Goal: Task Accomplishment & Management: Manage account settings

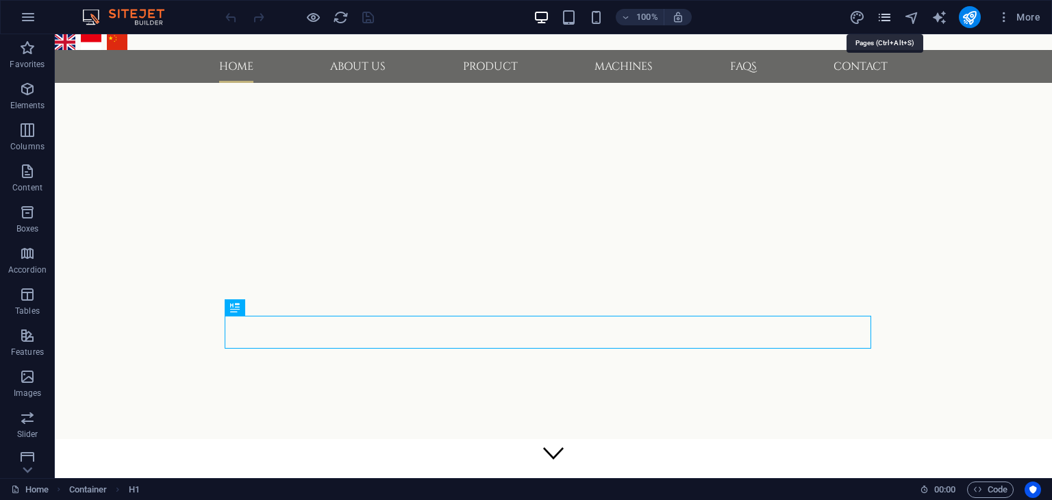
click at [885, 19] on icon "pages" at bounding box center [885, 18] width 16 height 16
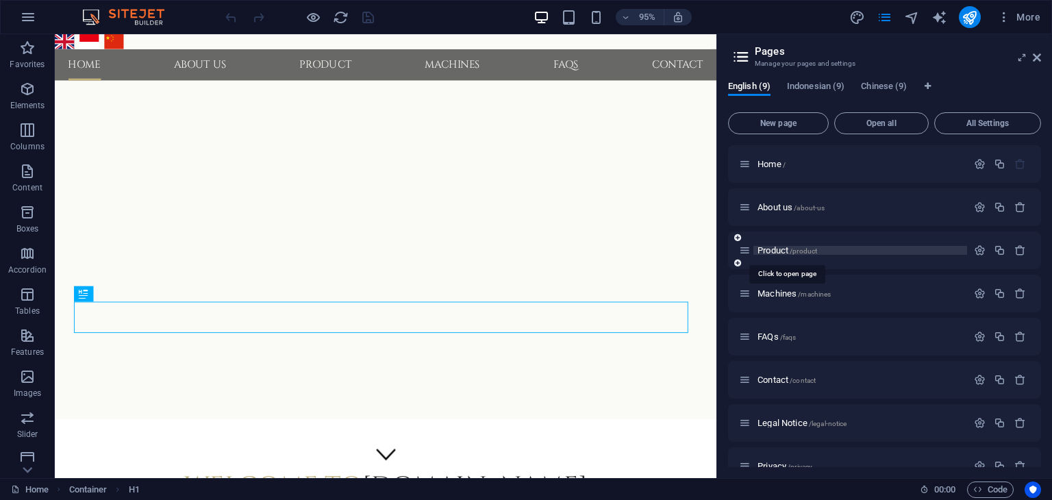
click at [779, 247] on span "Product /product" at bounding box center [788, 250] width 60 height 10
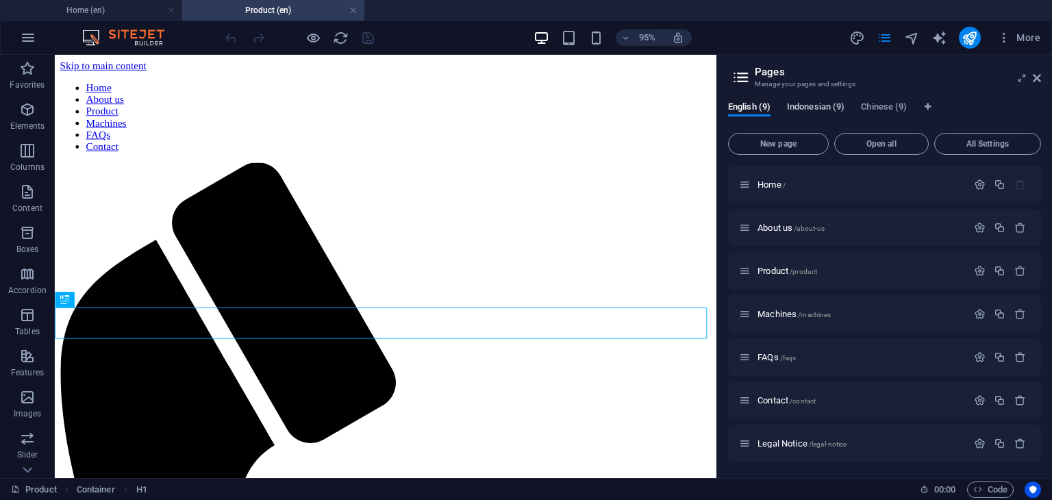
click at [809, 108] on span "Indonesian (9)" at bounding box center [816, 108] width 58 height 19
click at [763, 268] on span "Produk /produk" at bounding box center [785, 271] width 55 height 10
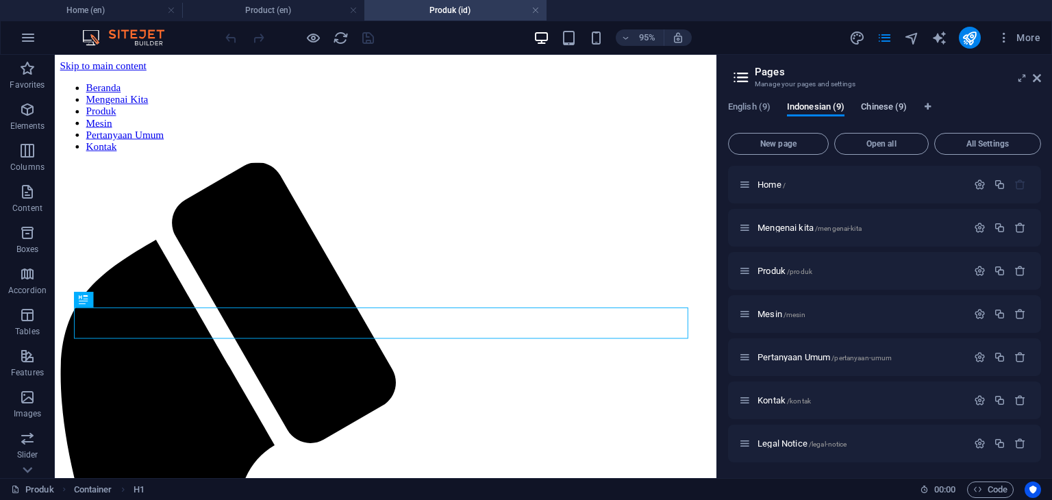
click at [885, 106] on span "Chinese (9)" at bounding box center [884, 108] width 46 height 19
click at [774, 269] on span "Produk CH /produk-ch" at bounding box center [797, 271] width 79 height 10
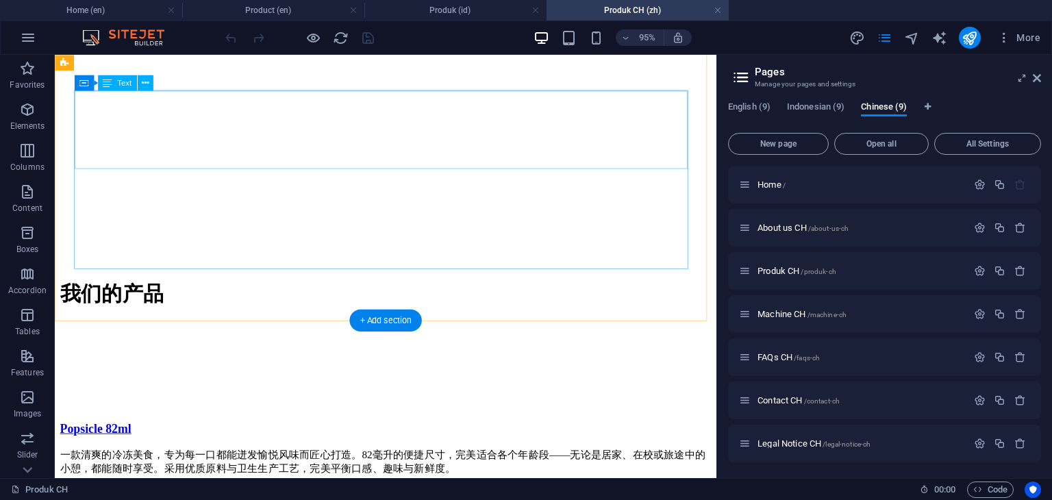
scroll to position [2467, 0]
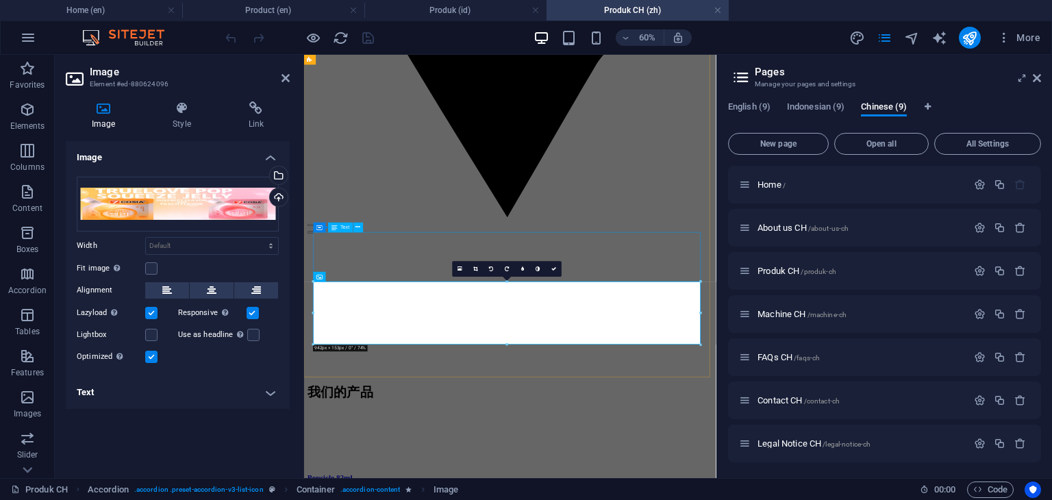
scroll to position [2193, 0]
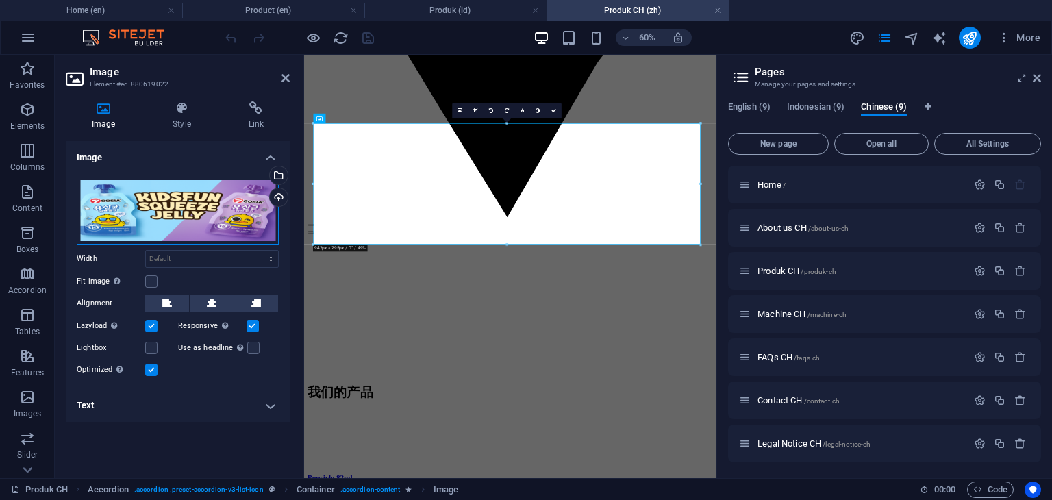
click at [199, 221] on div "Drag files here, click to choose files or select files from Files or our free s…" at bounding box center [178, 211] width 202 height 68
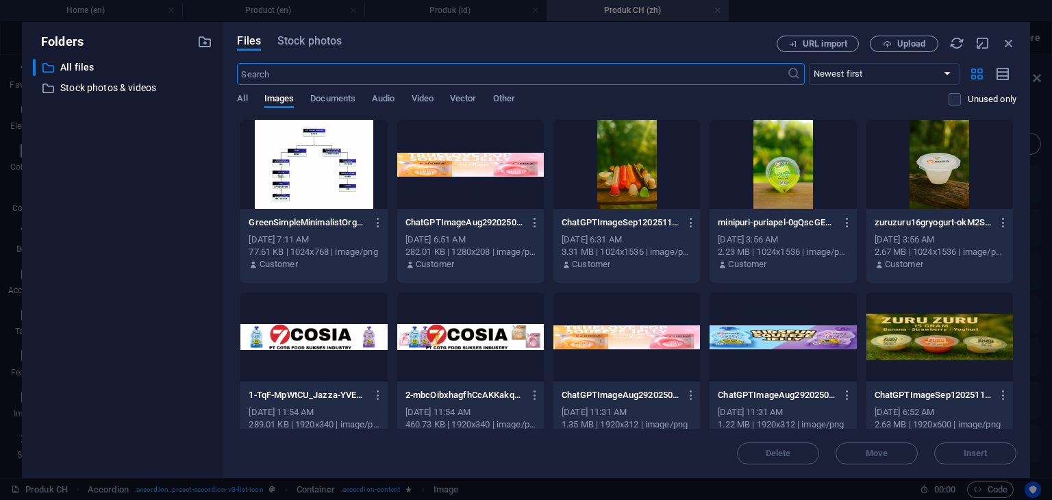
scroll to position [0, 0]
click at [1011, 45] on icon "button" at bounding box center [1009, 43] width 15 height 15
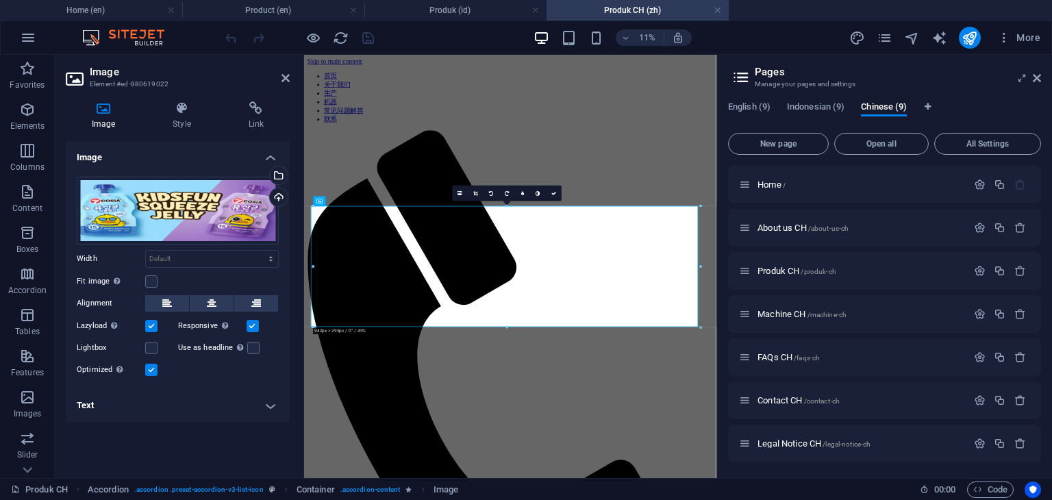
scroll to position [2055, 0]
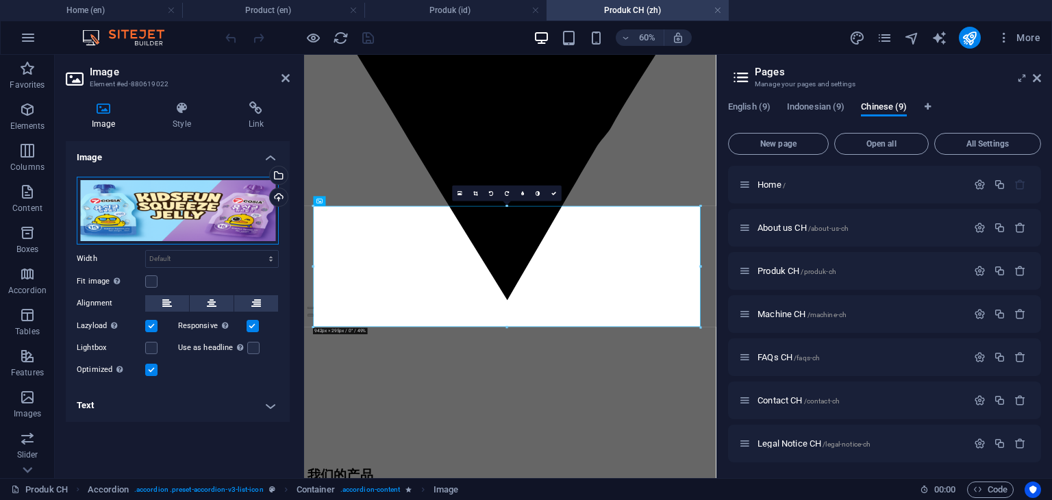
click at [213, 222] on div "Drag files here, click to choose files or select files from Files or our free s…" at bounding box center [178, 211] width 202 height 68
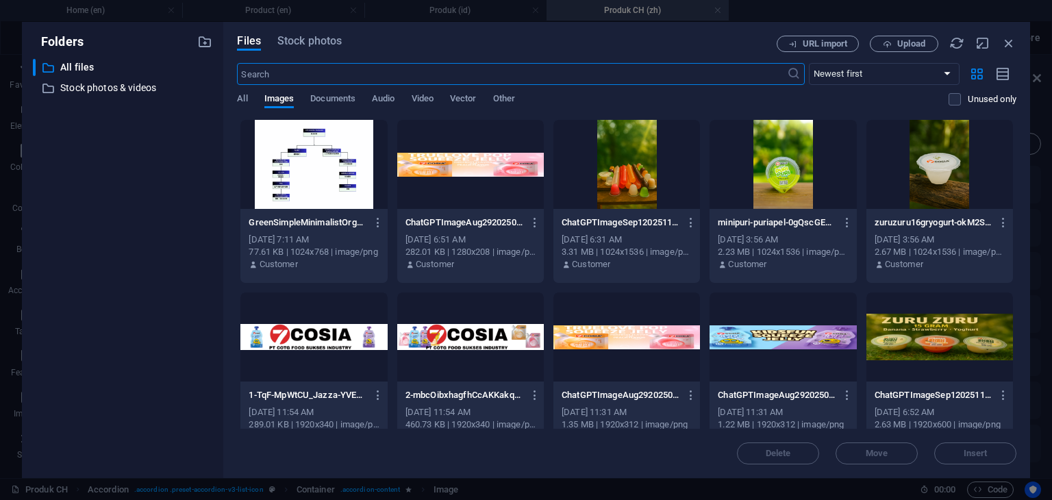
scroll to position [0, 0]
click at [904, 47] on span "Upload" at bounding box center [912, 44] width 28 height 8
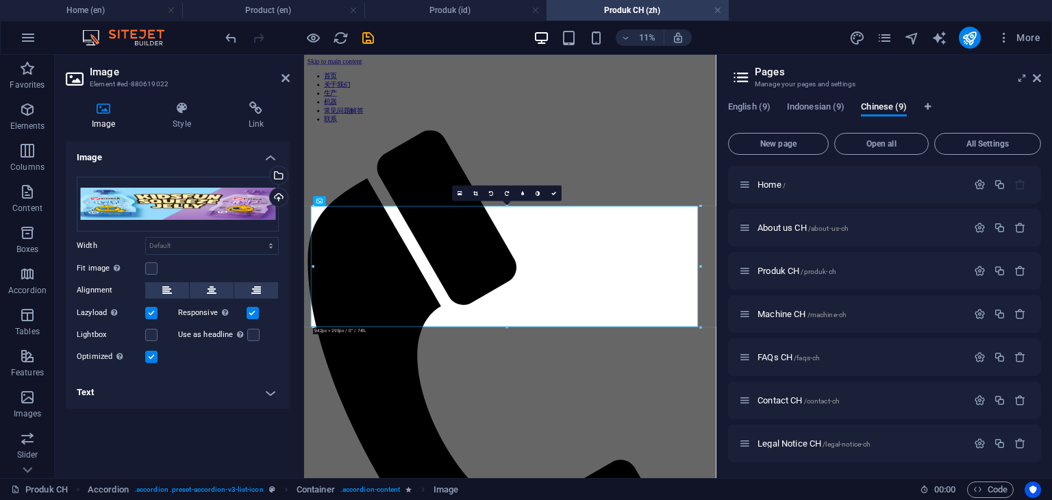
scroll to position [2055, 0]
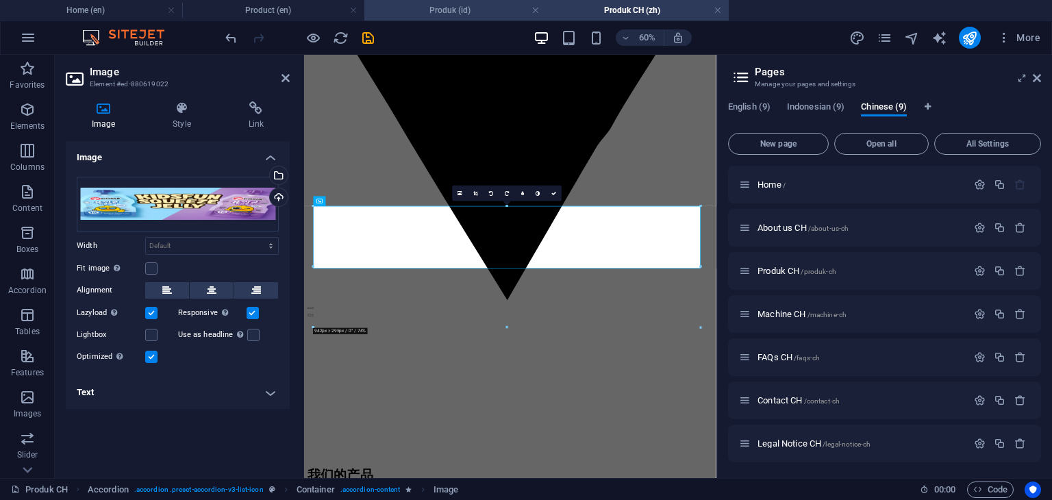
click at [471, 14] on h4 "Produk (id)" at bounding box center [456, 10] width 182 height 15
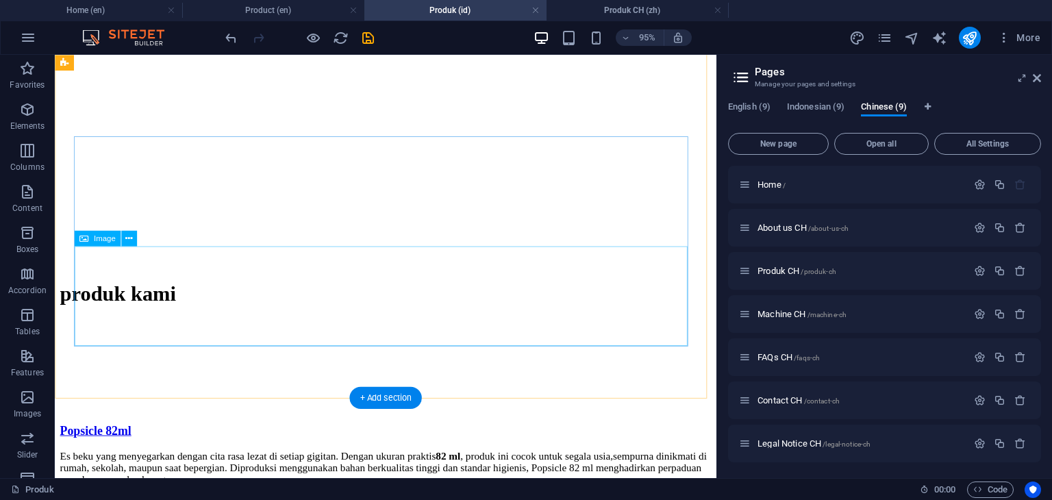
scroll to position [2398, 0]
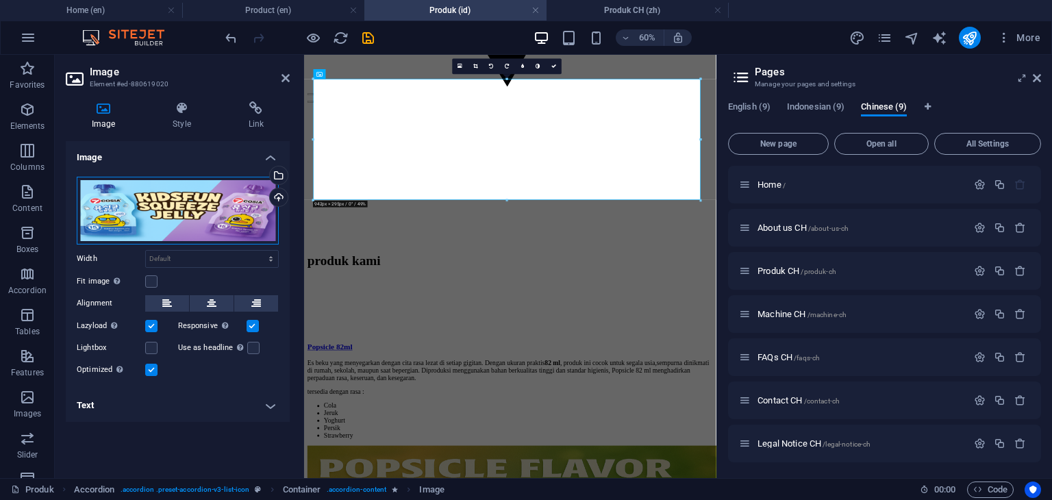
click at [199, 223] on div "Drag files here, click to choose files or select files from Files or our free s…" at bounding box center [178, 211] width 202 height 68
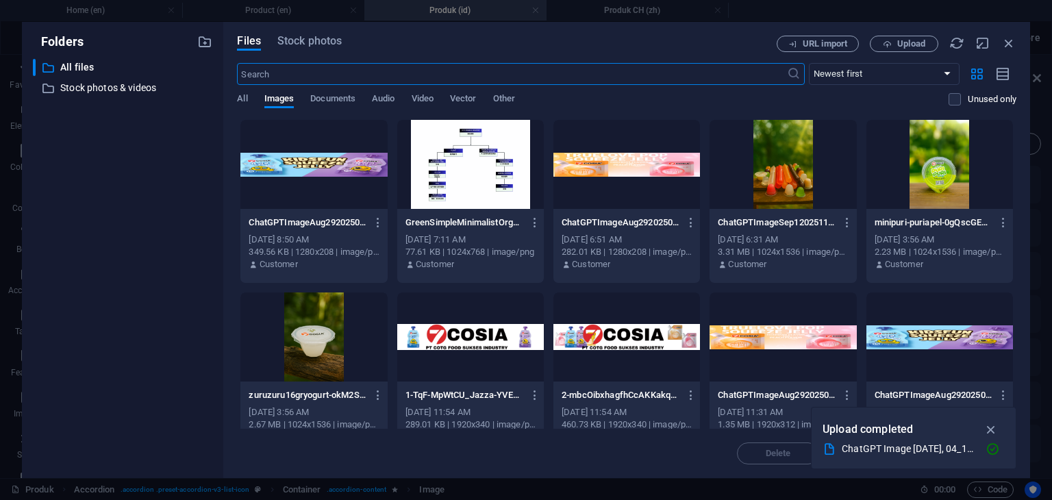
scroll to position [0, 0]
click at [330, 171] on div at bounding box center [314, 164] width 147 height 89
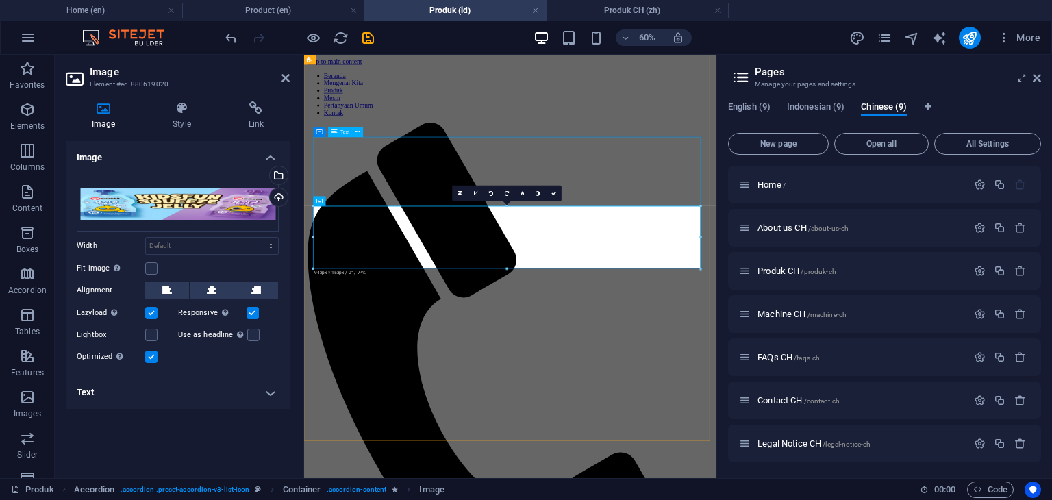
scroll to position [2186, 0]
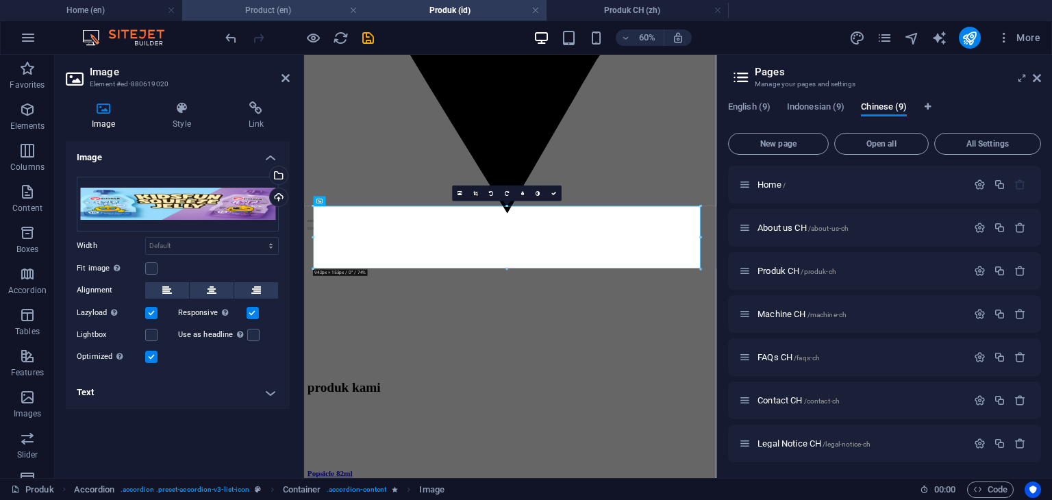
click at [293, 14] on h4 "Product (en)" at bounding box center [273, 10] width 182 height 15
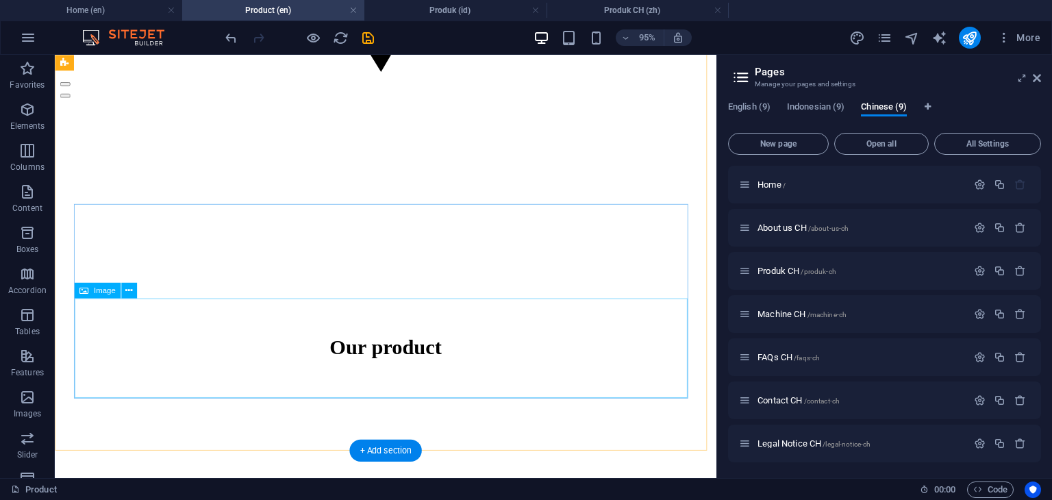
scroll to position [2330, 0]
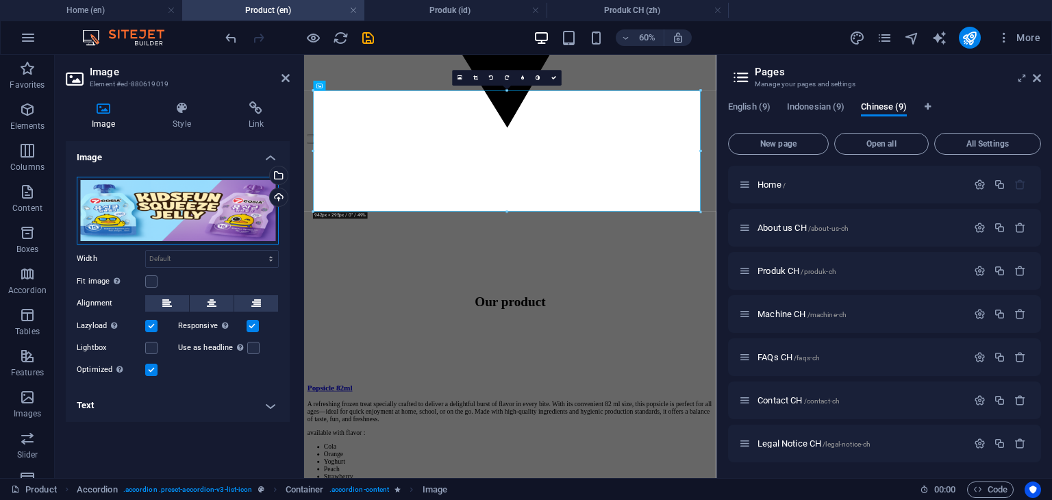
click at [221, 221] on div "Drag files here, click to choose files or select files from Files or our free s…" at bounding box center [178, 211] width 202 height 68
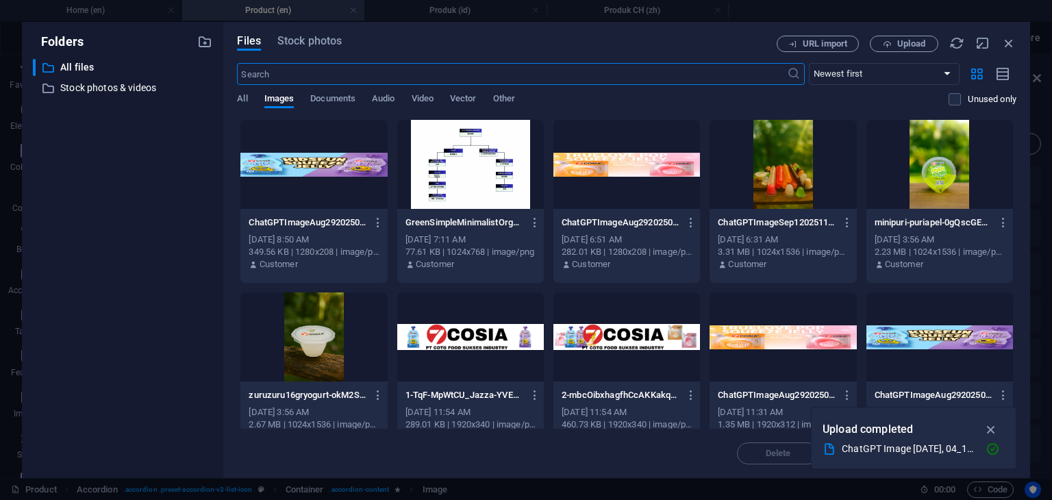
scroll to position [0, 0]
click at [350, 167] on div at bounding box center [314, 164] width 147 height 89
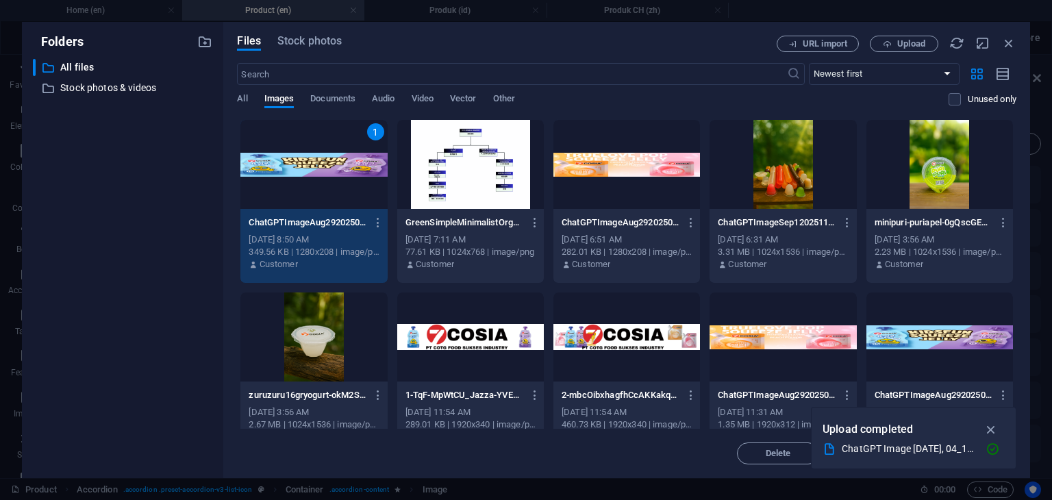
click at [350, 167] on div "1" at bounding box center [314, 164] width 147 height 89
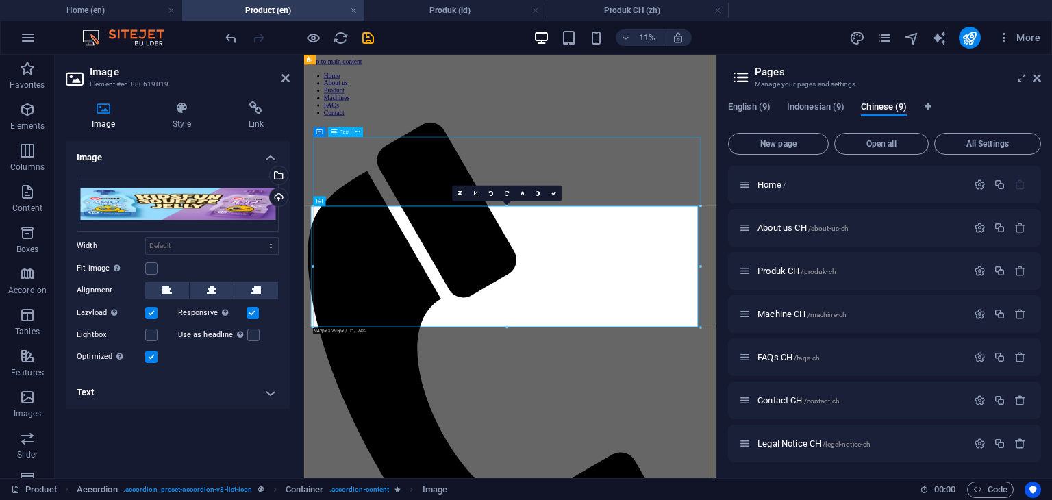
scroll to position [2137, 0]
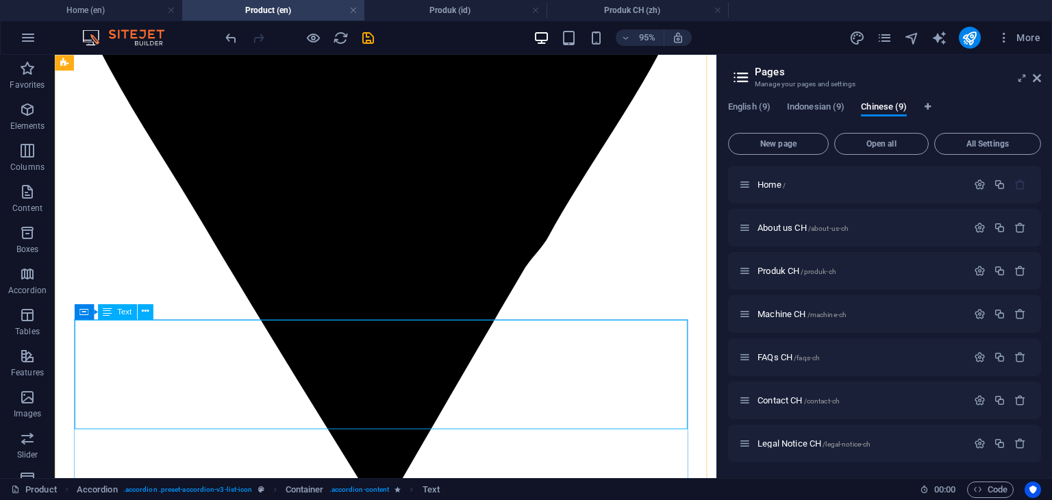
scroll to position [1932, 0]
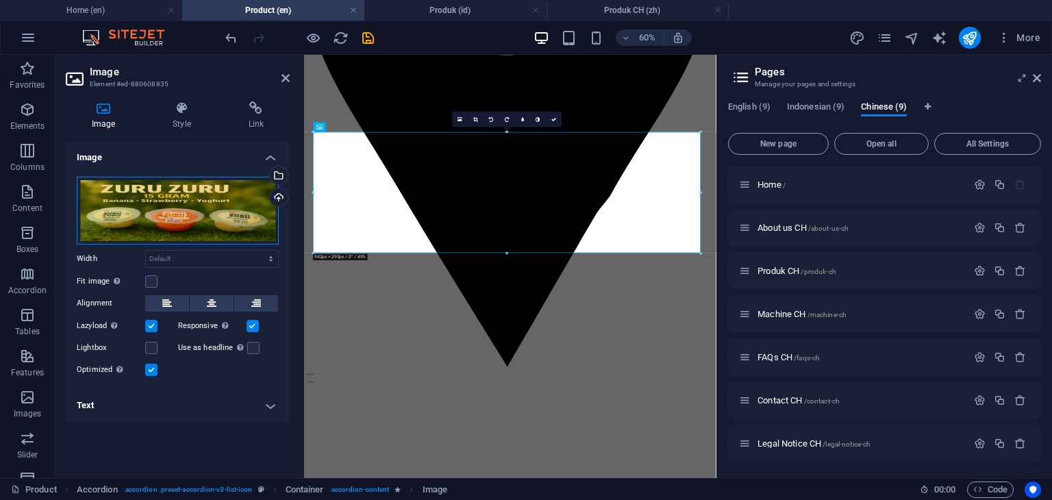
click at [198, 220] on div "Drag files here, click to choose files or select files from Files or our free s…" at bounding box center [178, 211] width 202 height 68
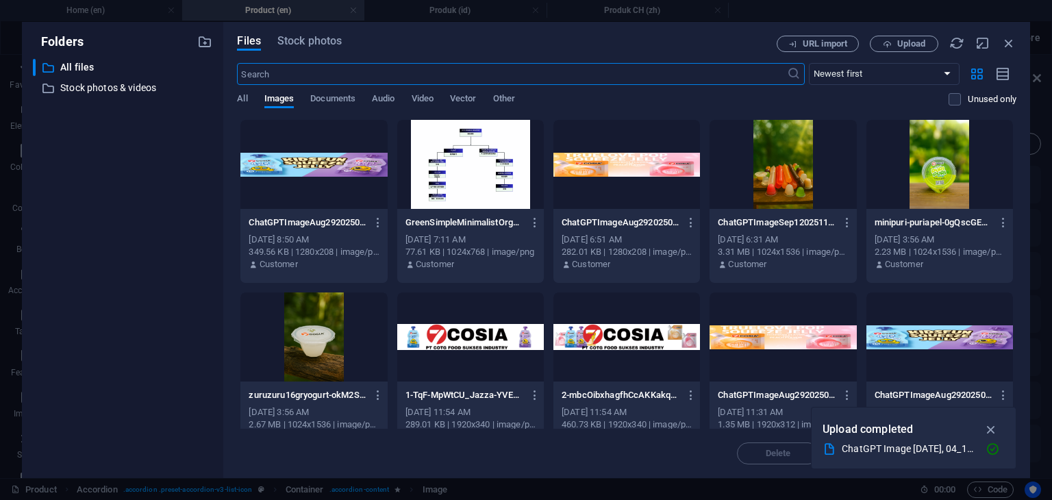
scroll to position [0, 0]
click at [902, 43] on span "Upload" at bounding box center [912, 44] width 28 height 8
click at [1006, 43] on icon "button" at bounding box center [1009, 43] width 15 height 15
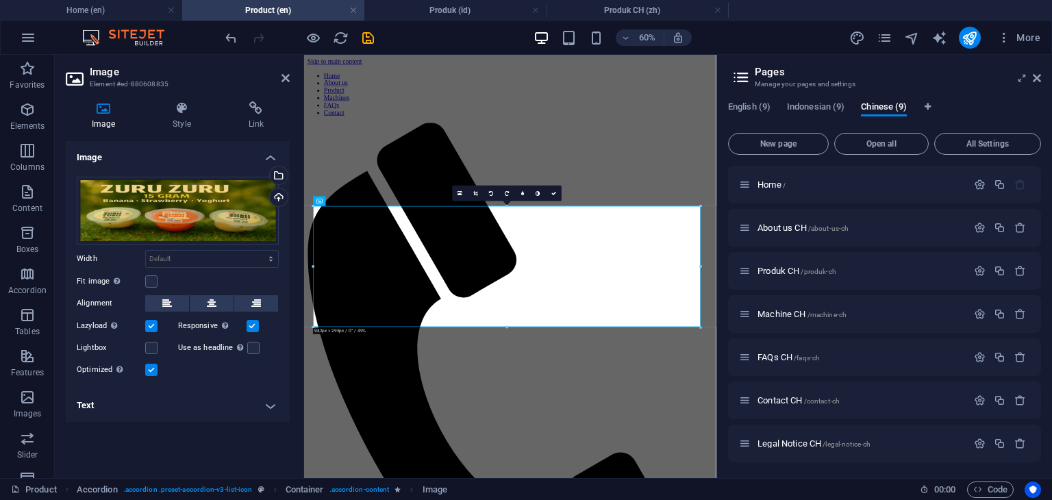
scroll to position [1808, 0]
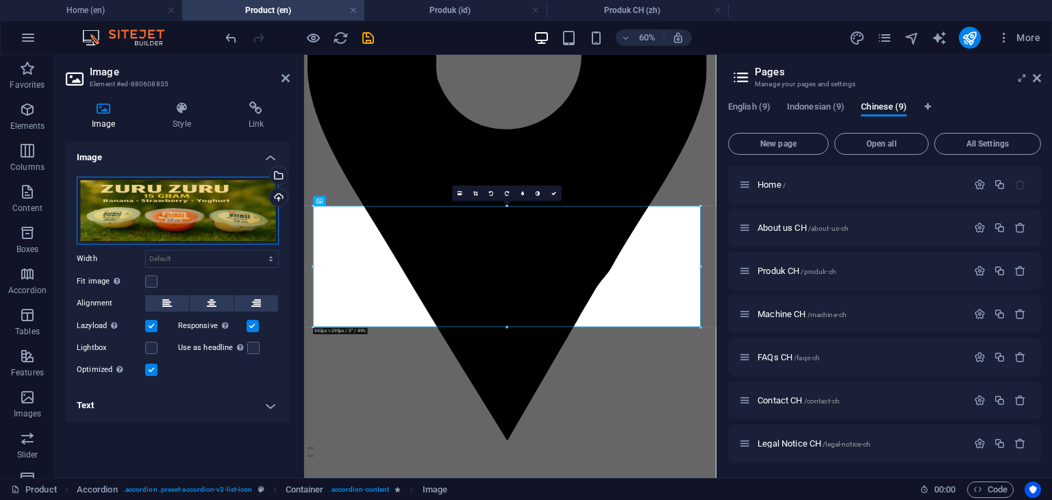
click at [178, 214] on div "Drag files here, click to choose files or select files from Files or our free s…" at bounding box center [178, 211] width 202 height 68
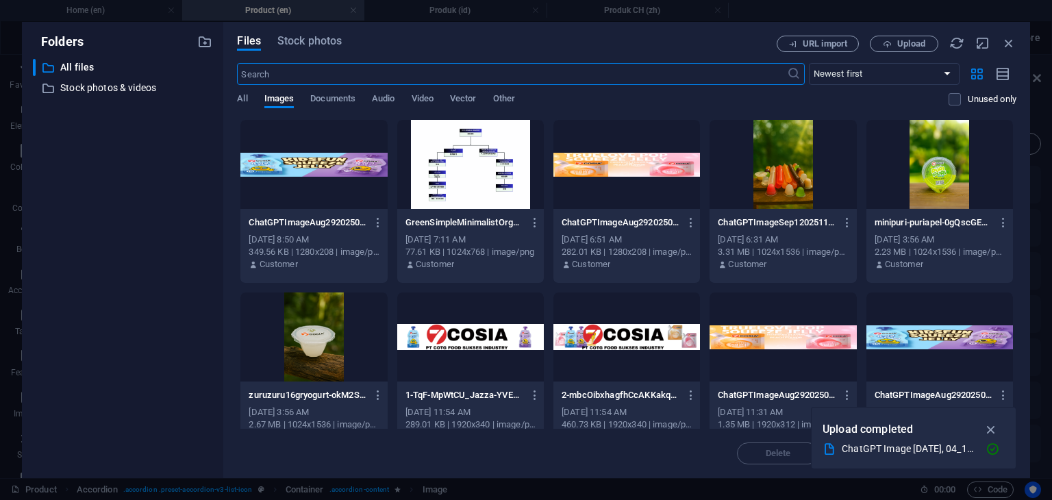
scroll to position [0, 0]
click at [906, 45] on span "Upload" at bounding box center [912, 44] width 28 height 8
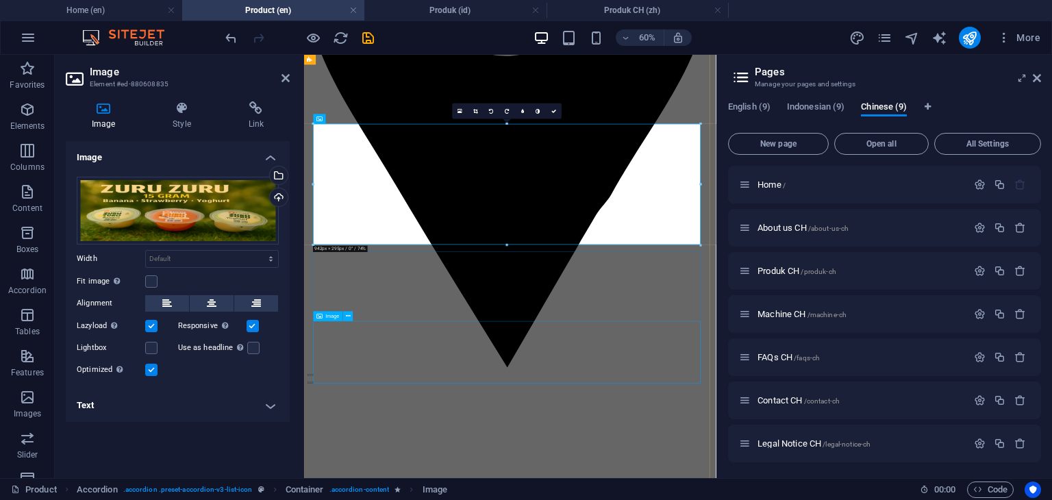
scroll to position [1945, 0]
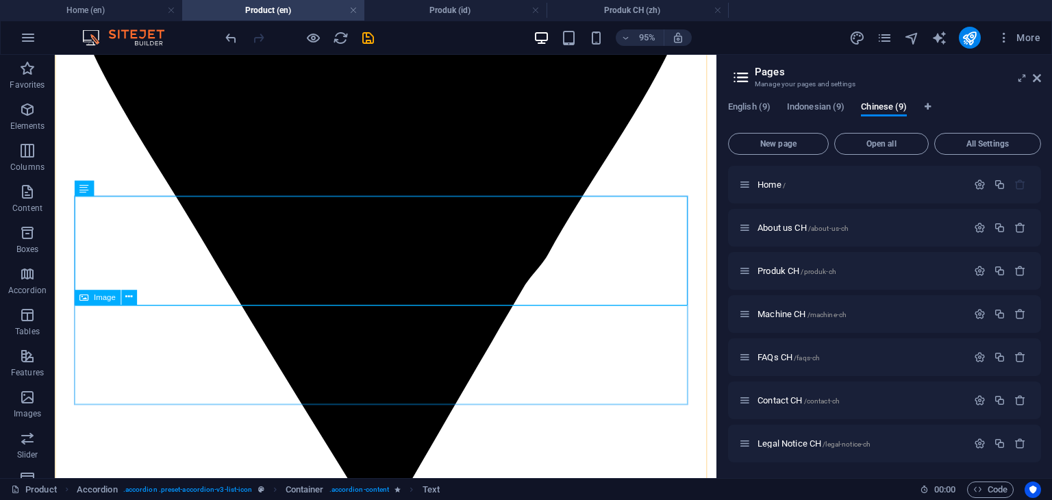
scroll to position [1877, 0]
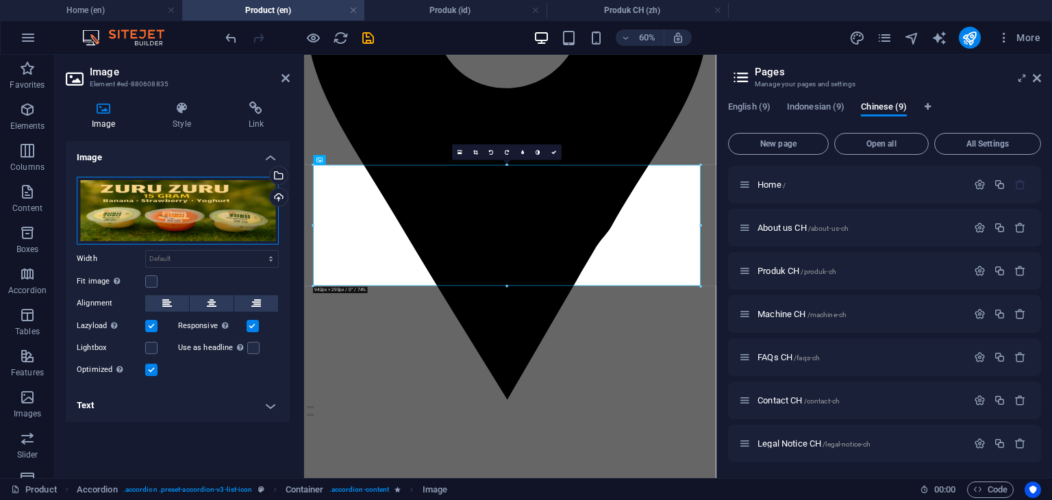
click at [167, 217] on div "Drag files here, click to choose files or select files from Files or our free s…" at bounding box center [178, 211] width 202 height 68
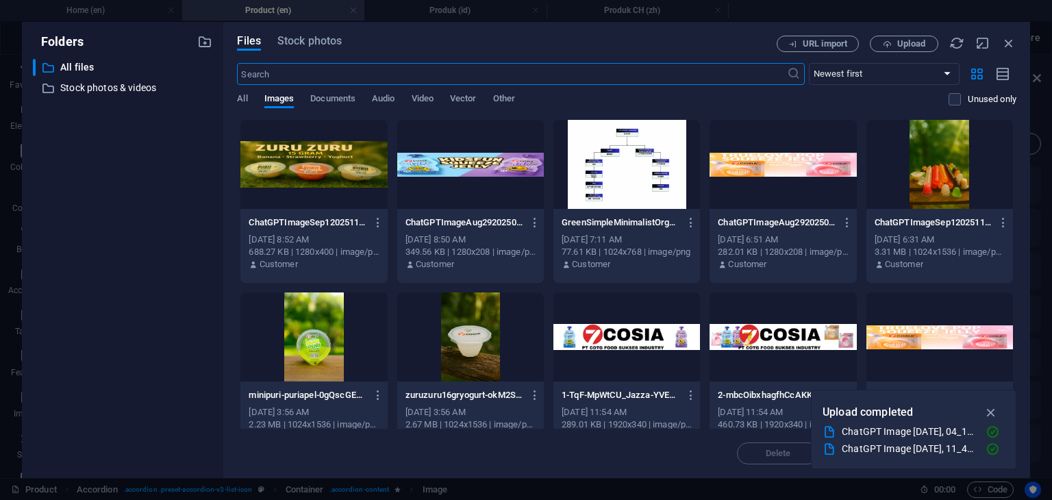
scroll to position [0, 0]
click at [312, 173] on div at bounding box center [314, 164] width 147 height 89
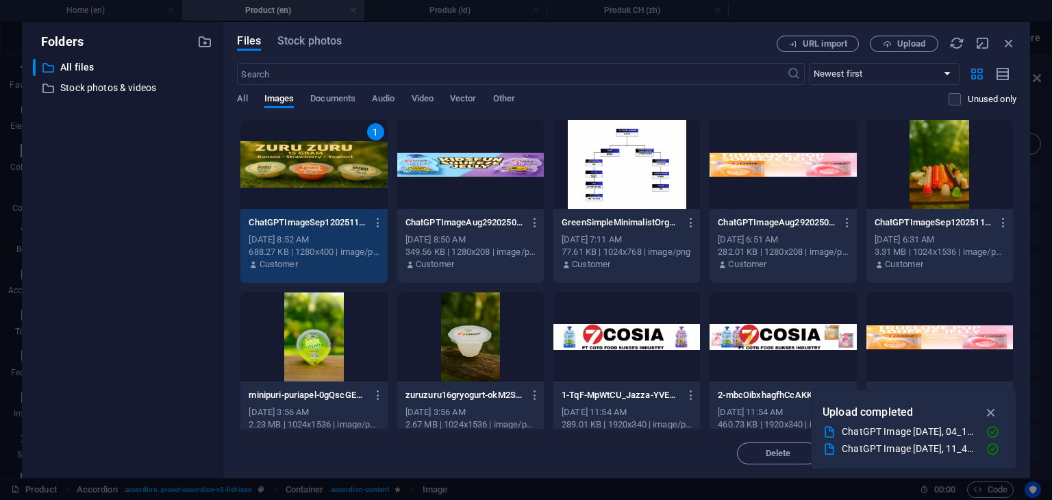
click at [312, 173] on div "1" at bounding box center [314, 164] width 147 height 89
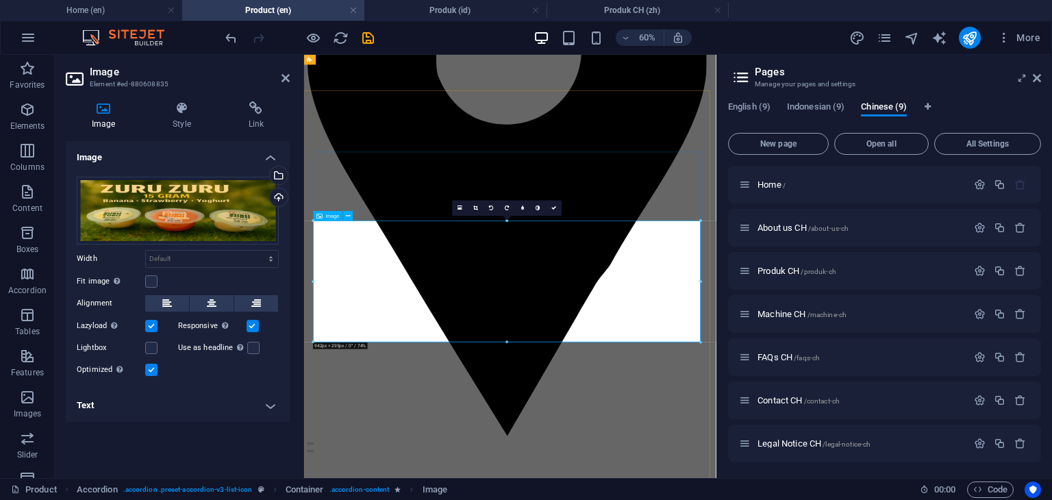
scroll to position [1740, 0]
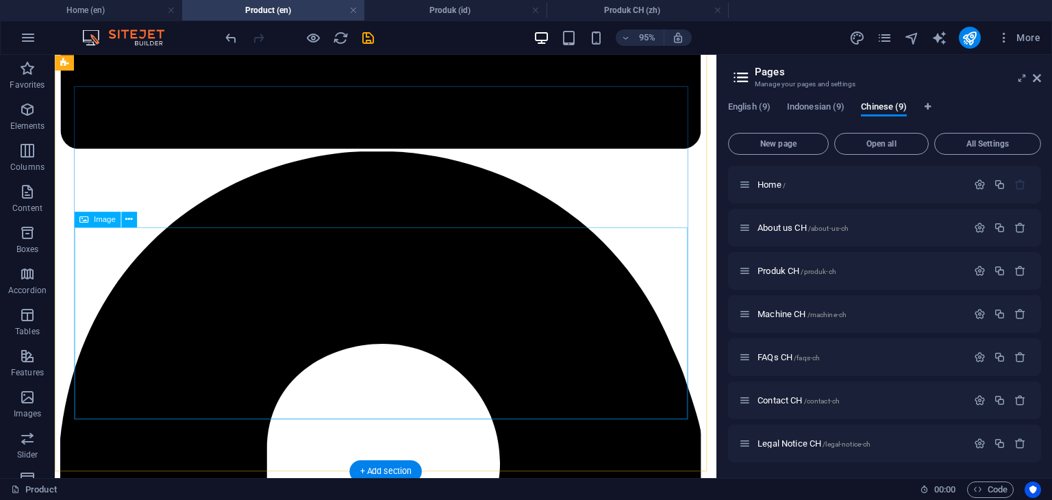
scroll to position [1397, 0]
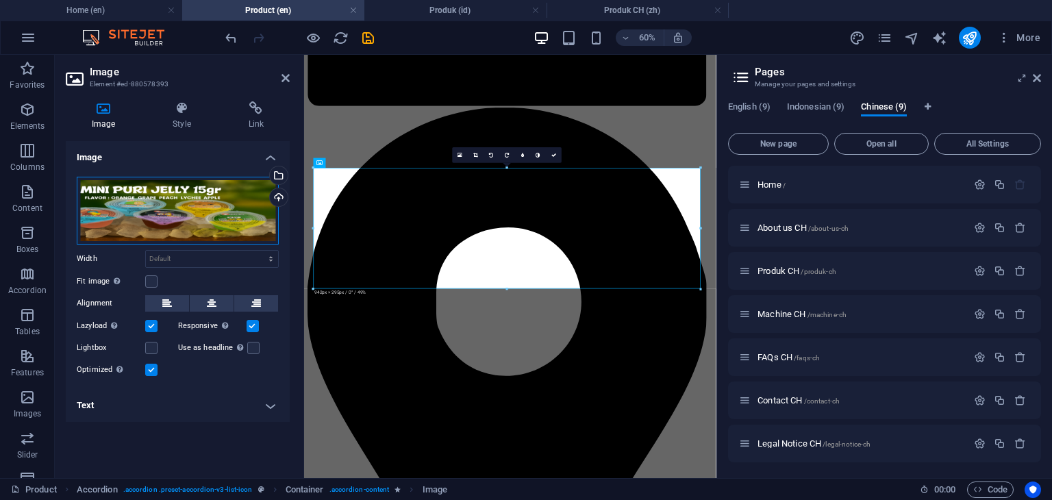
click at [184, 214] on div "Drag files here, click to choose files or select files from Files or our free s…" at bounding box center [178, 211] width 202 height 68
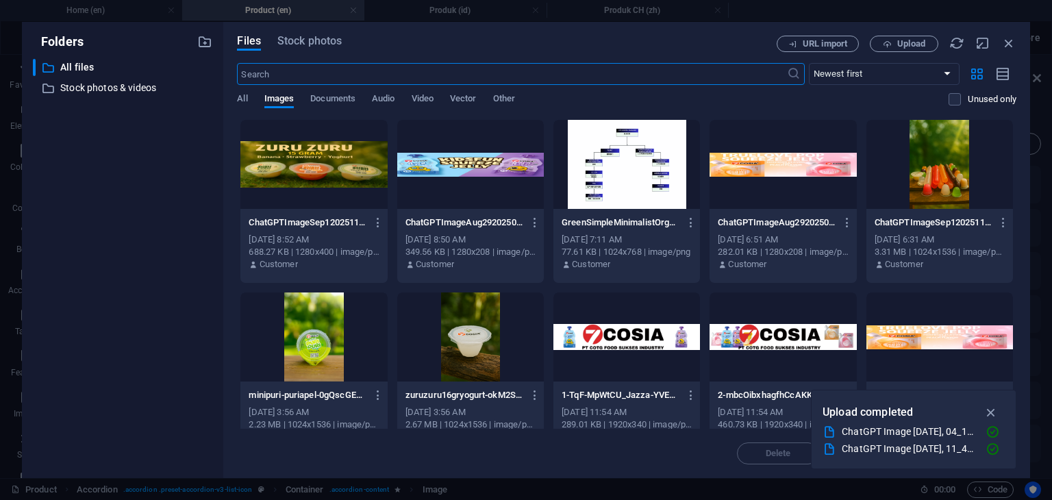
scroll to position [0, 0]
click at [914, 50] on button "Upload" at bounding box center [904, 44] width 69 height 16
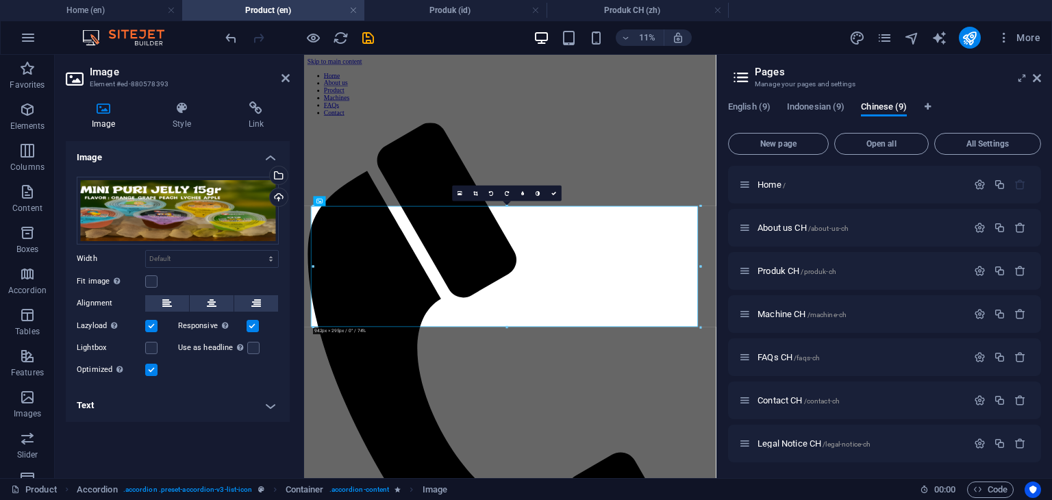
scroll to position [1333, 0]
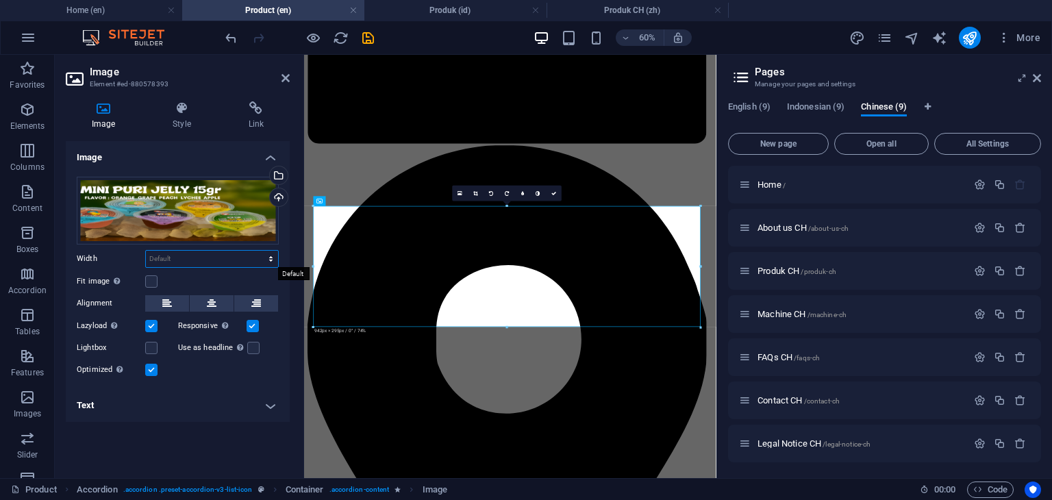
click at [236, 258] on select "Default auto px rem % em vh vw" at bounding box center [212, 259] width 132 height 16
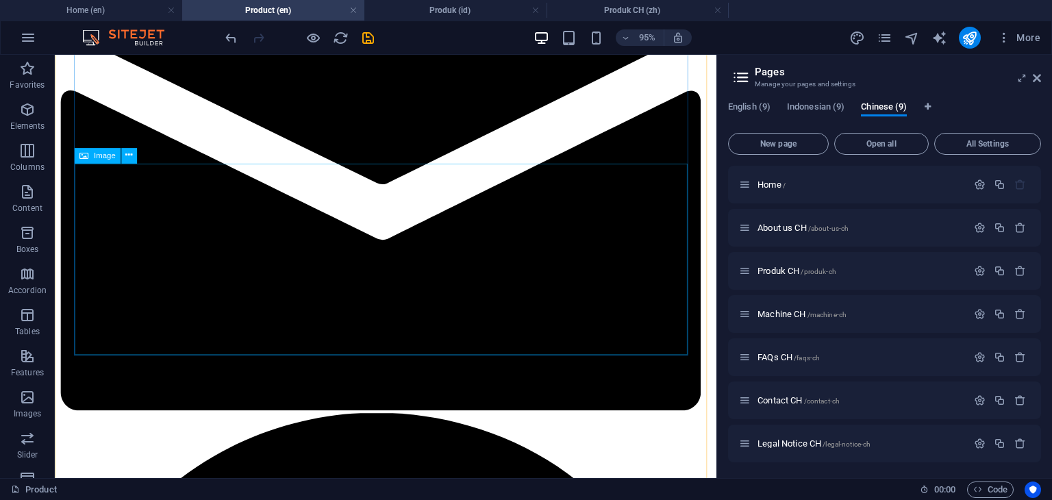
scroll to position [1059, 0]
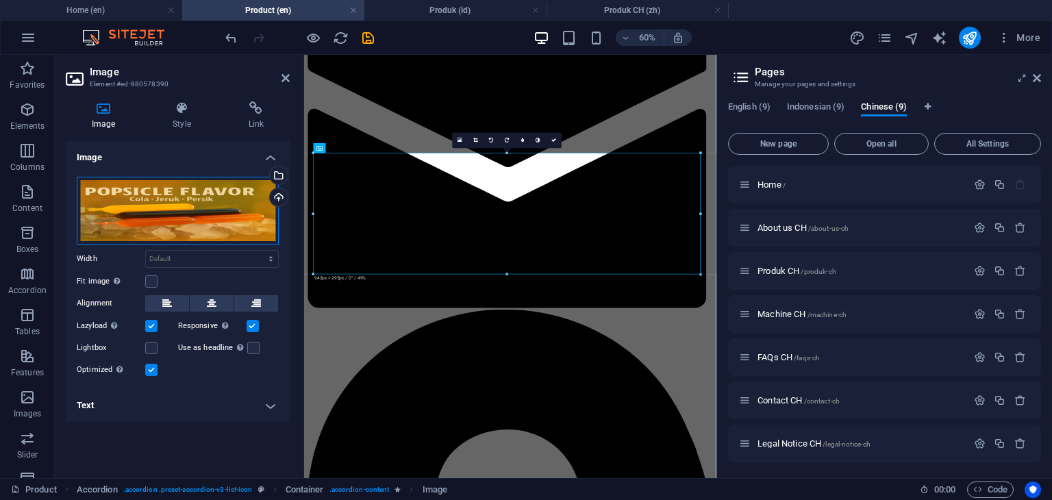
click at [198, 220] on div "Drag files here, click to choose files or select files from Files or our free s…" at bounding box center [178, 211] width 202 height 68
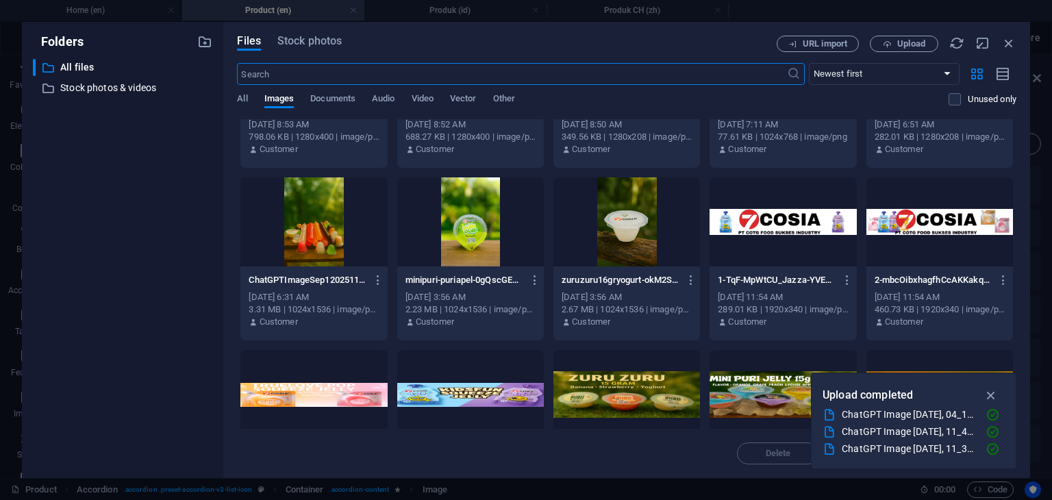
scroll to position [0, 0]
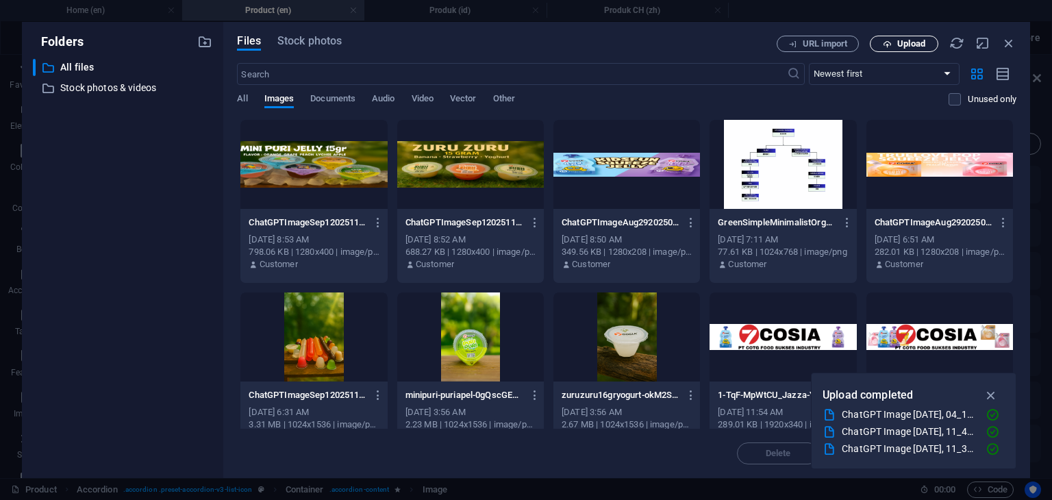
click at [899, 48] on span "Upload" at bounding box center [912, 44] width 28 height 8
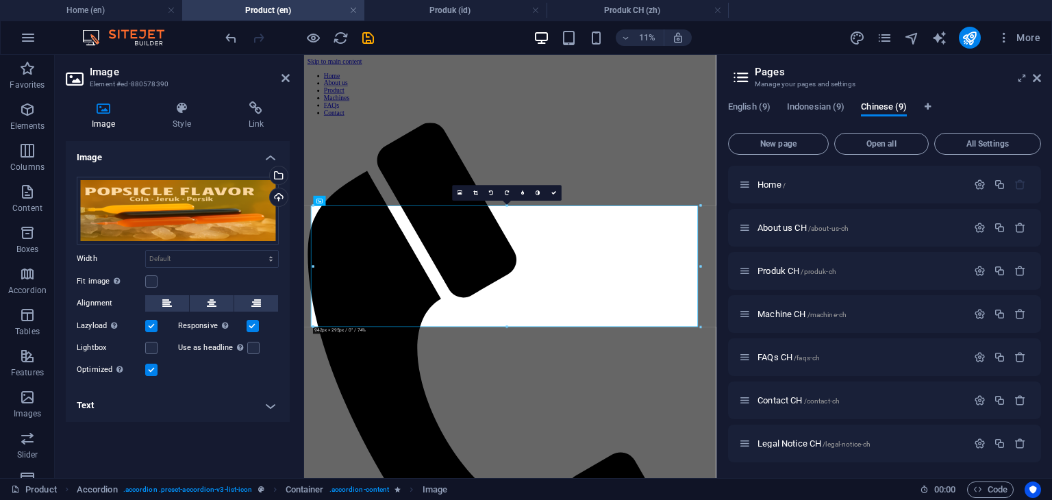
scroll to position [972, 0]
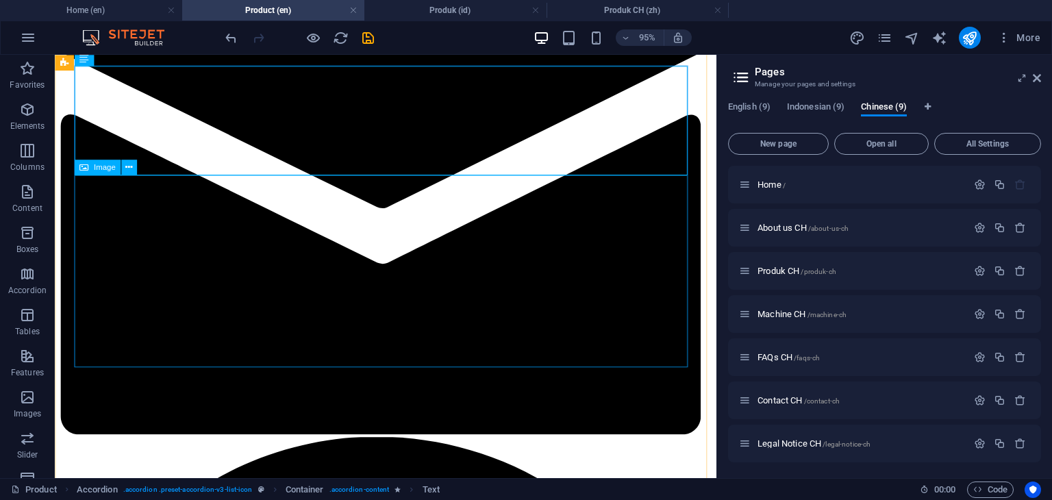
scroll to position [1109, 0]
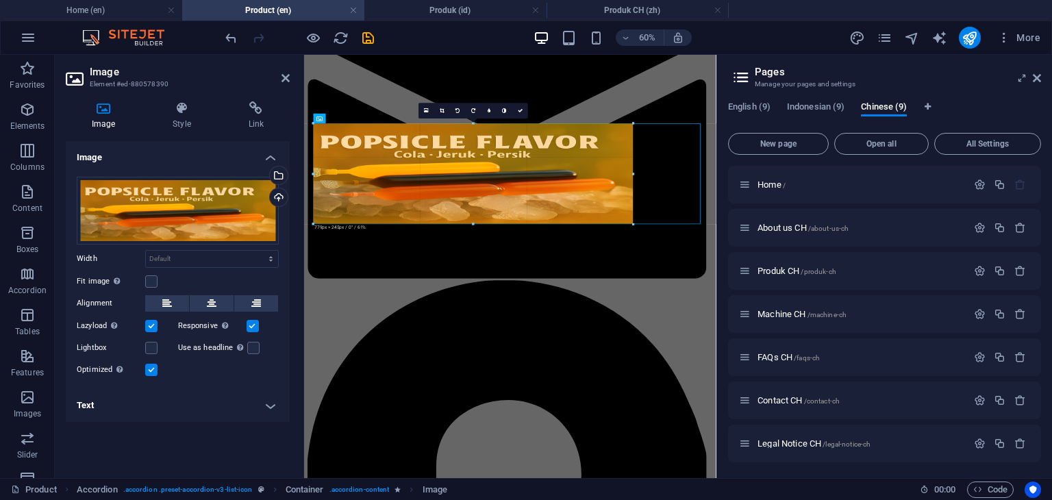
drag, startPoint x: 506, startPoint y: 244, endPoint x: 332, endPoint y: 258, distance: 174.0
type input "773"
select select "px"
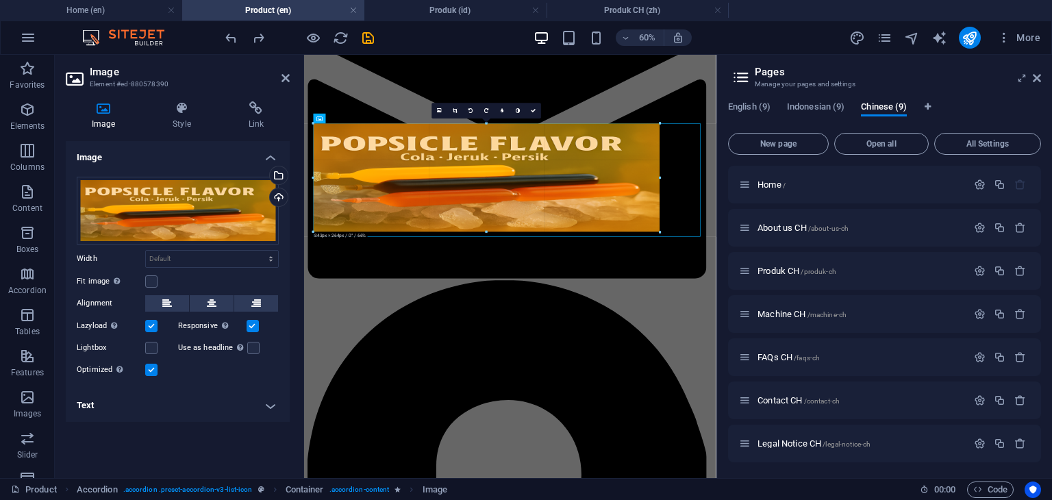
drag, startPoint x: 314, startPoint y: 244, endPoint x: 384, endPoint y: 188, distance: 89.2
type input "843"
select select "px"
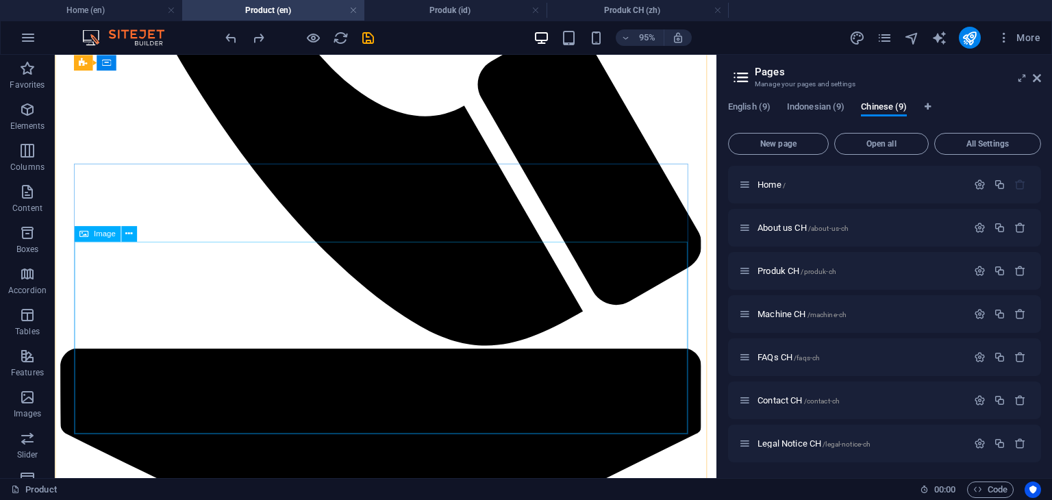
scroll to position [698, 0]
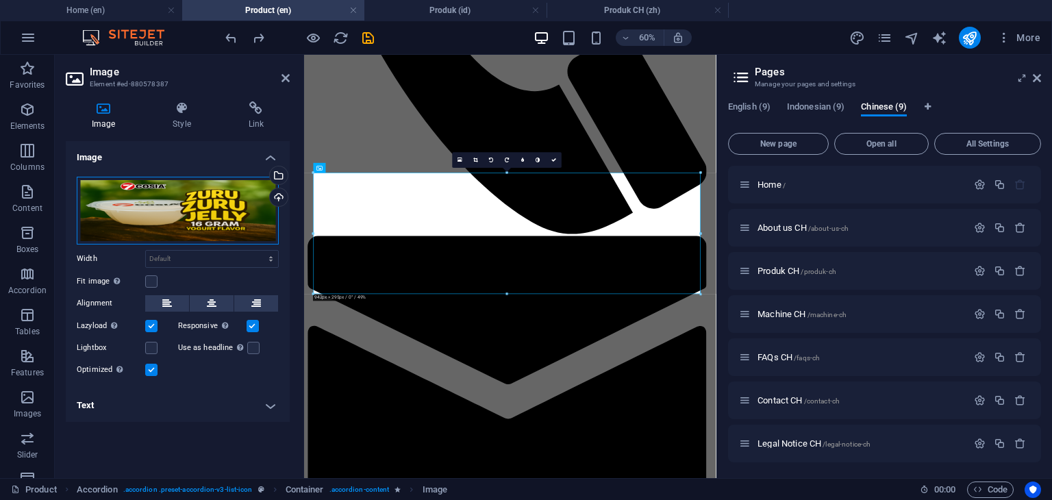
click at [241, 223] on div "Drag files here, click to choose files or select files from Files or our free s…" at bounding box center [178, 211] width 202 height 68
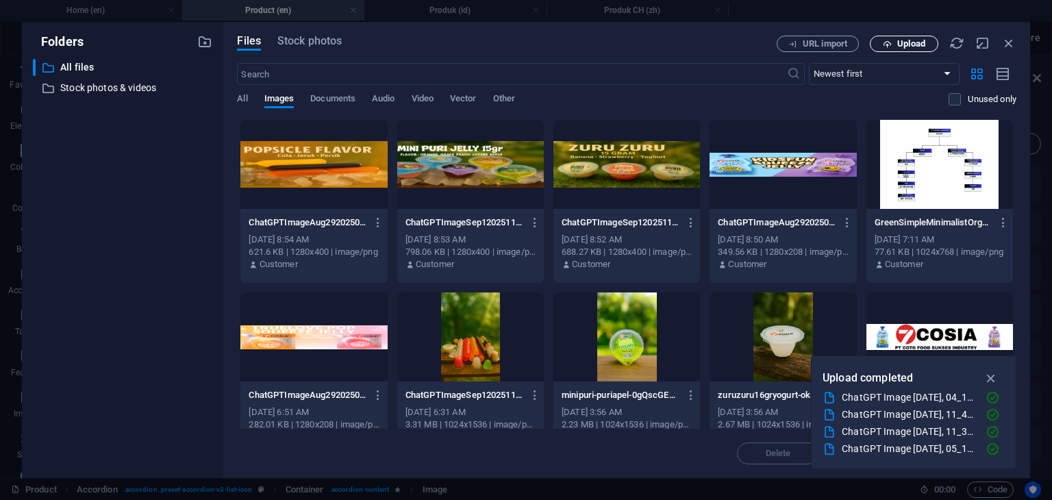
click at [902, 45] on span "Upload" at bounding box center [912, 44] width 28 height 8
click at [1009, 42] on icon "button" at bounding box center [1009, 43] width 15 height 15
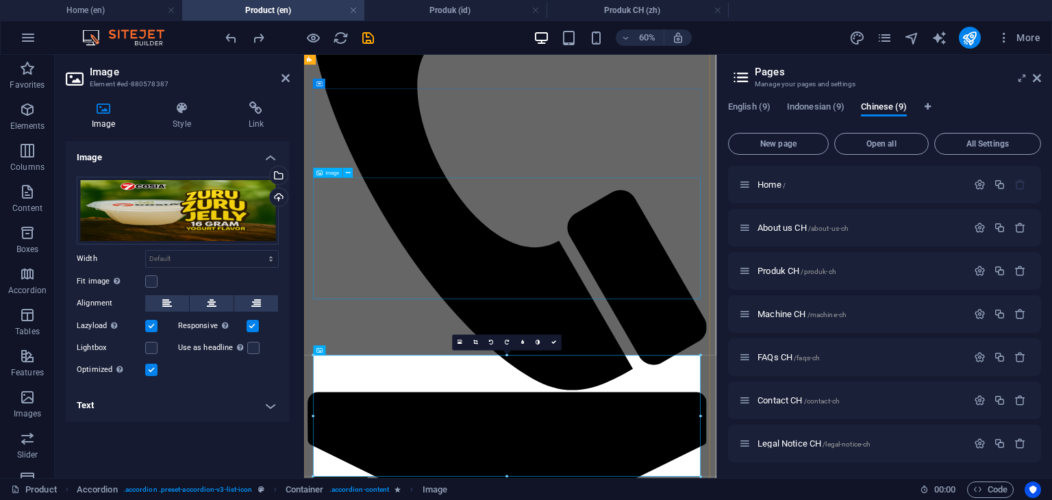
scroll to position [300, 0]
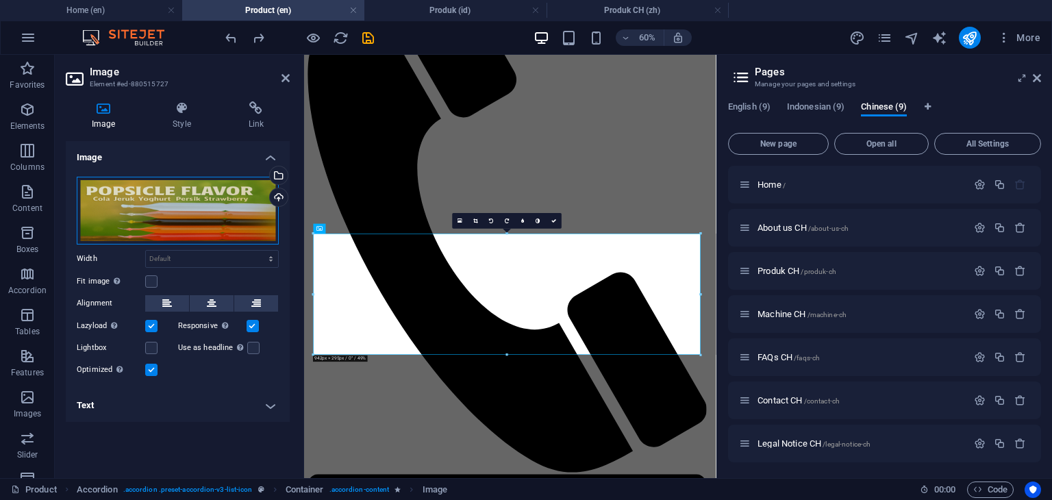
click at [213, 222] on div "Drag files here, click to choose files or select files from Files or our free s…" at bounding box center [178, 211] width 202 height 68
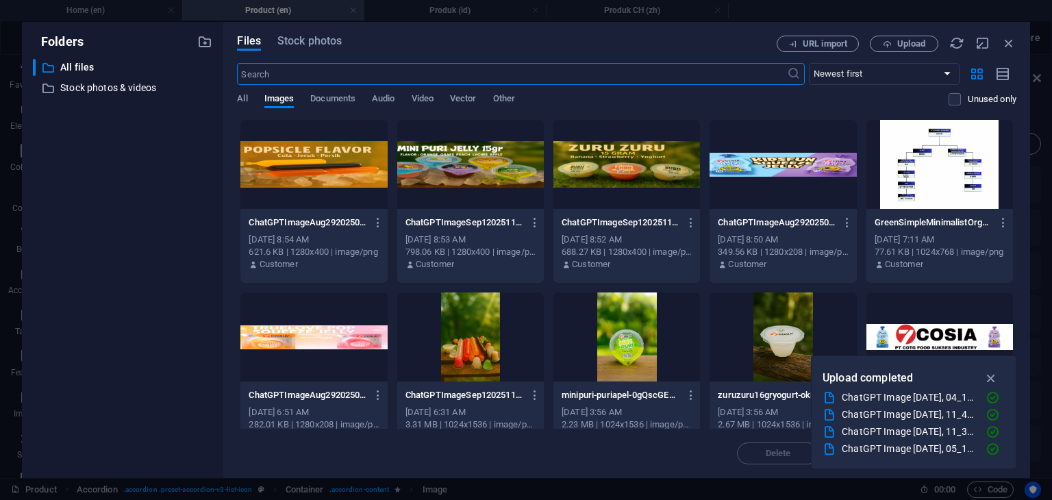
scroll to position [0, 0]
click at [894, 36] on button "Upload" at bounding box center [904, 44] width 69 height 16
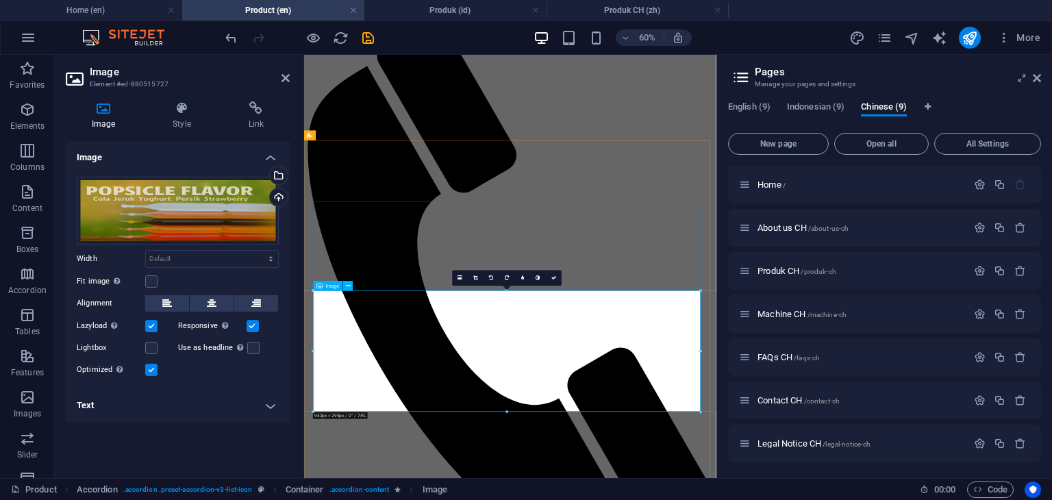
scroll to position [206, 0]
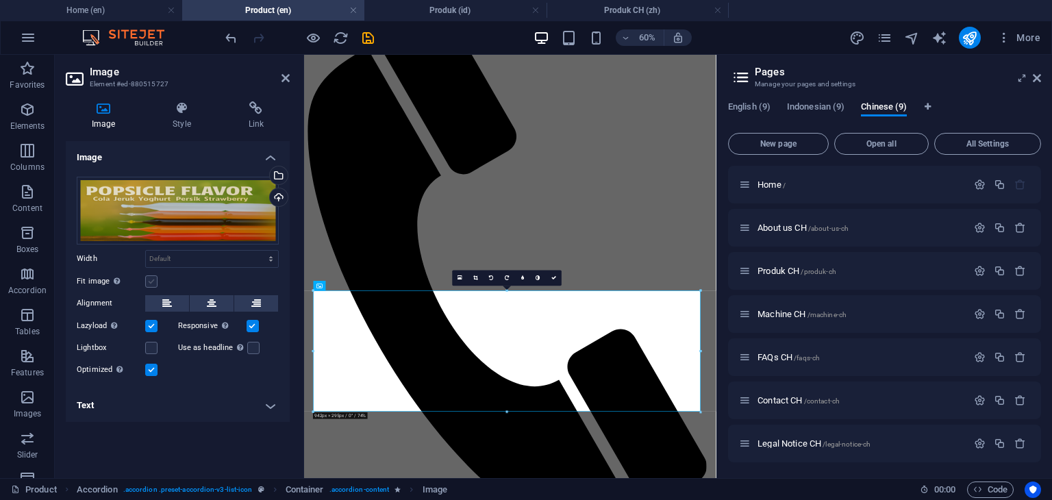
click at [153, 284] on label at bounding box center [151, 281] width 12 height 12
click at [0, 0] on input "Fit image Automatically fit image to a fixed width and height" at bounding box center [0, 0] width 0 height 0
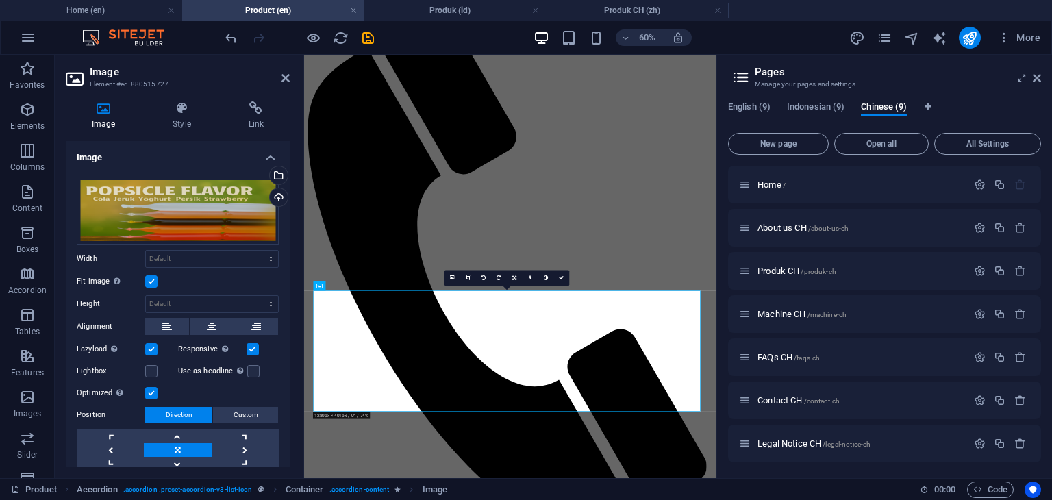
click at [153, 284] on label at bounding box center [151, 281] width 12 height 12
click at [0, 0] on input "Fit image Automatically fit image to a fixed width and height" at bounding box center [0, 0] width 0 height 0
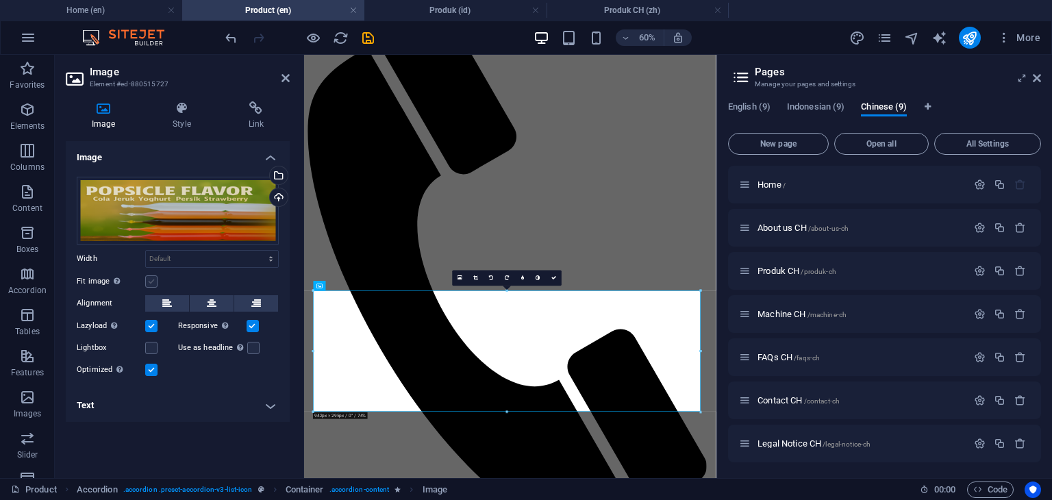
click at [153, 284] on label at bounding box center [151, 281] width 12 height 12
click at [0, 0] on input "Fit image Automatically fit image to a fixed width and height" at bounding box center [0, 0] width 0 height 0
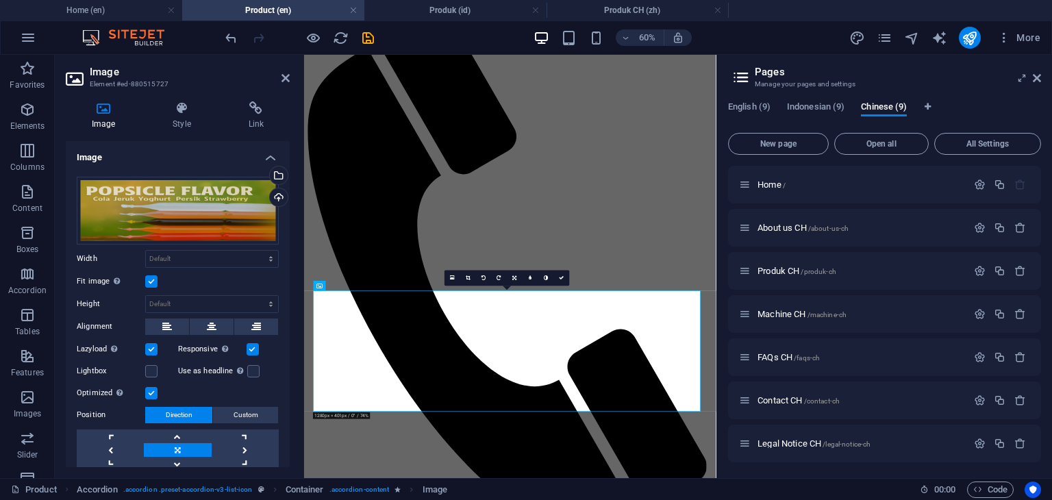
click at [153, 284] on label at bounding box center [151, 281] width 12 height 12
click at [0, 0] on input "Fit image Automatically fit image to a fixed width and height" at bounding box center [0, 0] width 0 height 0
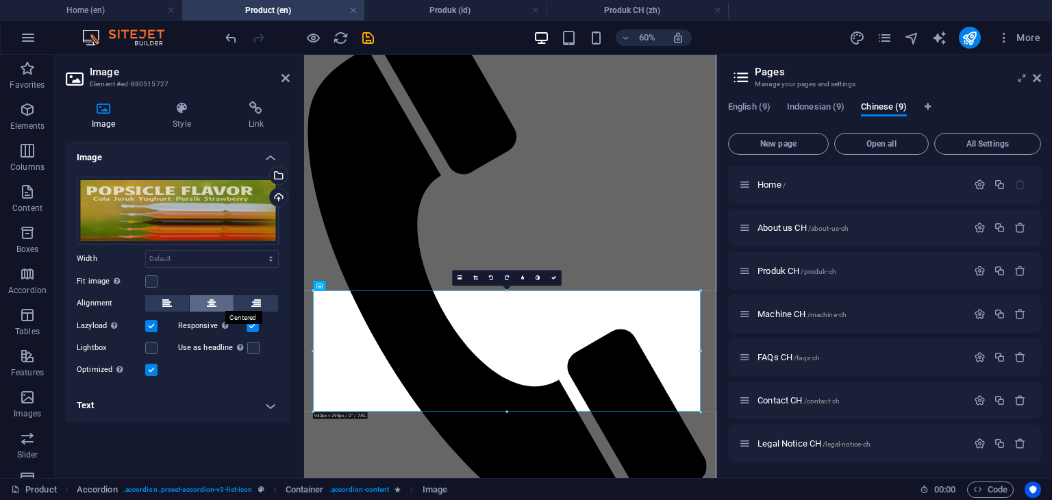
click at [214, 308] on icon at bounding box center [212, 303] width 10 height 16
click at [172, 306] on button at bounding box center [167, 303] width 44 height 16
click at [249, 325] on label at bounding box center [253, 326] width 12 height 12
click at [0, 0] on input "Responsive Automatically load retina image and smartphone optimized sizes." at bounding box center [0, 0] width 0 height 0
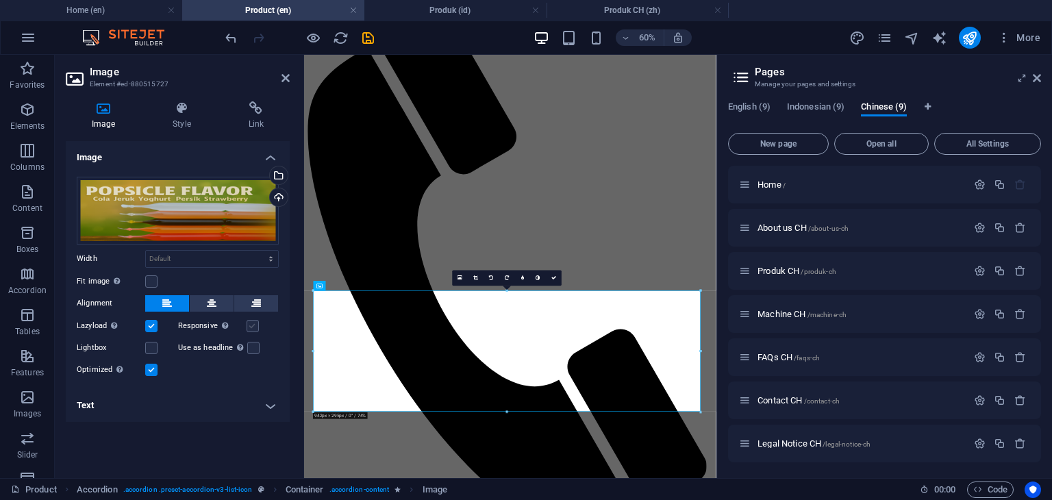
click at [251, 326] on label at bounding box center [253, 326] width 12 height 12
click at [0, 0] on input "Responsive Automatically load retina image and smartphone optimized sizes." at bounding box center [0, 0] width 0 height 0
click at [150, 349] on label at bounding box center [151, 348] width 12 height 12
click at [0, 0] on input "Lightbox" at bounding box center [0, 0] width 0 height 0
click at [150, 349] on label at bounding box center [151, 348] width 12 height 12
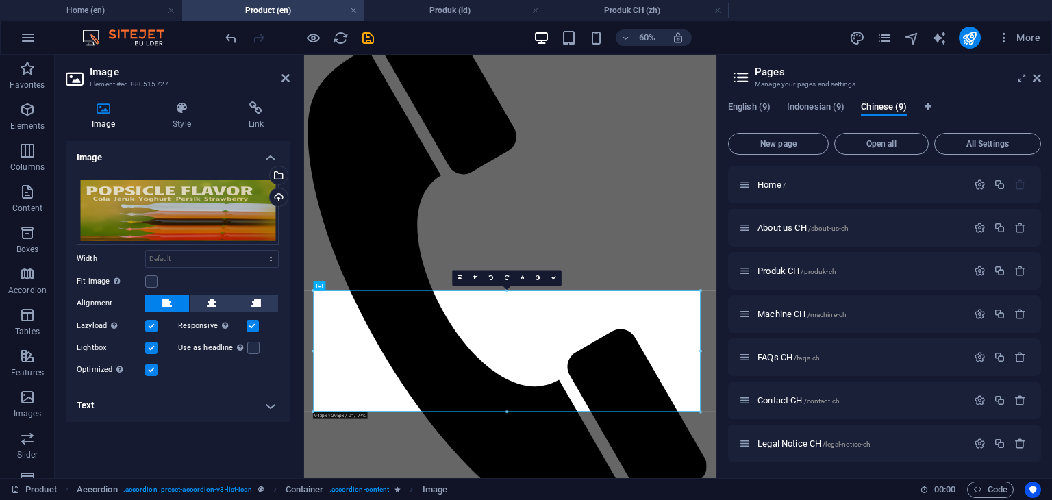
click at [0, 0] on input "Lightbox" at bounding box center [0, 0] width 0 height 0
click at [151, 371] on label at bounding box center [151, 370] width 12 height 12
click at [0, 0] on input "Optimized Images are compressed to improve page speed." at bounding box center [0, 0] width 0 height 0
click at [151, 371] on label at bounding box center [151, 370] width 12 height 12
click at [0, 0] on input "Optimized Images are compressed to improve page speed." at bounding box center [0, 0] width 0 height 0
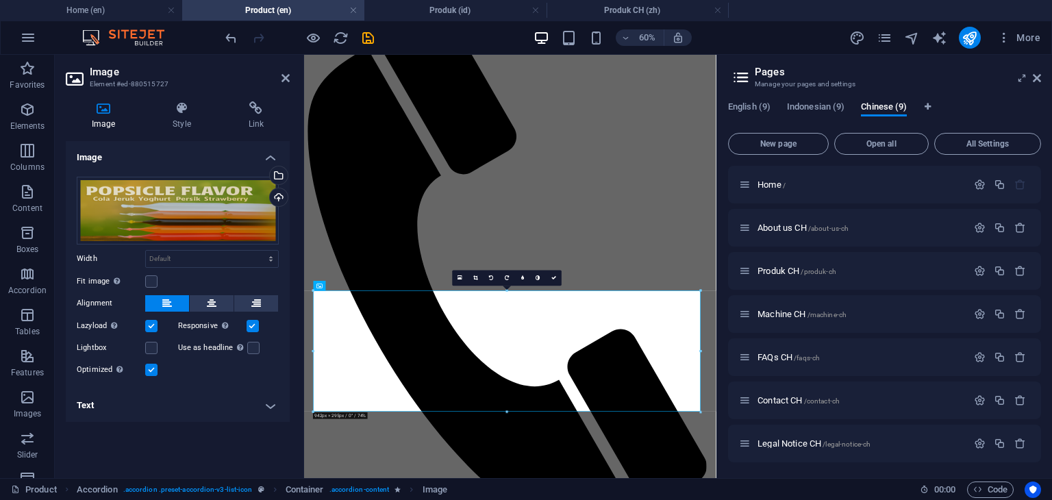
click at [151, 371] on label at bounding box center [151, 370] width 12 height 12
click at [0, 0] on input "Optimized Images are compressed to improve page speed." at bounding box center [0, 0] width 0 height 0
click at [151, 371] on label at bounding box center [151, 370] width 12 height 12
click at [0, 0] on input "Optimized Images are compressed to improve page speed." at bounding box center [0, 0] width 0 height 0
click at [252, 347] on label at bounding box center [253, 348] width 12 height 12
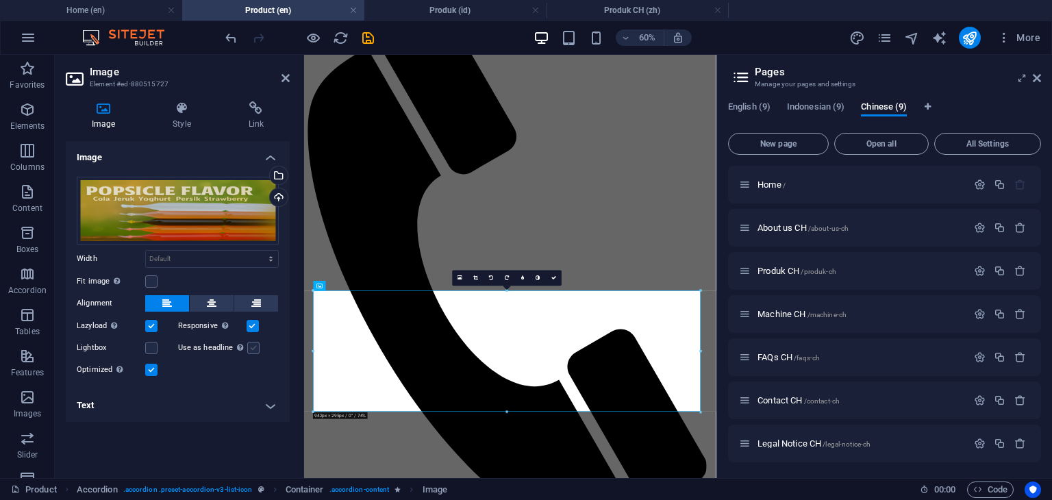
click at [0, 0] on input "Use as headline The image will be wrapped in an H1 headline tag. Useful for giv…" at bounding box center [0, 0] width 0 height 0
click at [251, 351] on label at bounding box center [253, 348] width 12 height 12
click at [0, 0] on input "Use as headline The image will be wrapped in an H1 headline tag. Useful for giv…" at bounding box center [0, 0] width 0 height 0
click at [156, 349] on label at bounding box center [151, 348] width 12 height 12
click at [0, 0] on input "Lightbox" at bounding box center [0, 0] width 0 height 0
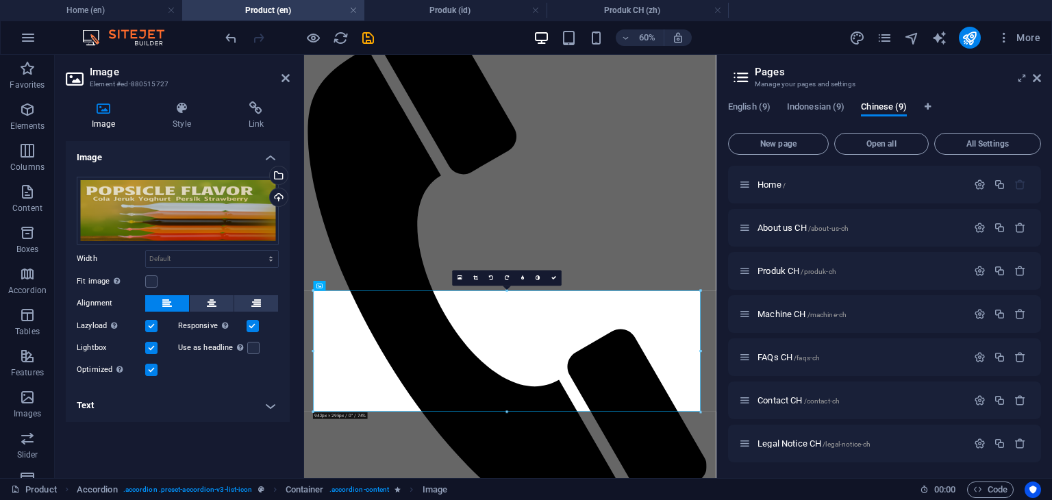
click at [156, 349] on label at bounding box center [151, 348] width 12 height 12
click at [0, 0] on input "Lightbox" at bounding box center [0, 0] width 0 height 0
click at [197, 258] on select "Default auto px rem % em vh vw" at bounding box center [212, 259] width 132 height 16
select select "%"
click at [259, 251] on select "Default auto px rem % em vh vw" at bounding box center [212, 259] width 132 height 16
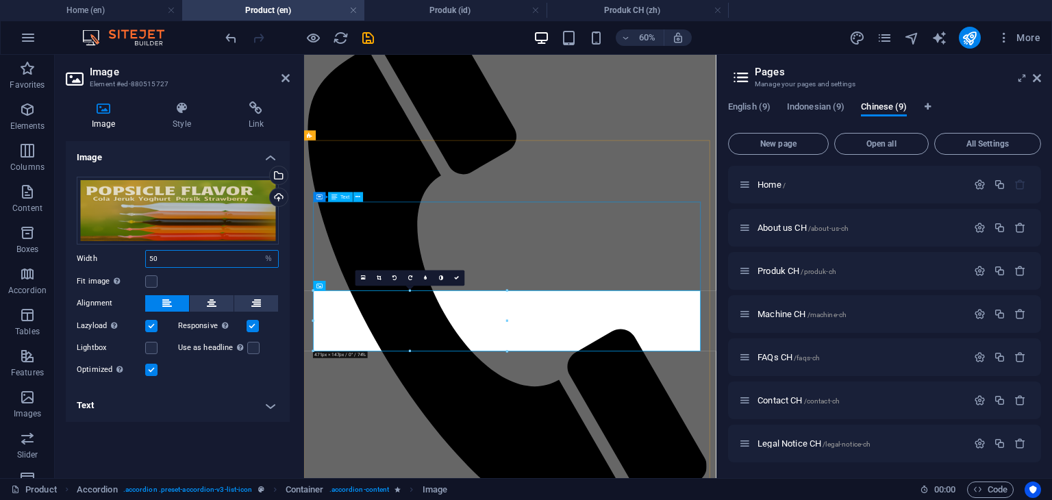
type input "50"
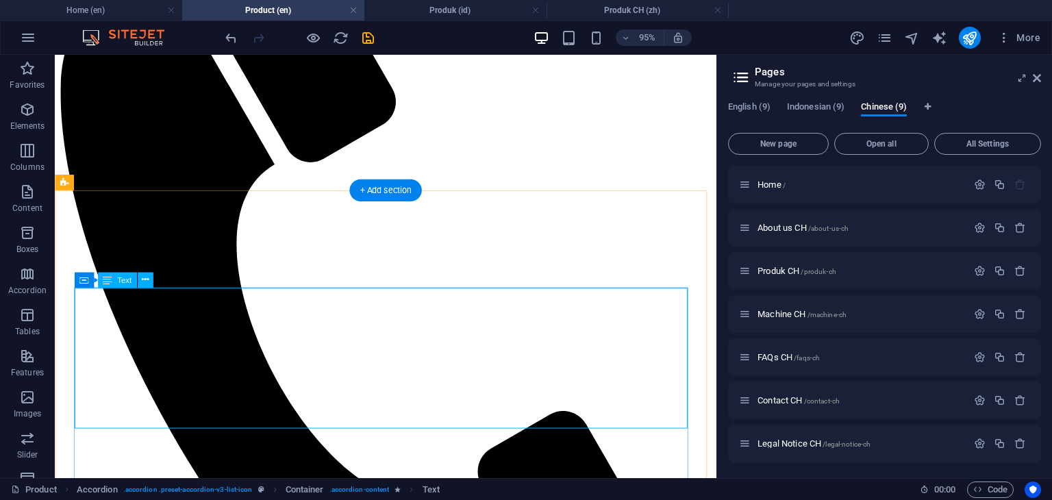
scroll to position [411, 0]
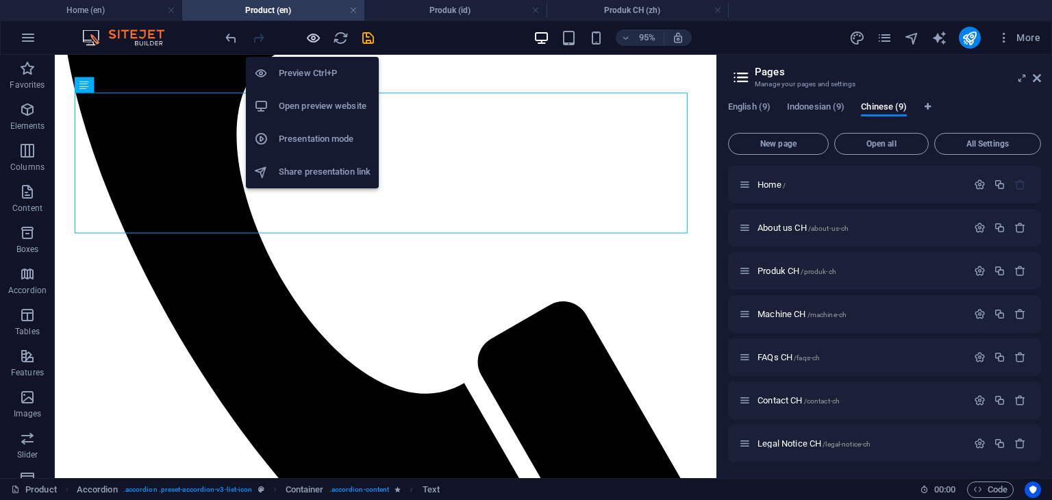
click at [316, 38] on icon "button" at bounding box center [314, 38] width 16 height 16
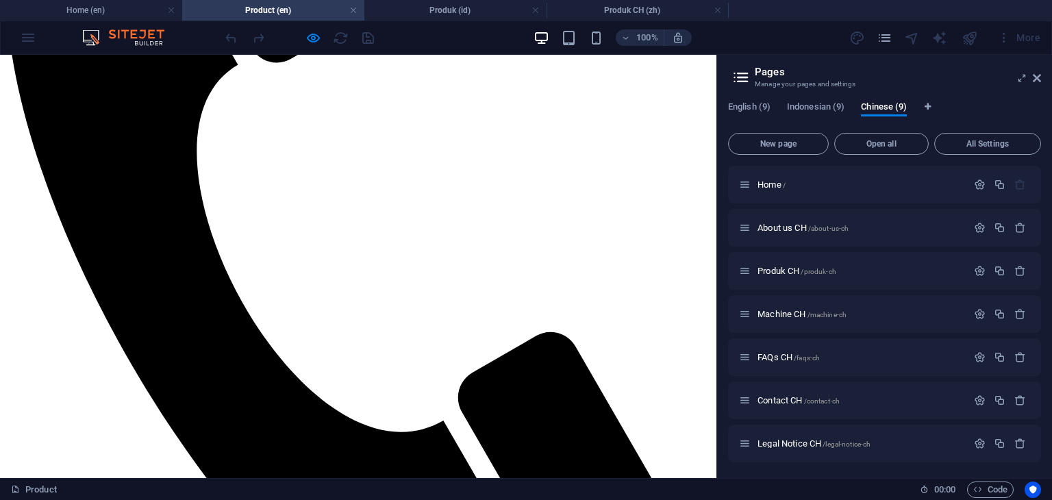
scroll to position [343, 0]
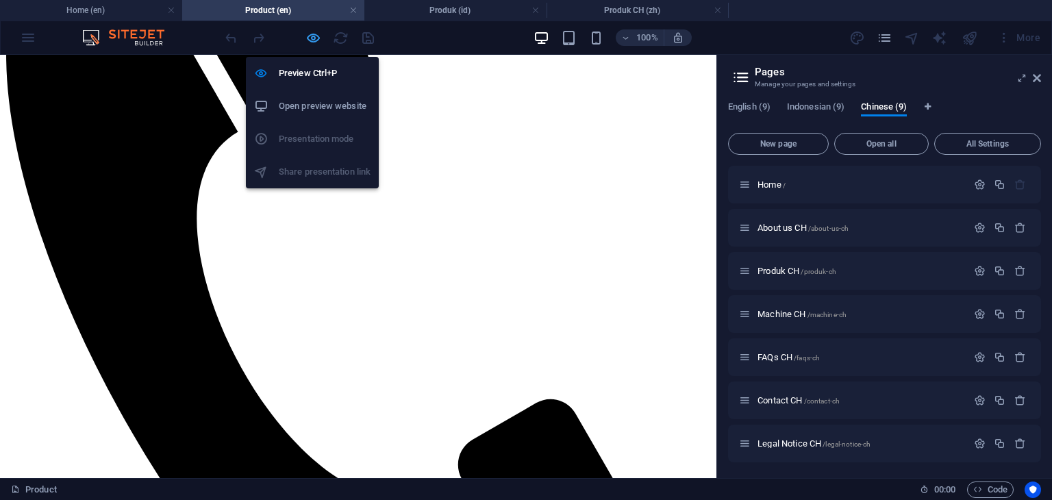
click at [315, 39] on icon "button" at bounding box center [314, 38] width 16 height 16
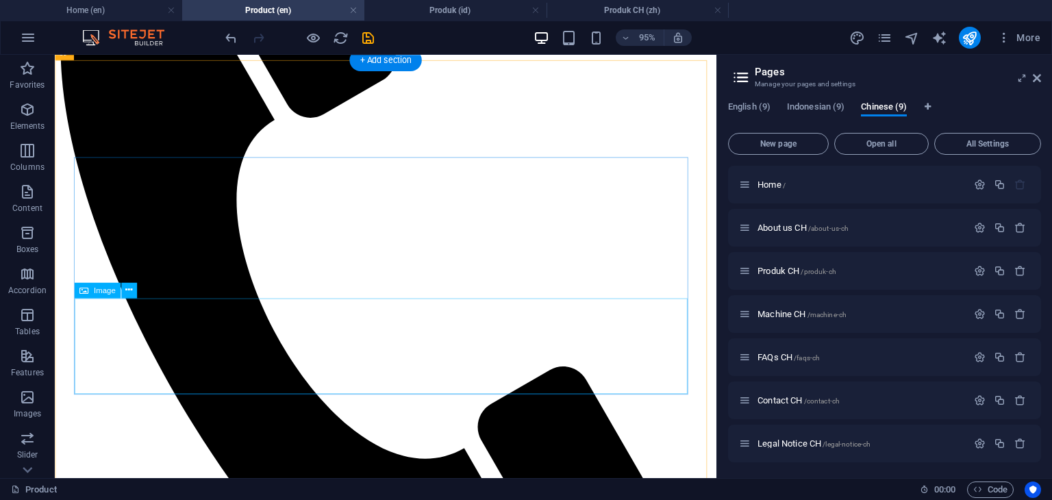
select select "%"
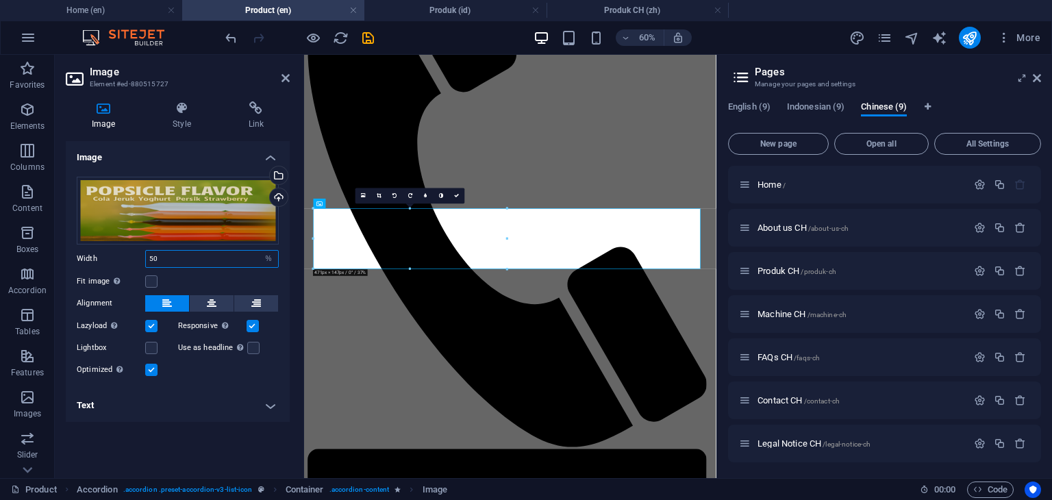
click at [187, 261] on input "50" at bounding box center [212, 259] width 132 height 16
type input "5"
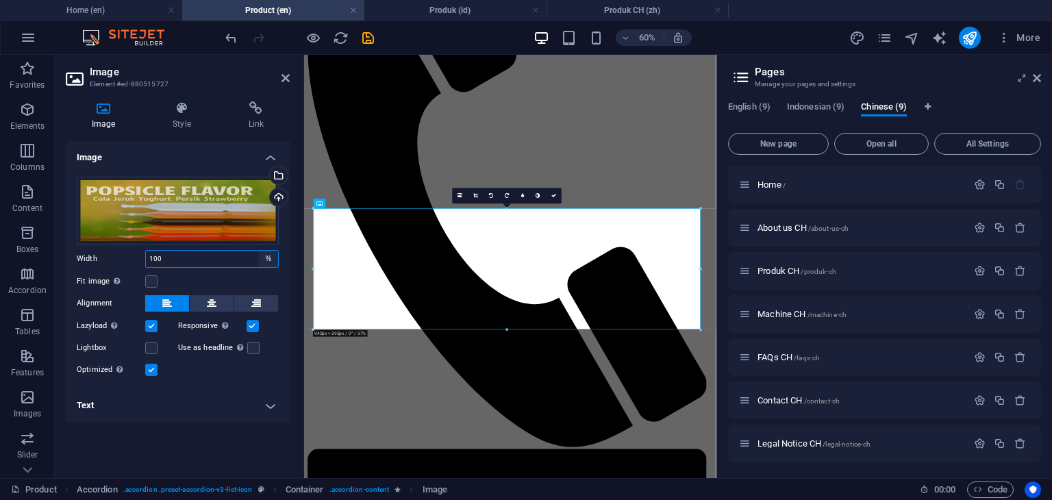
type input "100"
click at [267, 256] on select "Default auto px rem % em vh vw" at bounding box center [268, 259] width 19 height 16
select select "auto"
click at [259, 251] on select "Default auto px rem % em vh vw" at bounding box center [268, 259] width 19 height 16
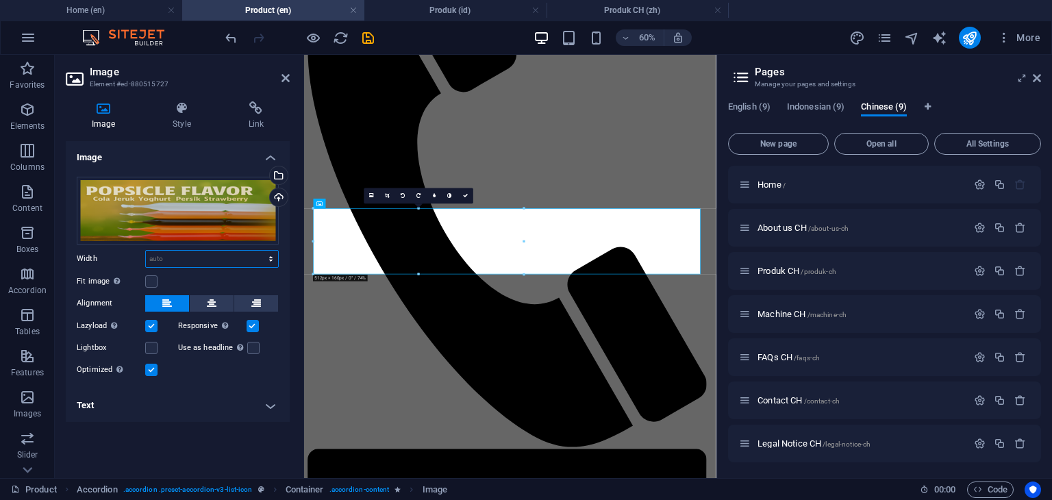
click at [269, 262] on select "Default auto px rem % em vh vw" at bounding box center [212, 259] width 132 height 16
select select "px"
click at [259, 251] on select "Default auto px rem % em vh vw" at bounding box center [212, 259] width 132 height 16
type input "512"
click at [269, 263] on select "Default auto px rem % em vh vw" at bounding box center [268, 259] width 19 height 16
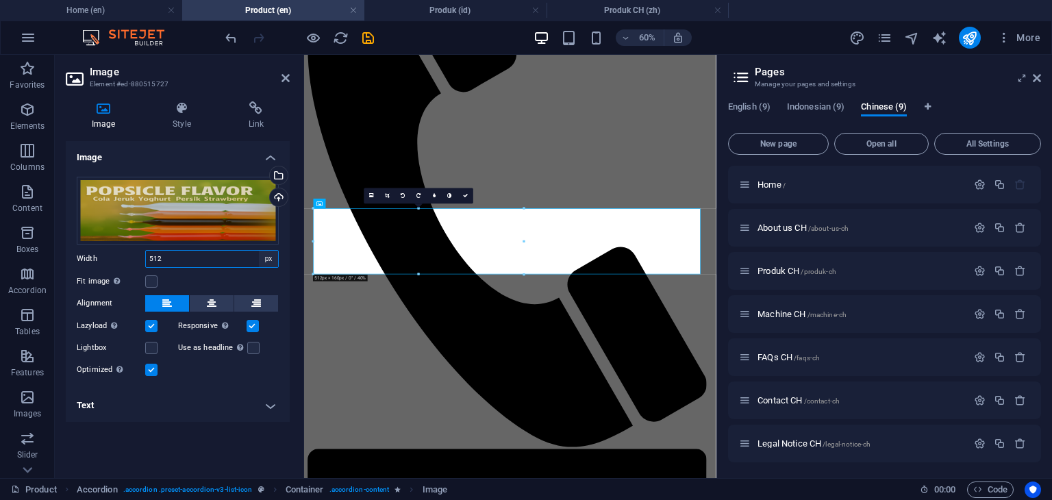
select select "rem"
click at [259, 251] on select "Default auto px rem % em vh vw" at bounding box center [268, 259] width 19 height 16
type input "32"
click at [269, 262] on select "Default auto px rem % em vh vw" at bounding box center [268, 259] width 19 height 16
select select "%"
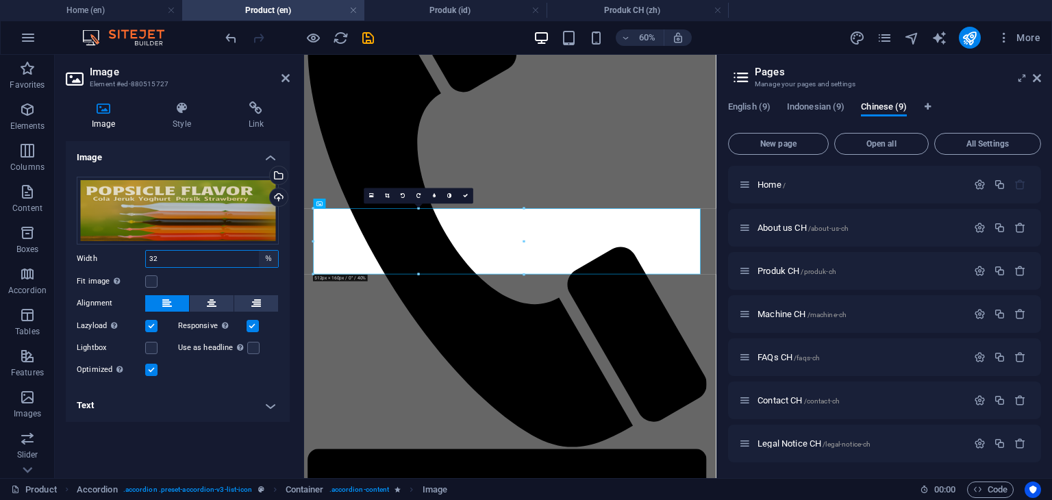
click at [259, 251] on select "Default auto px rem % em vh vw" at bounding box center [268, 259] width 19 height 16
type input "54.4"
click at [268, 262] on select "Default auto px rem % em vh vw" at bounding box center [268, 259] width 19 height 16
select select "em"
click at [259, 251] on select "Default auto px rem % em vh vw" at bounding box center [268, 259] width 19 height 16
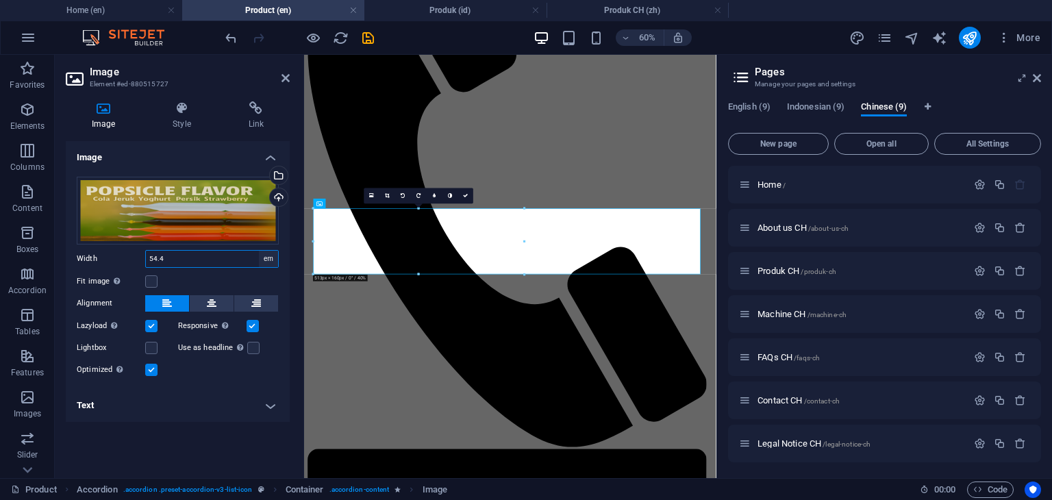
type input "32.0625"
click at [271, 262] on select "Default auto px rem % em vh vw" at bounding box center [268, 259] width 19 height 16
select select "vh"
click at [259, 251] on select "Default auto px rem % em vh vw" at bounding box center [268, 259] width 19 height 16
type input "49.8"
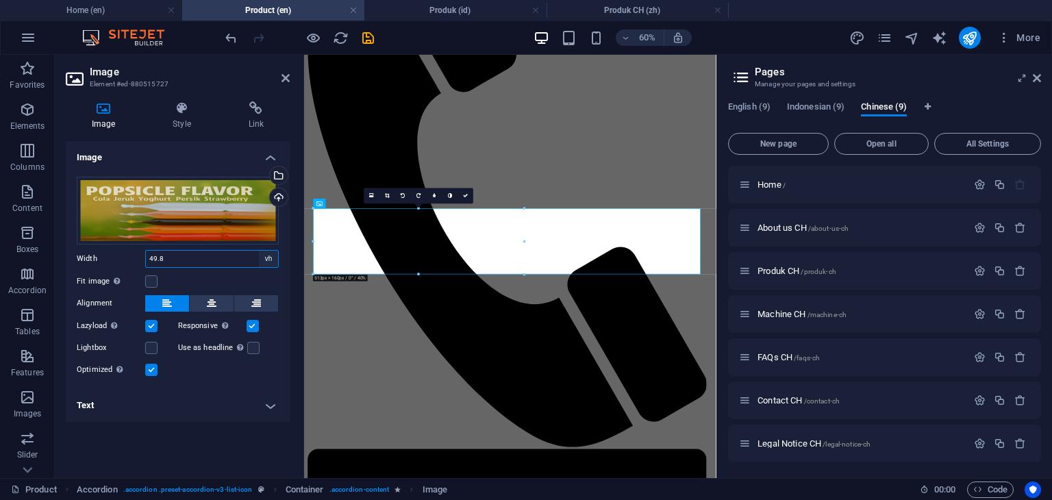
click at [268, 262] on select "Default auto px rem % em vh vw" at bounding box center [268, 259] width 19 height 16
select select "vw"
click at [259, 251] on select "Default auto px rem % em vh vw" at bounding box center [268, 259] width 19 height 16
type input "51.9"
click at [270, 262] on select "Default auto px rem % em vh vw" at bounding box center [268, 259] width 19 height 16
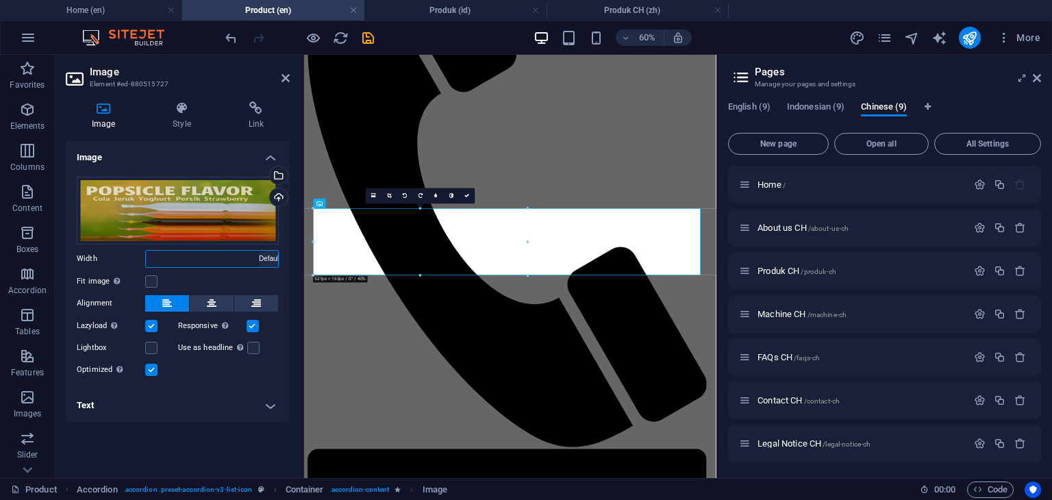
click at [259, 251] on select "Default auto px rem % em vh vw" at bounding box center [268, 259] width 19 height 16
click at [156, 283] on label at bounding box center [151, 281] width 12 height 12
click at [0, 0] on input "Fit image Automatically fit image to a fixed width and height" at bounding box center [0, 0] width 0 height 0
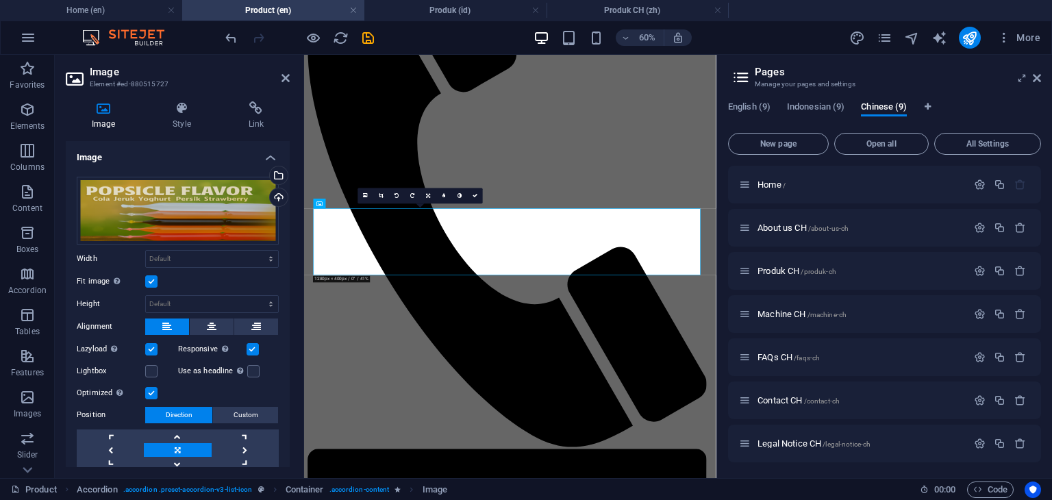
click at [156, 283] on label at bounding box center [151, 281] width 12 height 12
click at [0, 0] on input "Fit image Automatically fit image to a fixed width and height" at bounding box center [0, 0] width 0 height 0
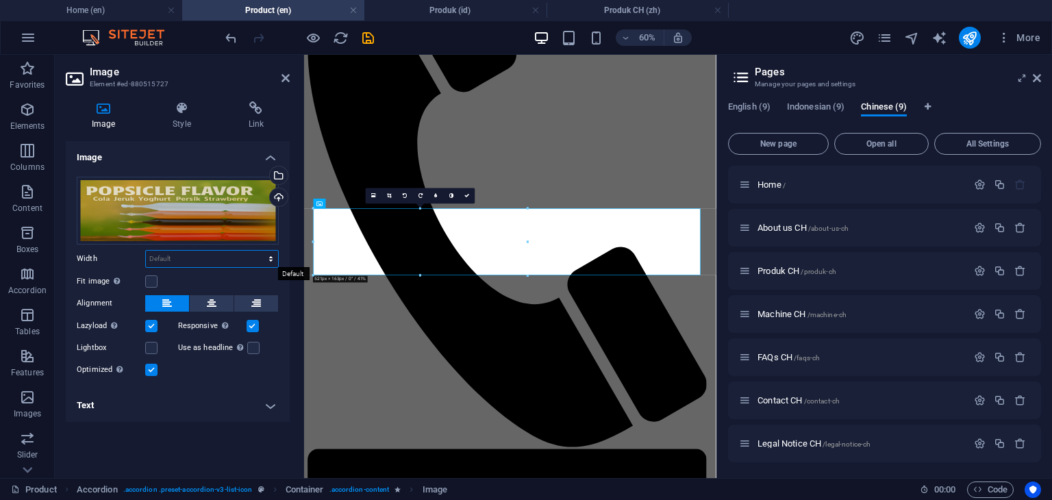
click at [268, 263] on select "Default auto px rem % em vh vw" at bounding box center [212, 259] width 132 height 16
click at [146, 251] on select "Default auto px rem % em vh vw" at bounding box center [212, 259] width 132 height 16
click at [269, 262] on select "Default auto px rem % em vh vw" at bounding box center [212, 259] width 132 height 16
select select "%"
click at [259, 251] on select "Default auto px rem % em vh vw" at bounding box center [212, 259] width 132 height 16
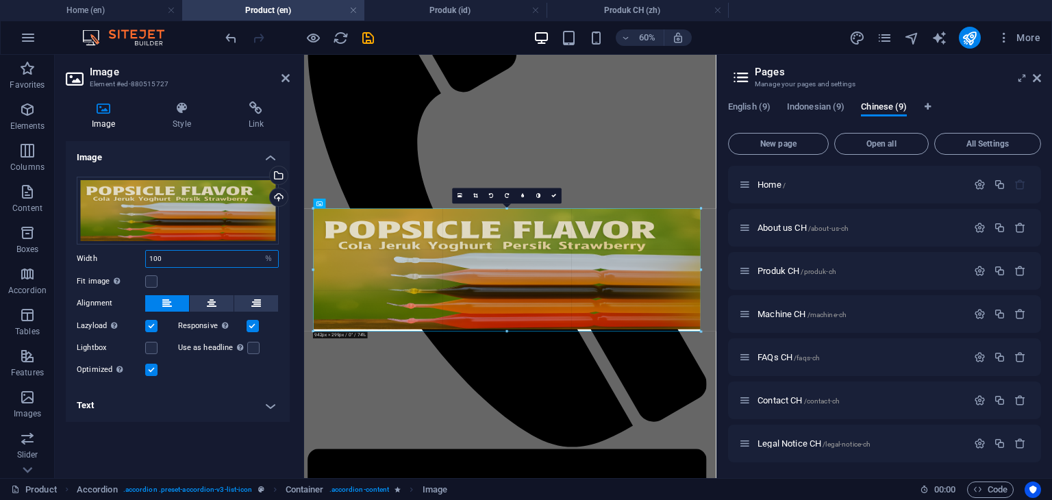
drag, startPoint x: 506, startPoint y: 329, endPoint x: 341, endPoint y: 461, distance: 211.6
type input "928"
select select "px"
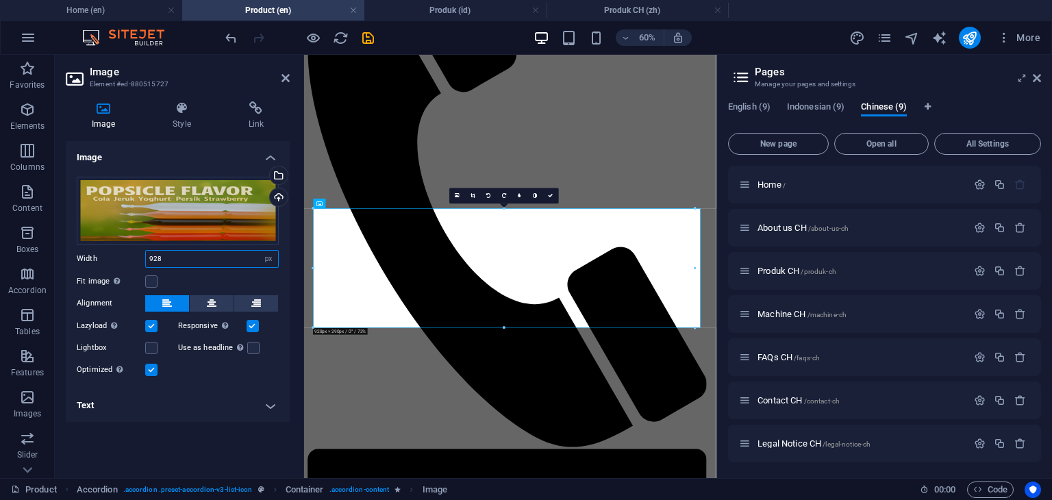
drag, startPoint x: 215, startPoint y: 260, endPoint x: 141, endPoint y: 262, distance: 74.0
click at [141, 262] on div "Width 928 Default auto px rem % em vh vw" at bounding box center [178, 259] width 202 height 18
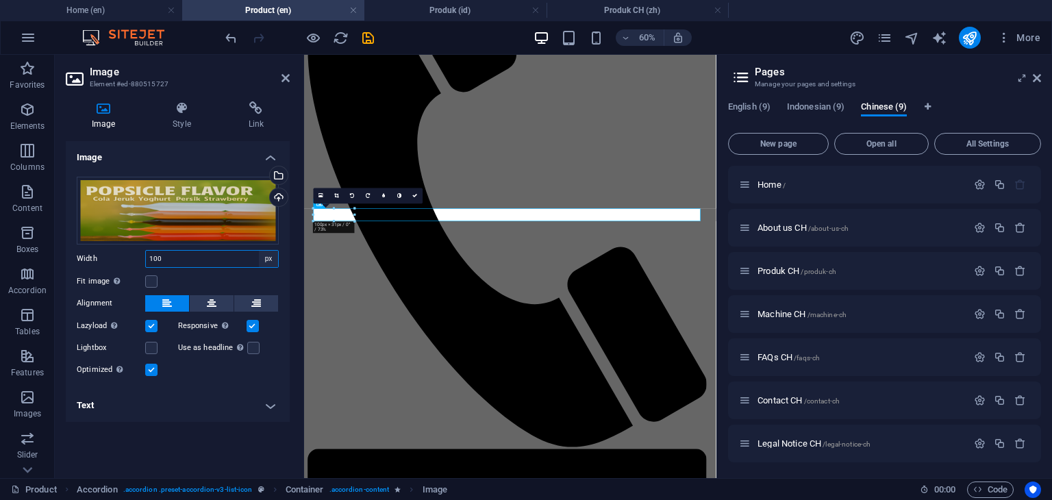
type input "100"
click at [267, 258] on select "Default auto px rem % em vh vw" at bounding box center [268, 259] width 19 height 16
select select "auto"
click at [259, 251] on select "Default auto px rem % em vh vw" at bounding box center [268, 259] width 19 height 16
select select "DISABLED_OPTION_VALUE"
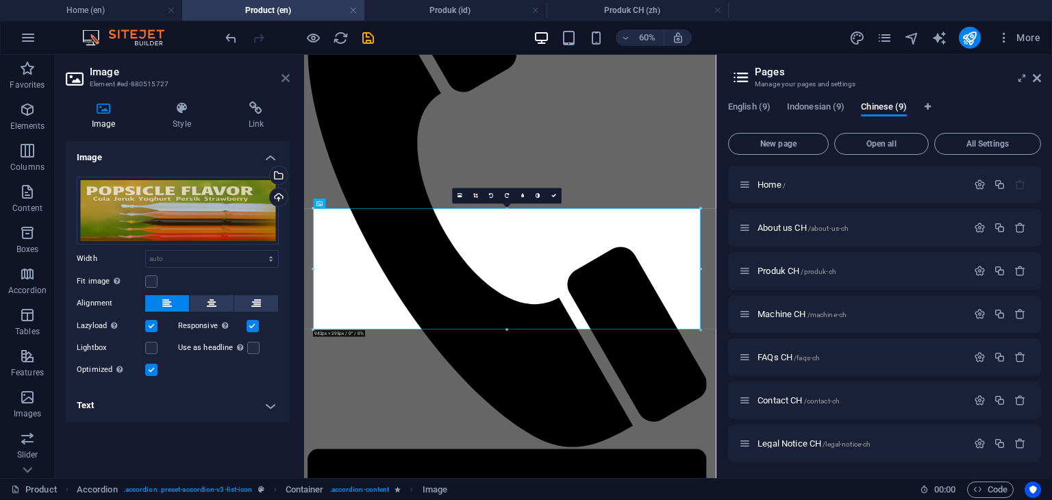
drag, startPoint x: 246, startPoint y: 25, endPoint x: 288, endPoint y: 77, distance: 67.3
click at [288, 77] on icon at bounding box center [286, 78] width 8 height 11
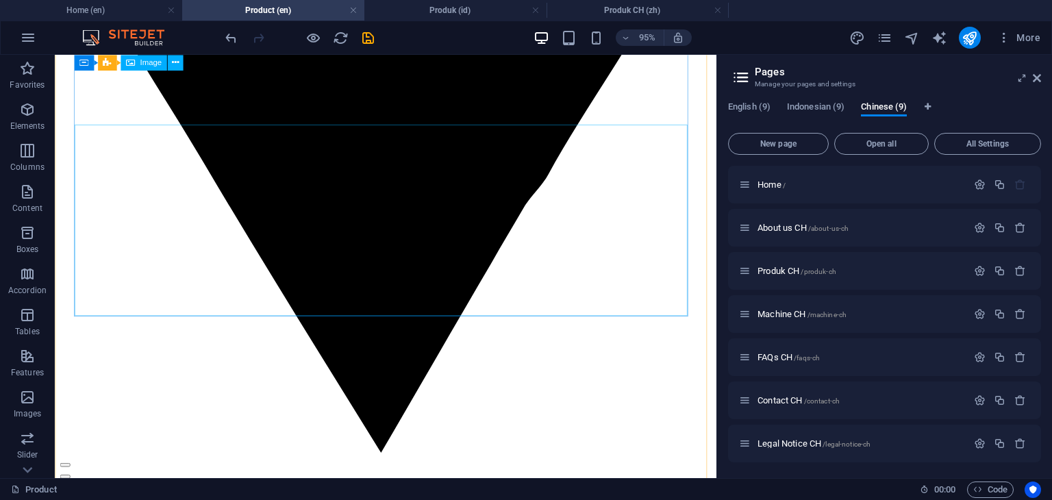
scroll to position [1987, 0]
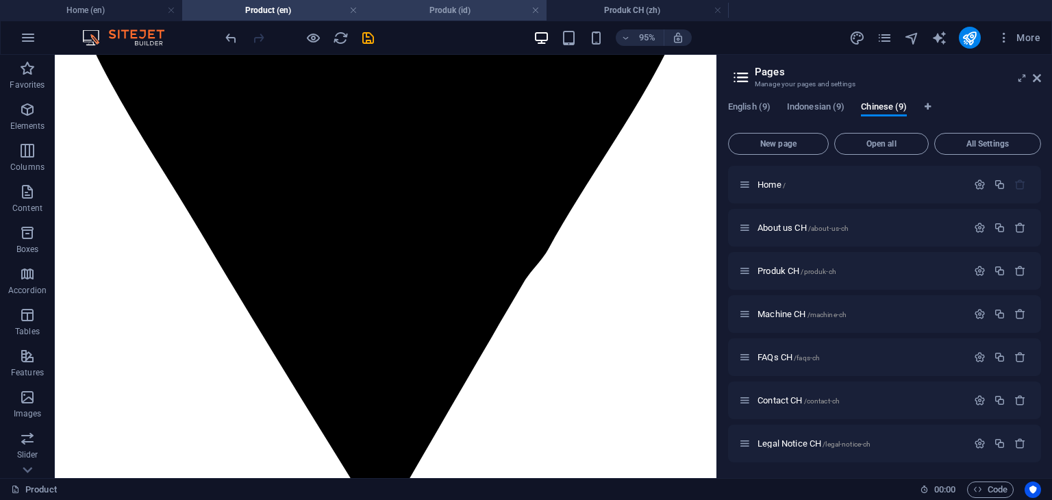
click at [449, 12] on h4 "Produk (id)" at bounding box center [456, 10] width 182 height 15
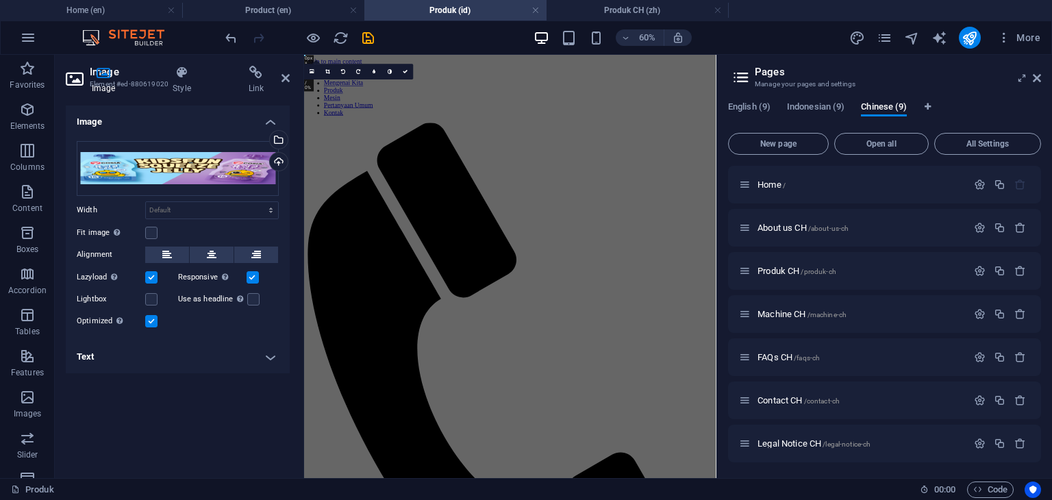
scroll to position [2186, 0]
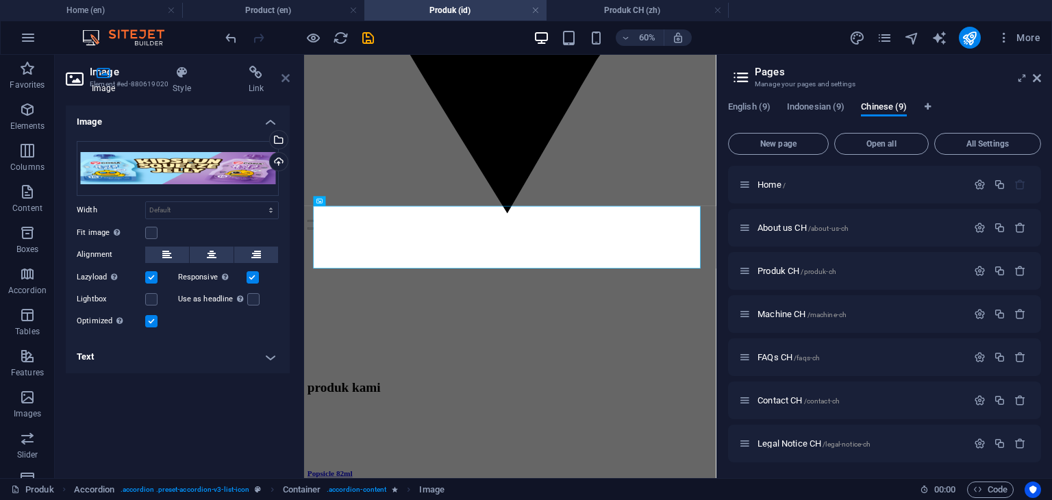
click at [286, 80] on icon at bounding box center [286, 78] width 8 height 11
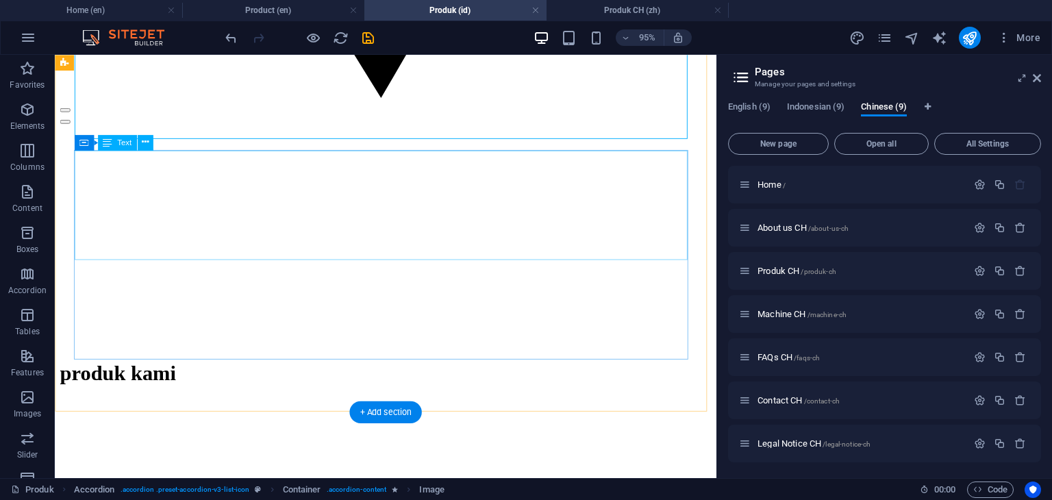
scroll to position [2461, 0]
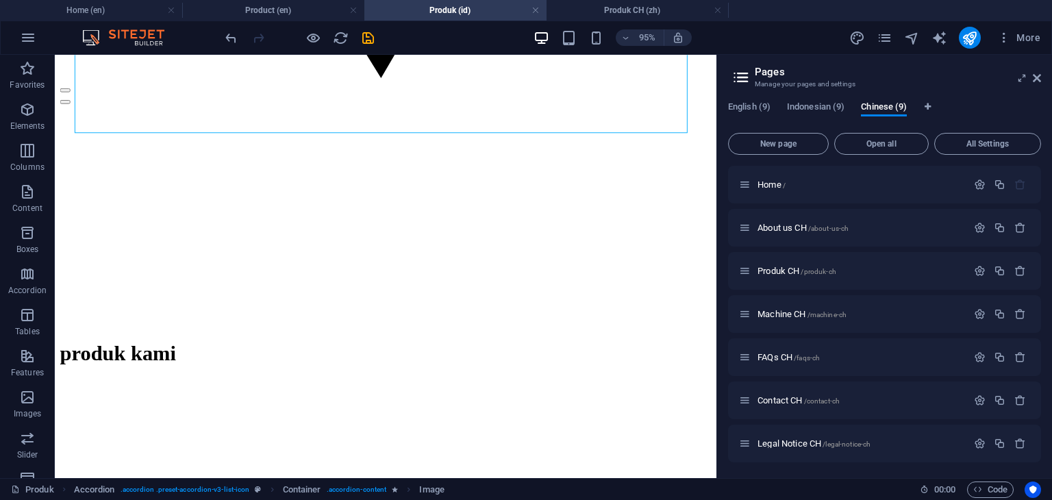
click at [636, 8] on h4 "Produk CH (zh)" at bounding box center [638, 10] width 182 height 15
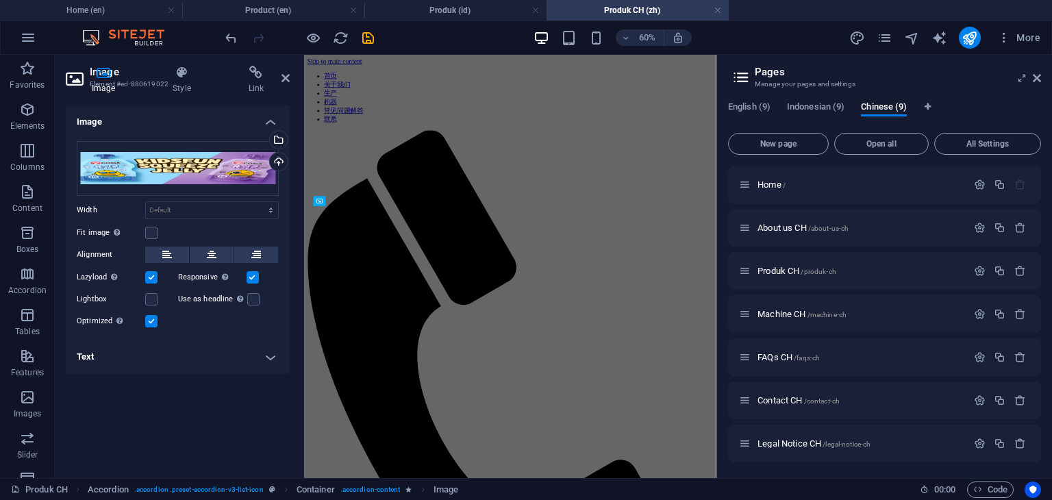
scroll to position [0, 0]
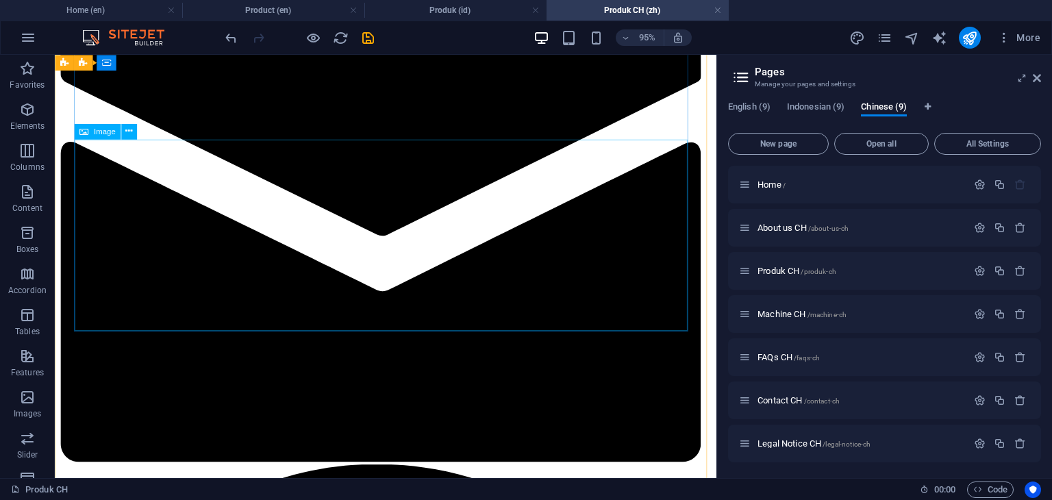
scroll to position [1027, 0]
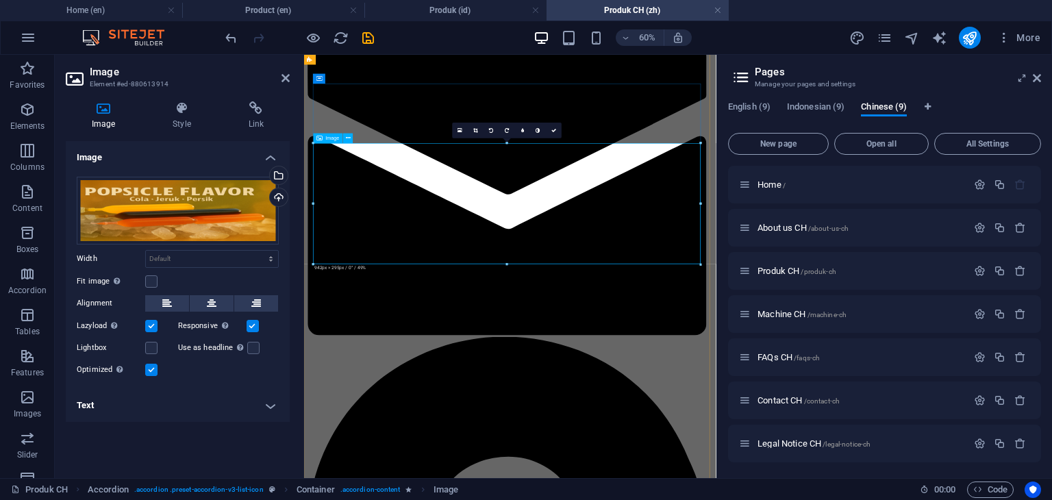
click at [155, 284] on label at bounding box center [151, 281] width 12 height 12
click at [0, 0] on input "Fit image Automatically fit image to a fixed width and height" at bounding box center [0, 0] width 0 height 0
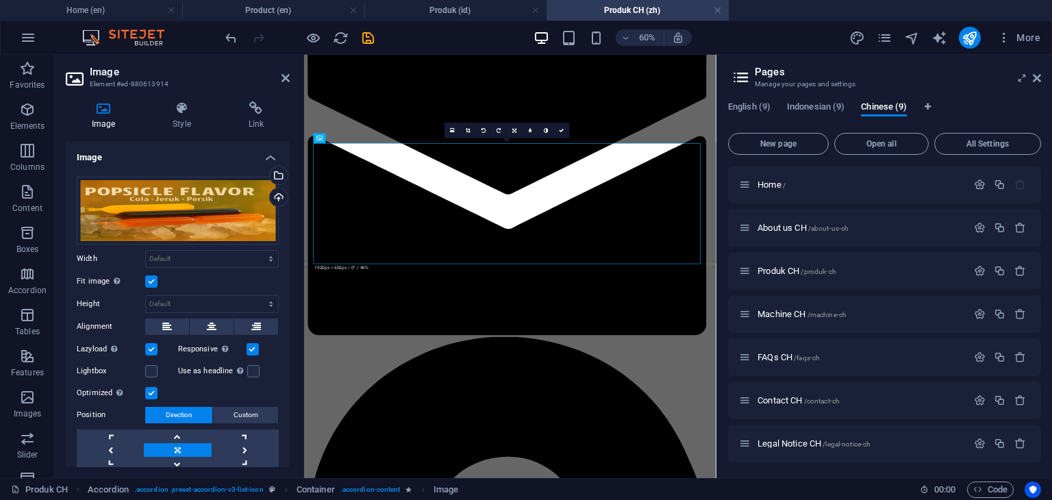
scroll to position [46, 0]
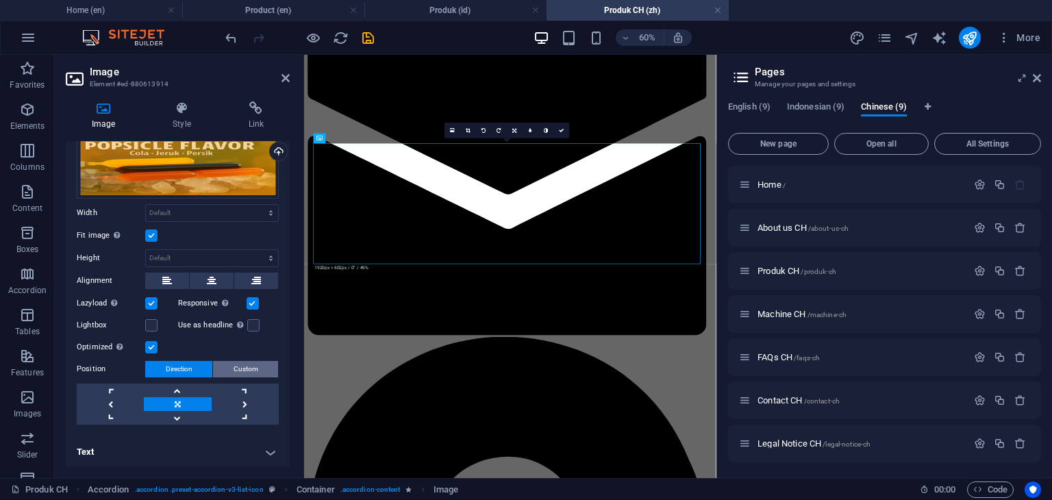
click at [245, 371] on span "Custom" at bounding box center [246, 369] width 25 height 16
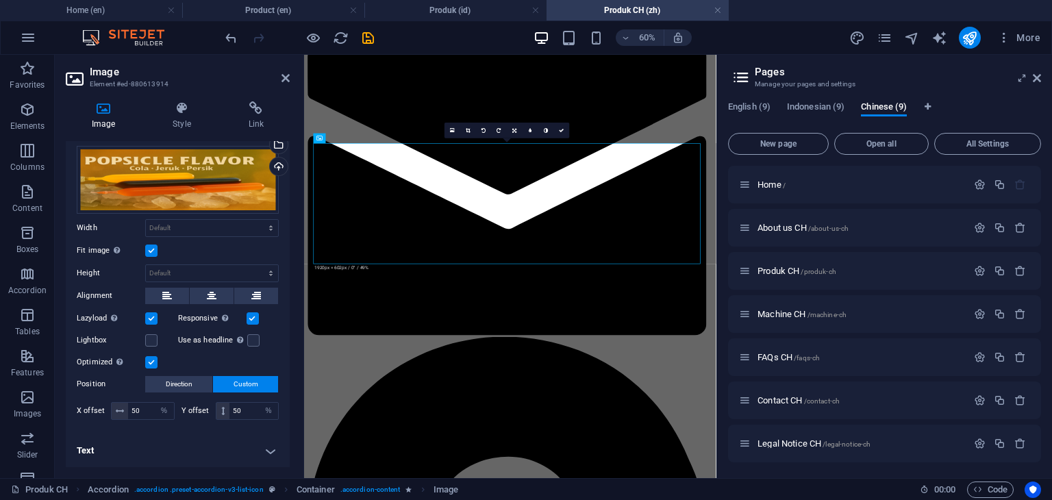
scroll to position [29, 0]
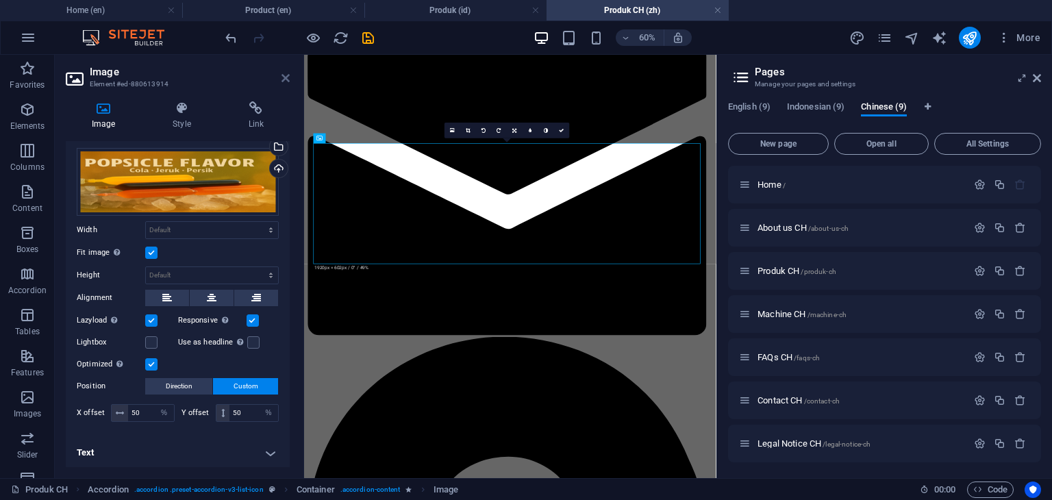
click at [287, 82] on icon at bounding box center [286, 78] width 8 height 11
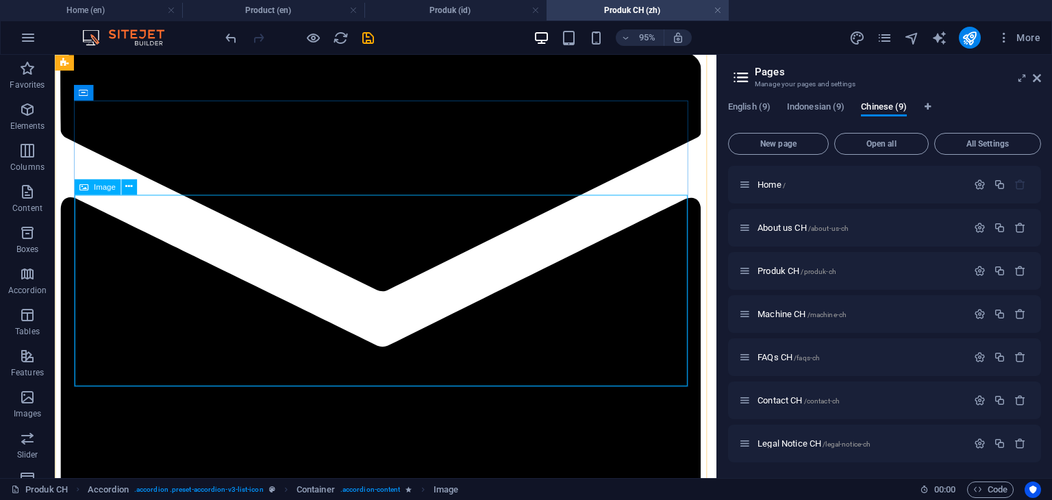
select select "%"
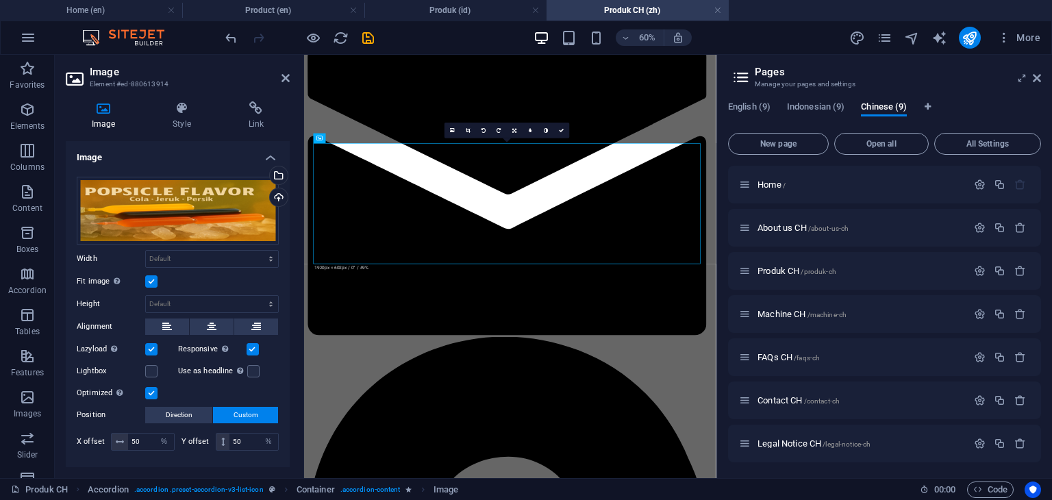
click at [151, 278] on label at bounding box center [151, 281] width 12 height 12
click at [0, 0] on input "Fit image Automatically fit image to a fixed width and height" at bounding box center [0, 0] width 0 height 0
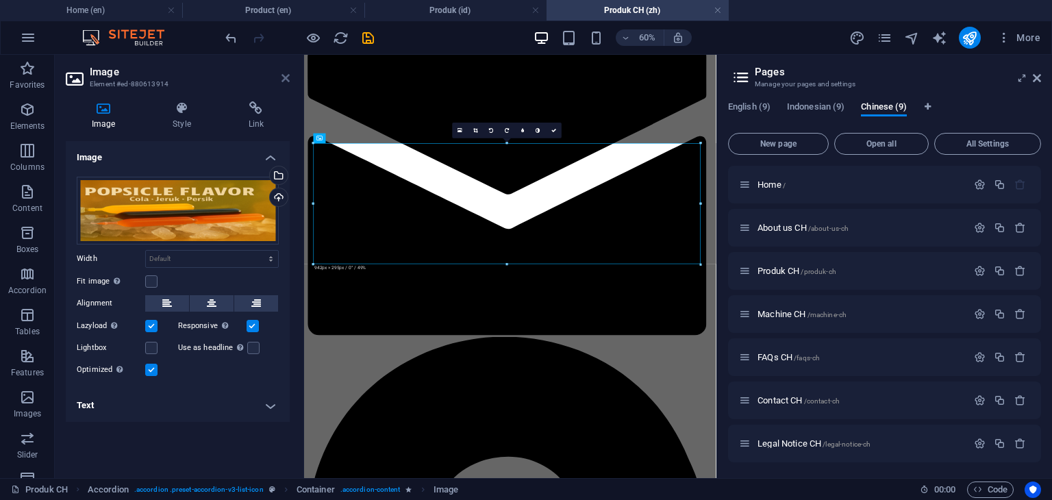
click at [287, 75] on icon at bounding box center [286, 78] width 8 height 11
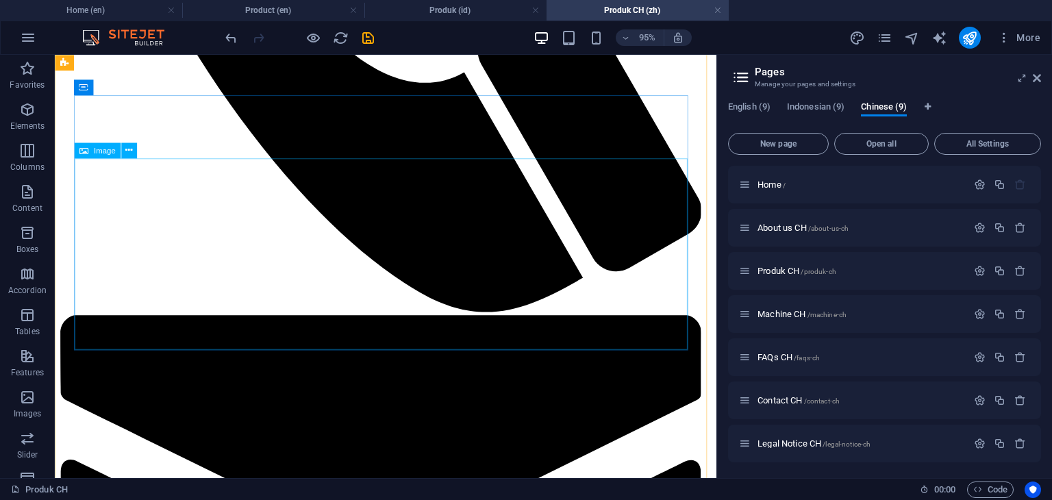
scroll to position [753, 0]
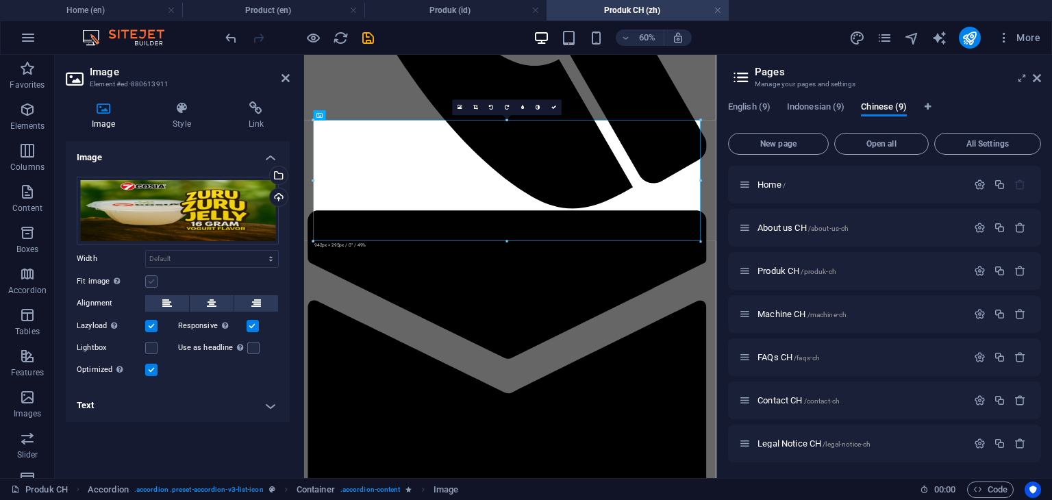
click at [153, 280] on label at bounding box center [151, 281] width 12 height 12
click at [0, 0] on input "Fit image Automatically fit image to a fixed width and height" at bounding box center [0, 0] width 0 height 0
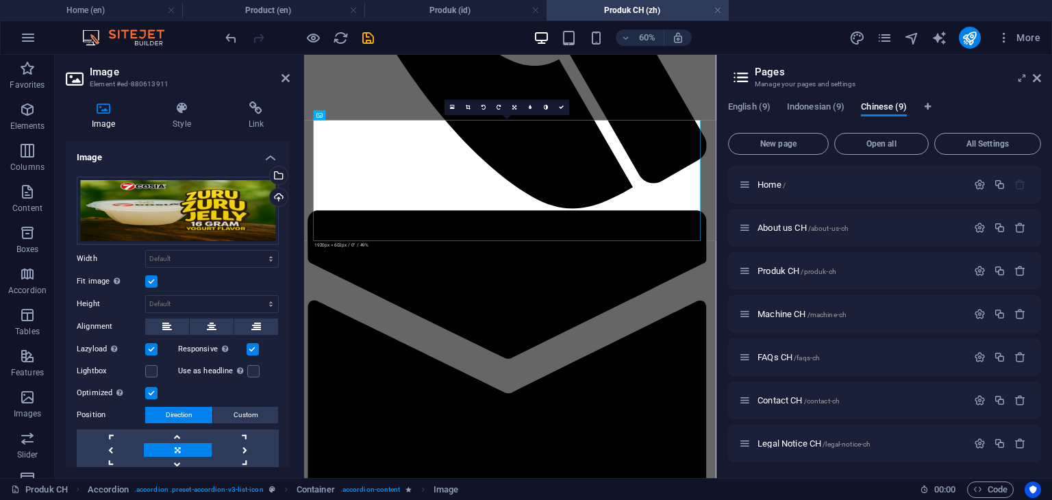
click at [153, 280] on label at bounding box center [151, 281] width 12 height 12
click at [0, 0] on input "Fit image Automatically fit image to a fixed width and height" at bounding box center [0, 0] width 0 height 0
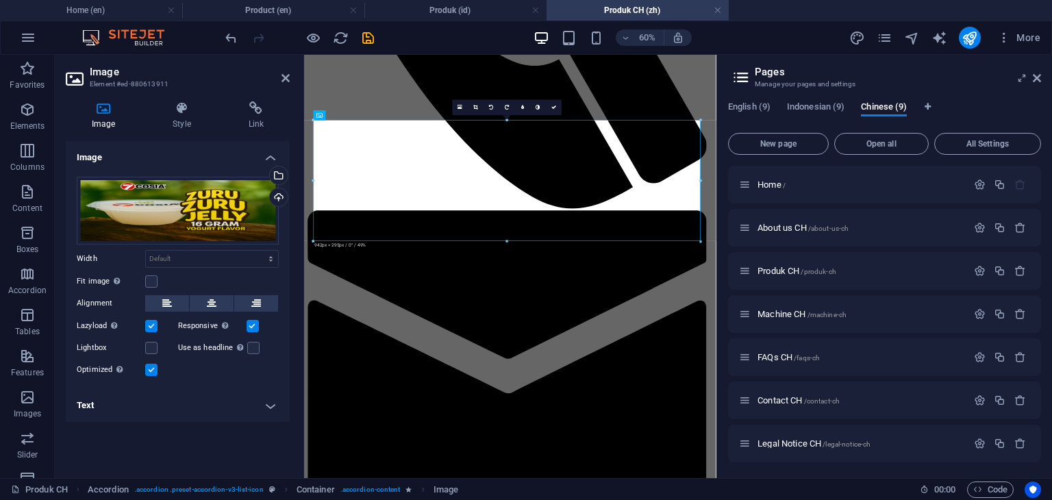
click at [271, 436] on div "Image Drag files here, click to choose files or select files from Files or our …" at bounding box center [178, 304] width 224 height 326
click at [286, 81] on icon at bounding box center [286, 78] width 8 height 11
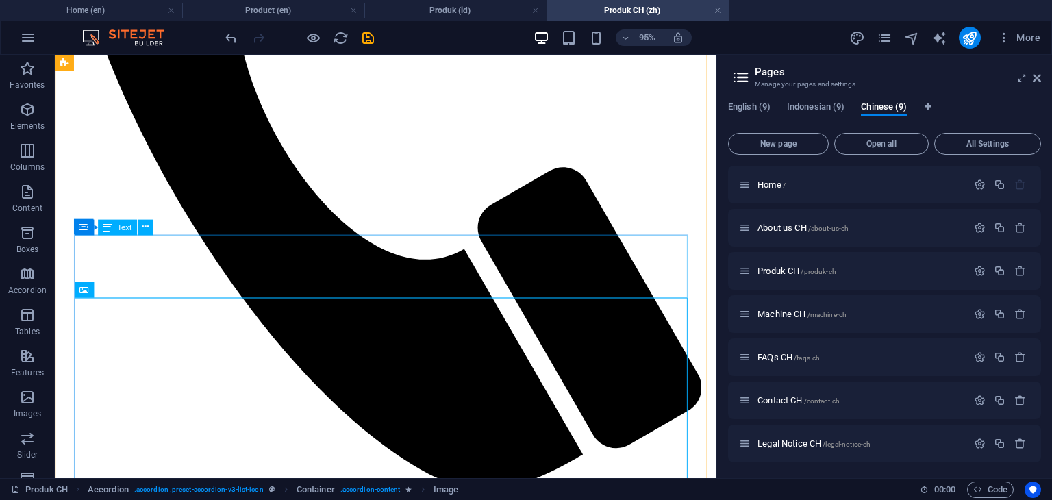
scroll to position [479, 0]
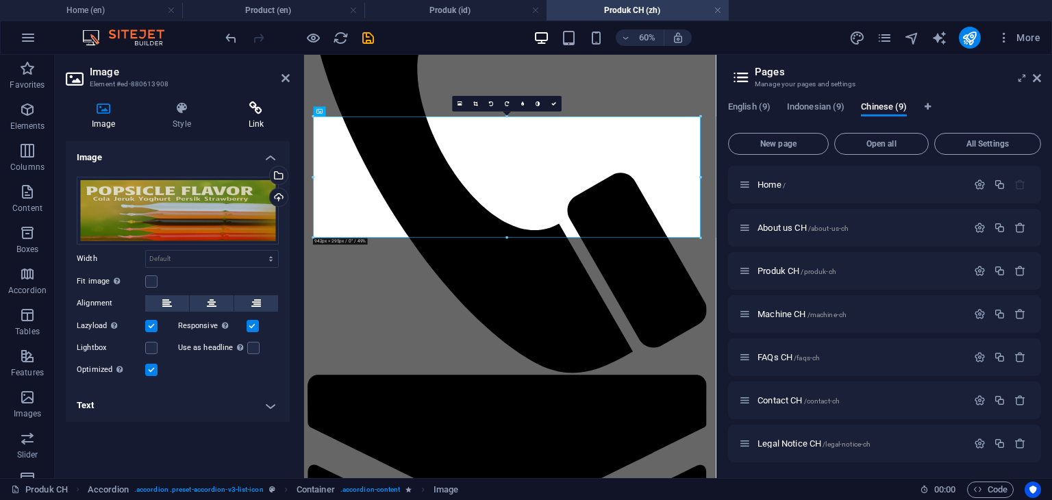
click at [252, 119] on h4 "Link" at bounding box center [256, 115] width 67 height 29
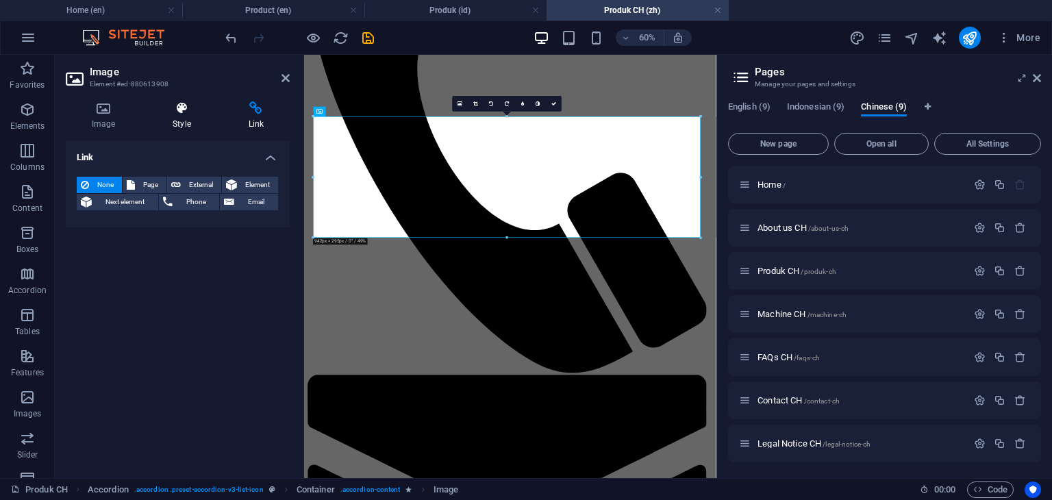
click at [186, 123] on h4 "Style" at bounding box center [184, 115] width 75 height 29
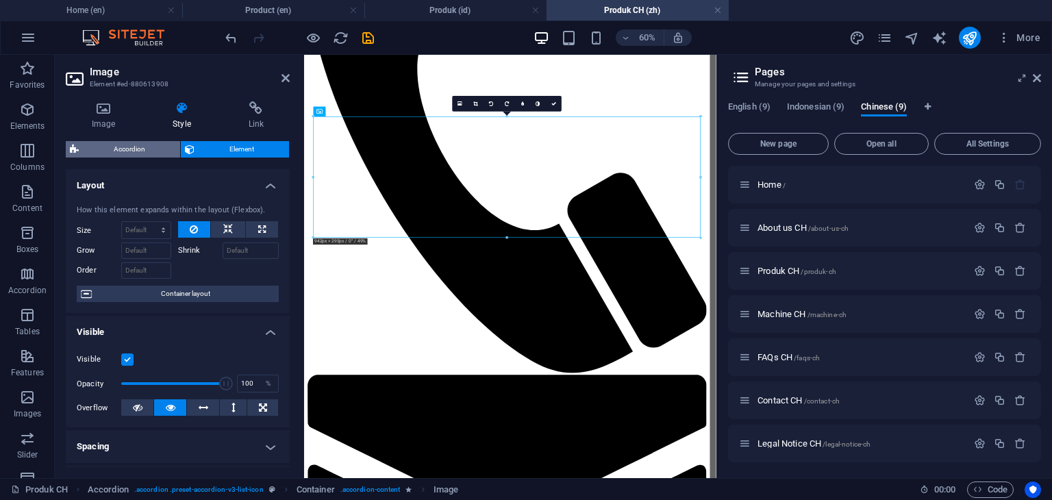
click at [103, 146] on span "Accordion" at bounding box center [129, 149] width 93 height 16
select select "rem"
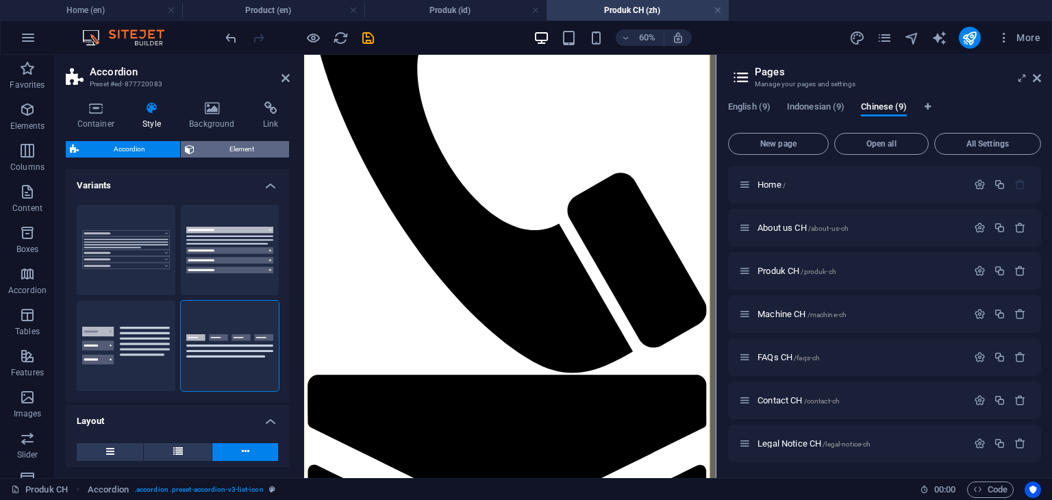
click at [235, 147] on span "Element" at bounding box center [242, 149] width 86 height 16
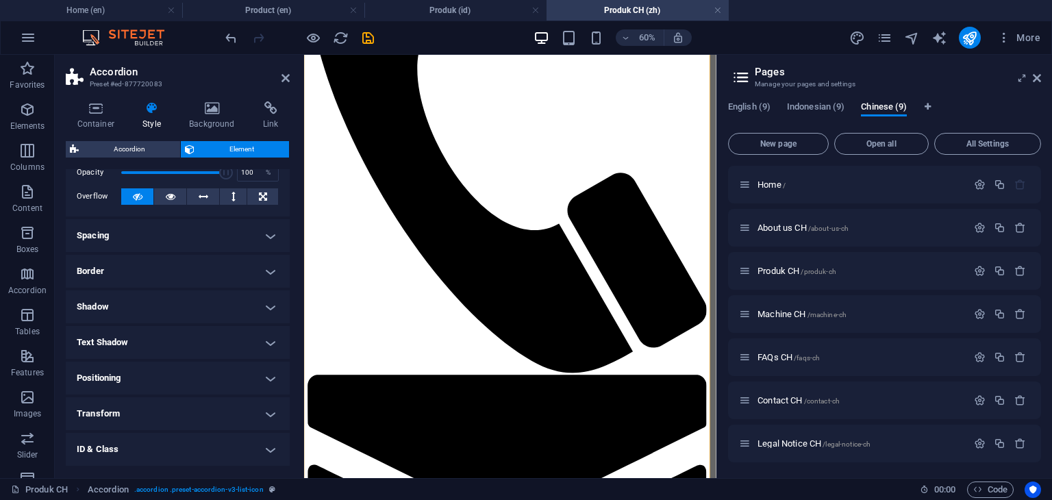
scroll to position [134, 0]
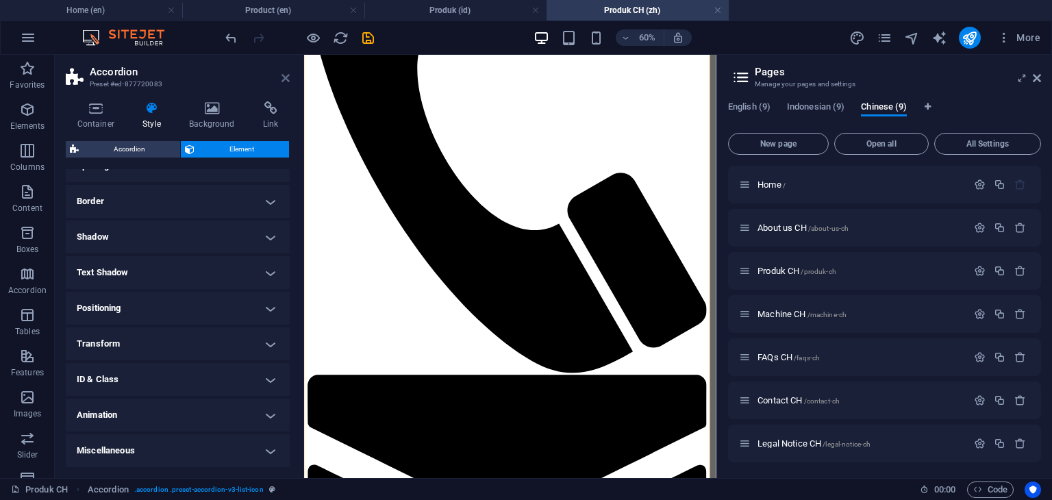
click at [285, 75] on icon at bounding box center [286, 78] width 8 height 11
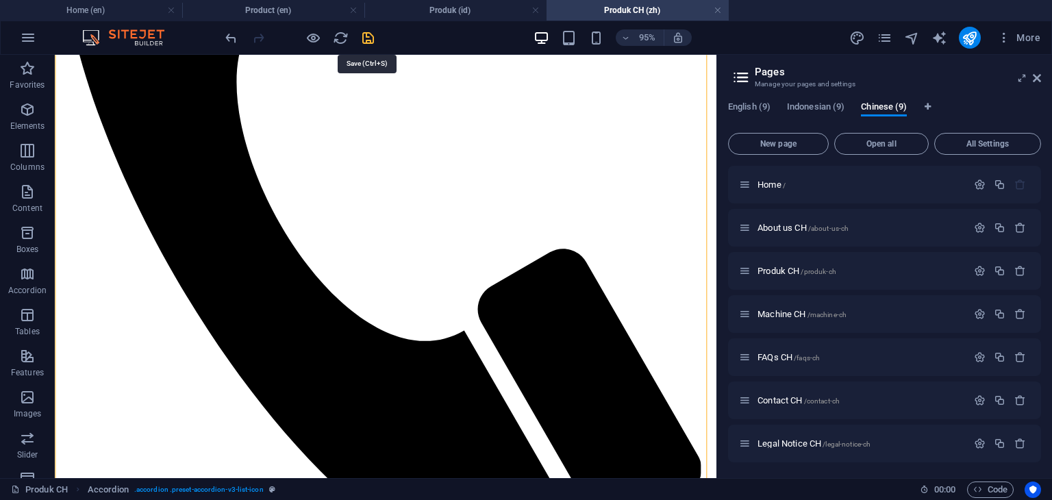
click at [365, 38] on icon "save" at bounding box center [368, 38] width 16 height 16
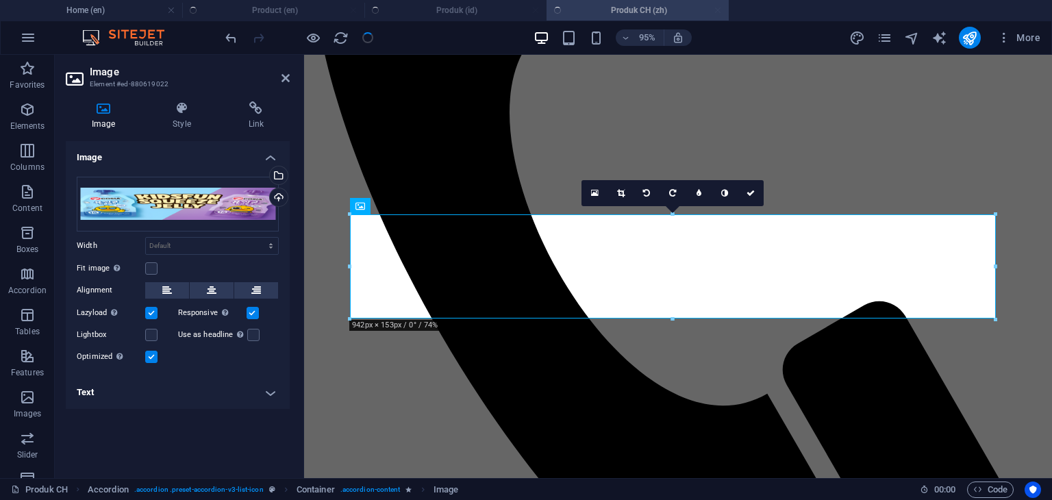
scroll to position [2147, 0]
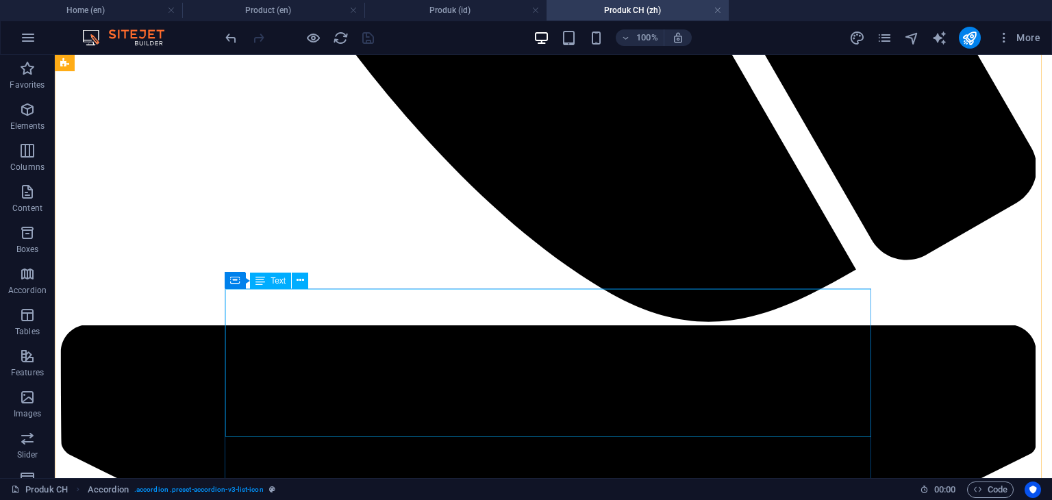
scroll to position [1051, 0]
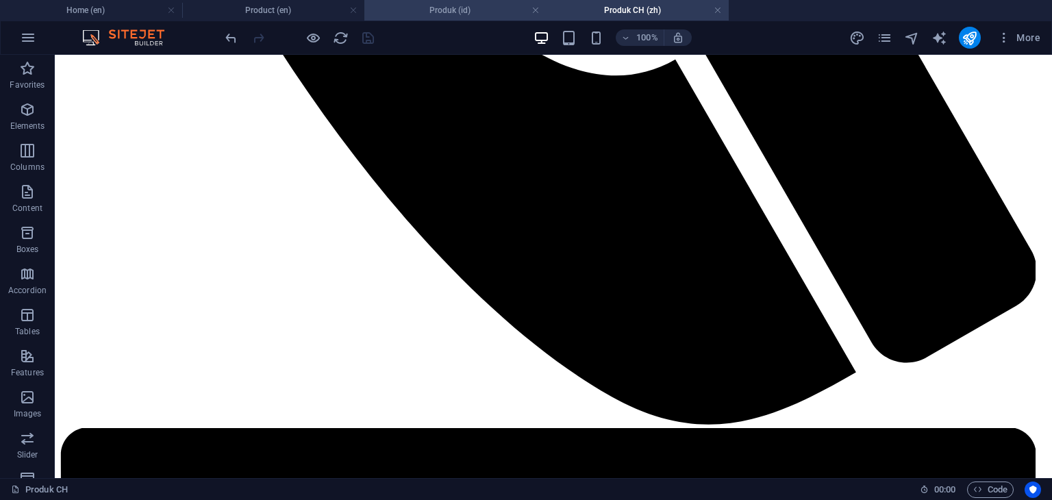
click at [475, 14] on h4 "Produk (id)" at bounding box center [456, 10] width 182 height 15
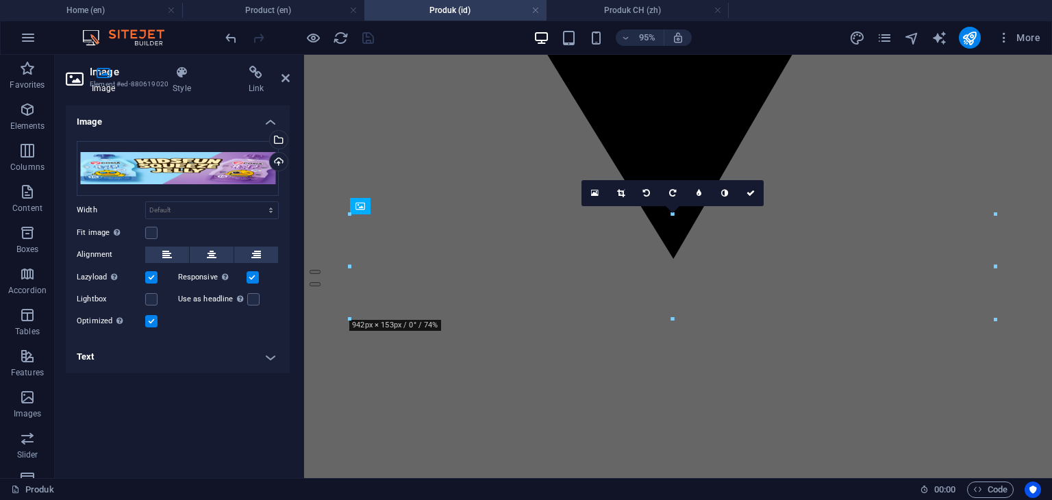
scroll to position [0, 0]
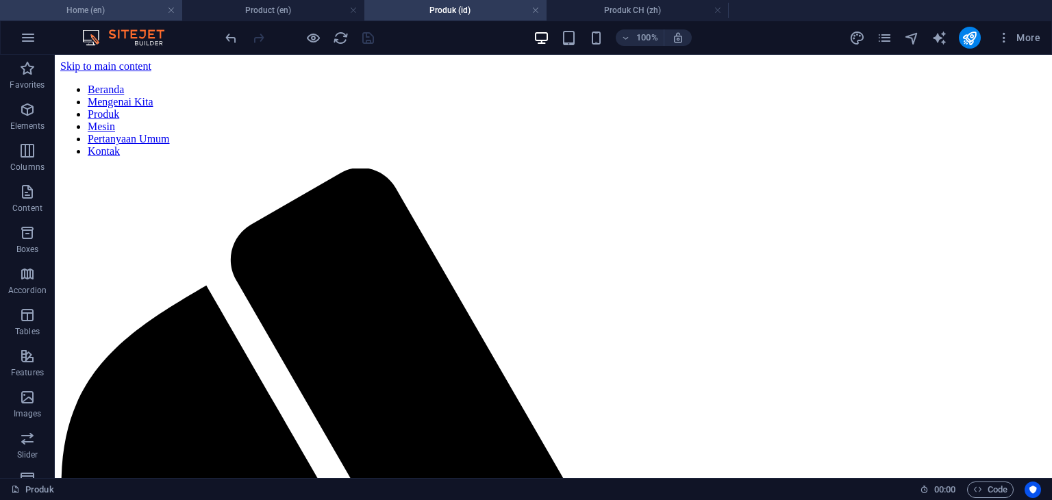
click at [121, 14] on h4 "Home (en)" at bounding box center [91, 10] width 182 height 15
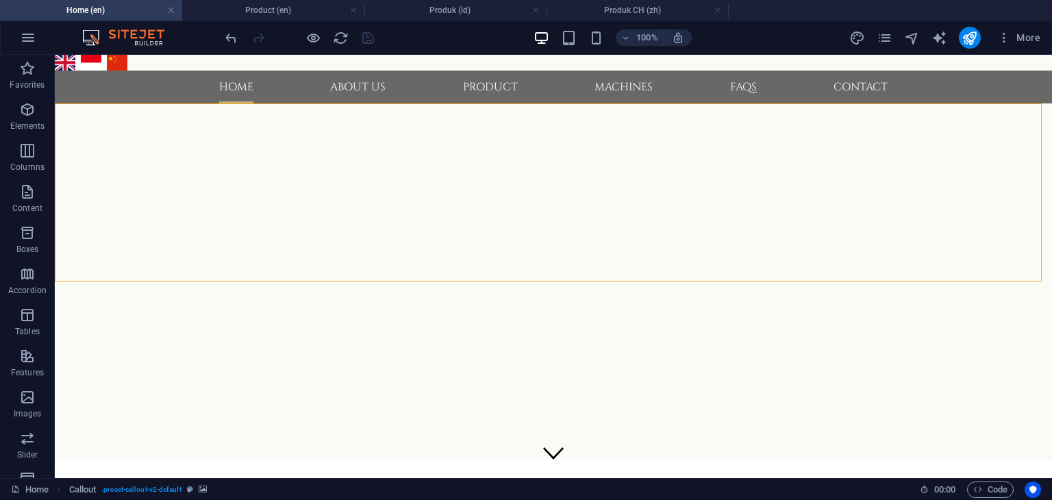
select select "px"
select select "ms"
select select "s"
select select "progressive"
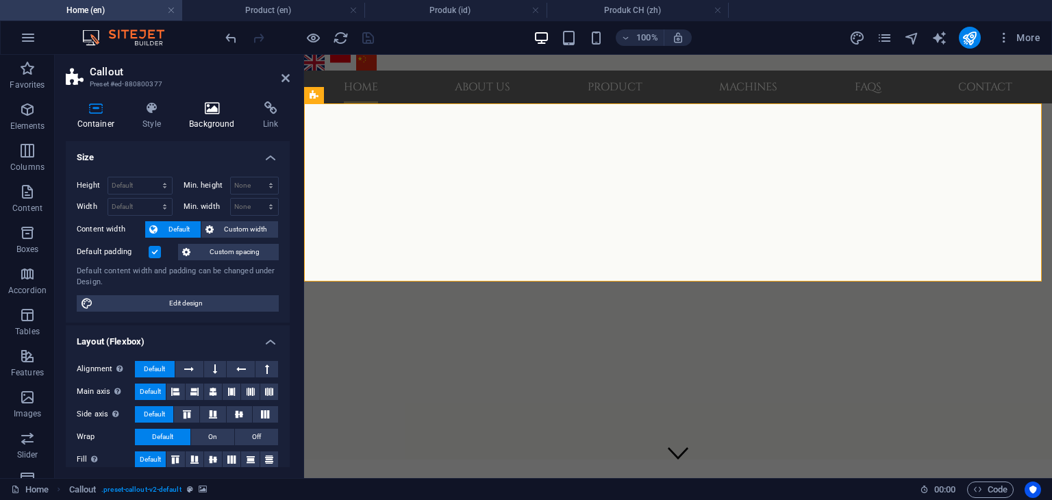
click at [216, 121] on h4 "Background" at bounding box center [215, 115] width 74 height 29
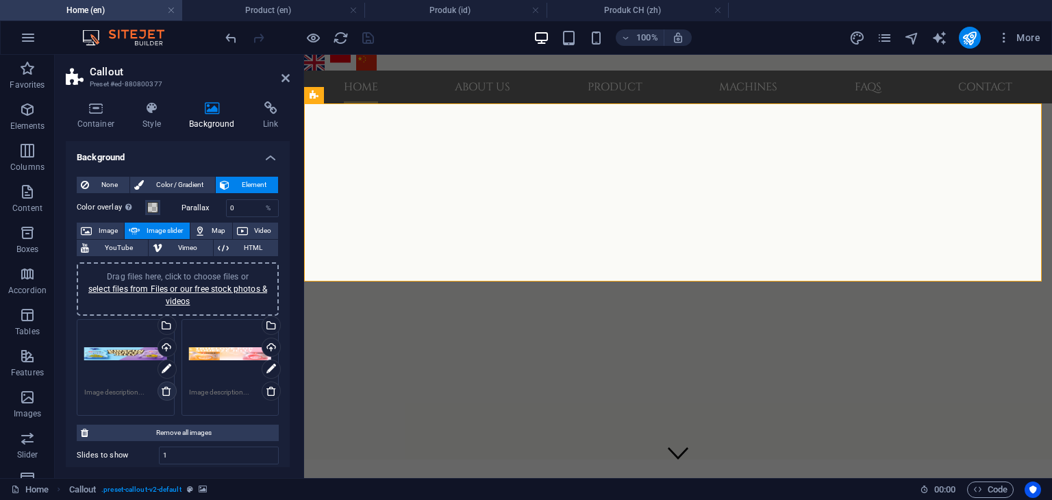
click at [167, 389] on icon at bounding box center [166, 391] width 11 height 11
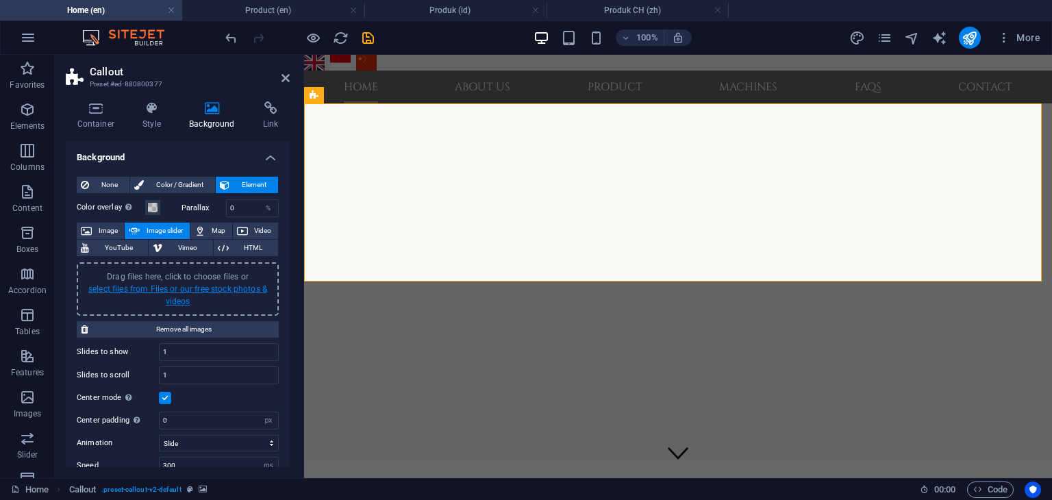
click at [166, 292] on link "select files from Files or our free stock photos & videos" at bounding box center [177, 295] width 179 height 22
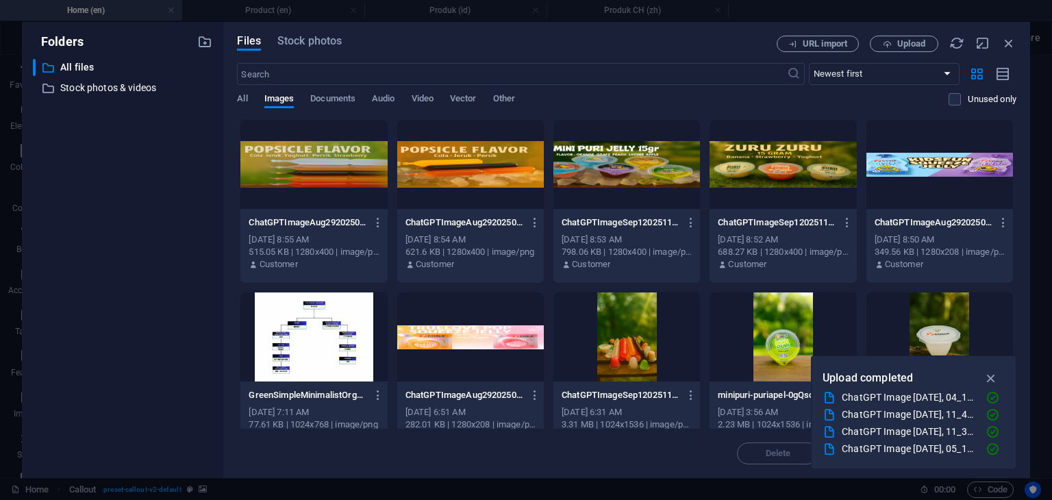
click at [924, 167] on div at bounding box center [940, 164] width 147 height 89
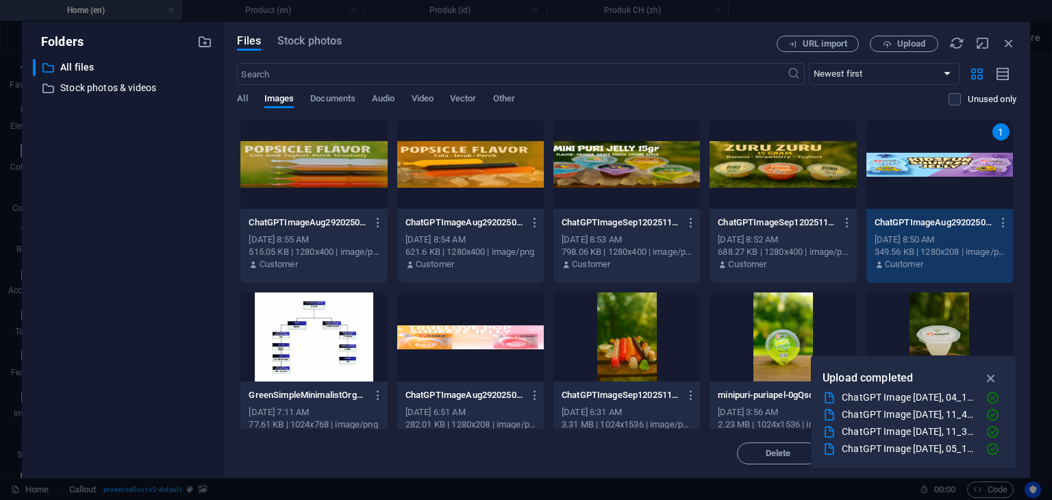
click at [476, 334] on div at bounding box center [470, 337] width 147 height 89
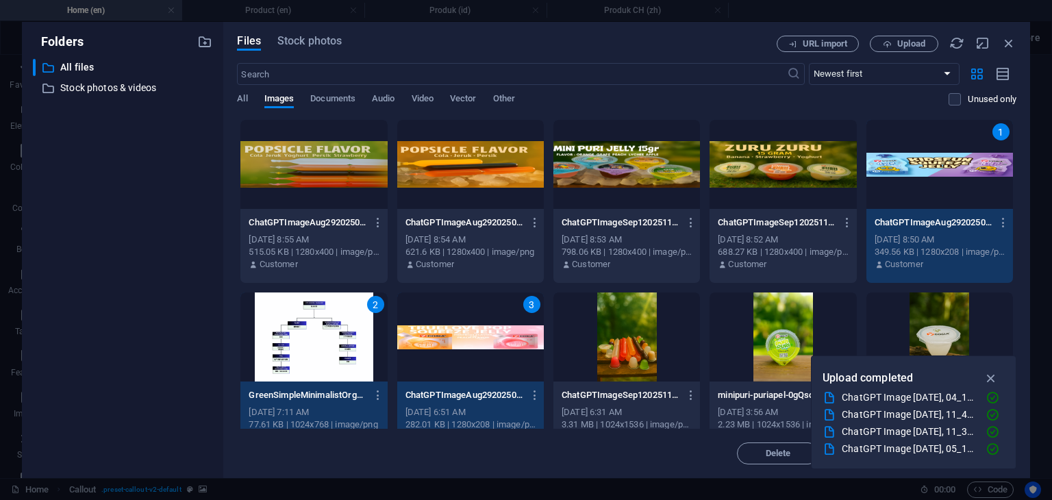
click at [493, 325] on div "3" at bounding box center [470, 337] width 147 height 89
click at [511, 310] on div "3" at bounding box center [470, 337] width 147 height 89
click at [359, 317] on div "2" at bounding box center [314, 337] width 147 height 89
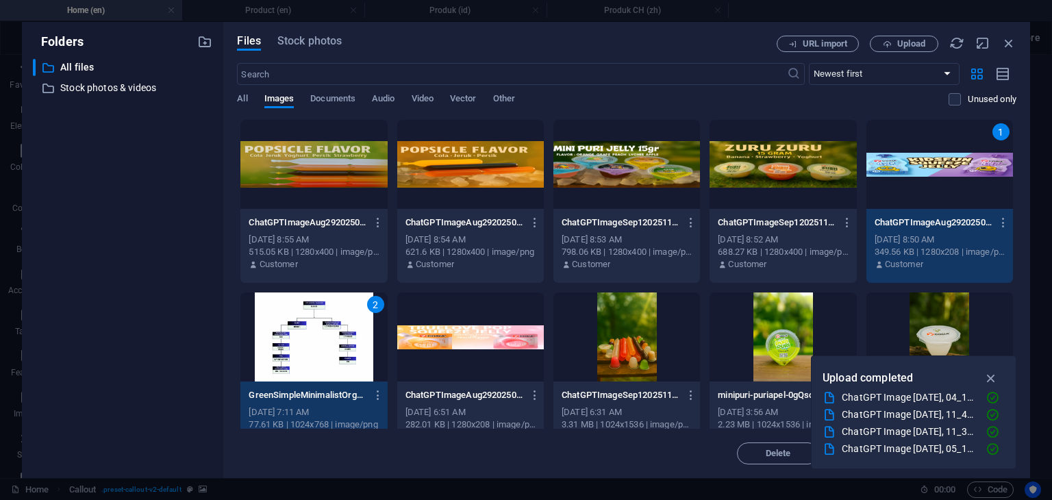
click at [315, 326] on div "2" at bounding box center [314, 337] width 147 height 89
click at [1009, 42] on icon "button" at bounding box center [1009, 43] width 15 height 15
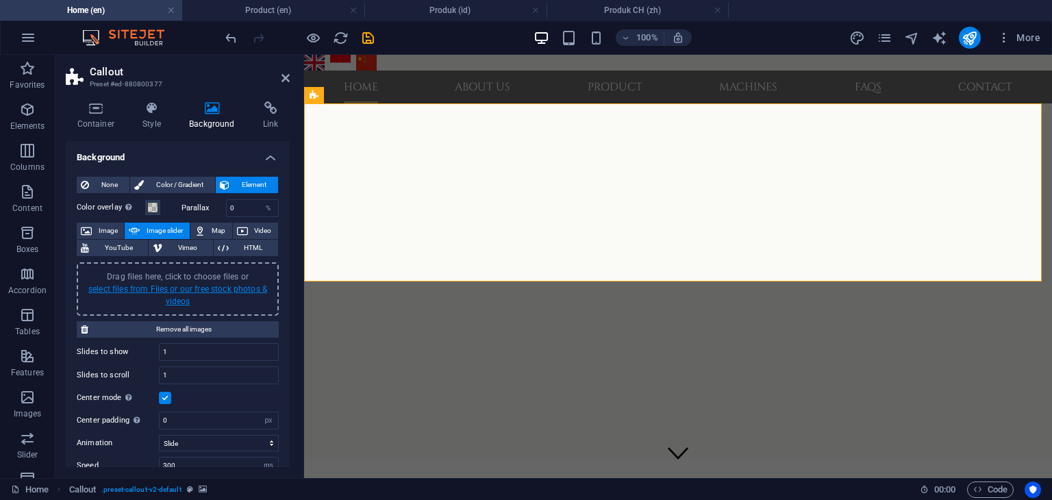
click at [158, 288] on link "select files from Files or our free stock photos & videos" at bounding box center [177, 295] width 179 height 22
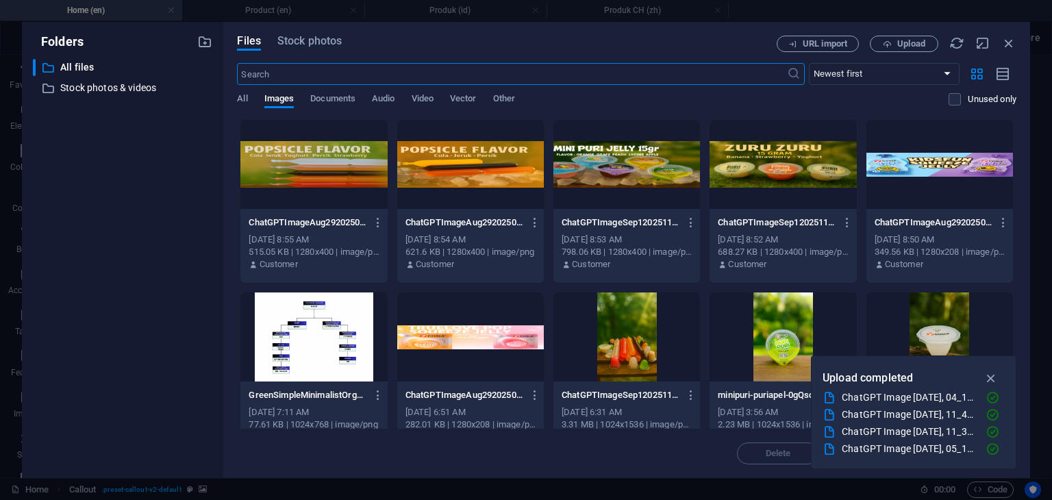
click at [923, 163] on div at bounding box center [940, 164] width 147 height 89
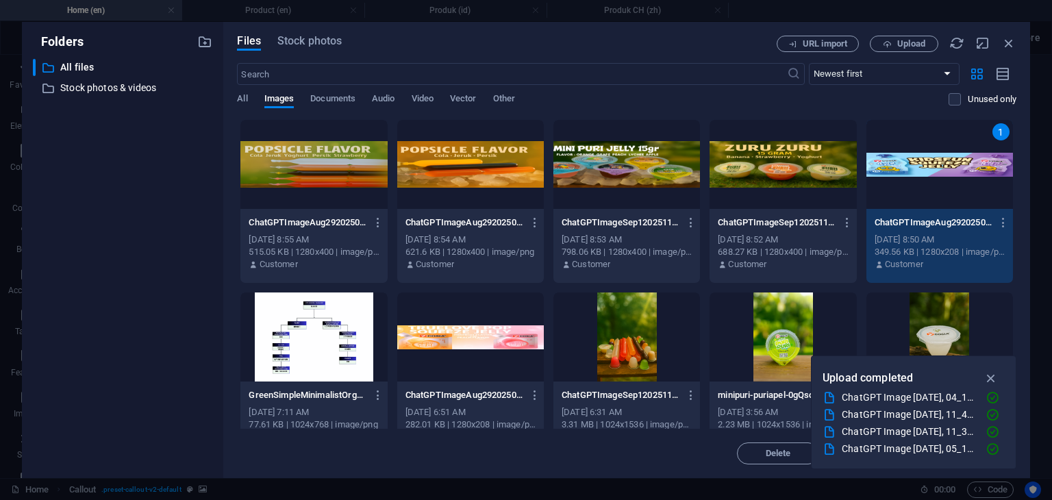
click at [492, 330] on div at bounding box center [470, 337] width 147 height 89
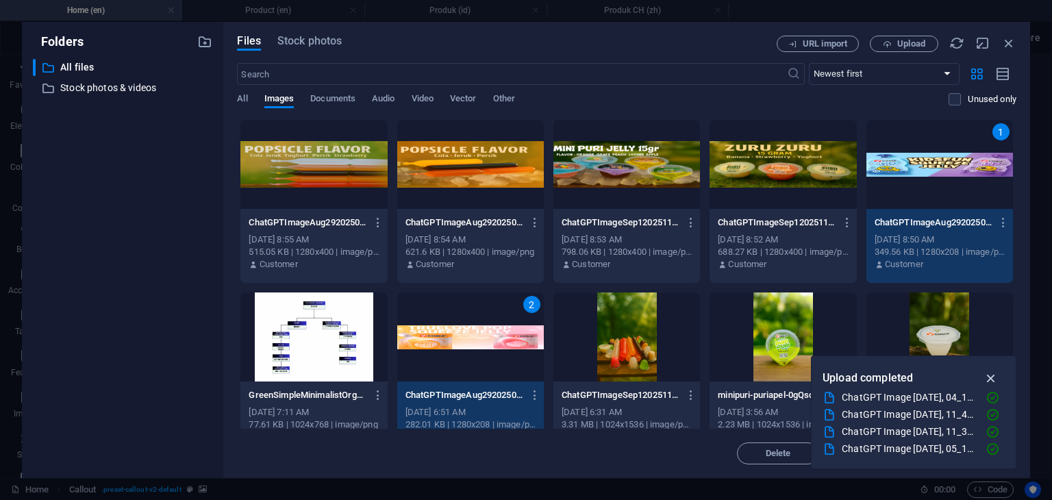
click at [989, 373] on icon "button" at bounding box center [992, 378] width 16 height 15
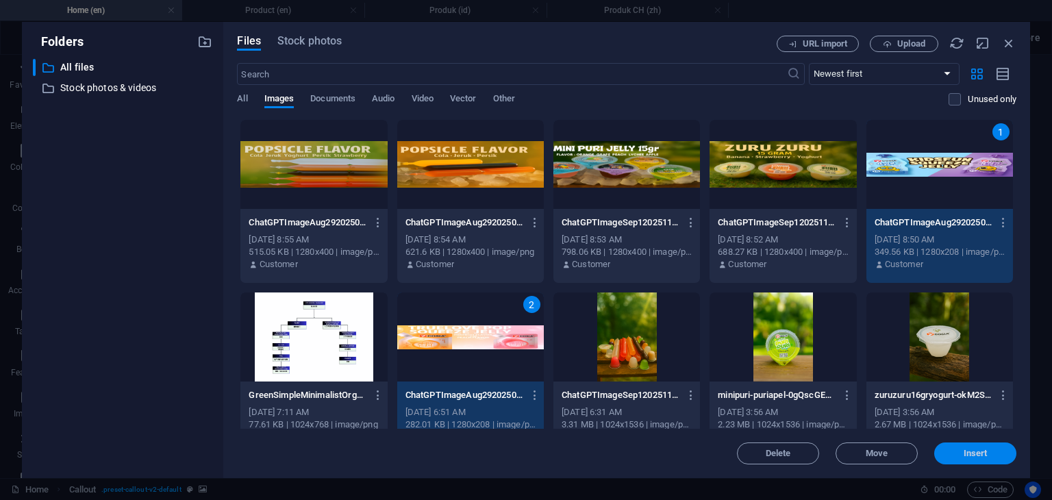
click at [965, 451] on span "Insert" at bounding box center [976, 453] width 24 height 8
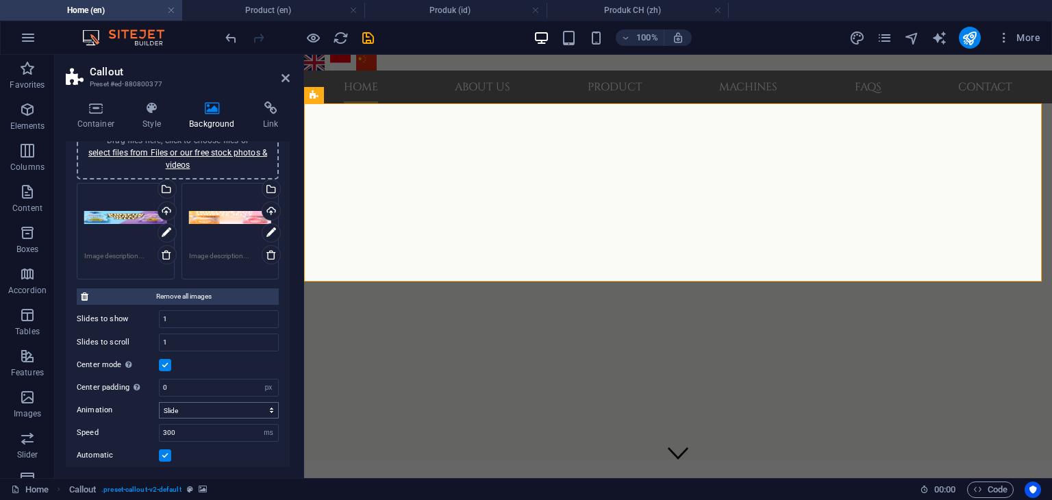
scroll to position [137, 0]
click at [164, 365] on label at bounding box center [165, 364] width 12 height 12
click at [0, 0] on input "Center mode Enables centered view with partial previous/next slide. Use with od…" at bounding box center [0, 0] width 0 height 0
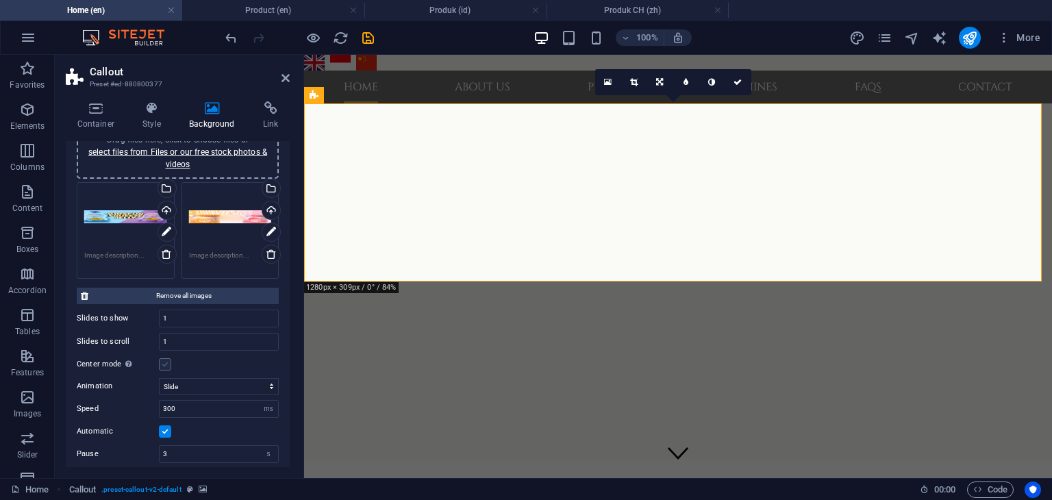
click at [164, 365] on label at bounding box center [165, 364] width 12 height 12
click at [0, 0] on input "Center mode Enables centered view with partial previous/next slide. Use with od…" at bounding box center [0, 0] width 0 height 0
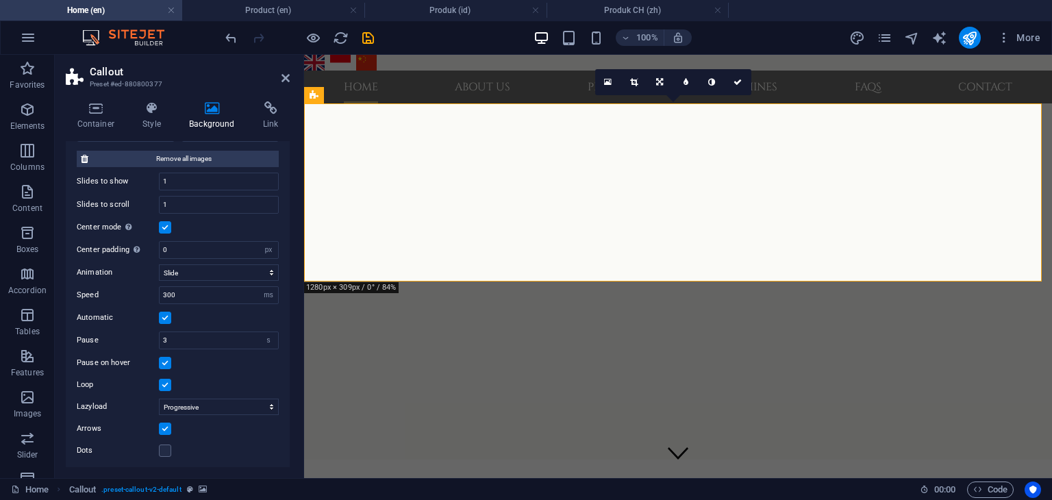
scroll to position [274, 0]
click at [284, 79] on icon at bounding box center [286, 78] width 8 height 11
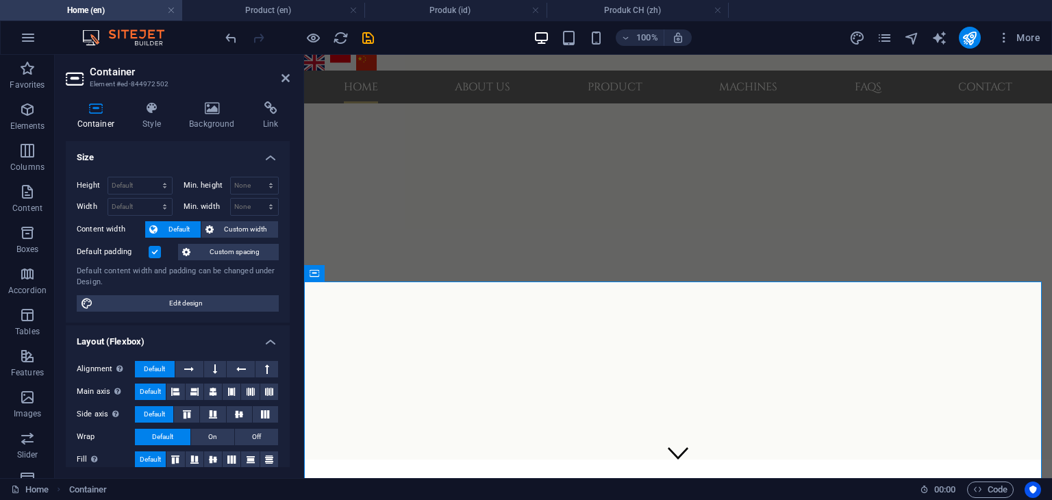
click at [280, 75] on h2 "Container" at bounding box center [190, 72] width 200 height 12
click at [286, 80] on icon at bounding box center [286, 78] width 8 height 11
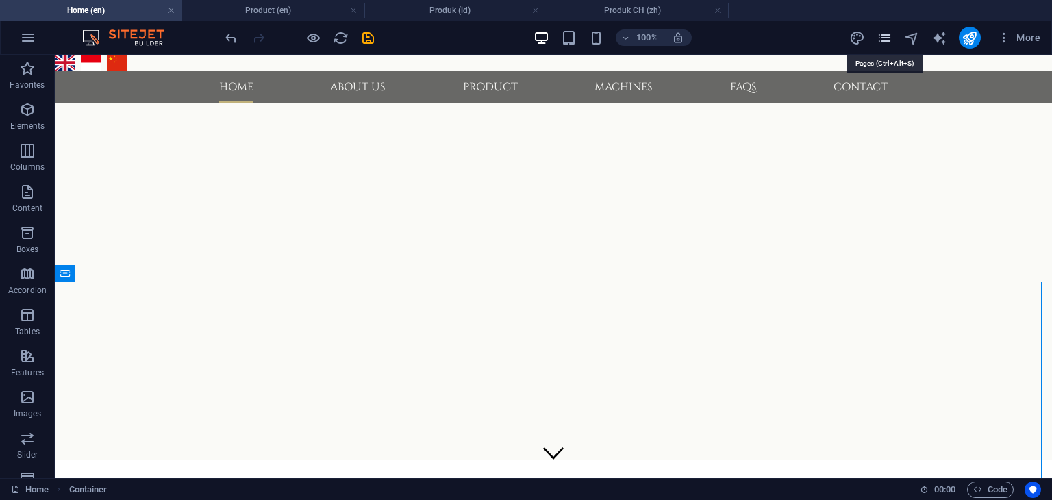
click at [881, 40] on icon "pages" at bounding box center [885, 38] width 16 height 16
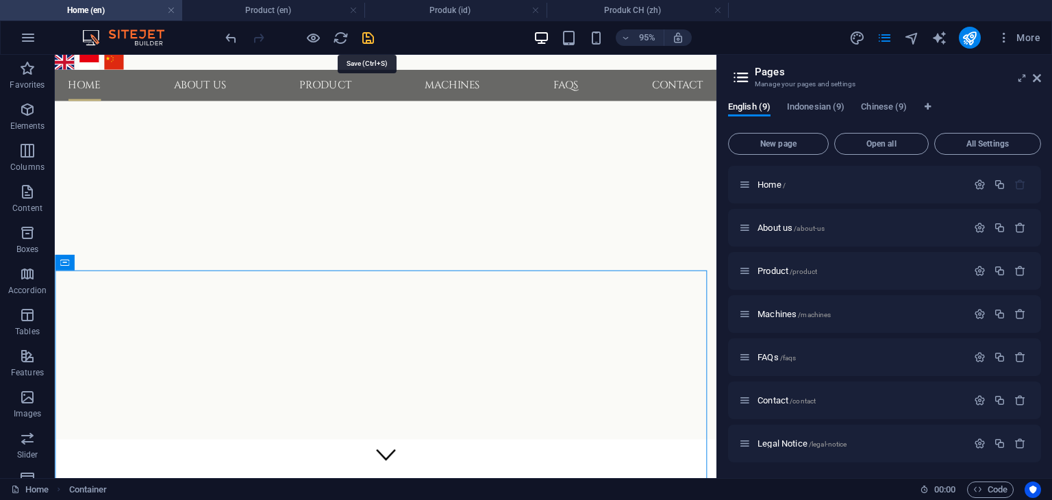
click at [369, 35] on icon "save" at bounding box center [368, 38] width 16 height 16
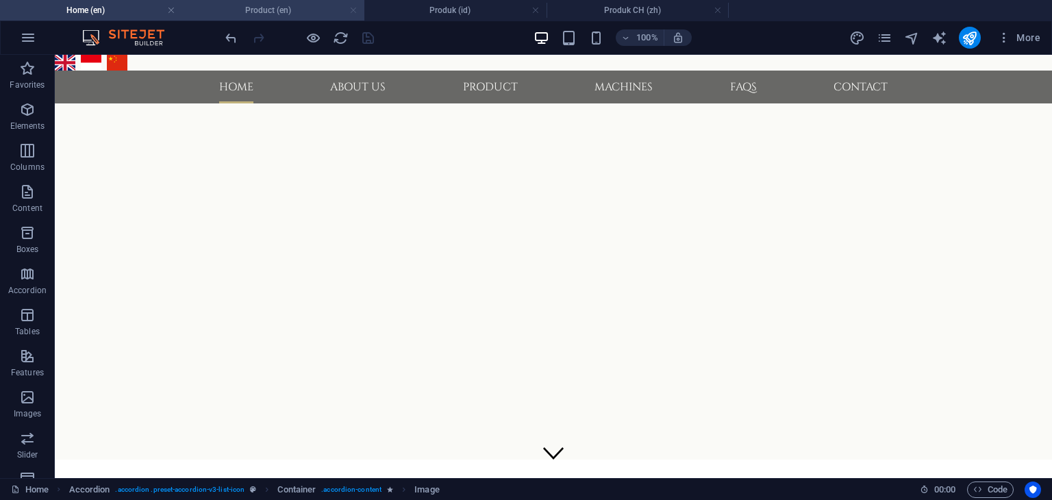
click at [352, 12] on link at bounding box center [353, 10] width 8 height 13
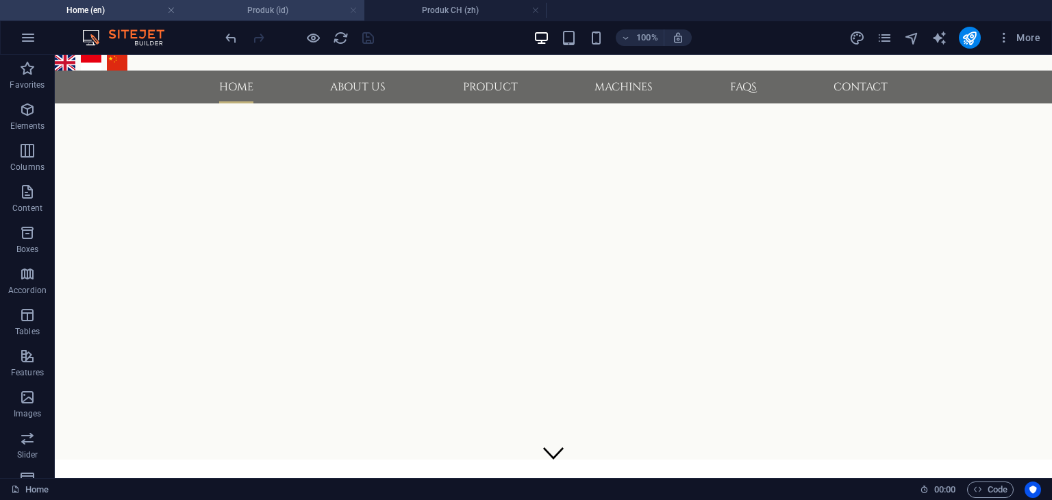
click at [353, 12] on link at bounding box center [353, 10] width 8 height 13
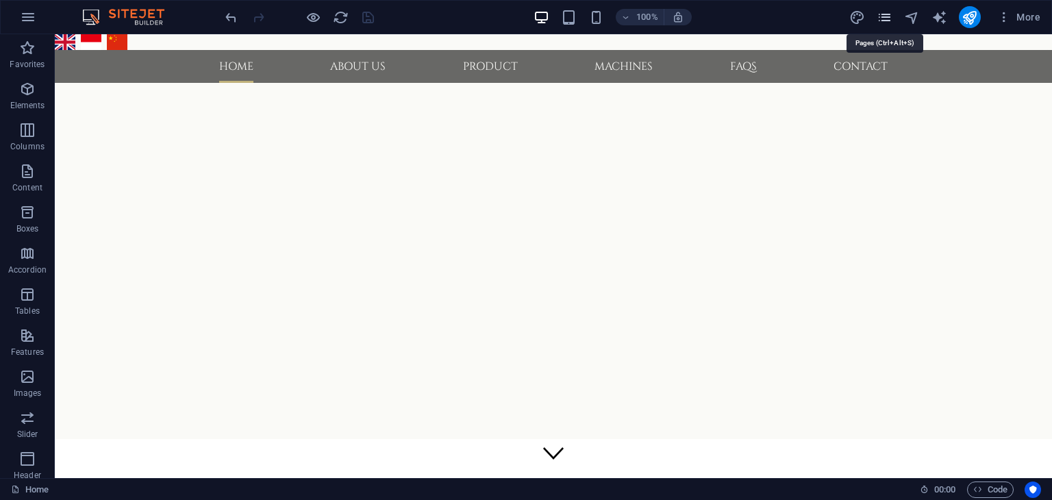
click at [883, 17] on icon "pages" at bounding box center [885, 18] width 16 height 16
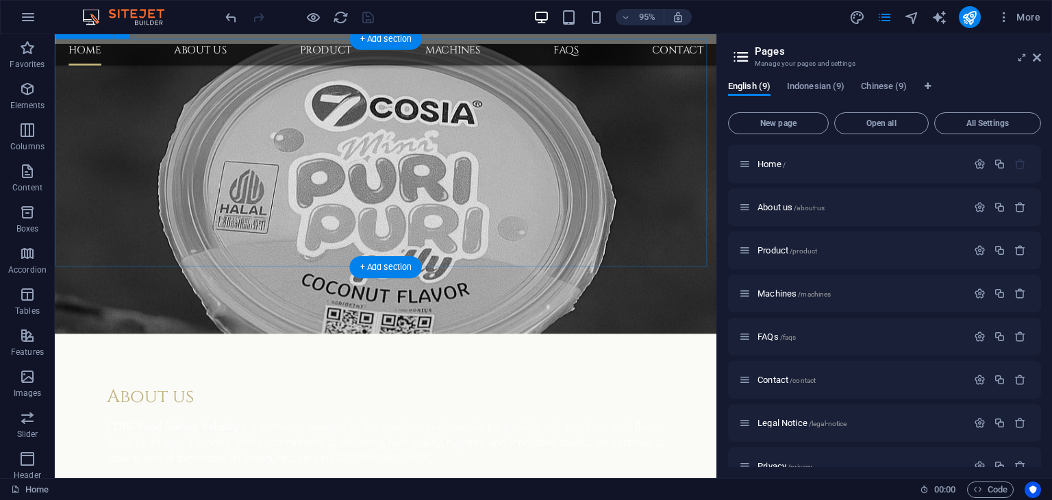
scroll to position [1363, 0]
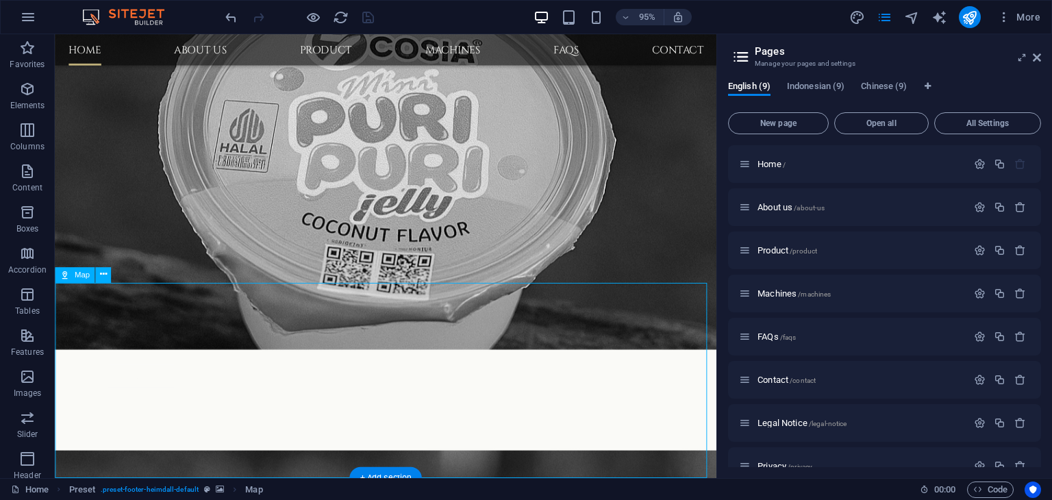
scroll to position [1124, 0]
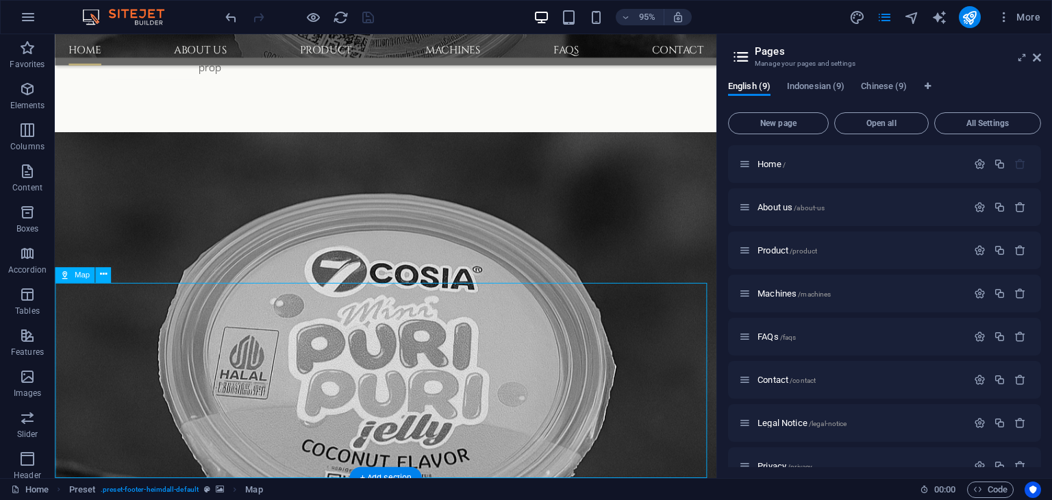
select select "2"
select select "%"
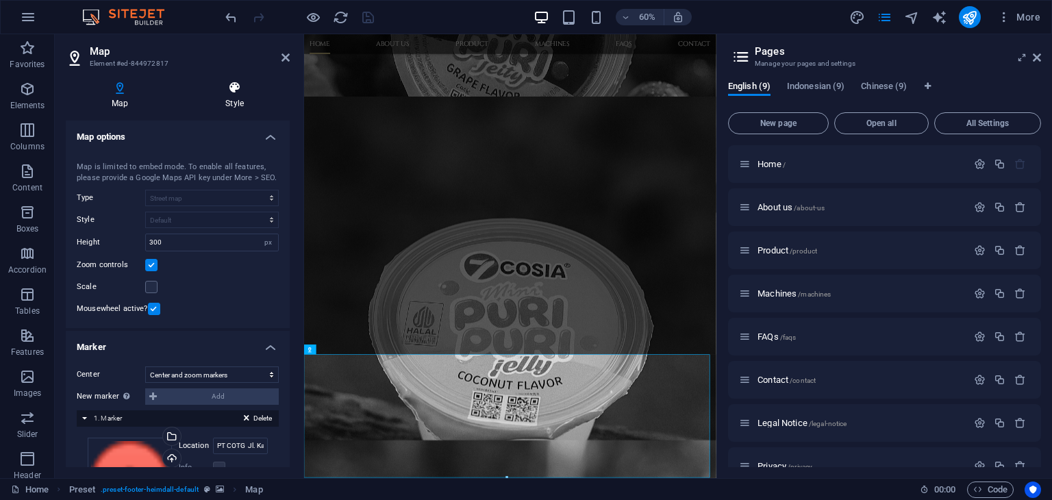
click at [236, 90] on icon at bounding box center [235, 88] width 110 height 14
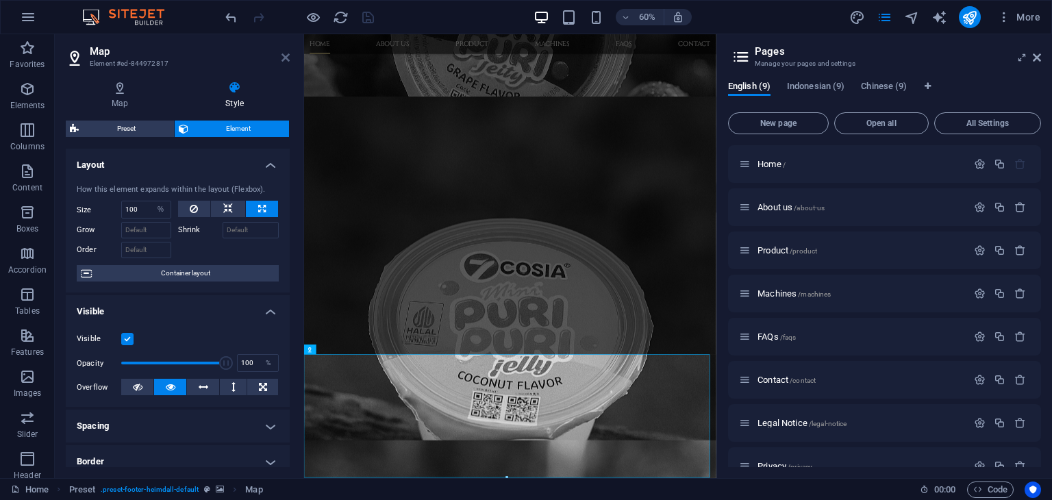
click at [282, 58] on icon at bounding box center [286, 57] width 8 height 11
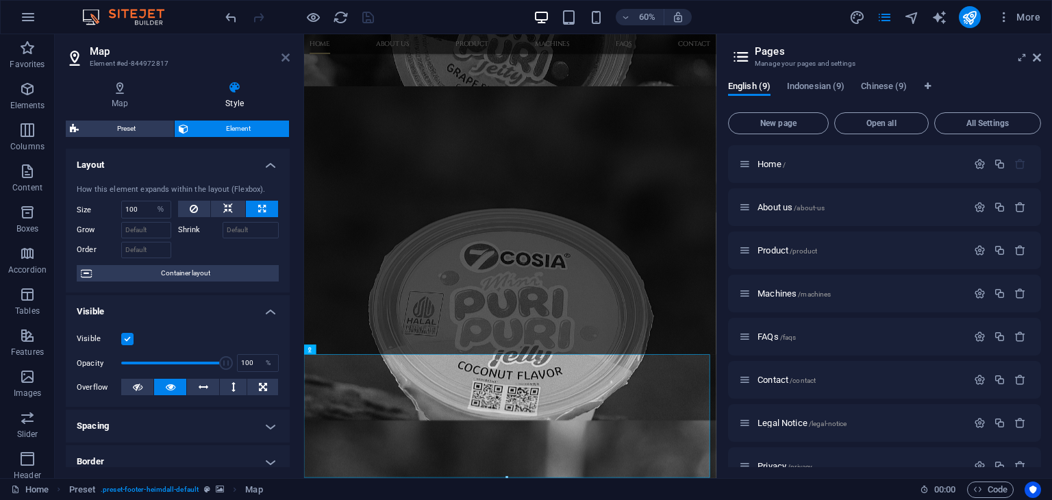
scroll to position [1363, 0]
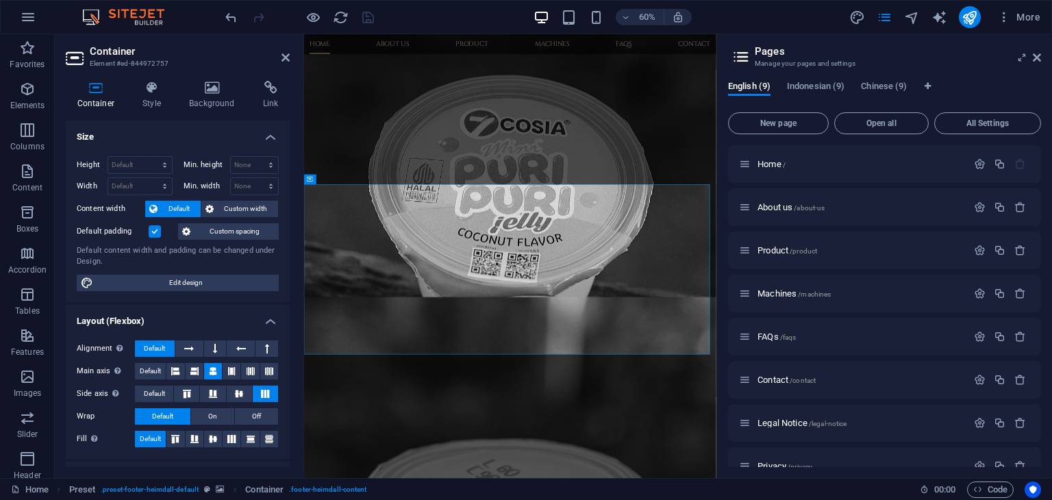
scroll to position [1124, 0]
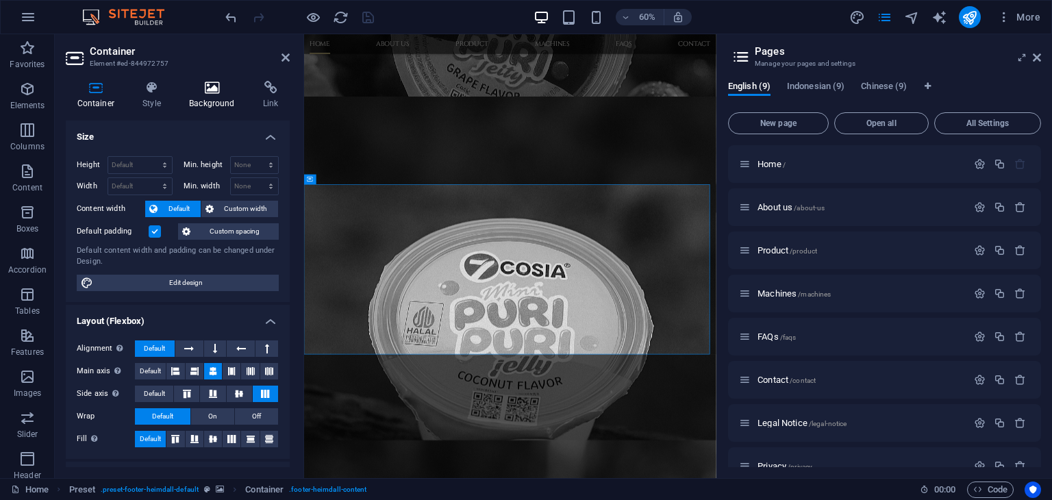
click at [209, 99] on h4 "Background" at bounding box center [215, 95] width 74 height 29
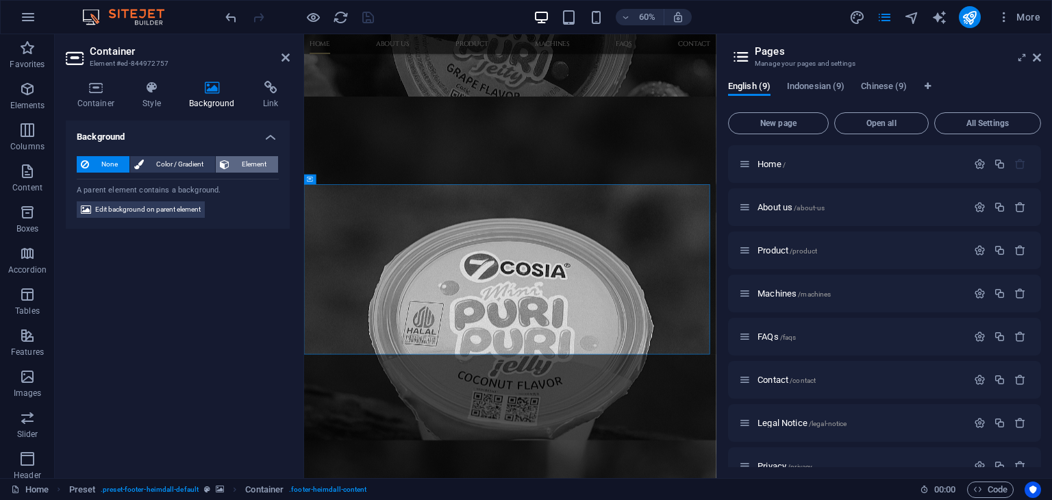
click at [249, 169] on span "Element" at bounding box center [254, 164] width 40 height 16
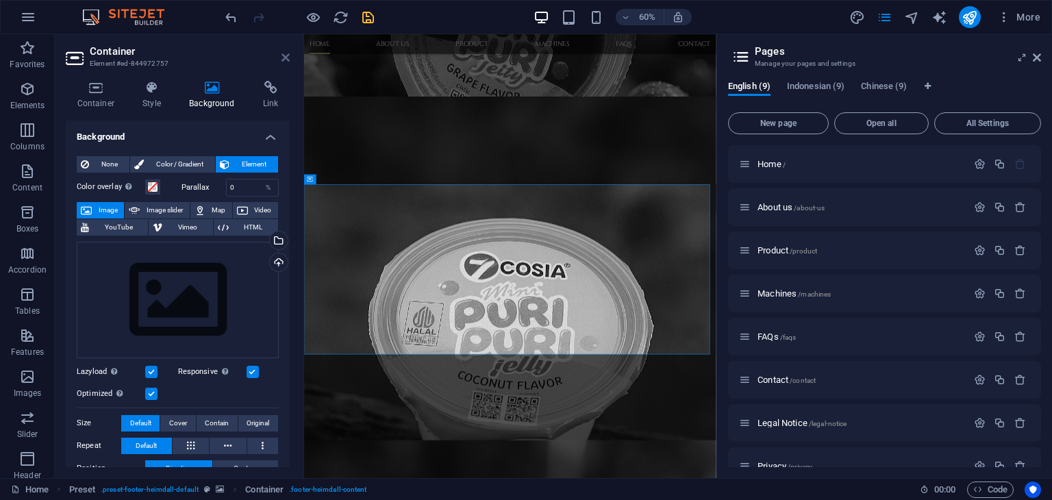
click at [286, 56] on icon at bounding box center [286, 57] width 8 height 11
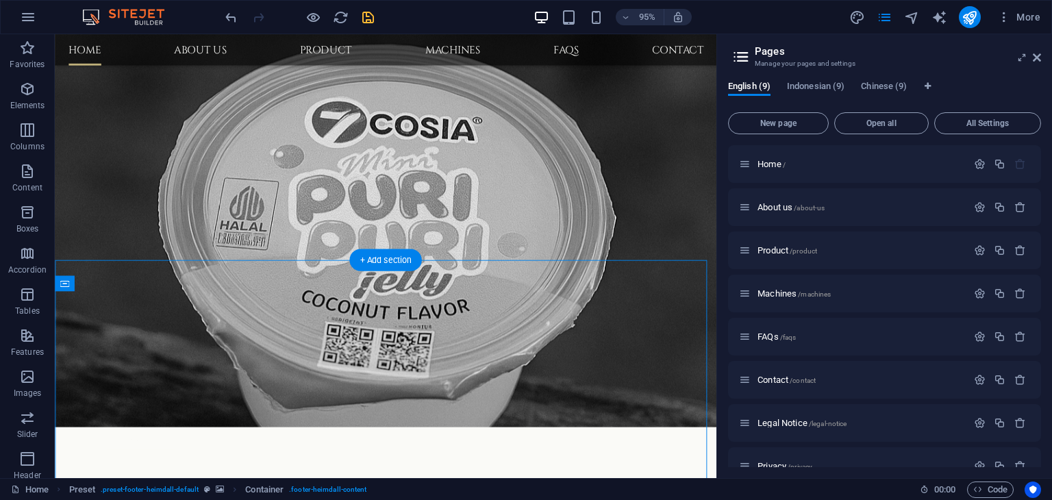
scroll to position [1363, 0]
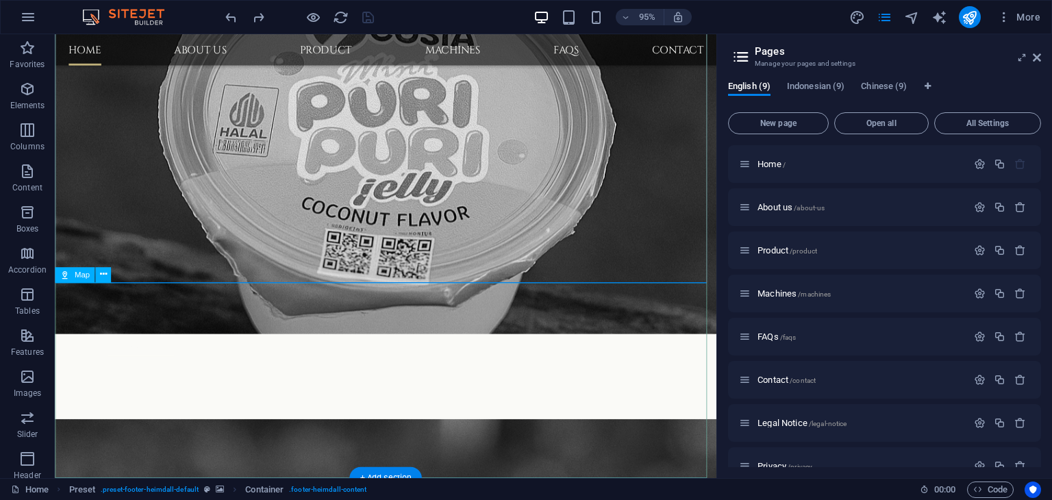
select select "%"
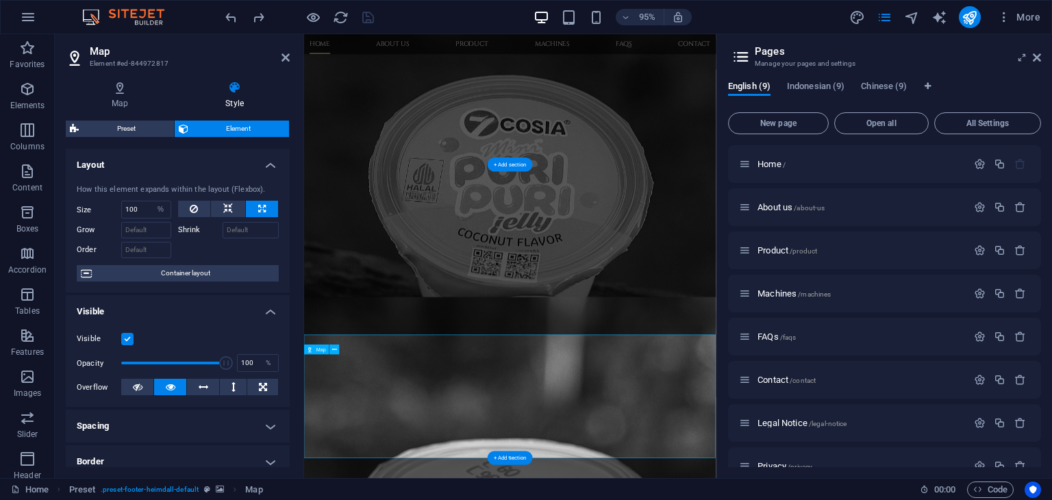
scroll to position [1124, 0]
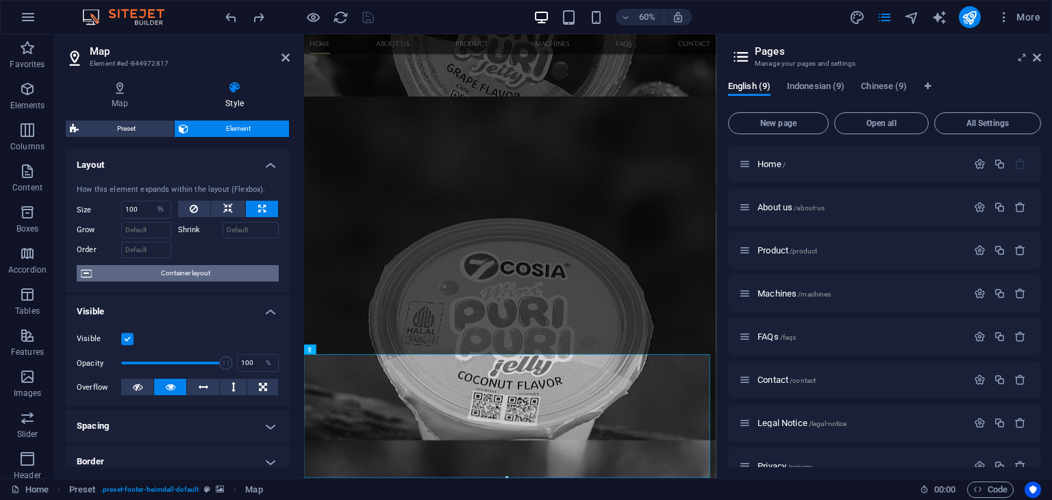
click at [173, 273] on span "Container layout" at bounding box center [185, 273] width 179 height 16
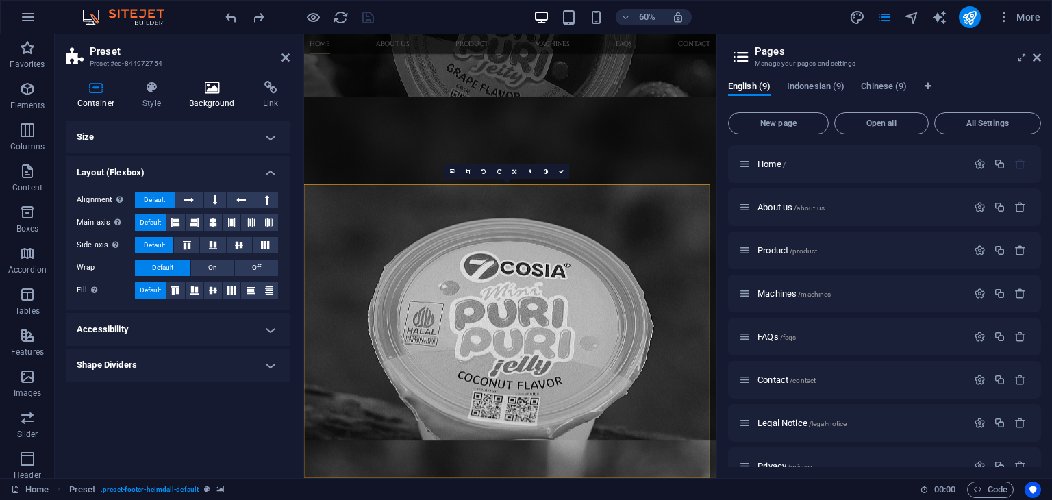
click at [200, 102] on h4 "Background" at bounding box center [215, 95] width 74 height 29
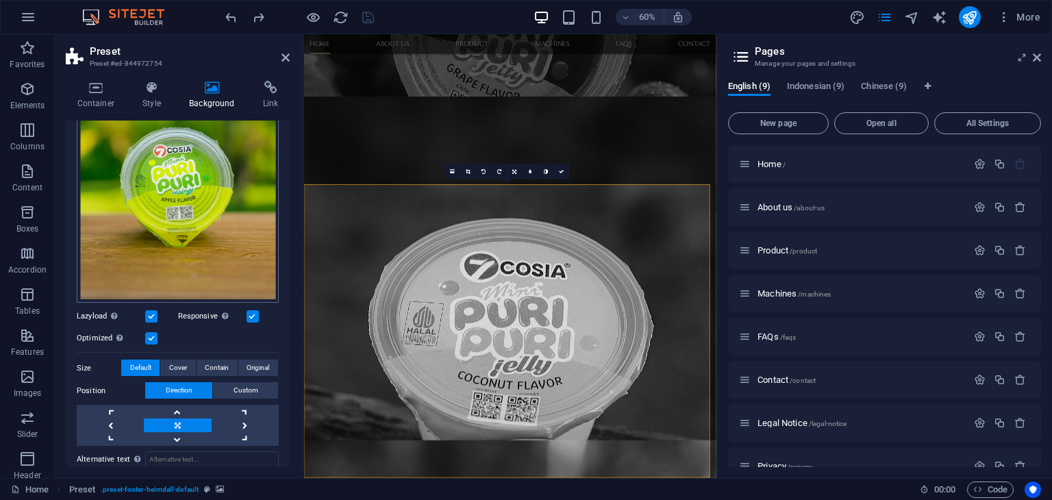
scroll to position [274, 0]
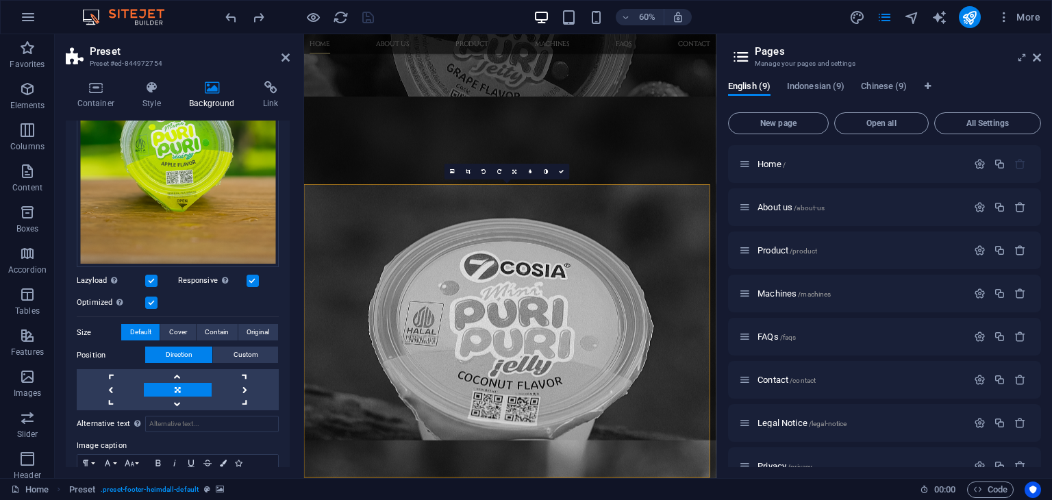
click at [151, 279] on label at bounding box center [151, 281] width 12 height 12
click at [0, 0] on input "Lazyload Loading images after the page loads improves page speed." at bounding box center [0, 0] width 0 height 0
click at [156, 299] on label at bounding box center [151, 303] width 12 height 12
click at [0, 0] on input "Optimized Images are compressed to improve page speed." at bounding box center [0, 0] width 0 height 0
click at [151, 283] on div "Lazyload Loading images after the page loads improves page speed." at bounding box center [127, 281] width 101 height 16
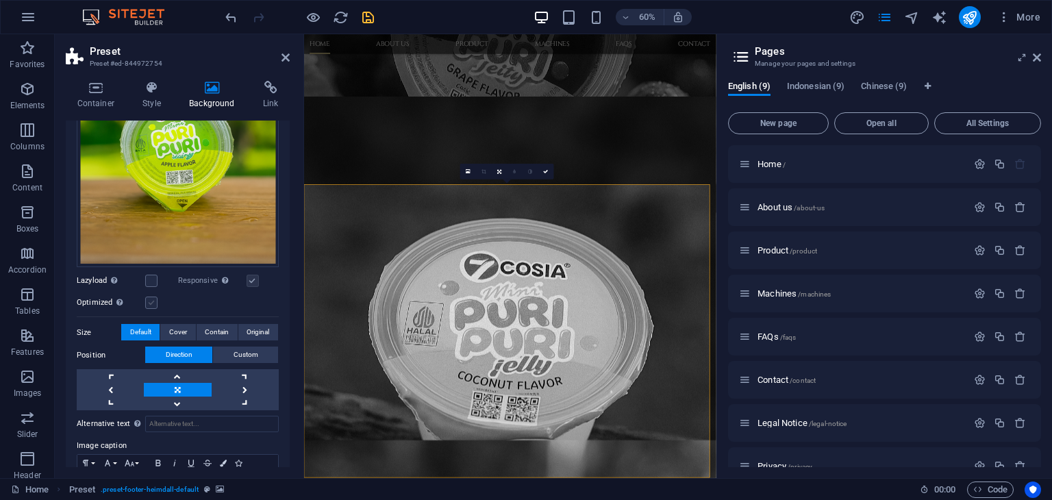
click at [154, 299] on label at bounding box center [151, 303] width 12 height 12
click at [0, 0] on input "Optimized Images are compressed to improve page speed." at bounding box center [0, 0] width 0 height 0
click at [151, 278] on label at bounding box center [151, 281] width 12 height 12
click at [0, 0] on input "Lazyload Loading images after the page loads improves page speed." at bounding box center [0, 0] width 0 height 0
click at [252, 280] on label at bounding box center [253, 281] width 12 height 12
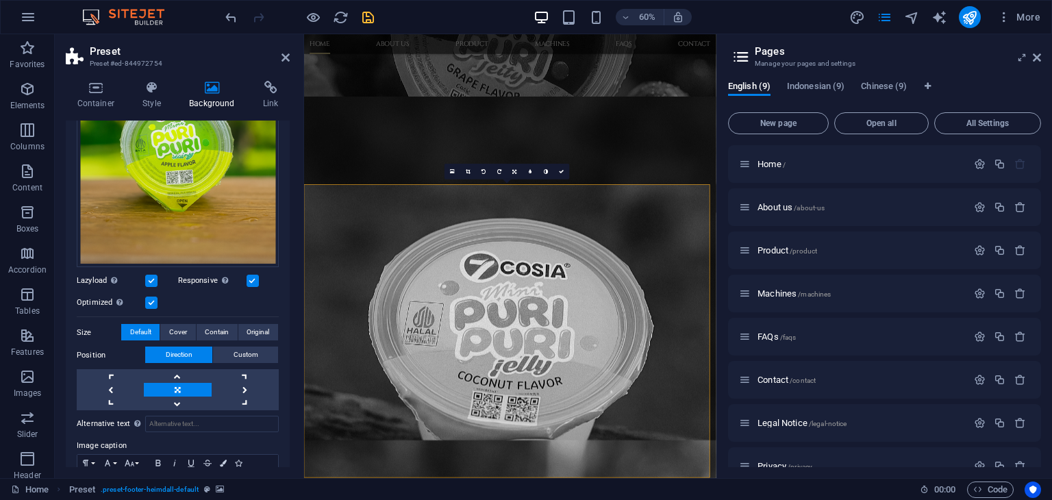
click at [0, 0] on input "Responsive Automatically load retina image and smartphone optimized sizes." at bounding box center [0, 0] width 0 height 0
click at [252, 280] on label at bounding box center [253, 281] width 12 height 12
click at [0, 0] on input "Responsive Automatically load retina image and smartphone optimized sizes." at bounding box center [0, 0] width 0 height 0
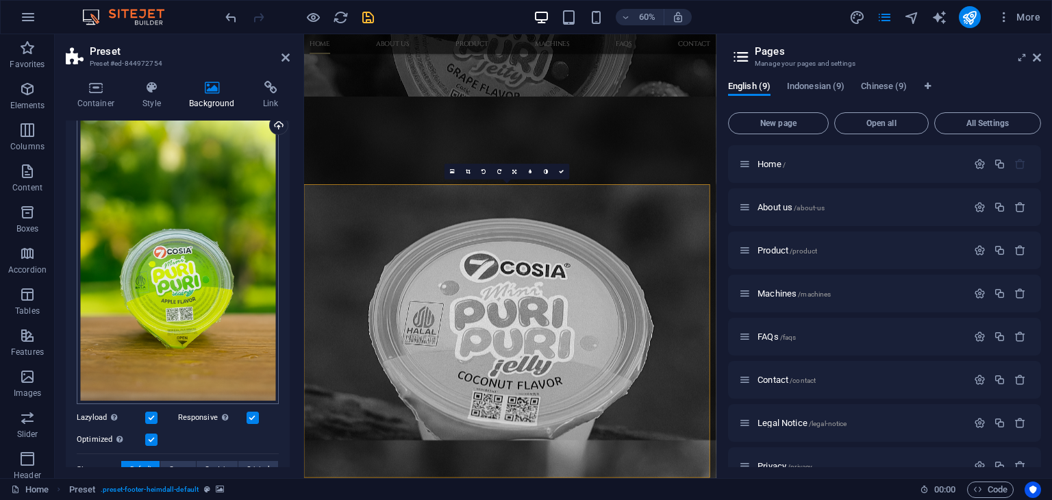
scroll to position [0, 0]
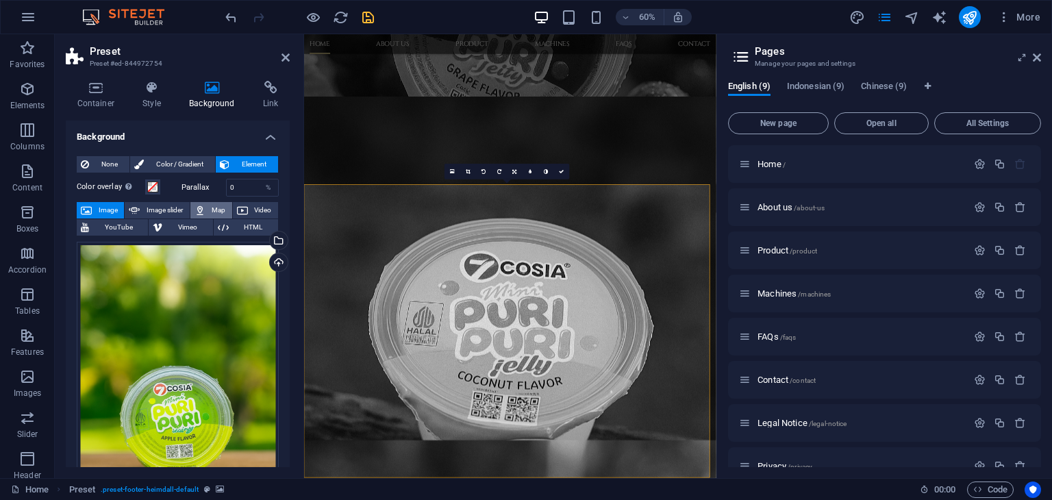
click at [207, 207] on button "Map" at bounding box center [211, 210] width 42 height 16
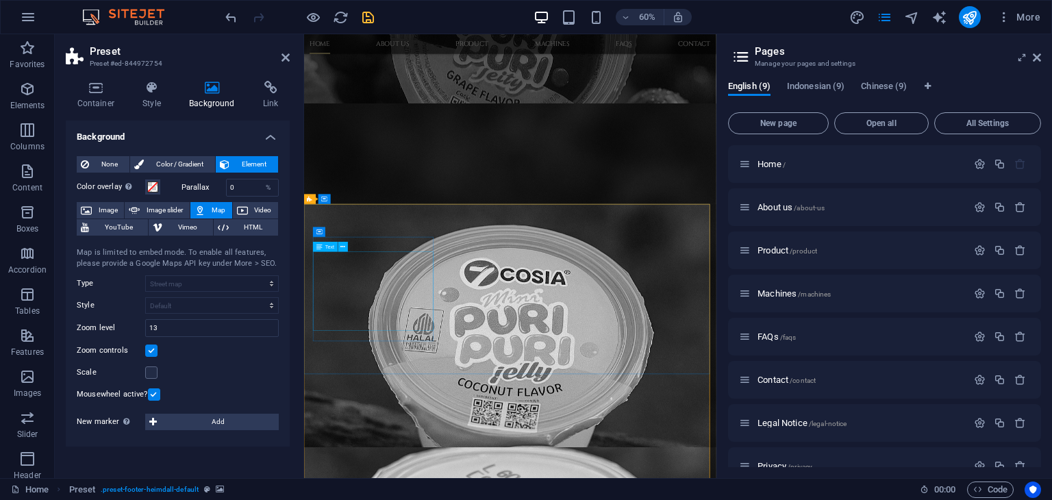
scroll to position [1124, 0]
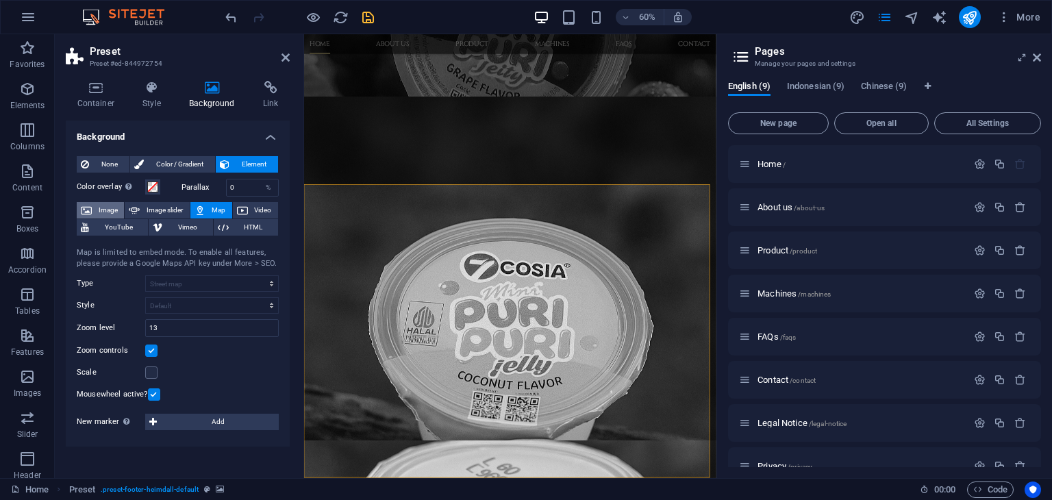
click at [115, 212] on span "Image" at bounding box center [108, 210] width 24 height 16
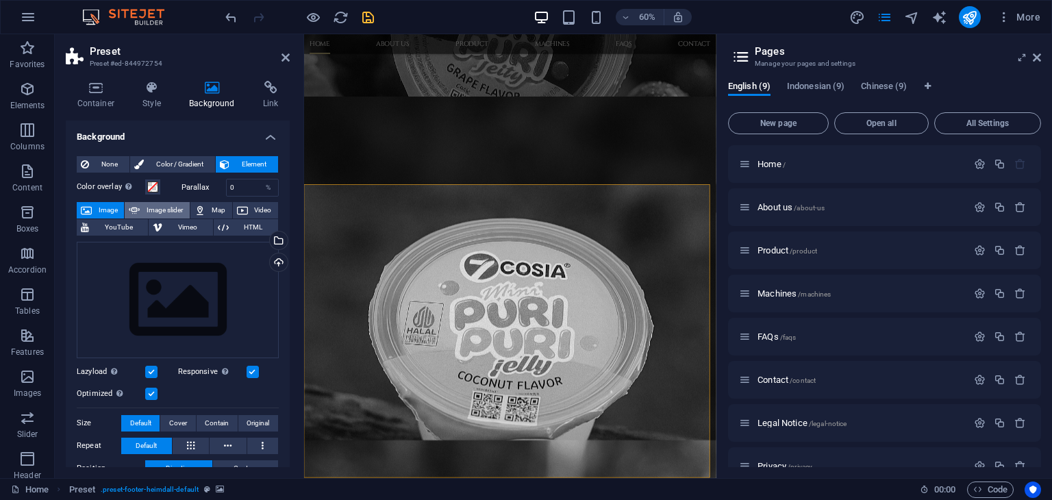
click at [154, 214] on span "Image slider" at bounding box center [164, 210] width 41 height 16
select select "ms"
select select "s"
select select "progressive"
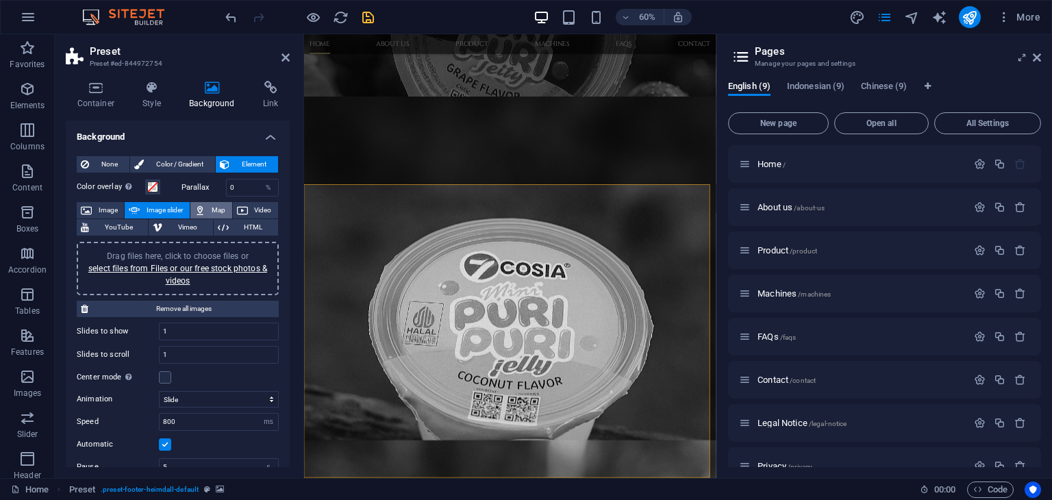
click at [217, 215] on span "Map" at bounding box center [219, 210] width 19 height 16
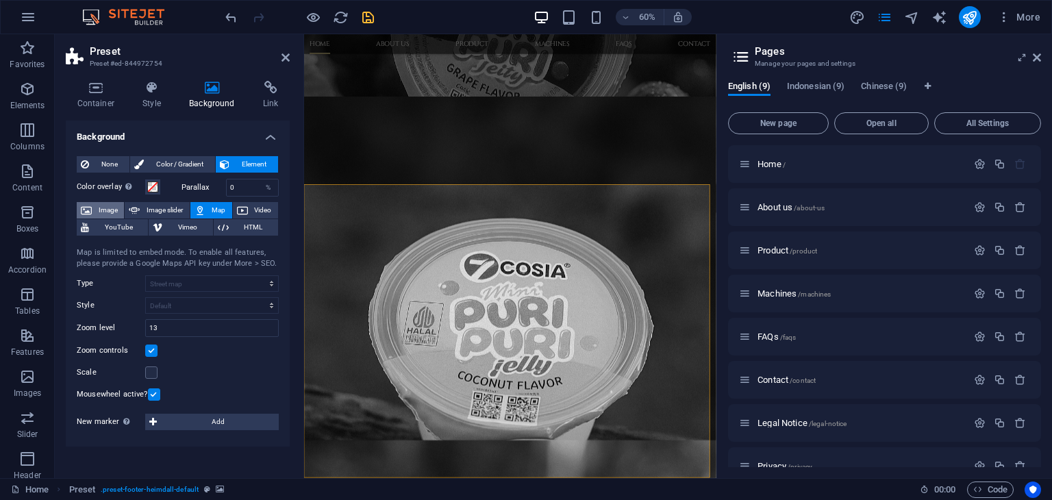
click at [108, 210] on span "Image" at bounding box center [108, 210] width 24 height 16
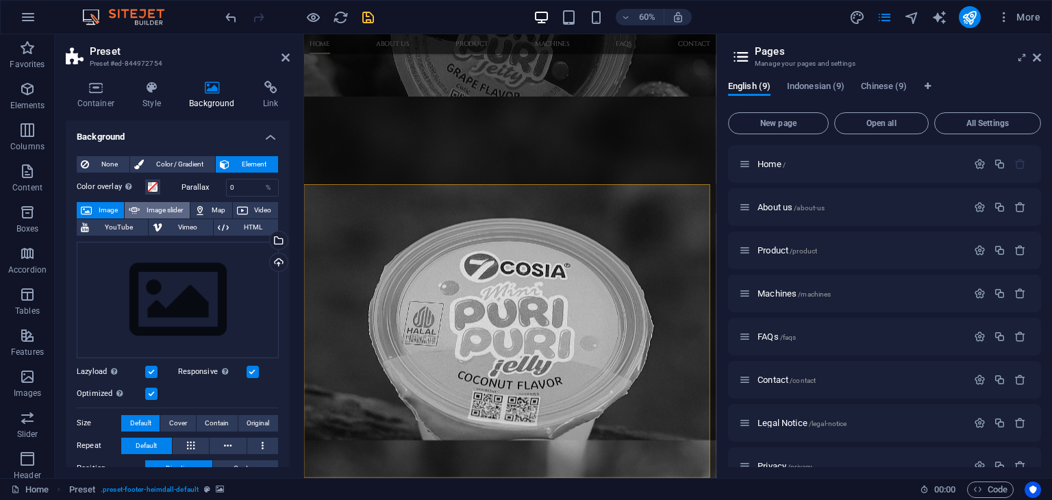
click at [154, 209] on span "Image slider" at bounding box center [164, 210] width 41 height 16
select select "ms"
select select "s"
select select "progressive"
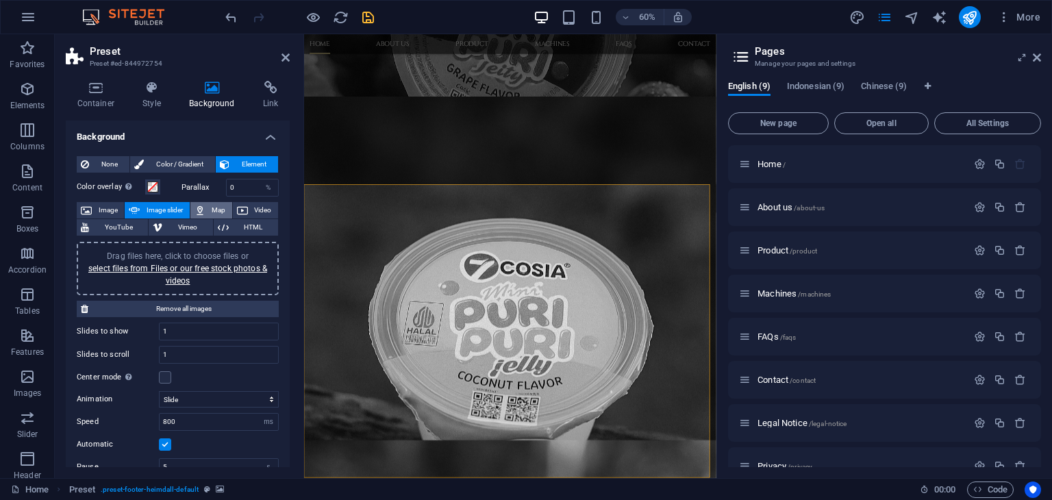
click at [211, 212] on span "Map" at bounding box center [219, 210] width 19 height 16
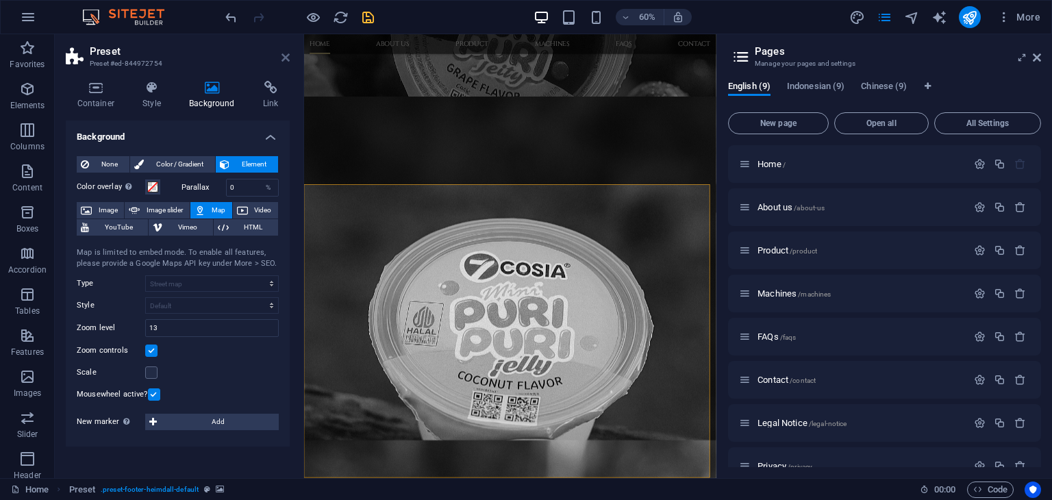
click at [282, 61] on icon at bounding box center [286, 57] width 8 height 11
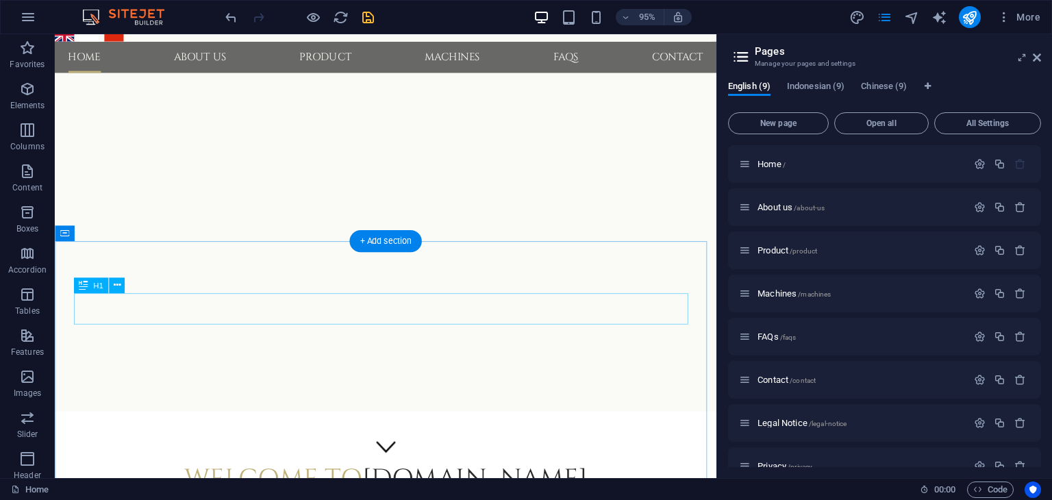
scroll to position [0, 0]
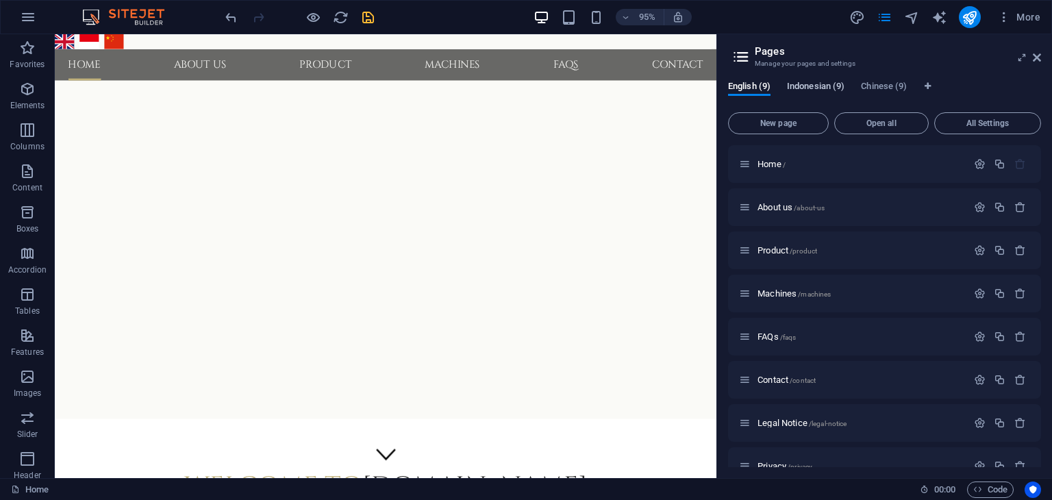
click at [806, 87] on span "Indonesian (9)" at bounding box center [816, 87] width 58 height 19
click at [769, 166] on span "Home /" at bounding box center [772, 164] width 28 height 10
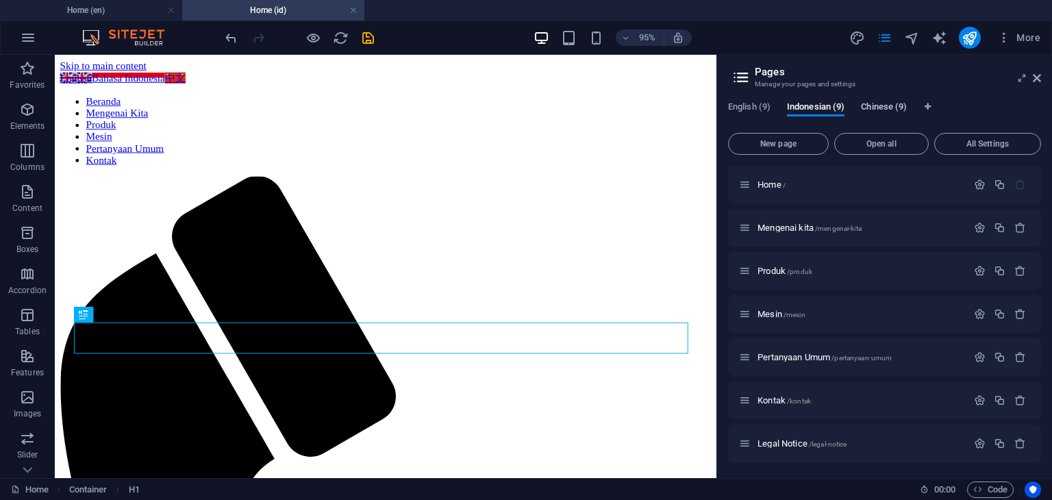
click at [877, 106] on span "Chinese (9)" at bounding box center [884, 108] width 46 height 19
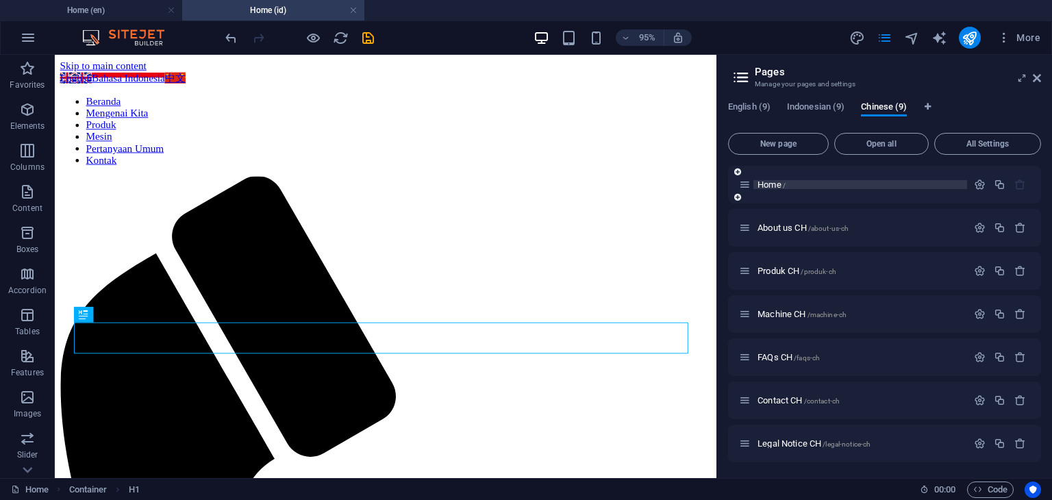
click at [774, 181] on span "Home /" at bounding box center [772, 185] width 28 height 10
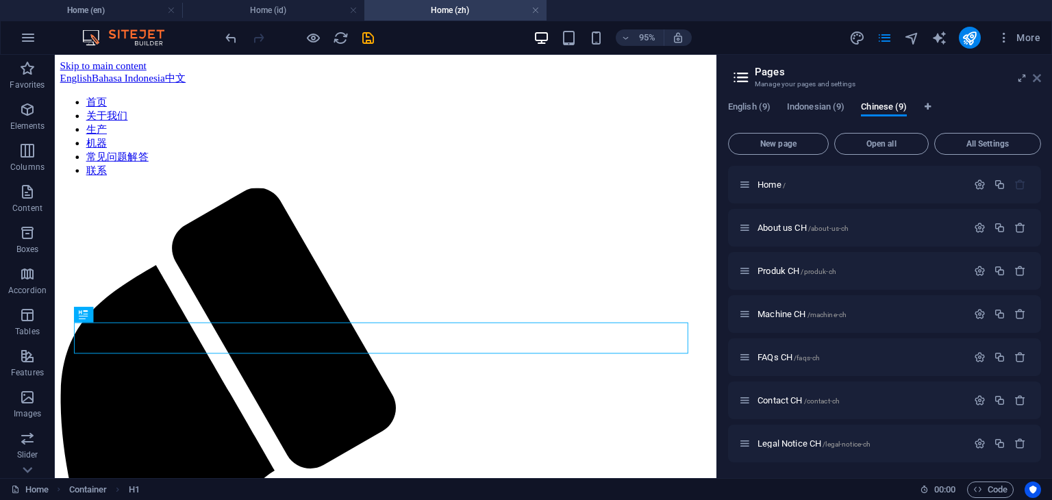
click at [1037, 77] on icon at bounding box center [1037, 78] width 8 height 11
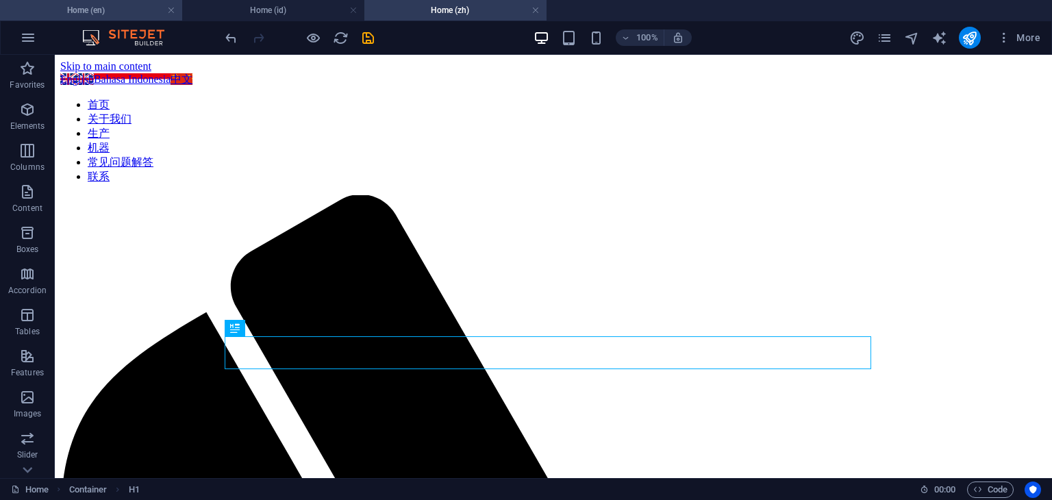
click at [114, 9] on h4 "Home (en)" at bounding box center [91, 10] width 182 height 15
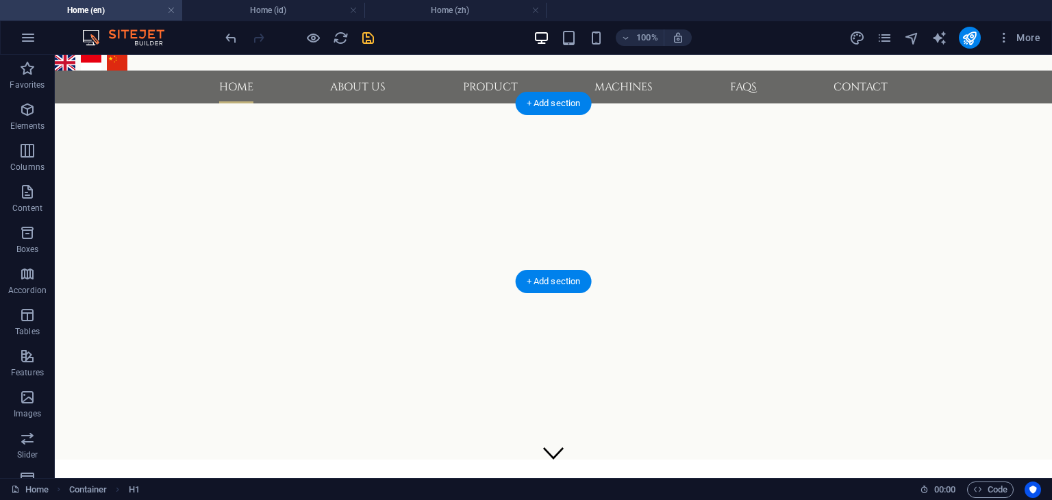
click at [55, 132] on button "button" at bounding box center [55, 132] width 0 height 0
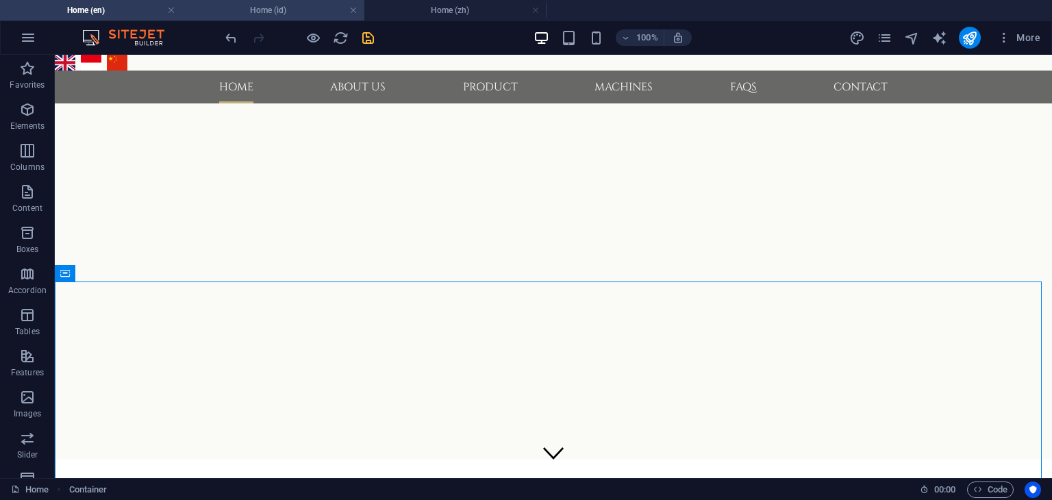
click at [299, 12] on h4 "Home (id)" at bounding box center [273, 10] width 182 height 15
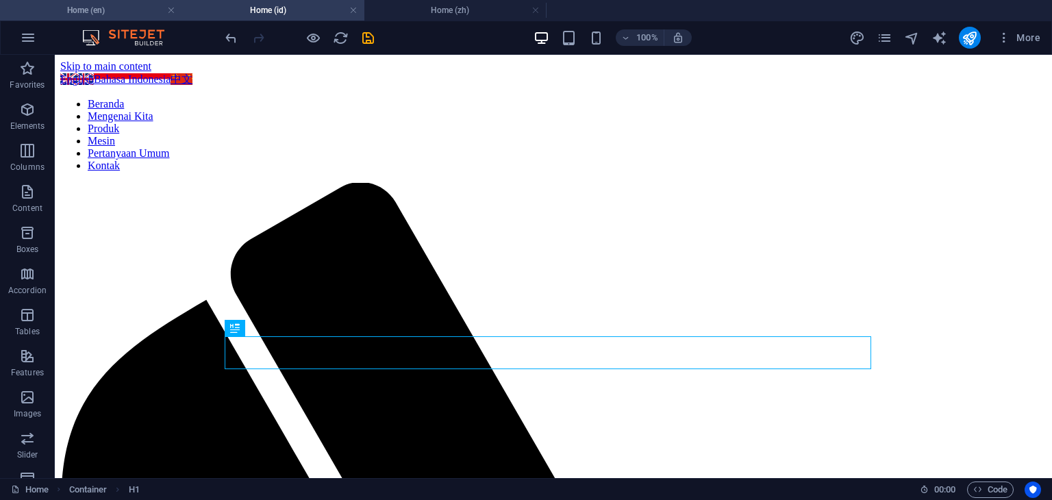
click at [116, 13] on h4 "Home (en)" at bounding box center [91, 10] width 182 height 15
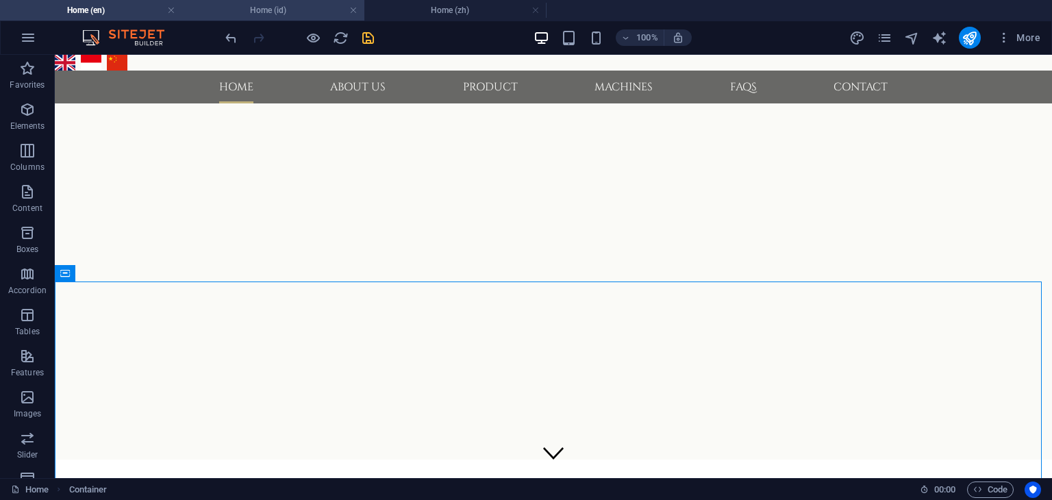
click at [282, 14] on h4 "Home (id)" at bounding box center [273, 10] width 182 height 15
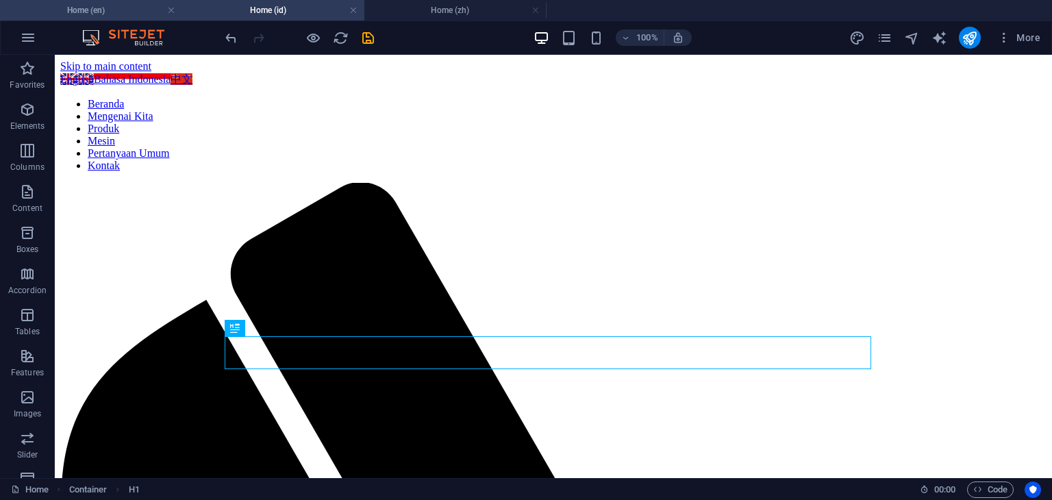
click at [115, 12] on h4 "Home (en)" at bounding box center [91, 10] width 182 height 15
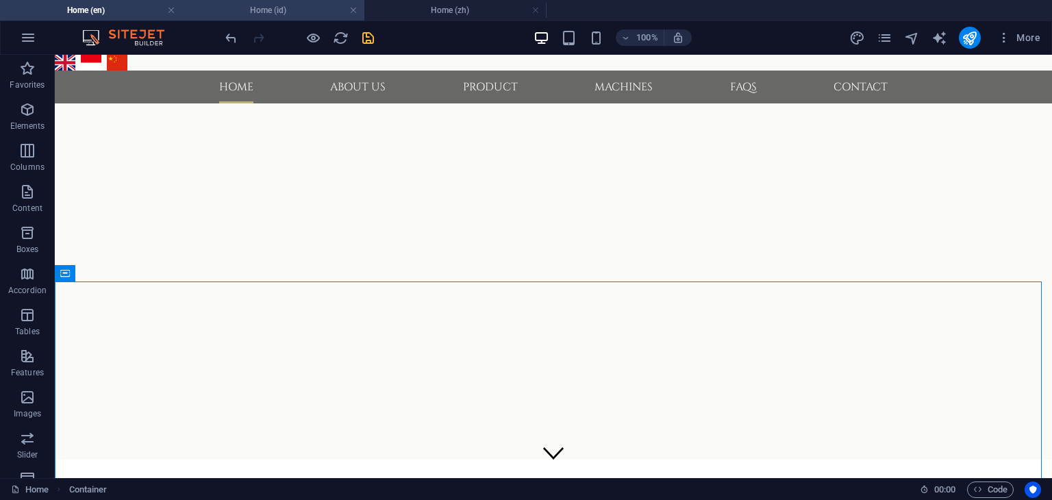
click at [256, 14] on h4 "Home (id)" at bounding box center [273, 10] width 182 height 15
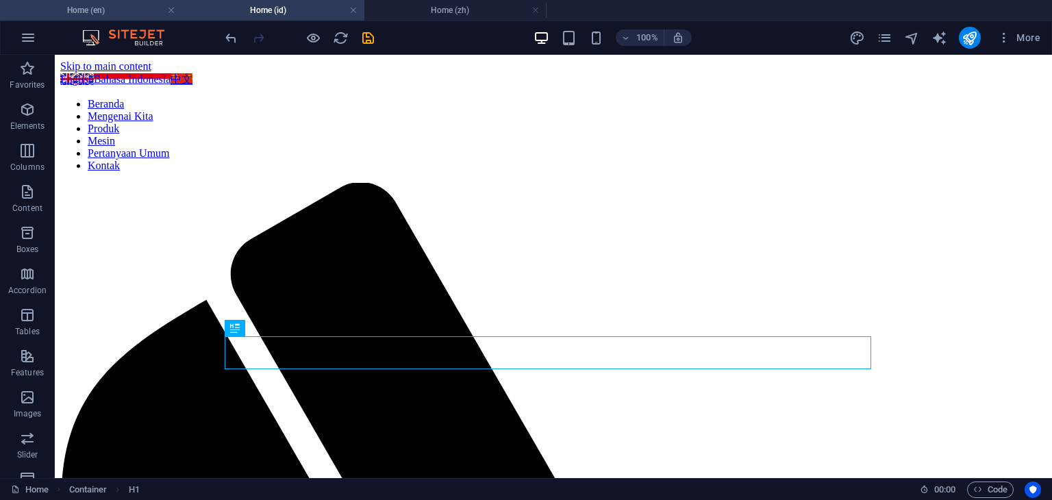
click at [123, 15] on h4 "Home (en)" at bounding box center [91, 10] width 182 height 15
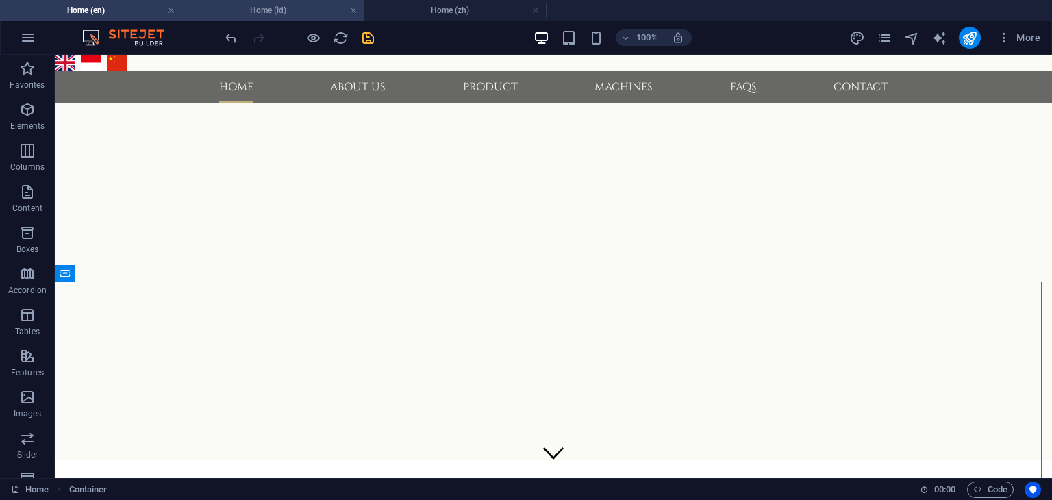
click at [271, 14] on h4 "Home (id)" at bounding box center [273, 10] width 182 height 15
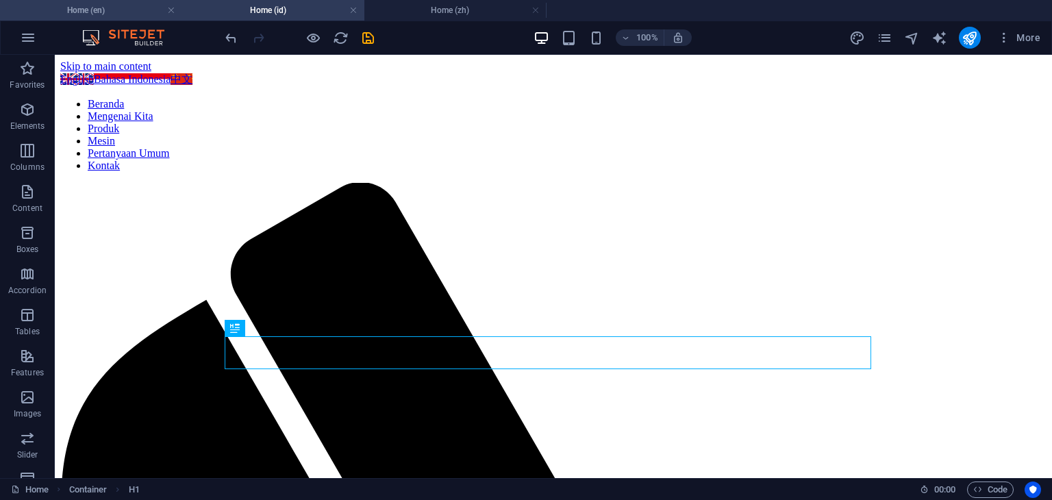
click at [125, 9] on h4 "Home (en)" at bounding box center [91, 10] width 182 height 15
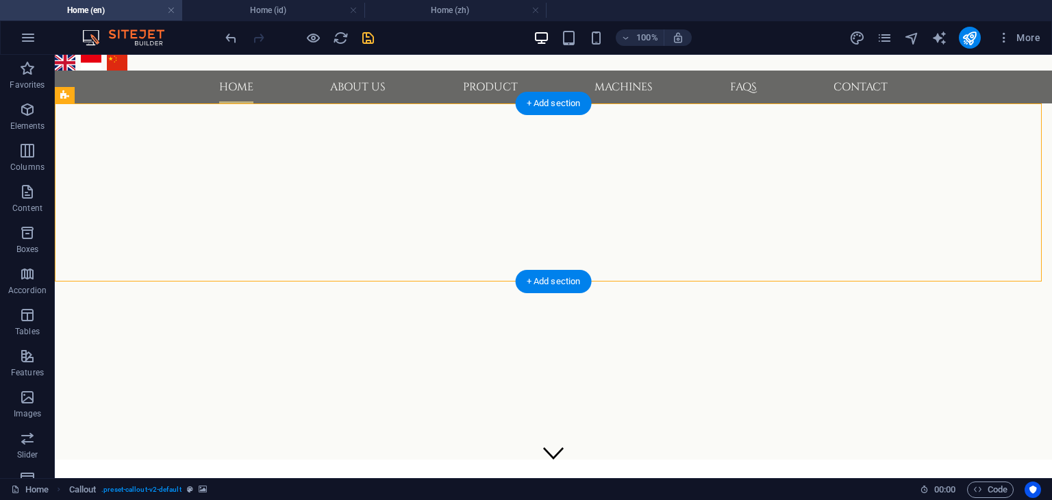
select select "px"
select select "ms"
select select "s"
select select "progressive"
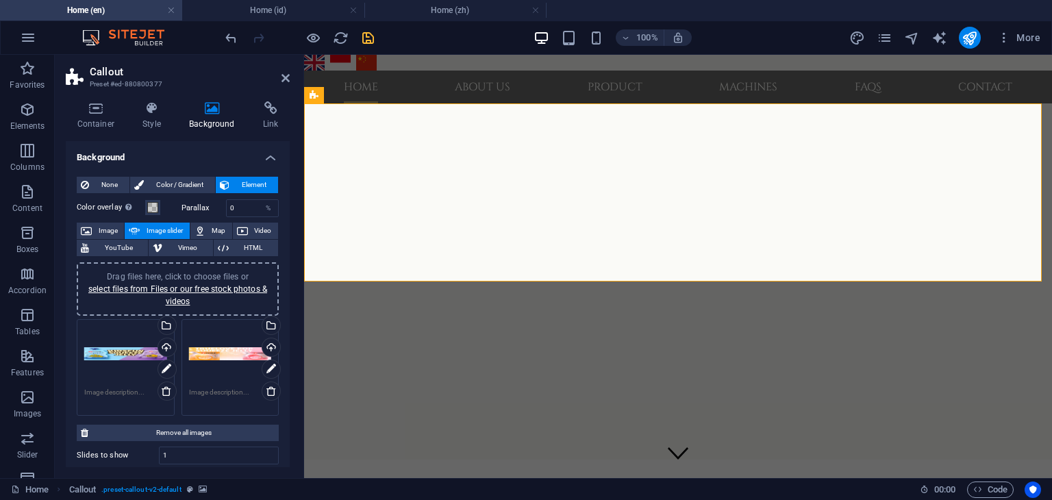
scroll to position [69, 0]
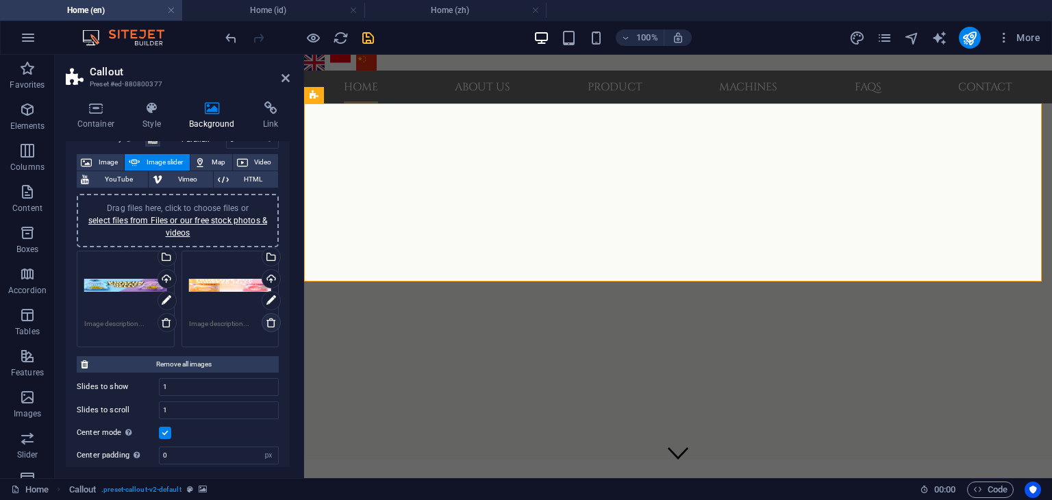
click at [271, 325] on icon at bounding box center [271, 322] width 11 height 11
click at [169, 325] on icon at bounding box center [166, 322] width 11 height 11
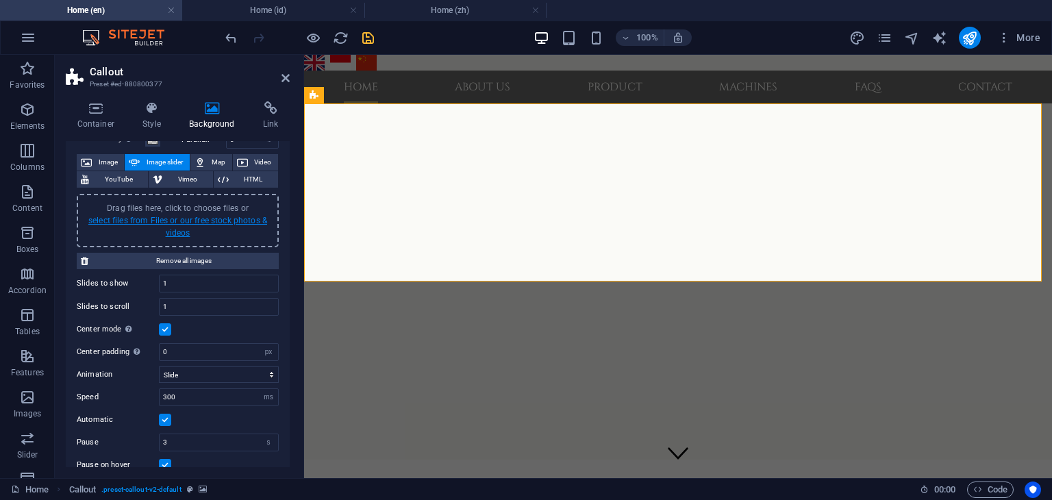
click at [171, 227] on link "select files from Files or our free stock photos & videos" at bounding box center [177, 227] width 179 height 22
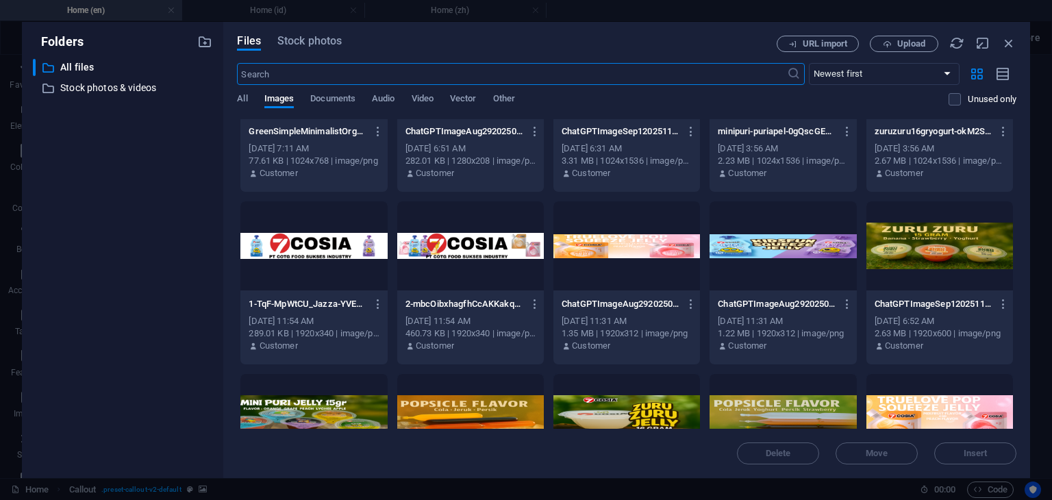
scroll to position [274, 0]
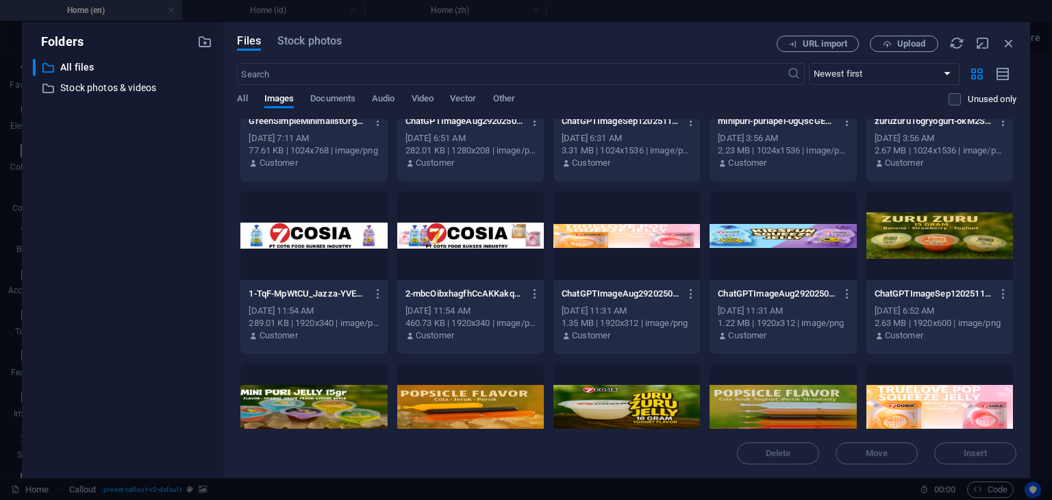
click at [775, 245] on div at bounding box center [783, 235] width 147 height 89
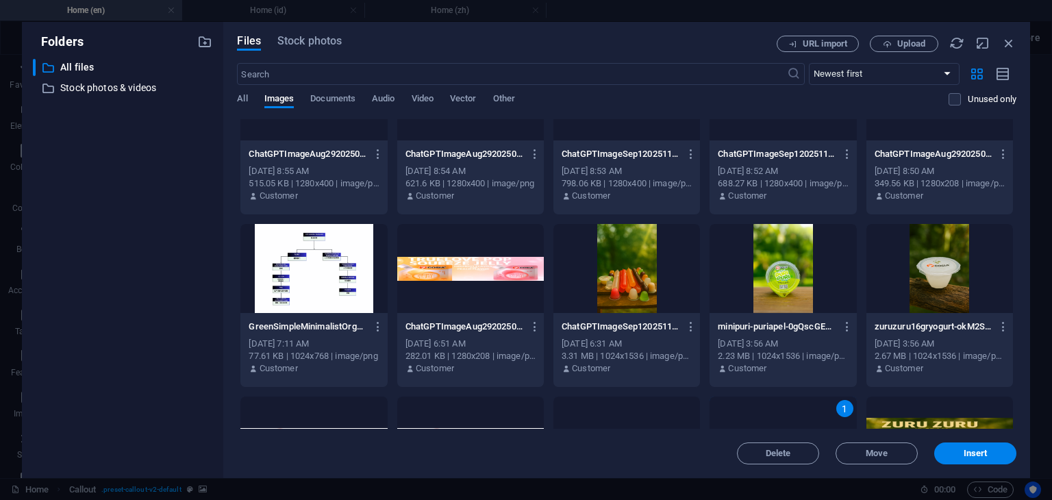
scroll to position [0, 0]
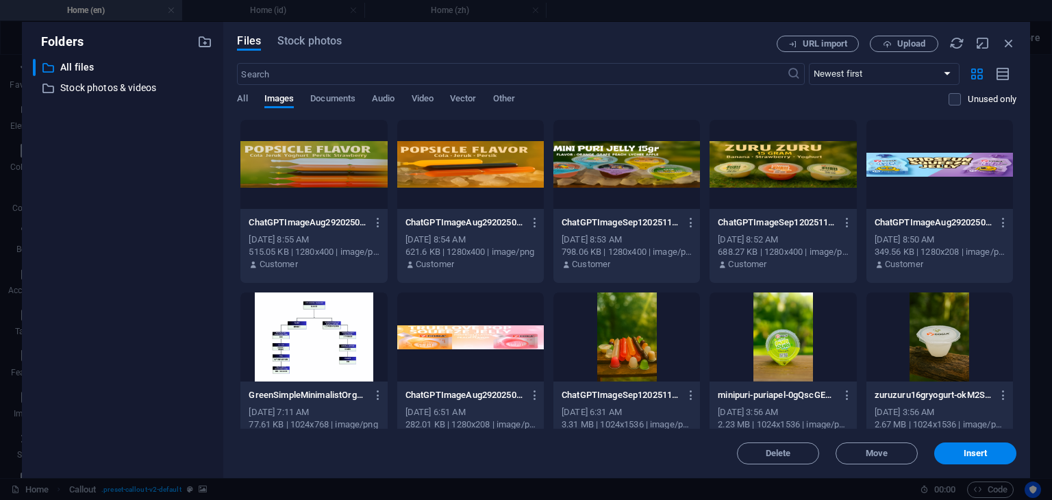
click at [482, 330] on div at bounding box center [470, 337] width 147 height 89
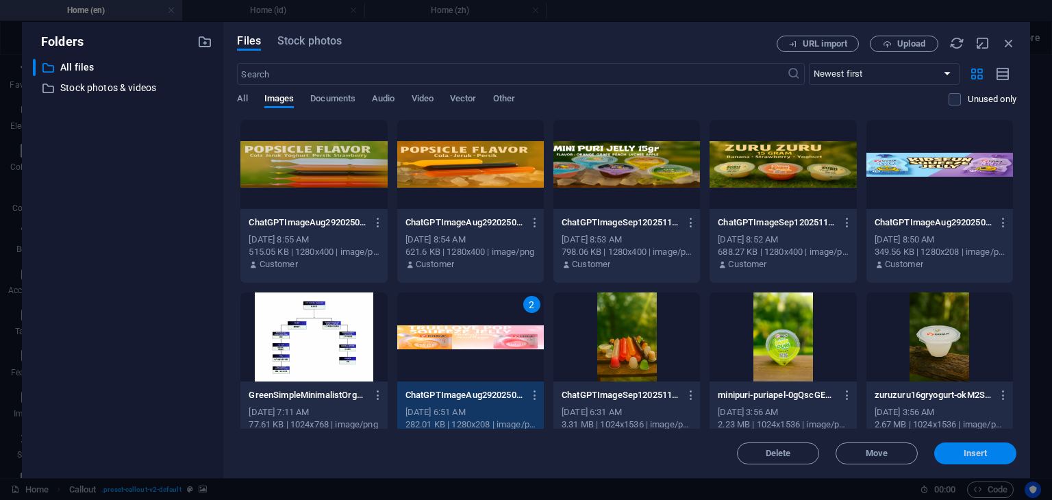
click at [972, 453] on span "Insert" at bounding box center [976, 453] width 24 height 8
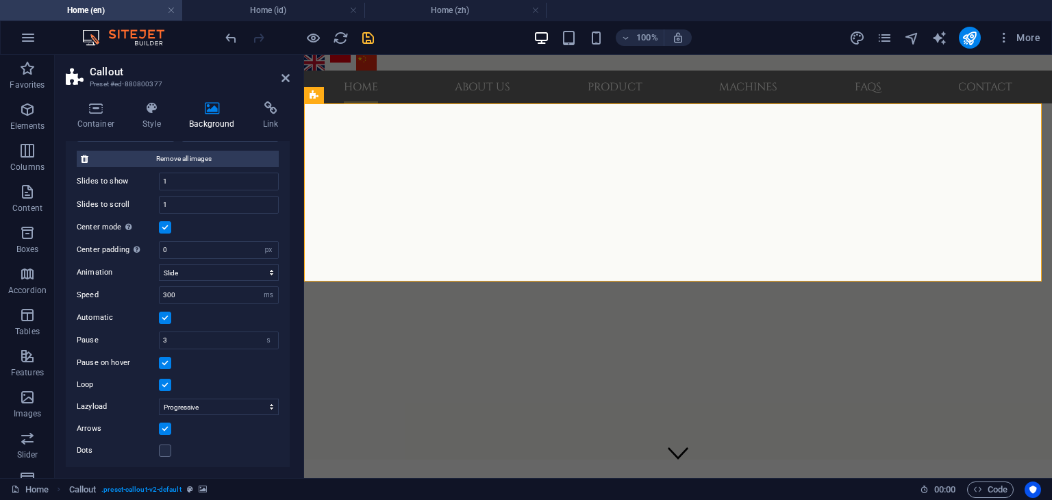
scroll to position [274, 0]
click at [284, 79] on icon at bounding box center [286, 78] width 8 height 11
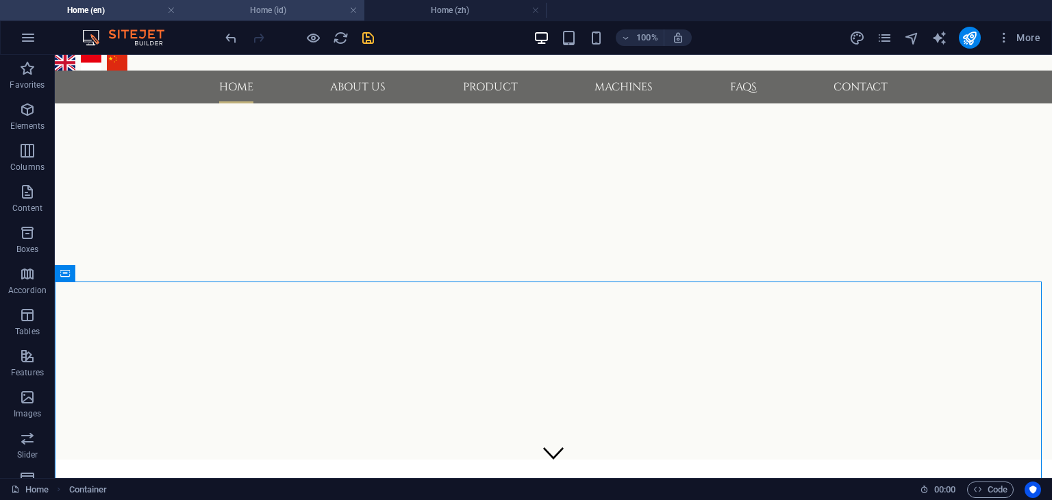
click at [286, 12] on h4 "Home (id)" at bounding box center [273, 10] width 182 height 15
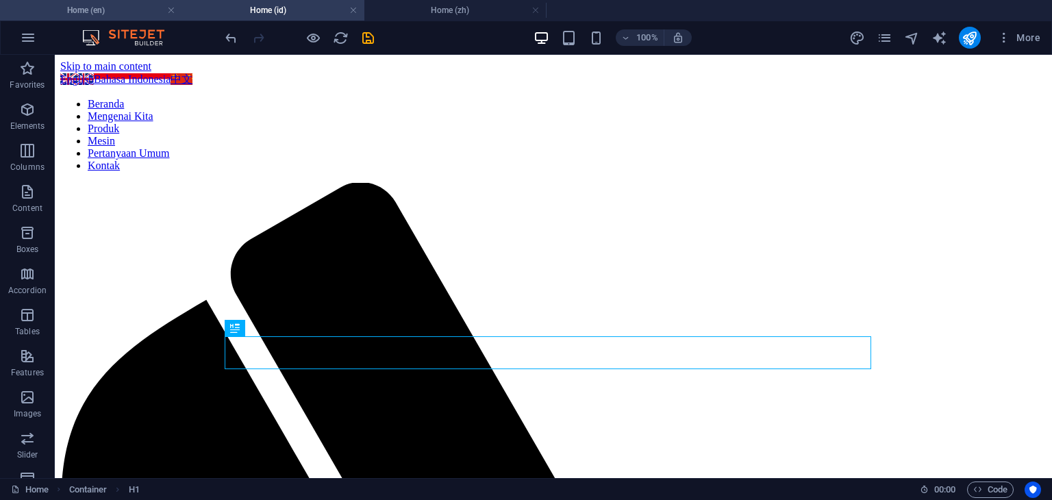
click at [136, 12] on h4 "Home (en)" at bounding box center [91, 10] width 182 height 15
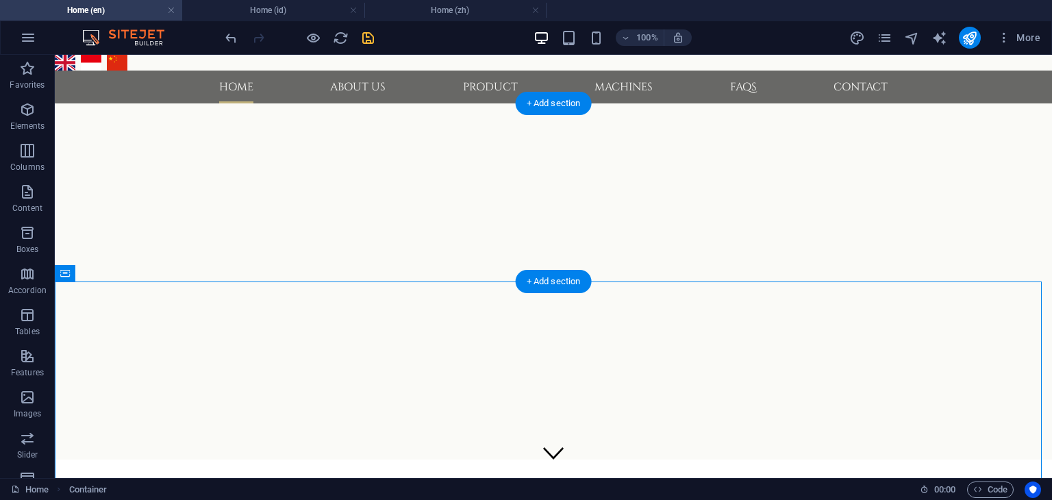
click at [55, 132] on button "button" at bounding box center [55, 132] width 0 height 0
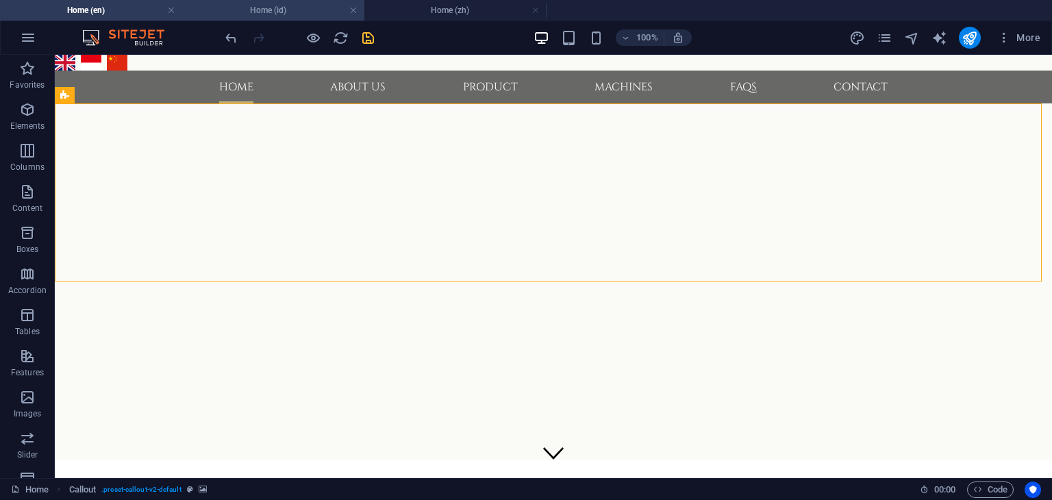
click at [284, 12] on h4 "Home (id)" at bounding box center [273, 10] width 182 height 15
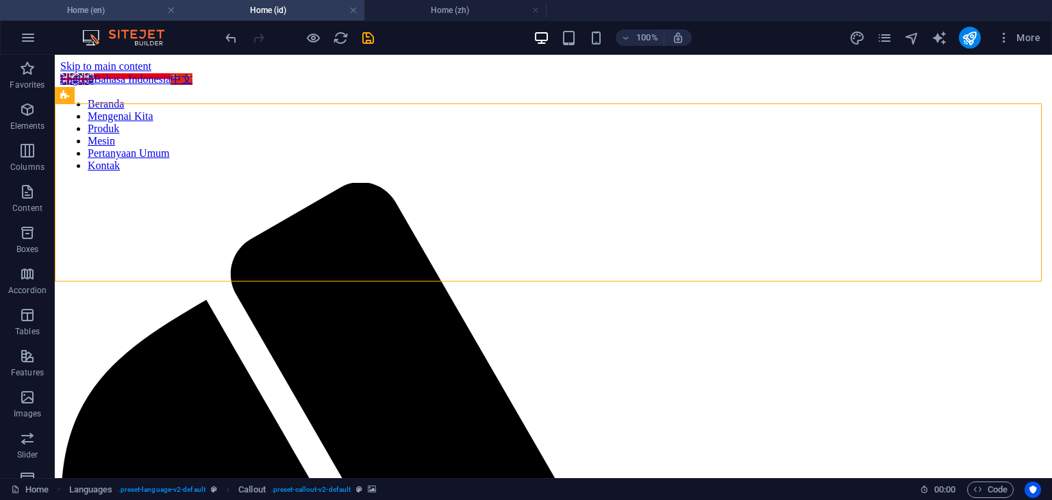
click at [132, 9] on h4 "Home (en)" at bounding box center [91, 10] width 182 height 15
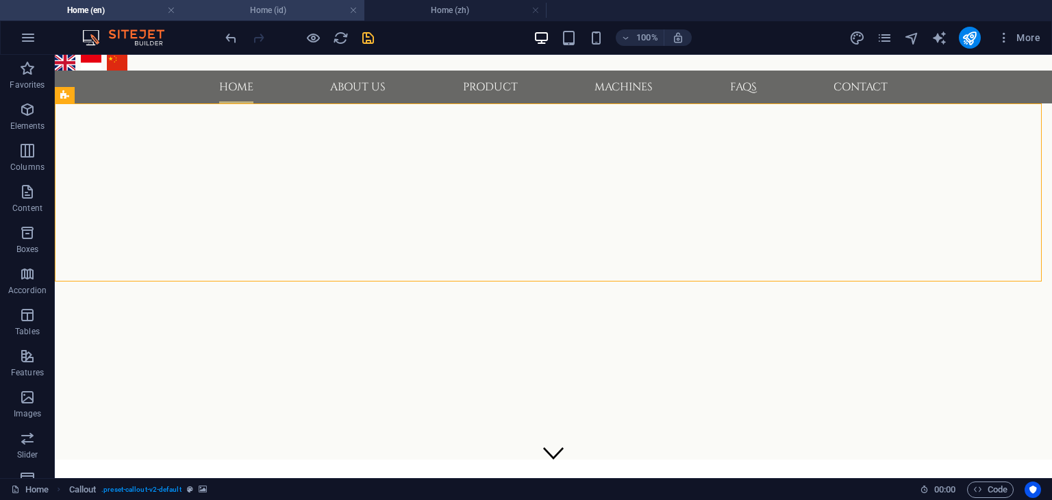
click at [271, 14] on h4 "Home (id)" at bounding box center [273, 10] width 182 height 15
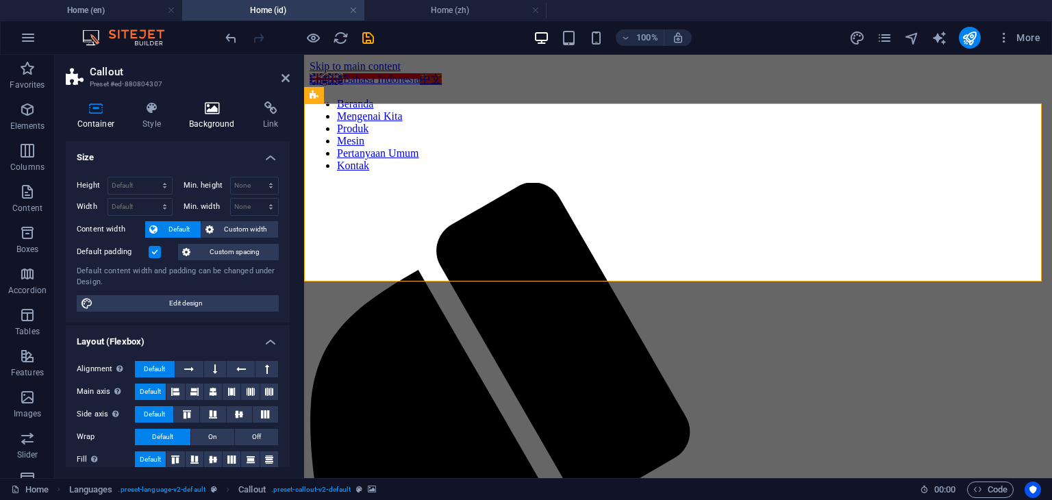
click at [217, 115] on h4 "Background" at bounding box center [215, 115] width 74 height 29
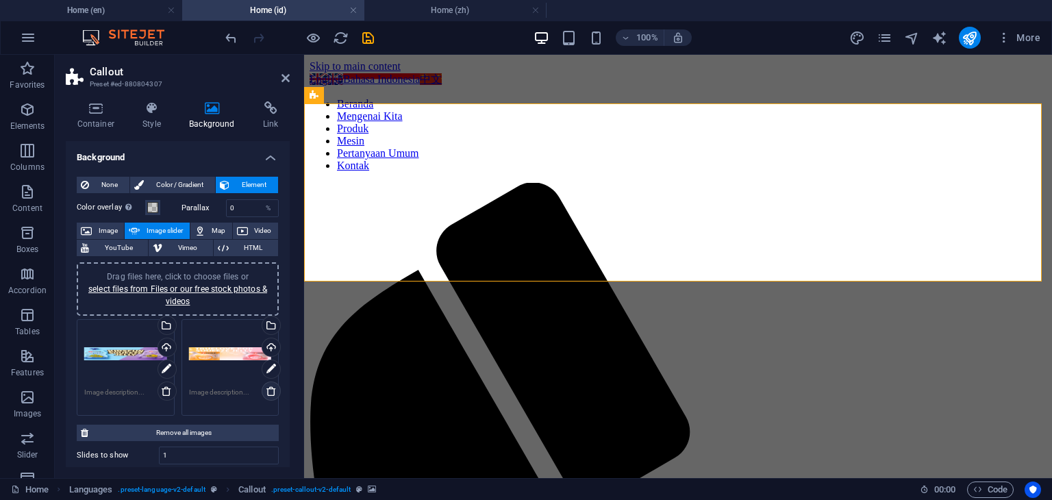
click at [268, 390] on icon at bounding box center [271, 391] width 11 height 11
click at [212, 366] on div "Drag files here, click to choose files or select files from Files or our free s…" at bounding box center [177, 367] width 209 height 103
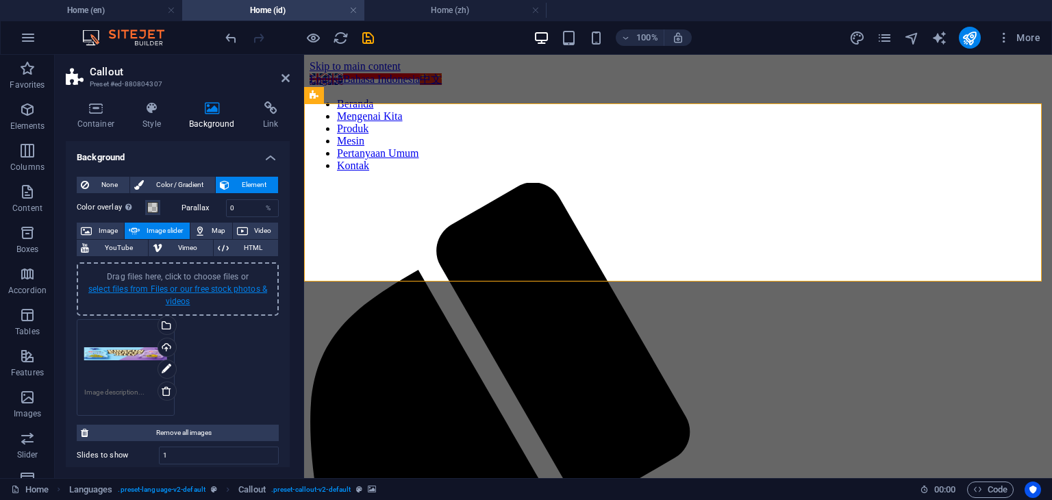
click at [181, 297] on link "select files from Files or our free stock photos & videos" at bounding box center [177, 295] width 179 height 22
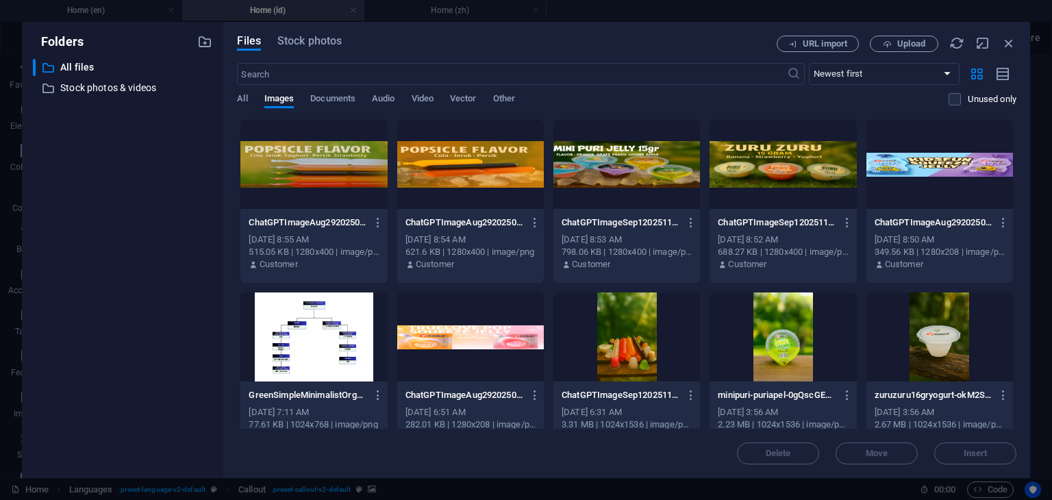
click at [491, 356] on div at bounding box center [470, 337] width 147 height 89
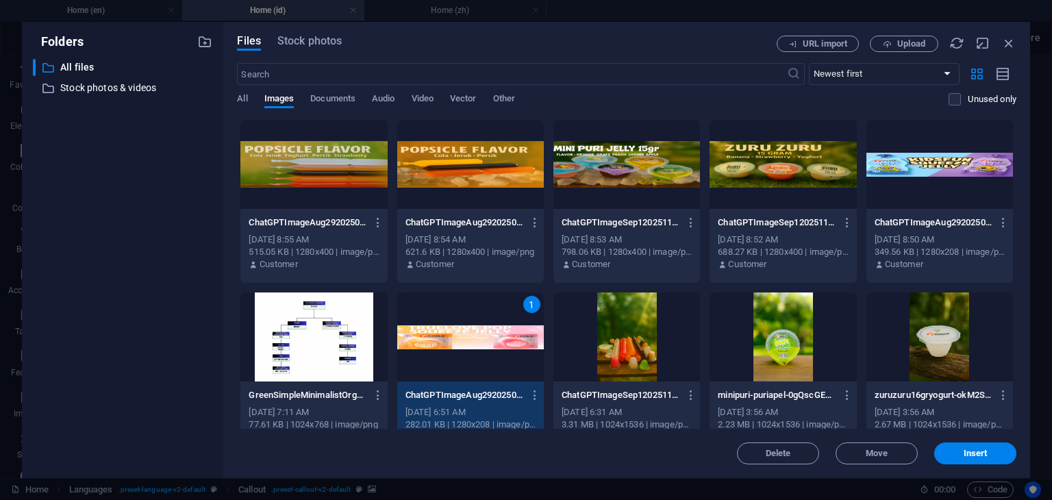
click at [491, 356] on div "1" at bounding box center [470, 337] width 147 height 89
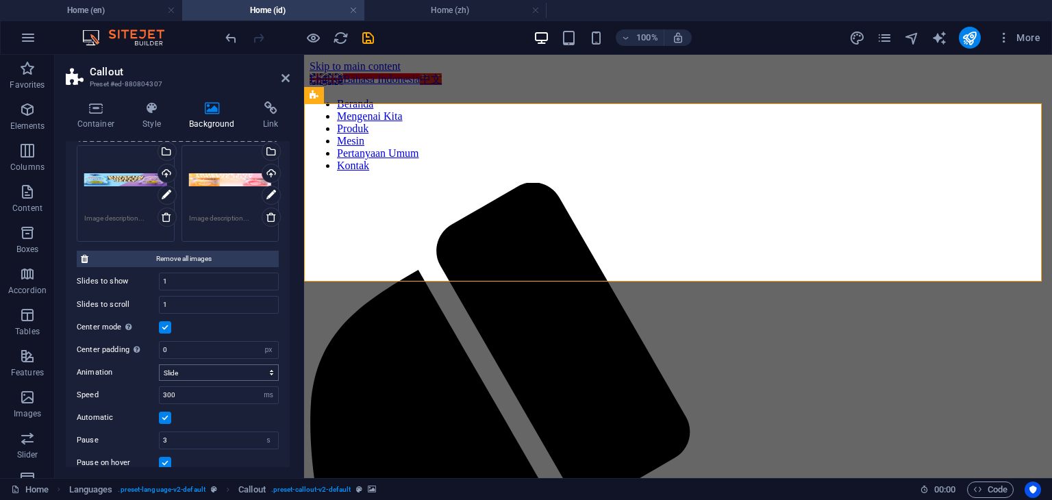
scroll to position [206, 0]
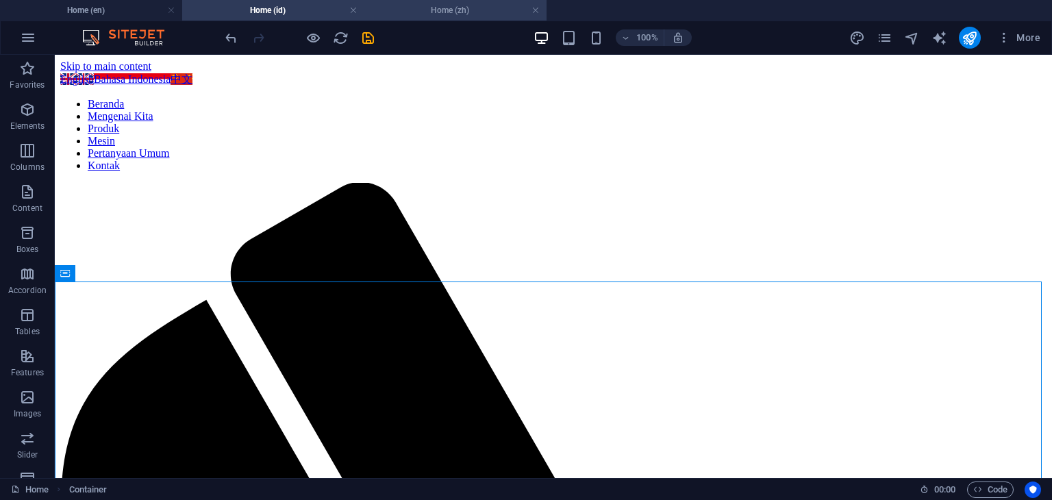
click at [455, 9] on h4 "Home (zh)" at bounding box center [456, 10] width 182 height 15
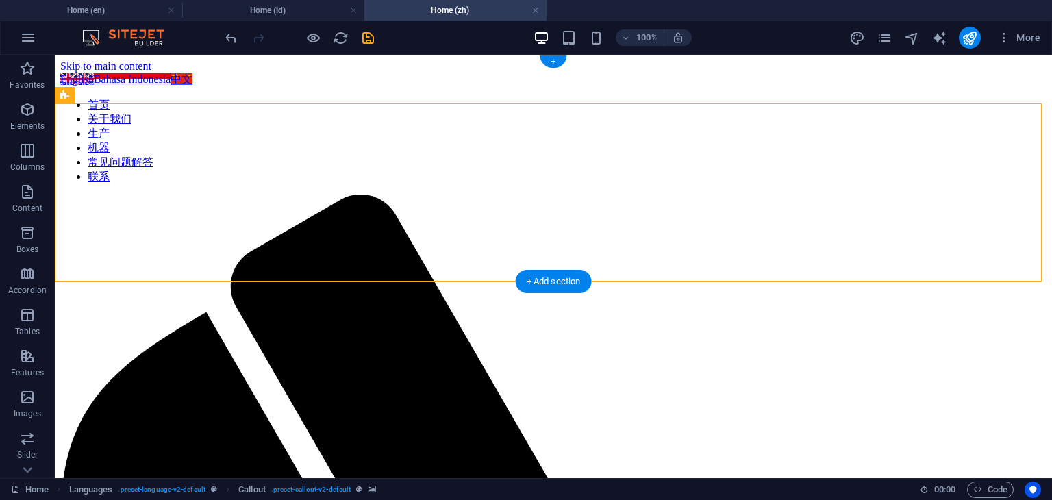
select select "px"
select select "ms"
select select "s"
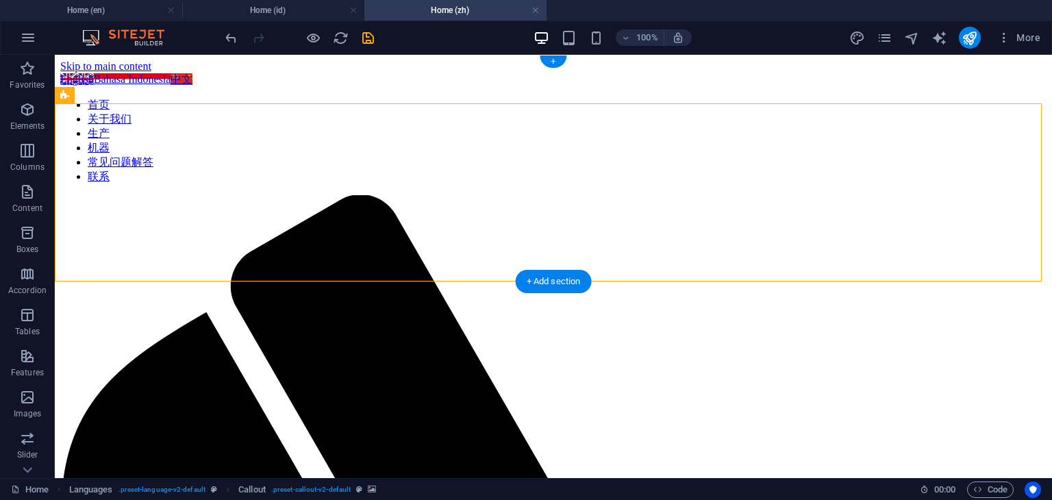
select select "progressive"
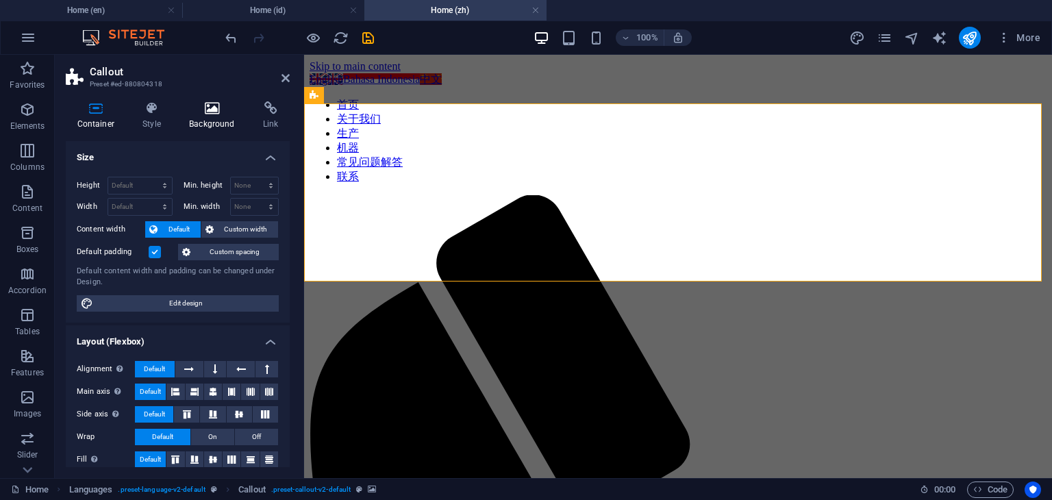
click at [210, 113] on icon at bounding box center [212, 108] width 69 height 14
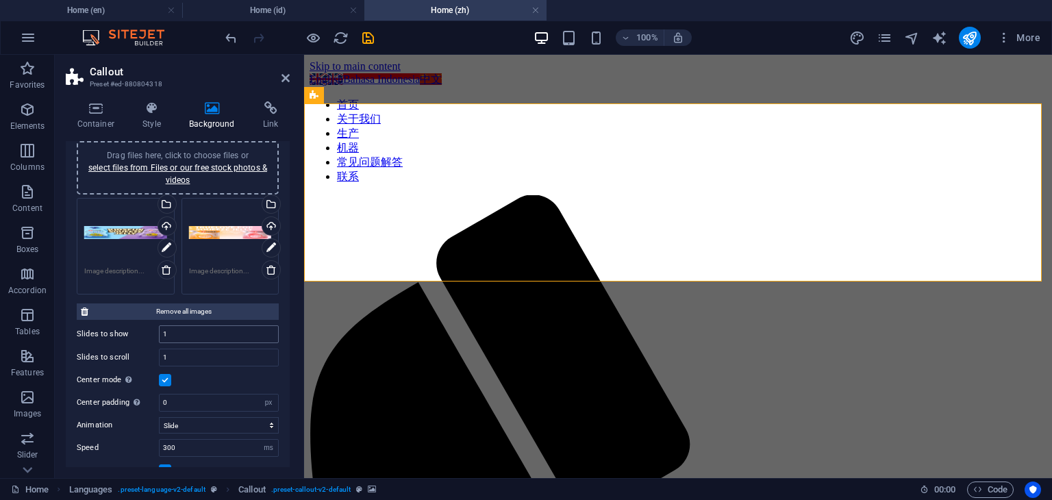
scroll to position [137, 0]
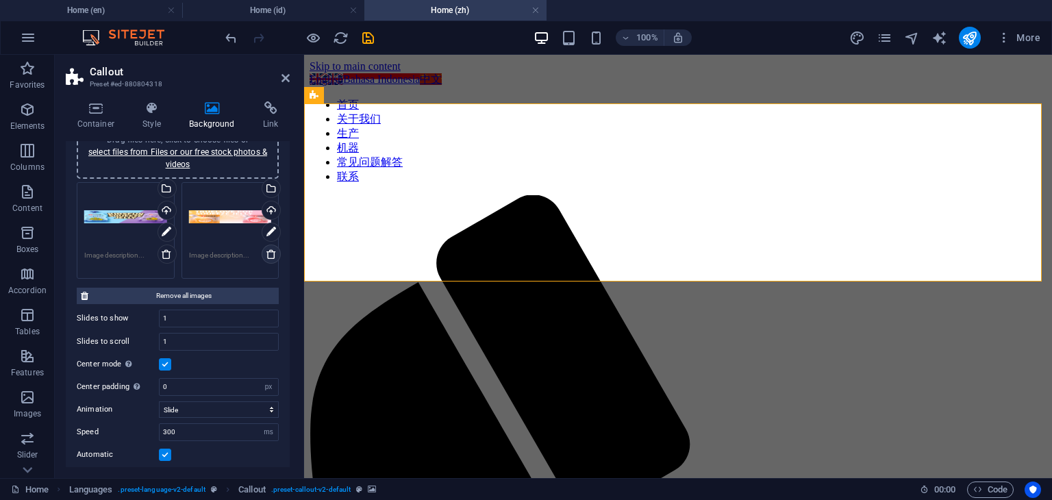
click at [271, 253] on icon at bounding box center [271, 254] width 11 height 11
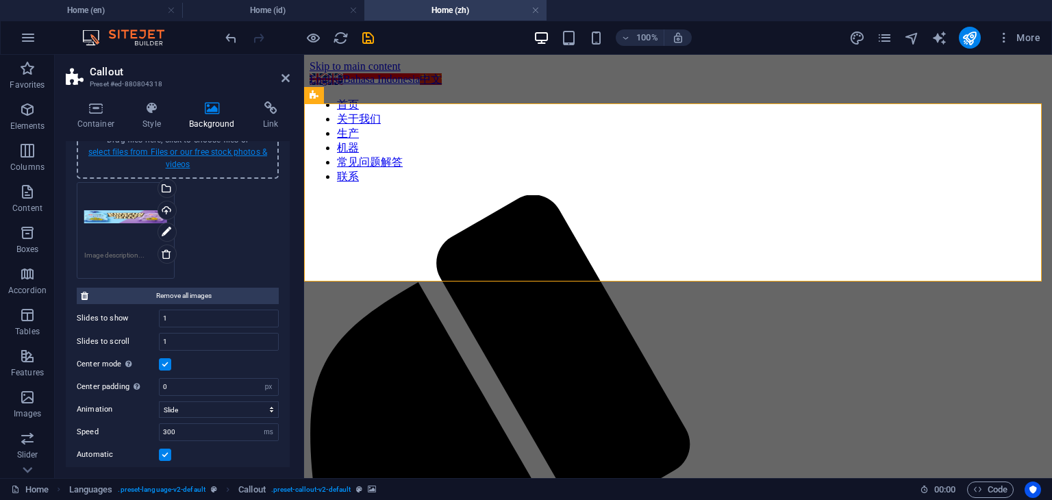
click at [203, 153] on link "select files from Files or our free stock photos & videos" at bounding box center [177, 158] width 179 height 22
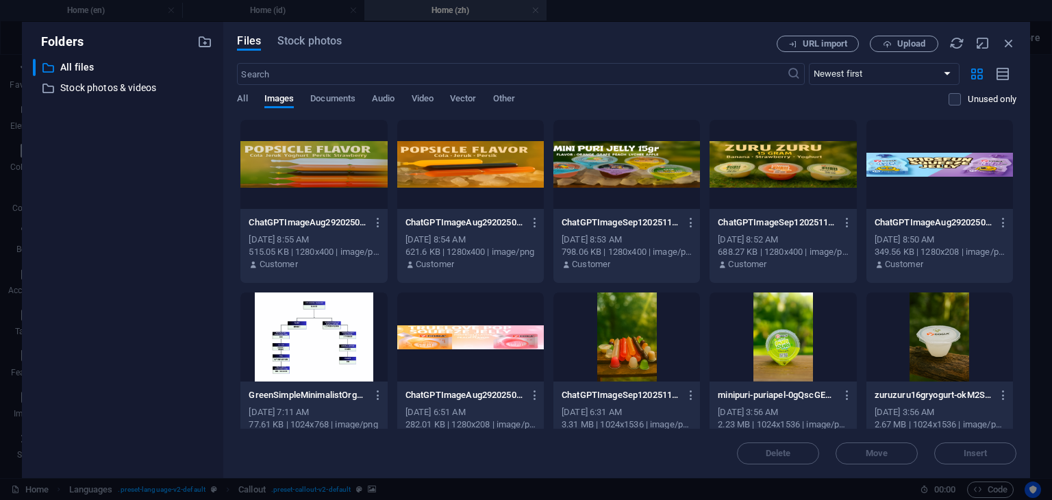
click at [469, 334] on div at bounding box center [470, 337] width 147 height 89
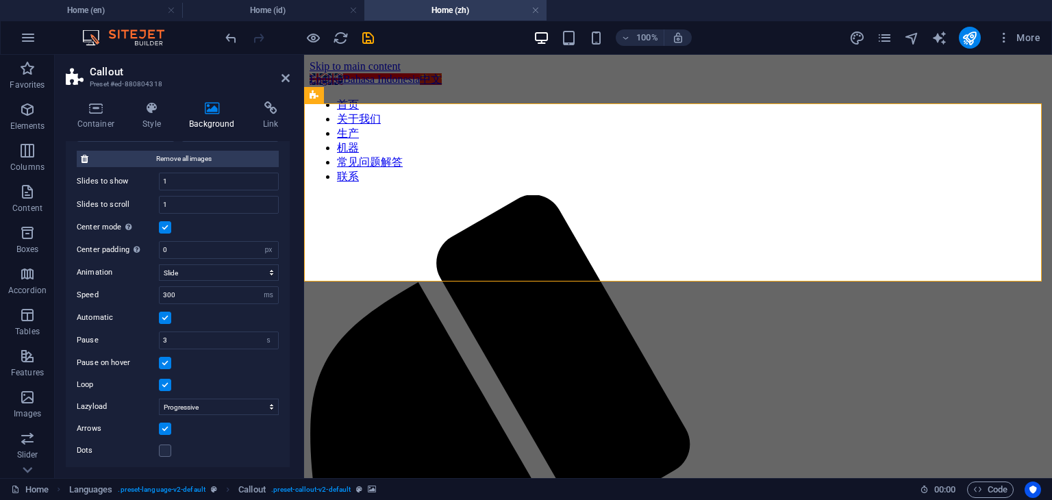
scroll to position [274, 0]
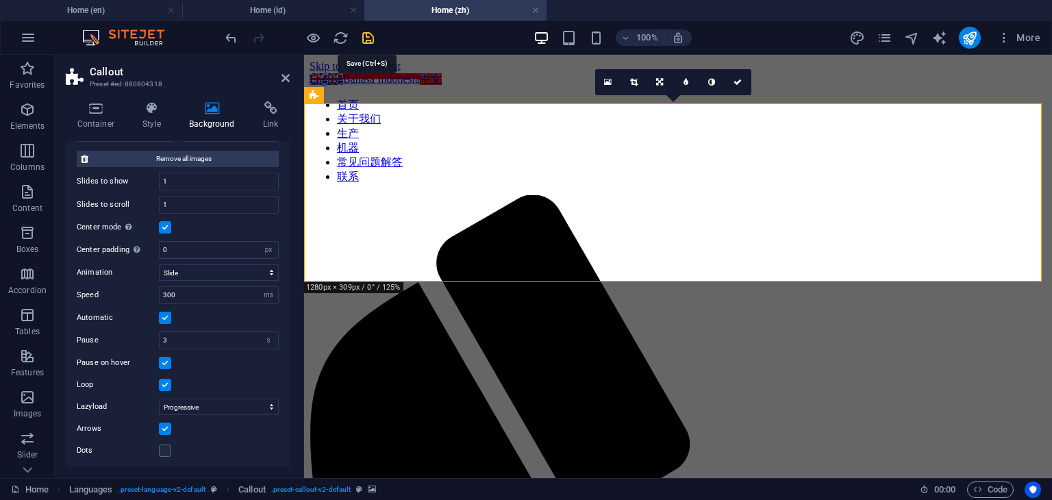
click at [370, 40] on icon "save" at bounding box center [368, 38] width 16 height 16
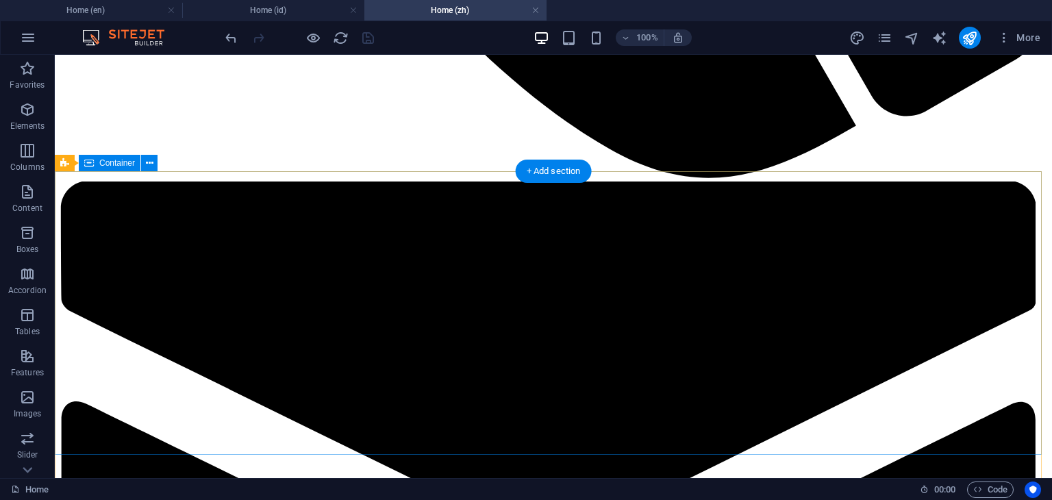
scroll to position [1358, 0]
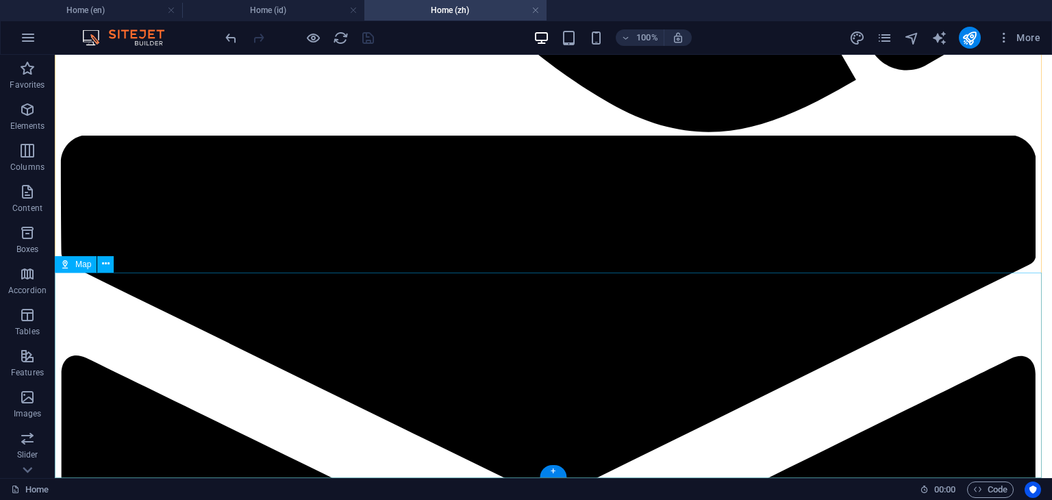
select select "1"
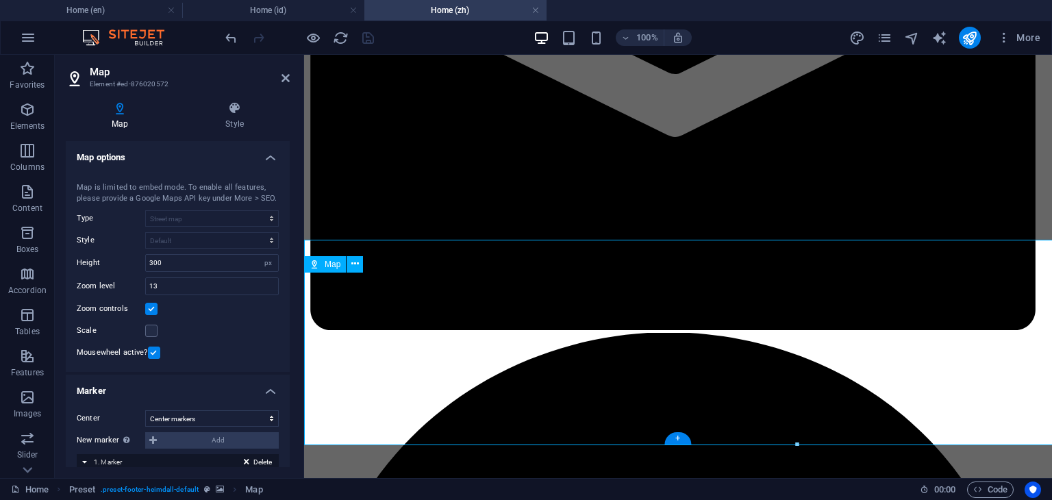
scroll to position [1391, 0]
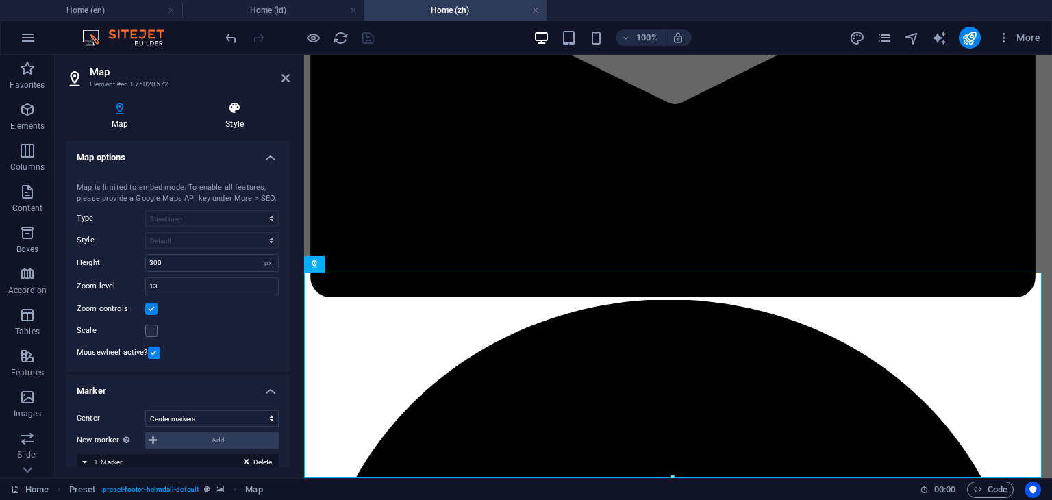
click at [226, 127] on h4 "Style" at bounding box center [235, 115] width 110 height 29
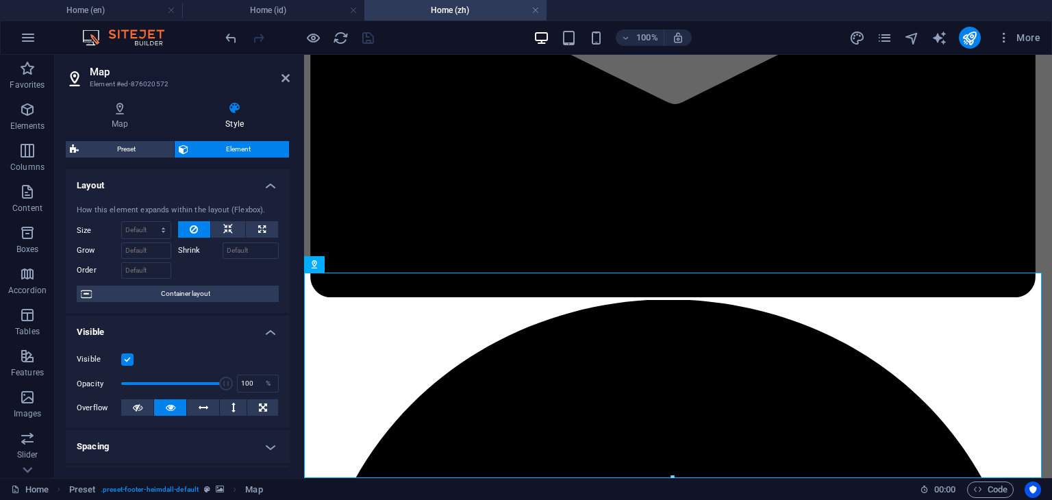
click at [242, 147] on span "Element" at bounding box center [239, 149] width 93 height 16
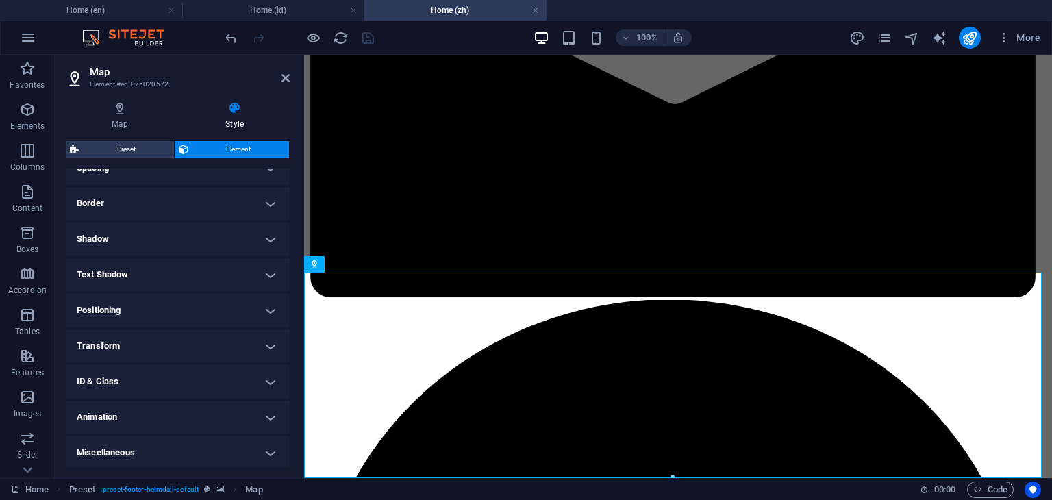
scroll to position [280, 0]
click at [288, 79] on icon at bounding box center [286, 78] width 8 height 11
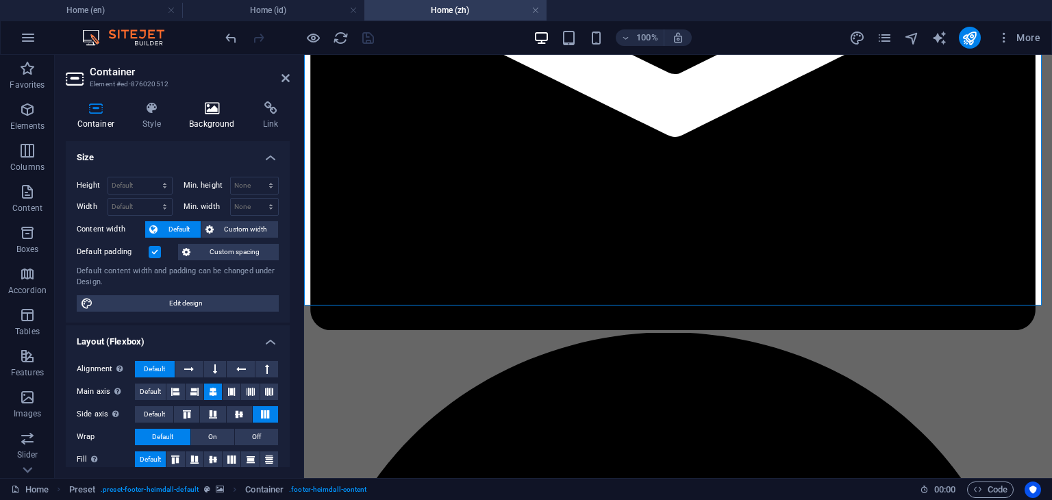
click at [213, 116] on h4 "Background" at bounding box center [215, 115] width 74 height 29
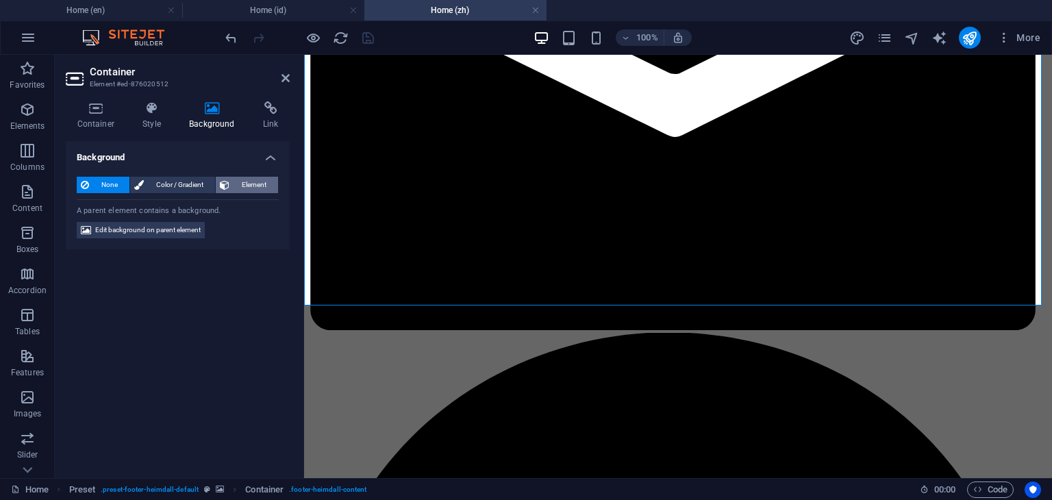
click at [254, 190] on span "Element" at bounding box center [254, 185] width 40 height 16
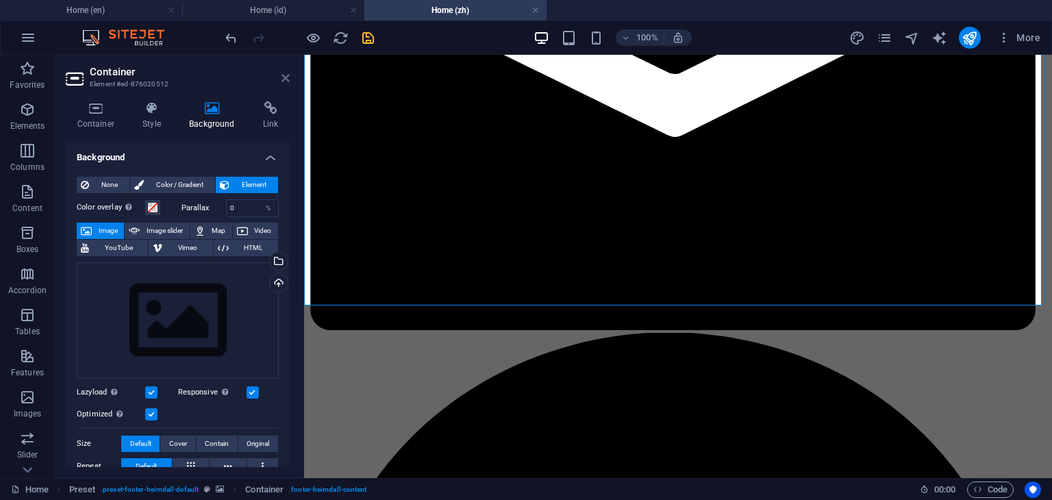
click at [285, 82] on icon at bounding box center [286, 78] width 8 height 11
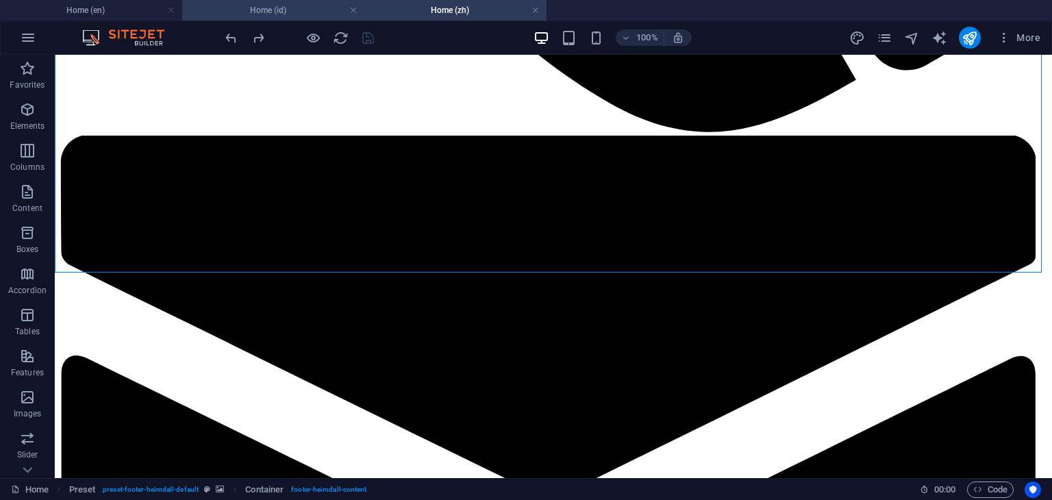
click at [279, 10] on h4 "Home (id)" at bounding box center [273, 10] width 182 height 15
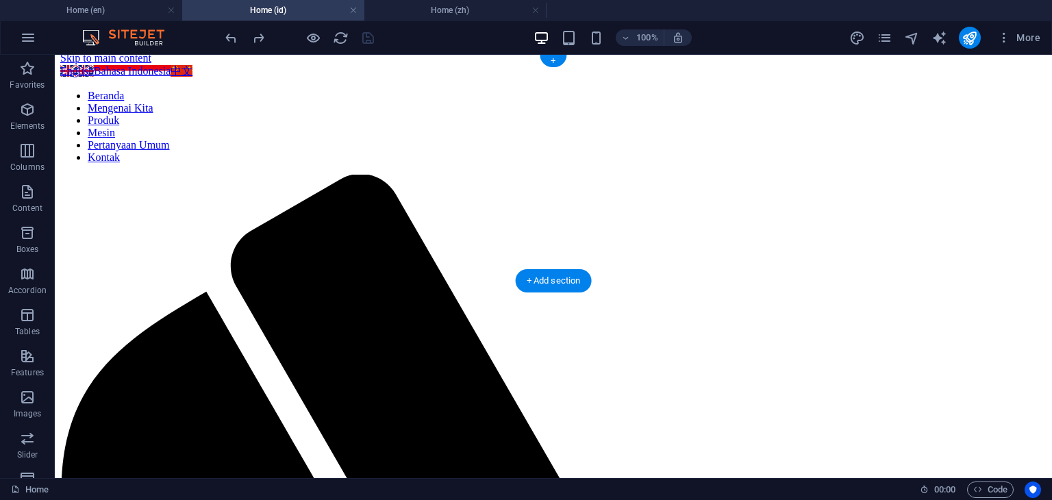
scroll to position [0, 0]
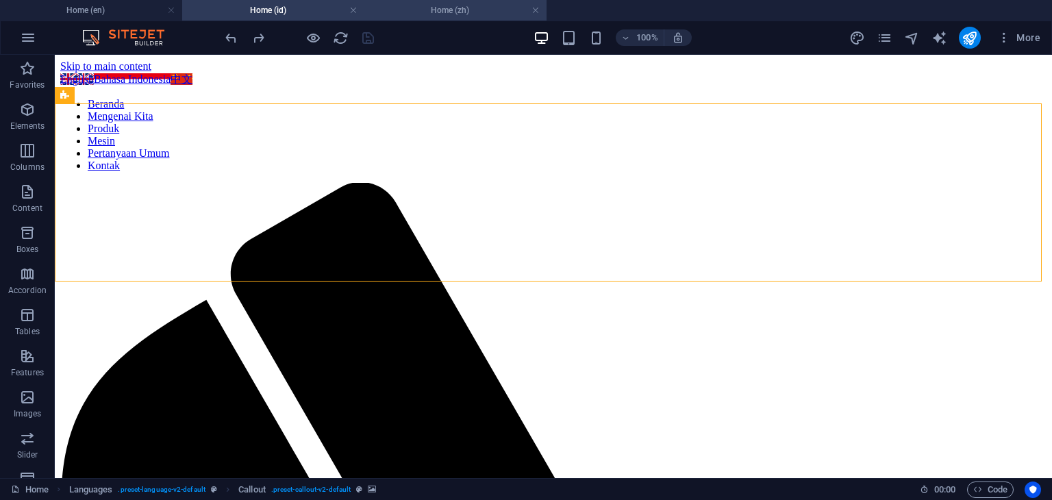
click at [450, 5] on h4 "Home (zh)" at bounding box center [456, 10] width 182 height 15
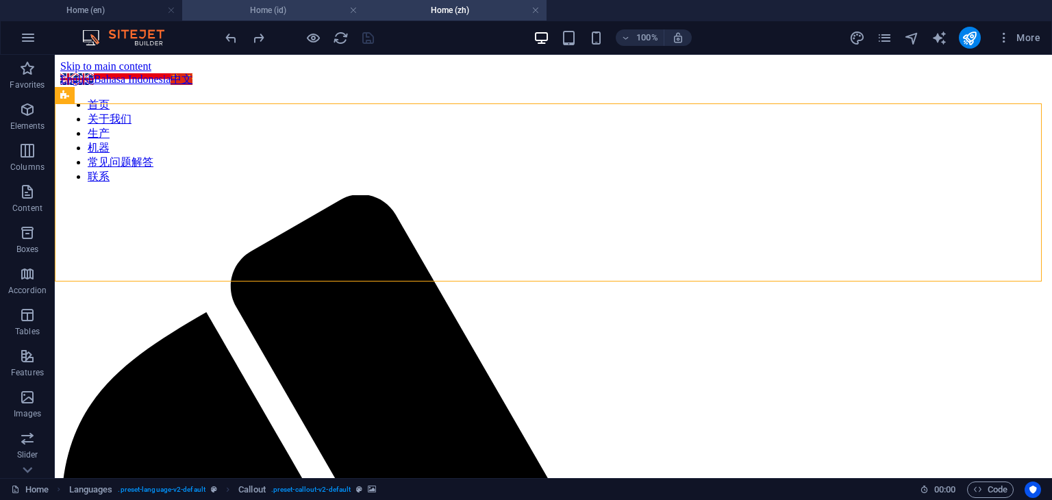
click at [306, 14] on h4 "Home (id)" at bounding box center [273, 10] width 182 height 15
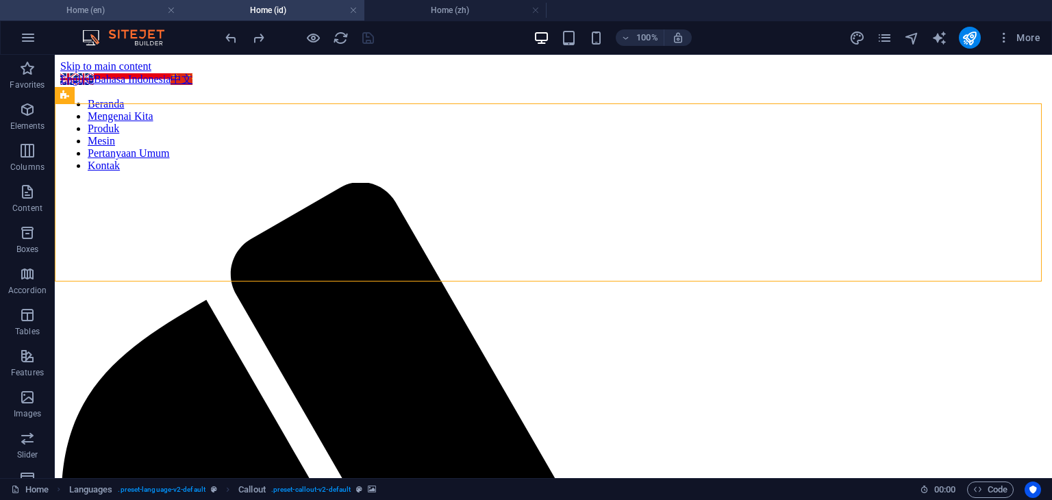
click at [116, 12] on h4 "Home (en)" at bounding box center [91, 10] width 182 height 15
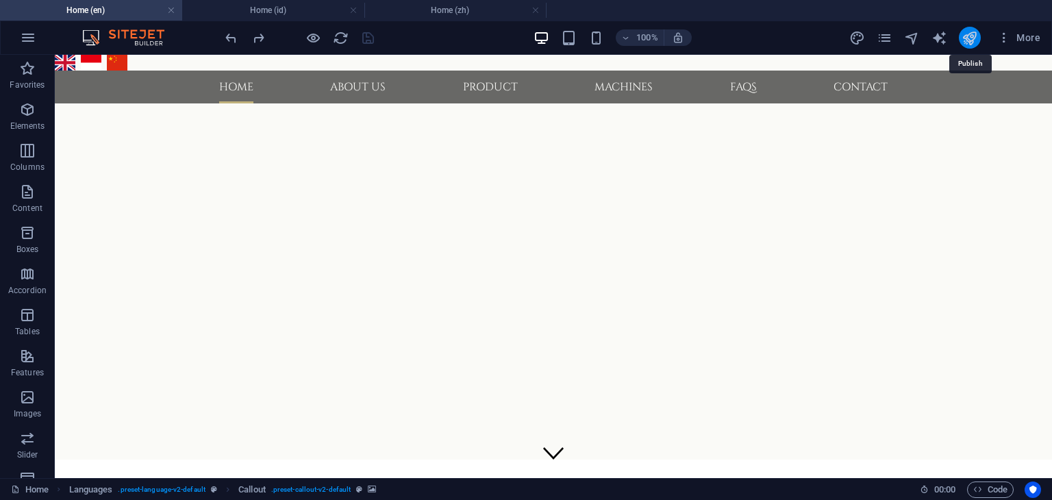
click at [972, 38] on icon "publish" at bounding box center [970, 38] width 16 height 16
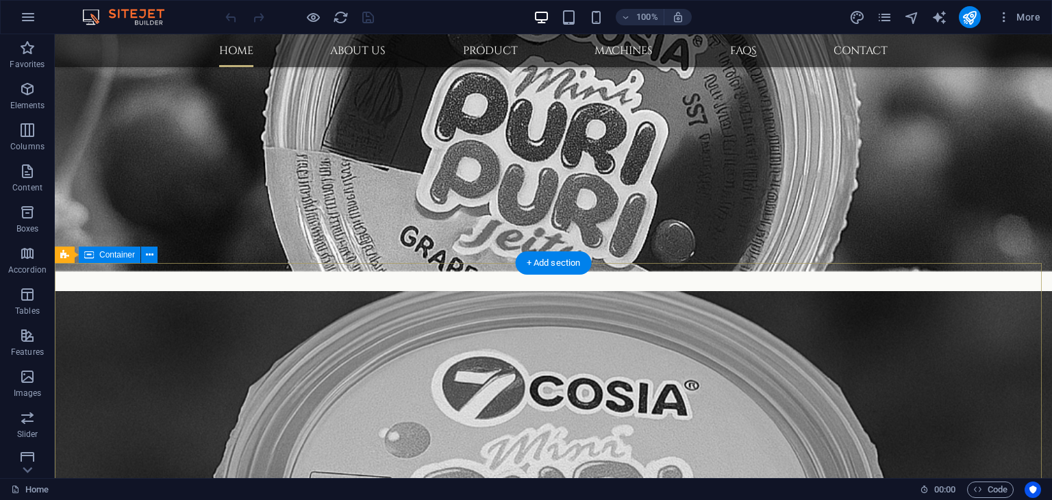
scroll to position [772, 0]
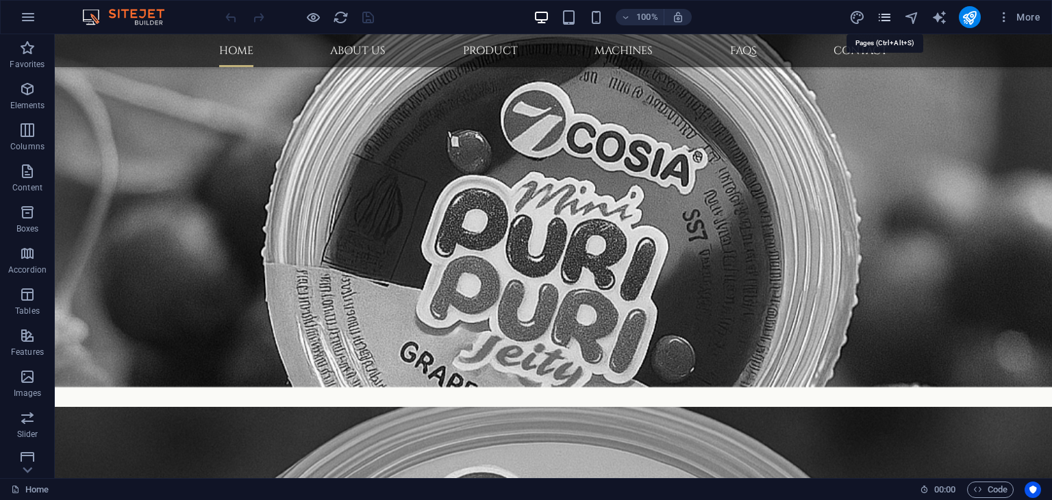
click at [886, 23] on icon "pages" at bounding box center [885, 18] width 16 height 16
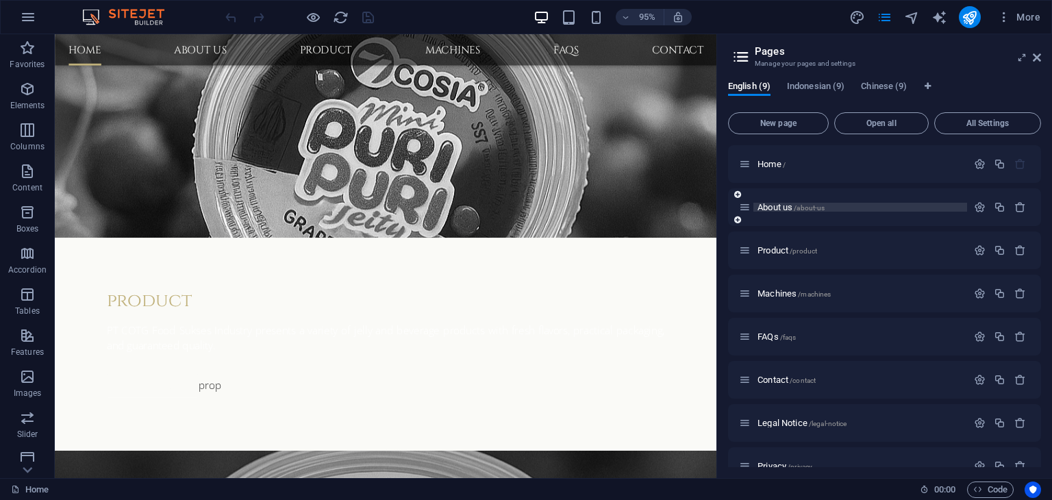
click at [787, 206] on span "About us /about-us" at bounding box center [791, 207] width 67 height 10
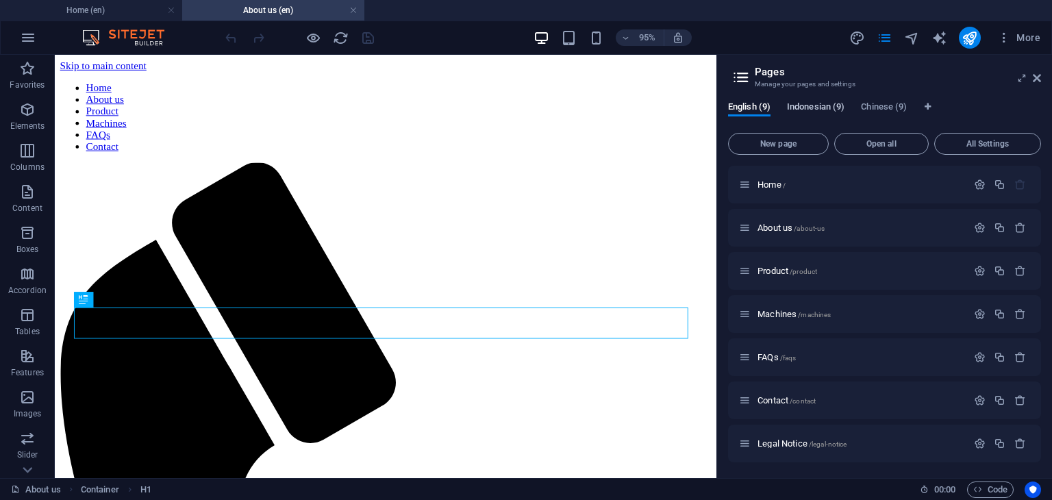
scroll to position [0, 0]
click at [809, 111] on span "Indonesian (9)" at bounding box center [816, 108] width 58 height 19
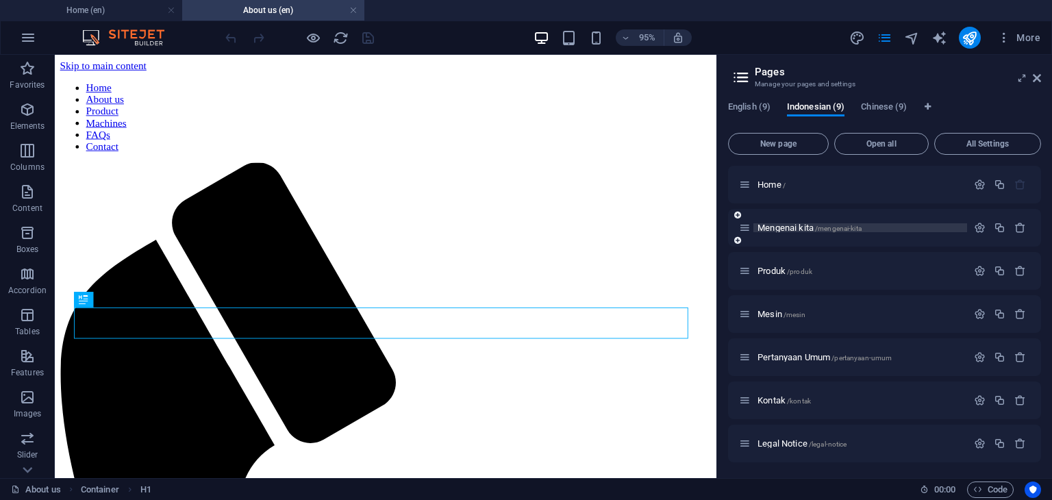
click at [795, 228] on span "Mengenai kita /mengenai-kita" at bounding box center [810, 228] width 104 height 10
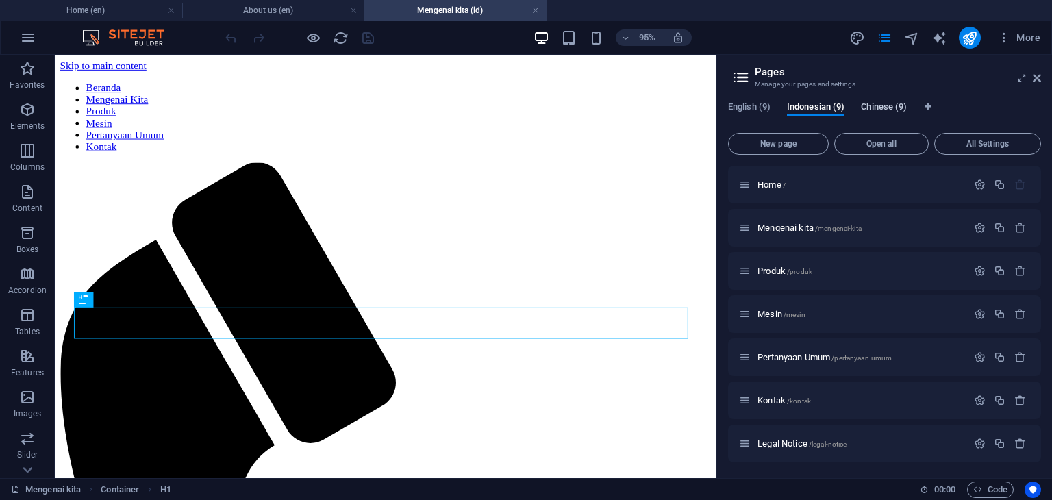
click at [874, 106] on span "Chinese (9)" at bounding box center [884, 108] width 46 height 19
click at [800, 225] on span "About us CH /about-us-ch" at bounding box center [803, 228] width 91 height 10
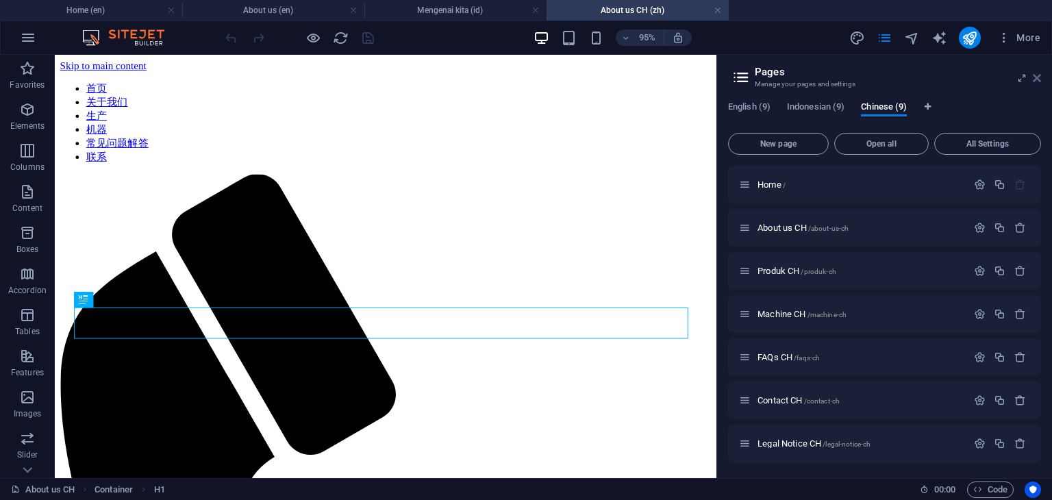
click at [1036, 82] on icon at bounding box center [1037, 78] width 8 height 11
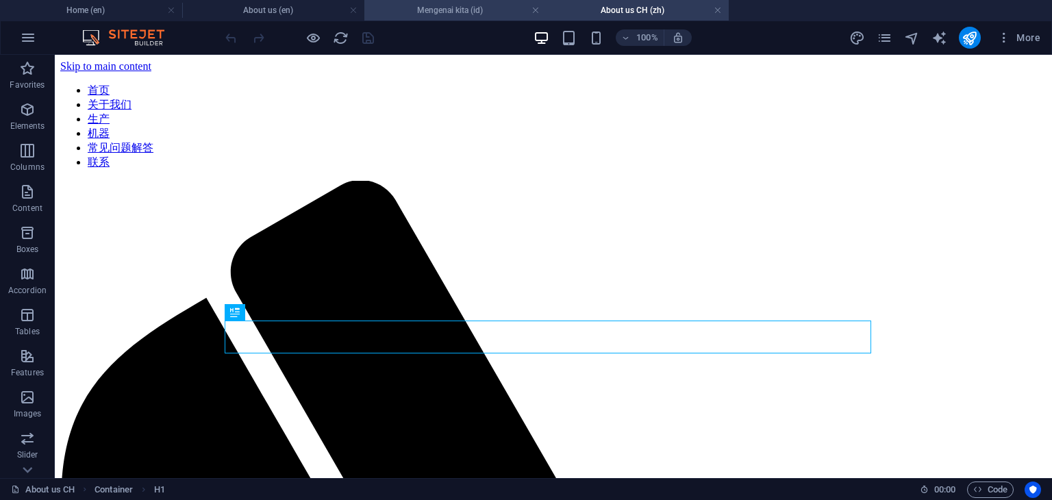
click at [450, 13] on h4 "Mengenai kita (id)" at bounding box center [456, 10] width 182 height 15
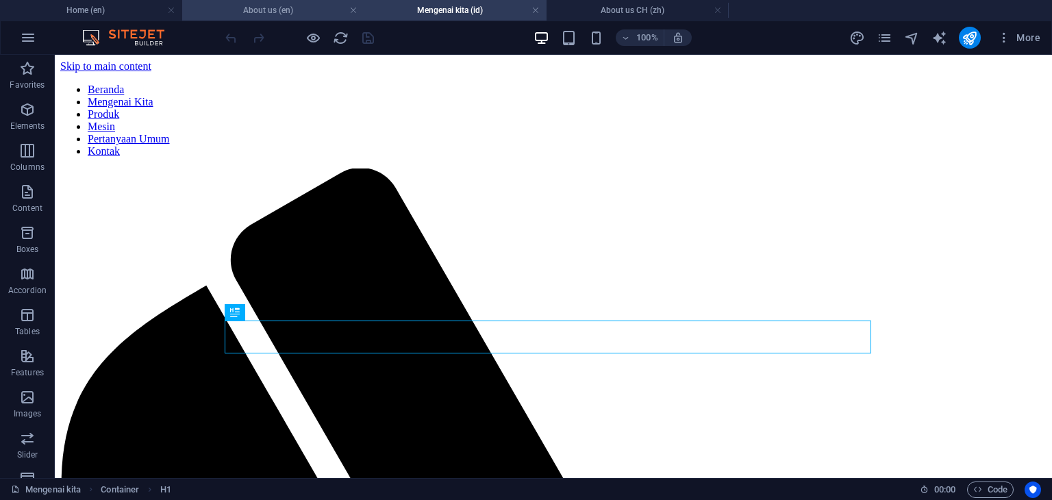
click at [295, 12] on h4 "About us (en)" at bounding box center [273, 10] width 182 height 15
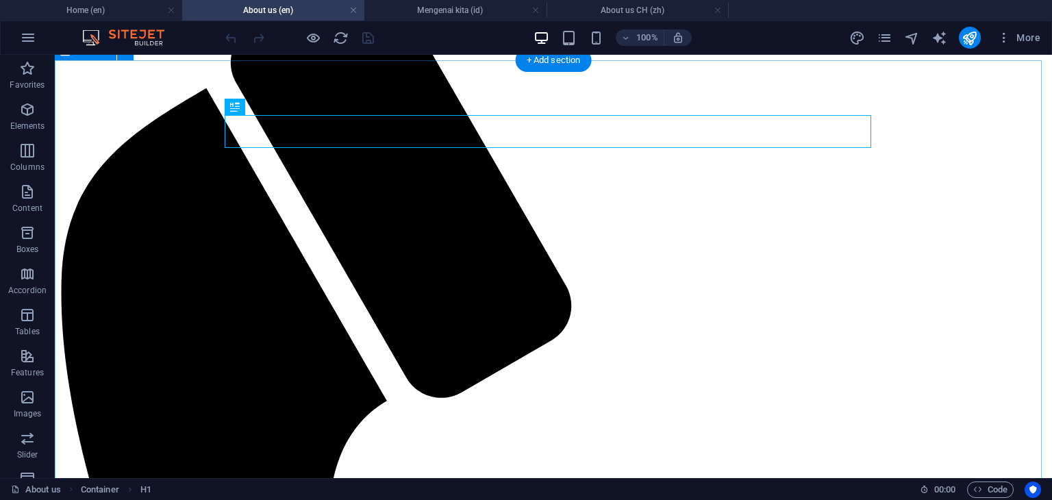
scroll to position [206, 0]
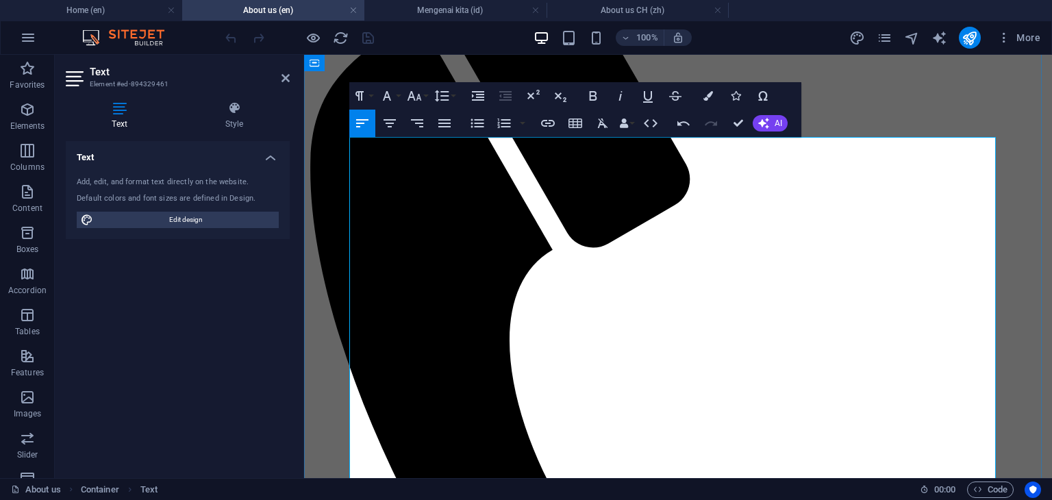
drag, startPoint x: 449, startPoint y: 179, endPoint x: 349, endPoint y: 162, distance: 101.4
click at [473, 124] on icon "button" at bounding box center [477, 123] width 16 height 16
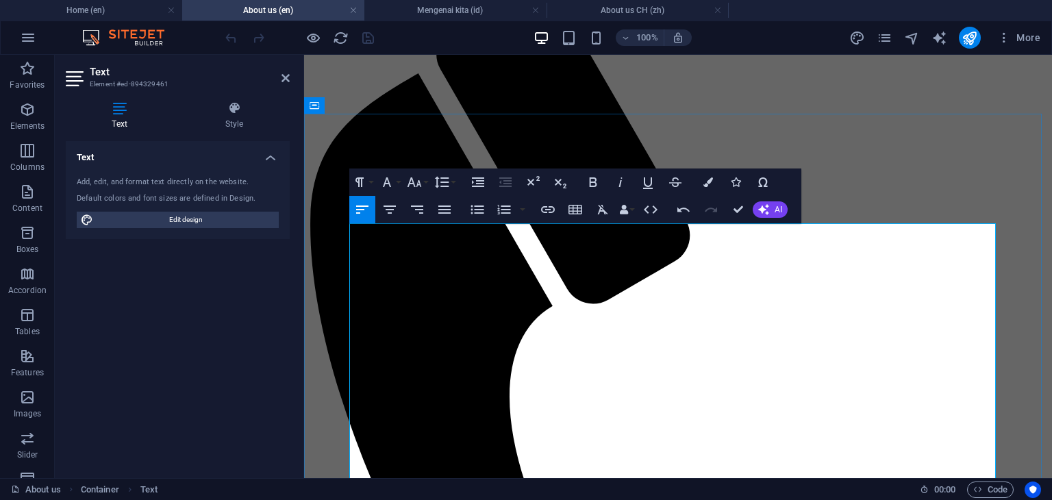
scroll to position [203, 0]
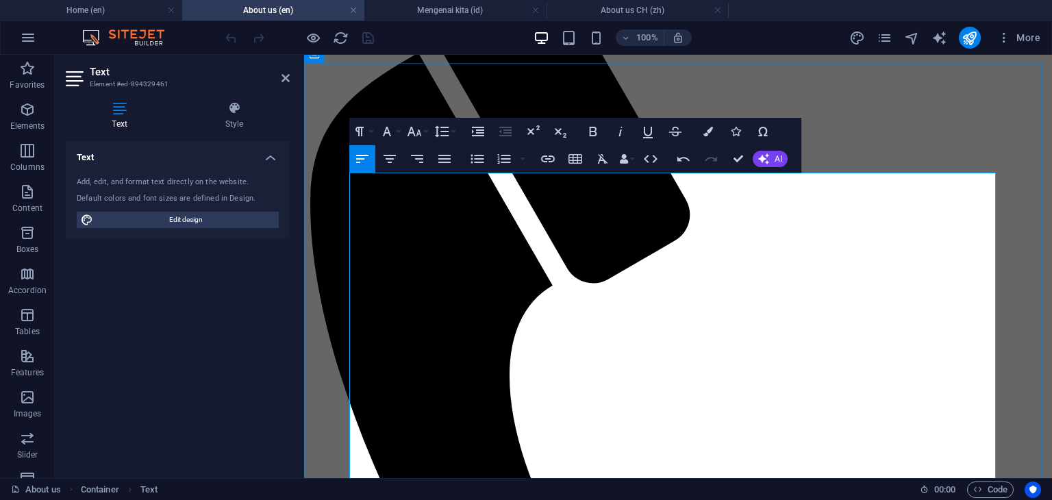
drag, startPoint x: 439, startPoint y: 199, endPoint x: 379, endPoint y: 205, distance: 59.9
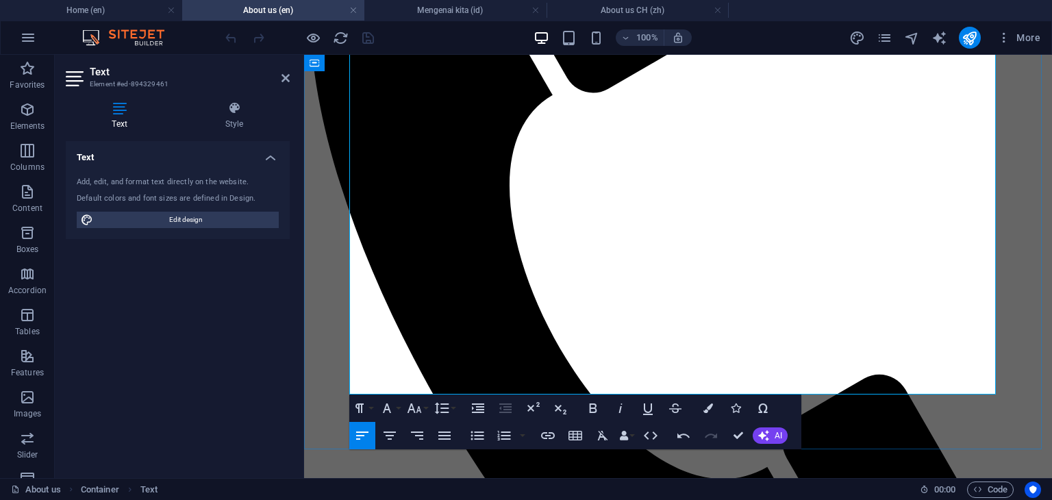
scroll to position [408, 0]
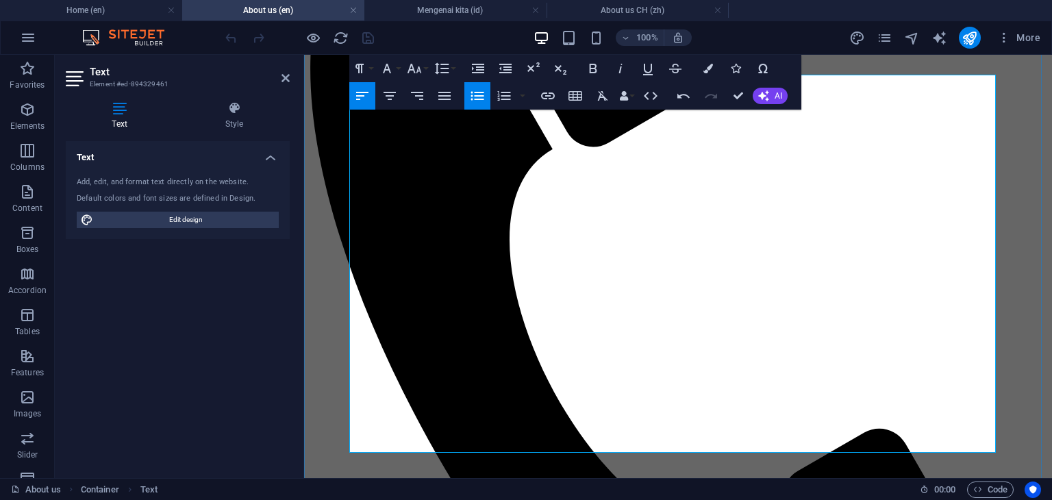
scroll to position [340, 0]
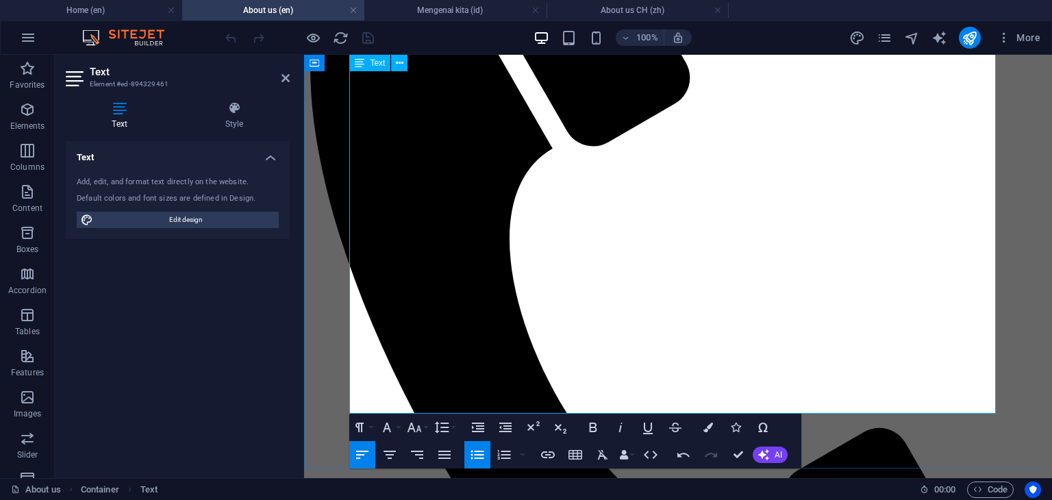
drag, startPoint x: 402, startPoint y: 260, endPoint x: 352, endPoint y: 264, distance: 50.1
click at [652, 431] on icon "button" at bounding box center [648, 427] width 16 height 16
drag, startPoint x: 403, startPoint y: 261, endPoint x: 370, endPoint y: 262, distance: 32.9
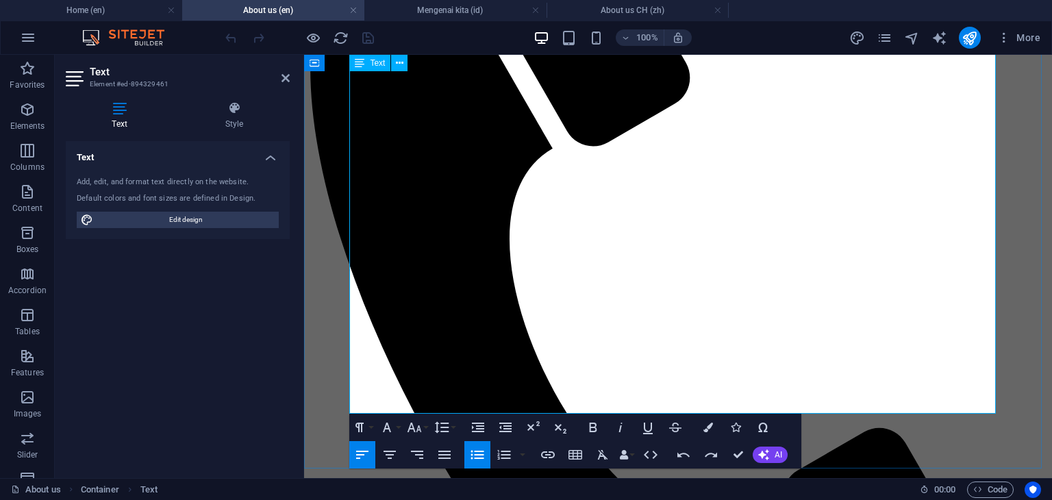
click at [640, 426] on icon "button" at bounding box center [648, 427] width 16 height 16
drag, startPoint x: 406, startPoint y: 324, endPoint x: 372, endPoint y: 328, distance: 33.8
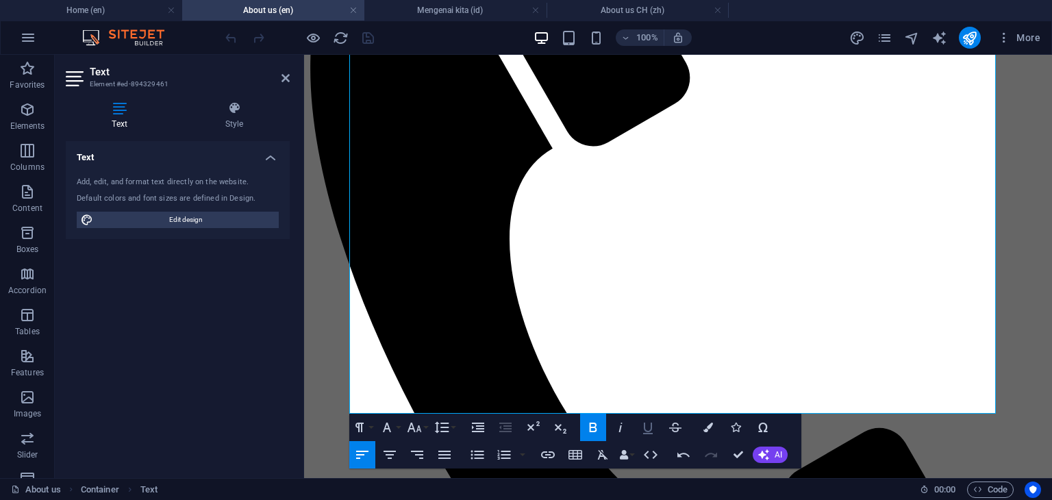
click at [651, 432] on icon "button" at bounding box center [648, 427] width 16 height 16
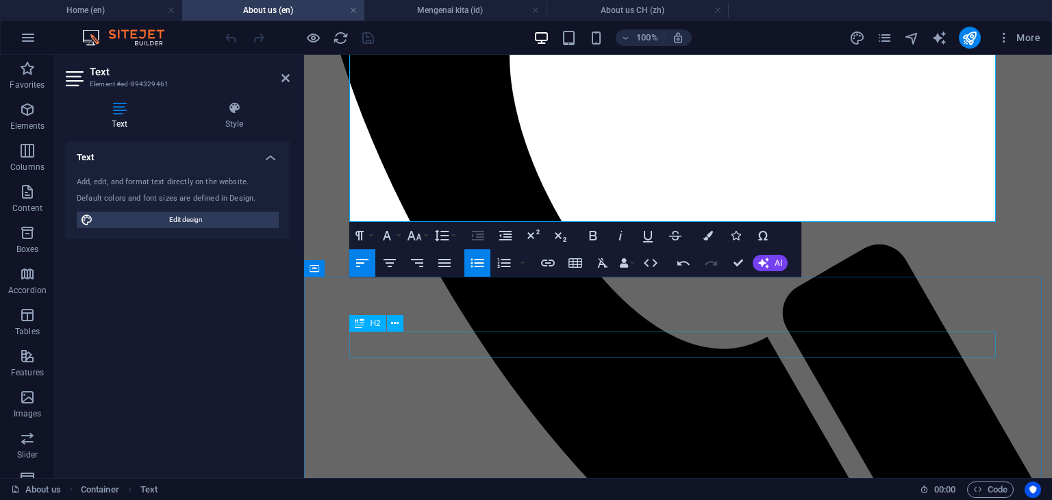
scroll to position [545, 0]
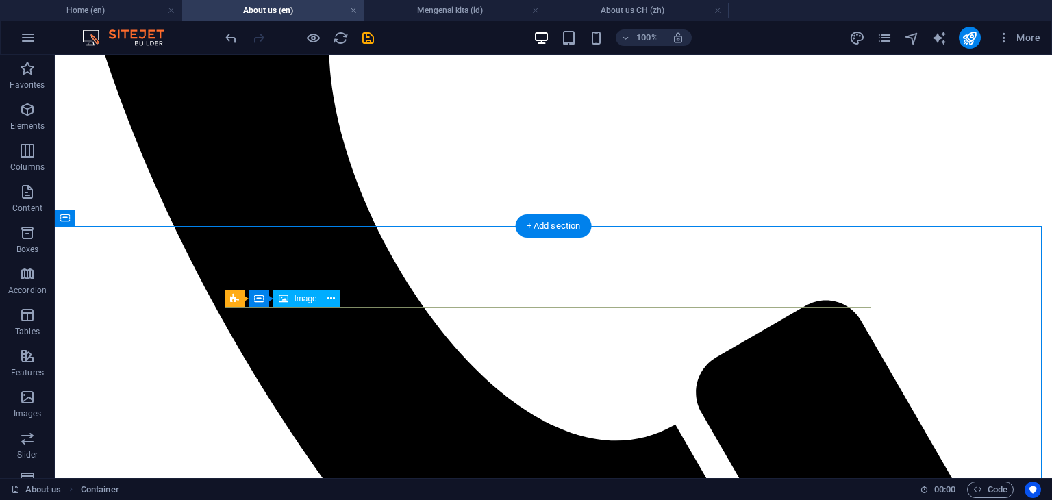
scroll to position [682, 0]
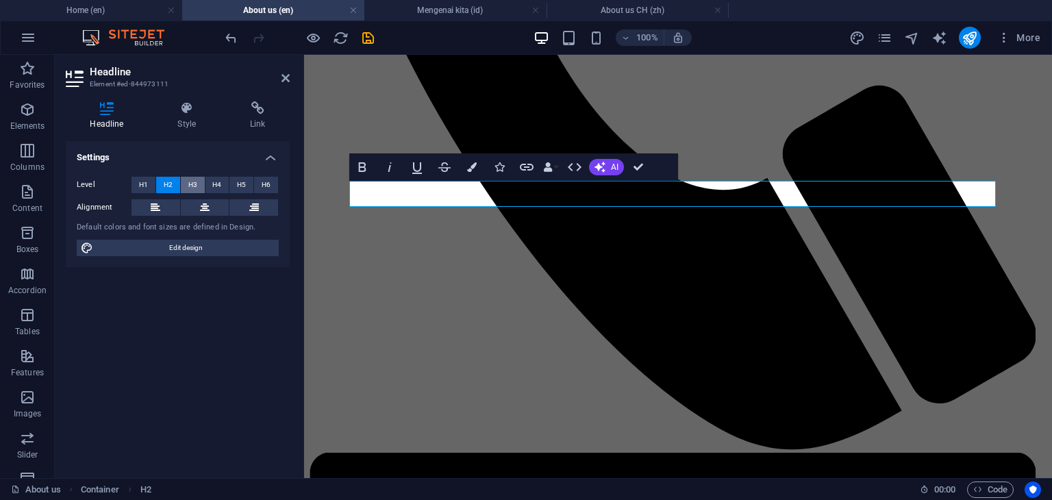
click at [193, 186] on span "H3" at bounding box center [192, 185] width 9 height 16
click at [173, 190] on button "H2" at bounding box center [168, 185] width 24 height 16
click at [147, 190] on span "H1" at bounding box center [143, 185] width 9 height 16
click at [164, 190] on span "H2" at bounding box center [168, 185] width 9 height 16
click at [202, 205] on icon at bounding box center [205, 207] width 10 height 16
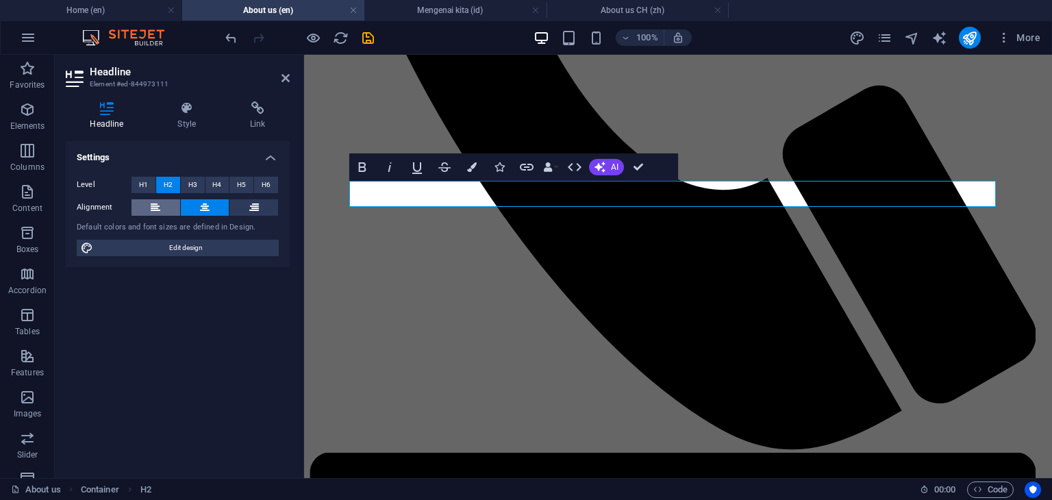
click at [159, 207] on icon at bounding box center [156, 207] width 10 height 16
click at [200, 209] on icon at bounding box center [205, 207] width 10 height 16
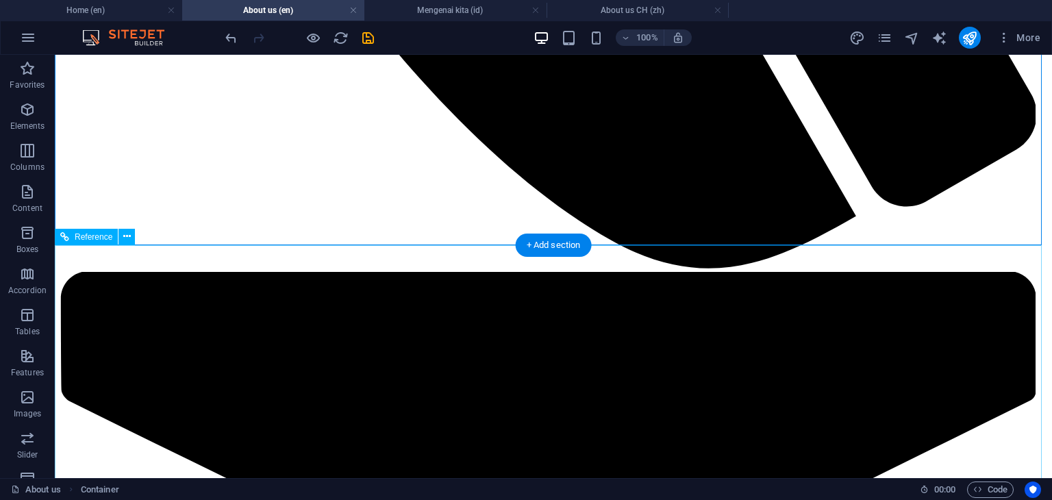
scroll to position [1231, 0]
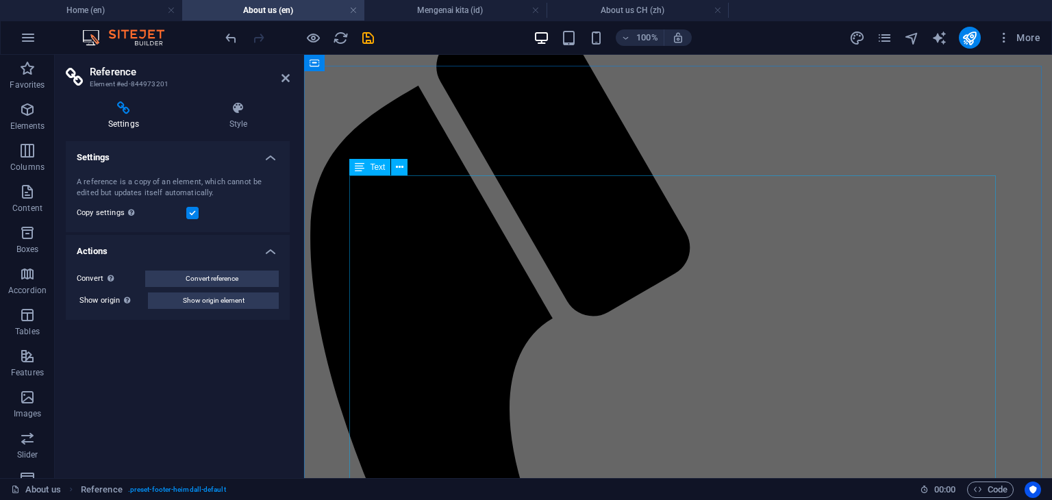
scroll to position [150, 0]
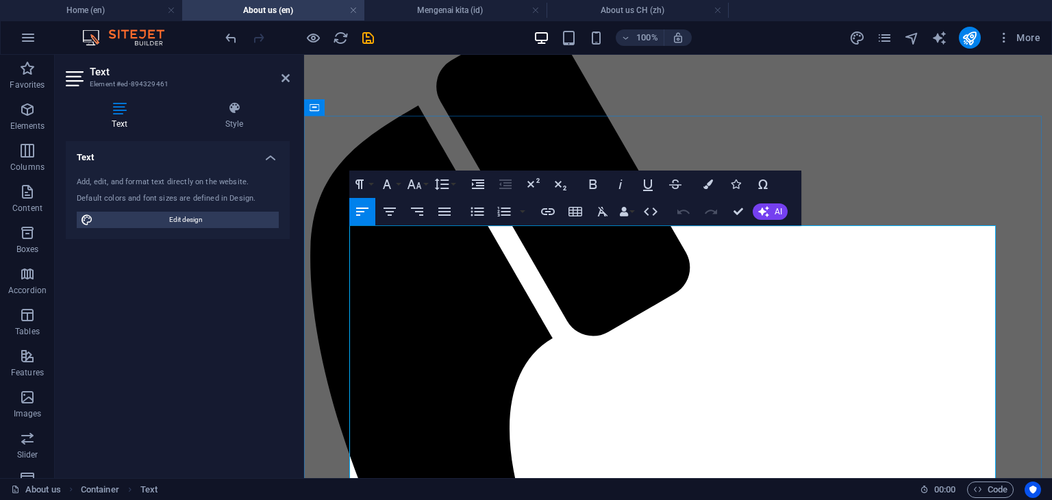
click at [480, 214] on icon "button" at bounding box center [477, 212] width 16 height 16
drag, startPoint x: 477, startPoint y: 267, endPoint x: 352, endPoint y: 262, distance: 125.5
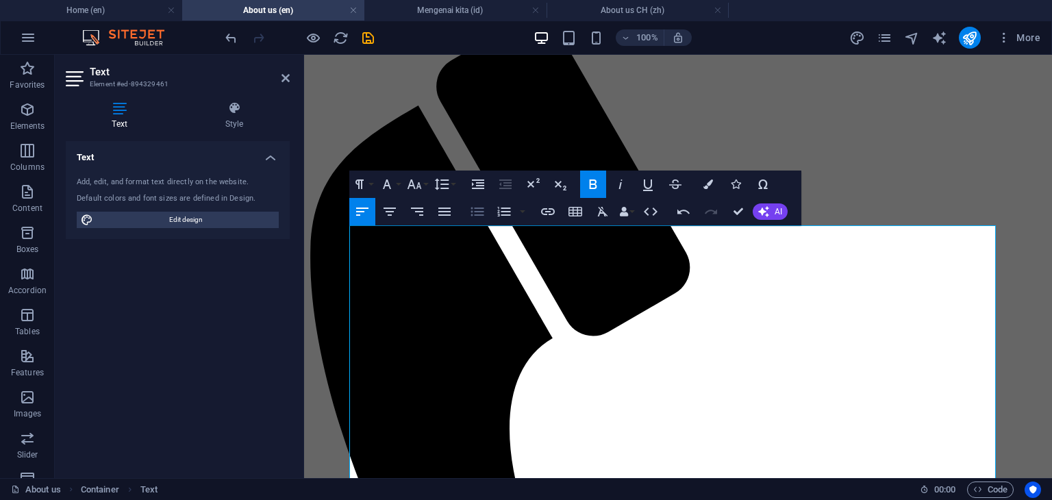
click at [474, 211] on icon "button" at bounding box center [477, 212] width 16 height 16
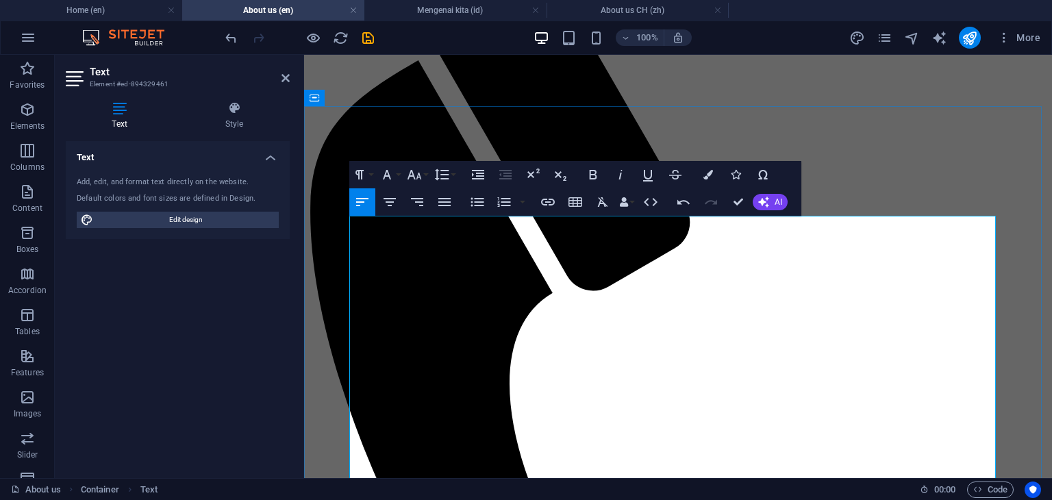
scroll to position [219, 0]
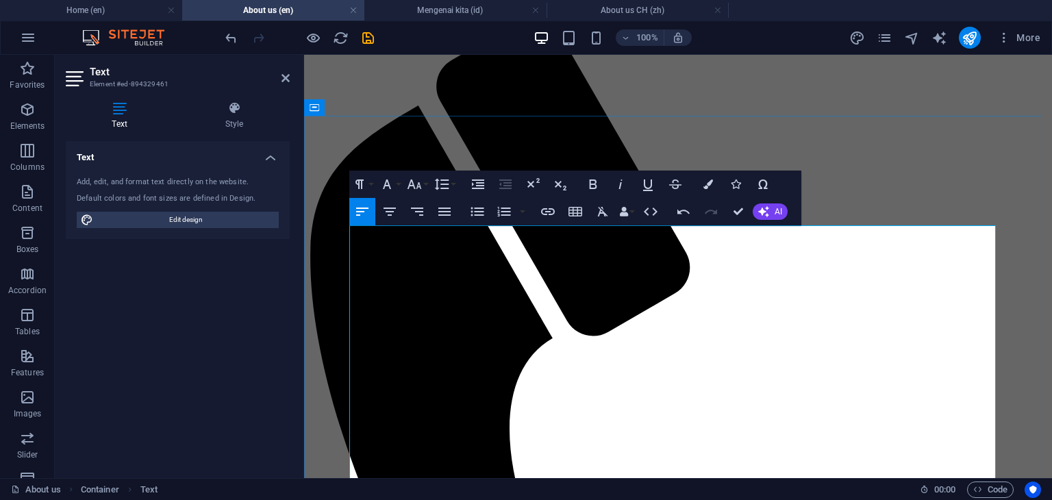
drag, startPoint x: 480, startPoint y: 269, endPoint x: 352, endPoint y: 256, distance: 128.9
click at [508, 218] on icon "button" at bounding box center [504, 212] width 16 height 16
drag, startPoint x: 495, startPoint y: 273, endPoint x: 354, endPoint y: 251, distance: 142.8
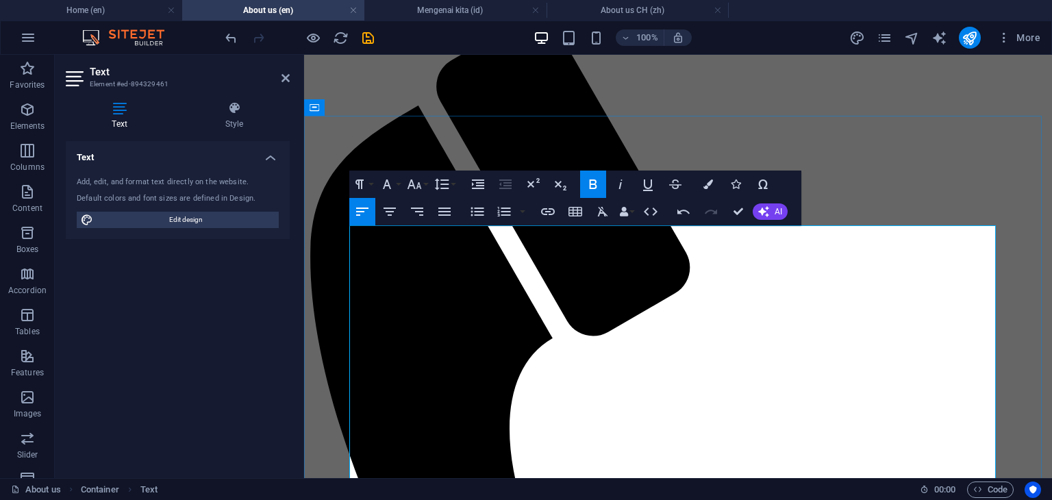
click at [478, 214] on icon "button" at bounding box center [477, 212] width 16 height 16
click at [501, 186] on icon "button" at bounding box center [505, 184] width 16 height 16
click at [481, 186] on icon "button" at bounding box center [478, 185] width 12 height 10
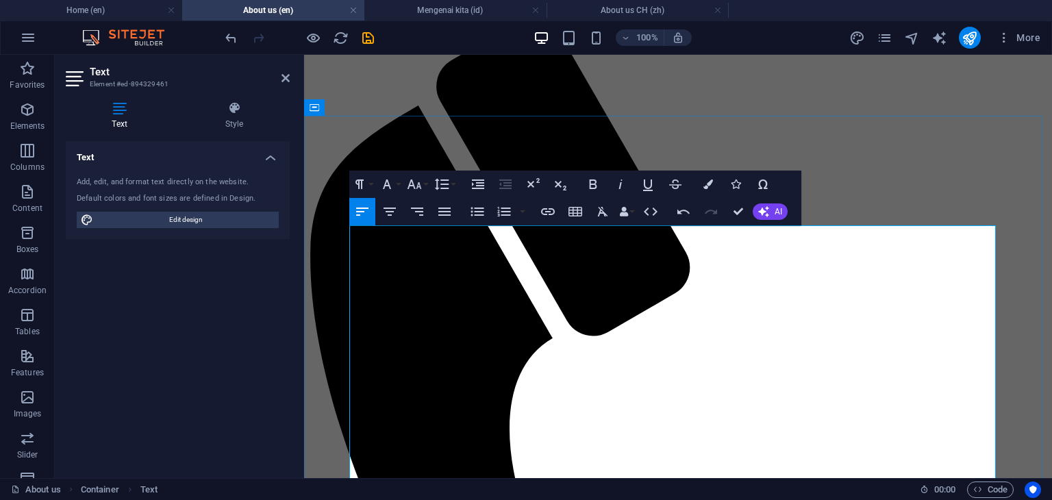
drag, startPoint x: 488, startPoint y: 267, endPoint x: 362, endPoint y: 252, distance: 126.9
click at [474, 214] on icon "button" at bounding box center [477, 212] width 16 height 16
drag, startPoint x: 456, startPoint y: 331, endPoint x: 346, endPoint y: 333, distance: 109.7
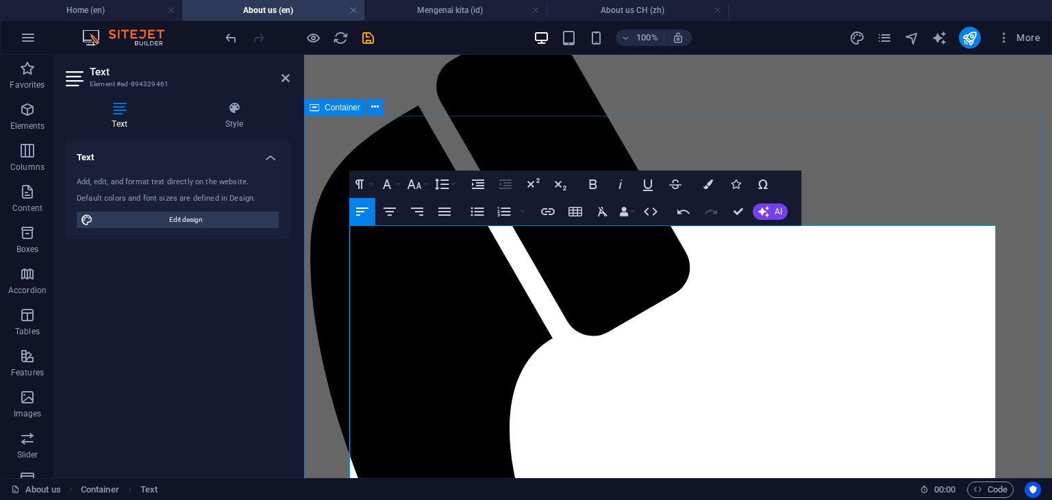
click at [478, 188] on icon "button" at bounding box center [478, 185] width 12 height 10
click at [482, 216] on icon "button" at bounding box center [477, 212] width 16 height 16
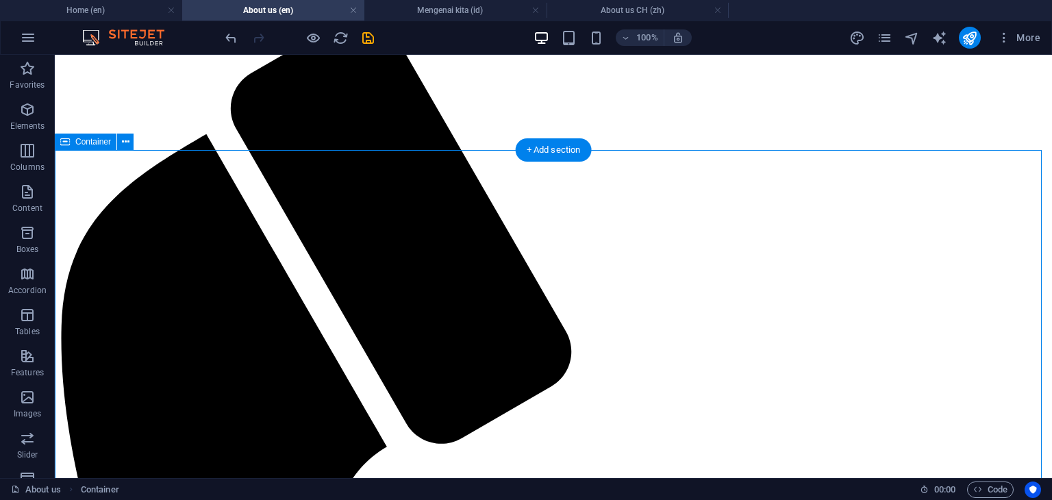
scroll to position [219, 0]
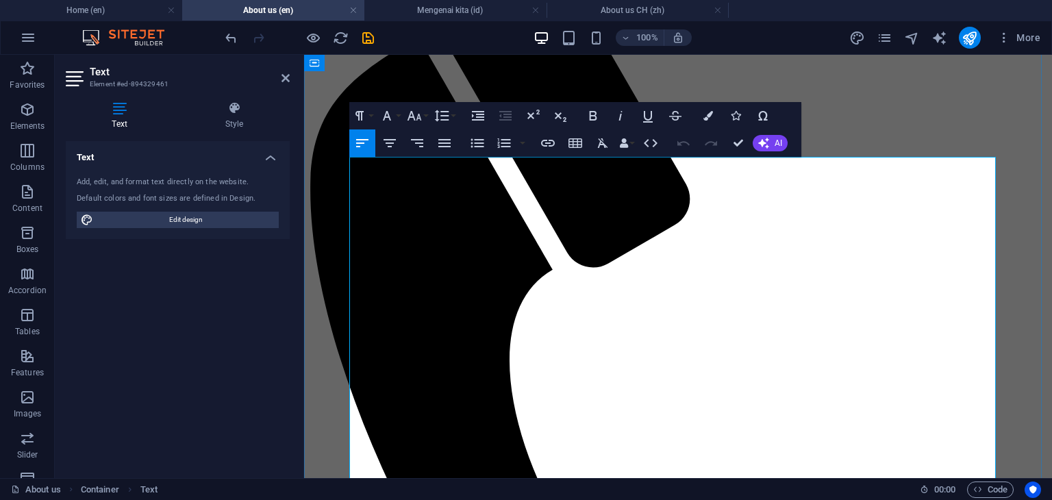
drag, startPoint x: 489, startPoint y: 204, endPoint x: 368, endPoint y: 187, distance: 122.4
click at [445, 116] on icon "button" at bounding box center [442, 116] width 14 height 12
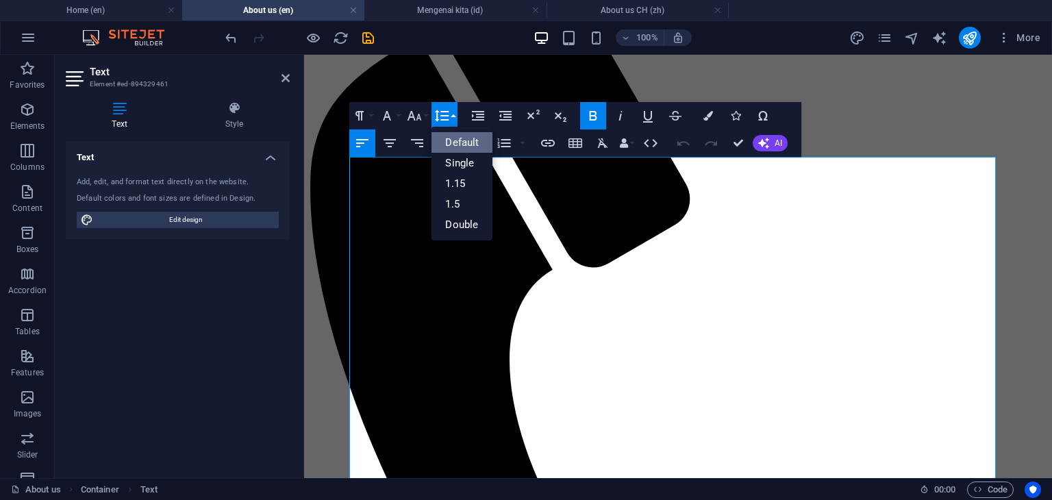
scroll to position [0, 0]
click at [452, 198] on link "1.5" at bounding box center [462, 204] width 61 height 21
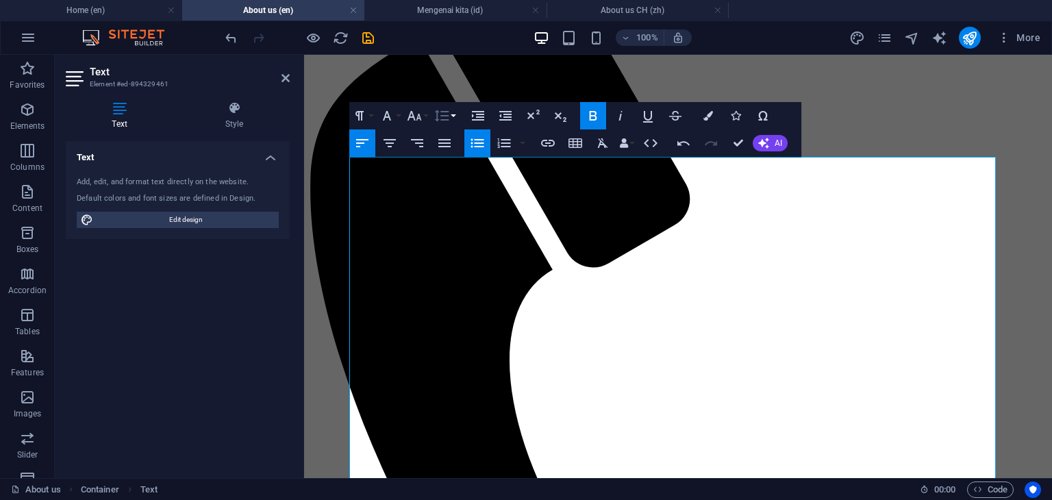
click at [445, 118] on icon "button" at bounding box center [442, 116] width 16 height 16
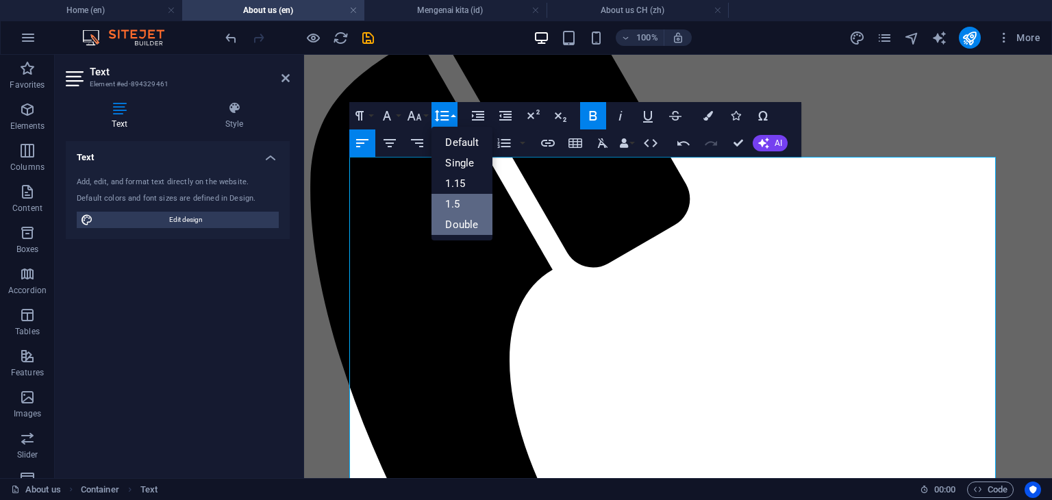
click at [458, 219] on link "Double" at bounding box center [462, 224] width 61 height 21
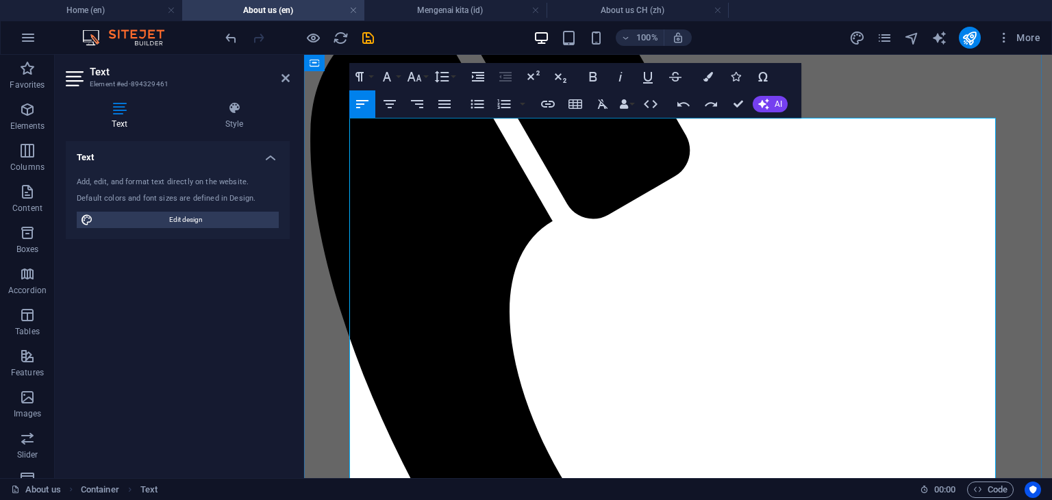
scroll to position [287, 0]
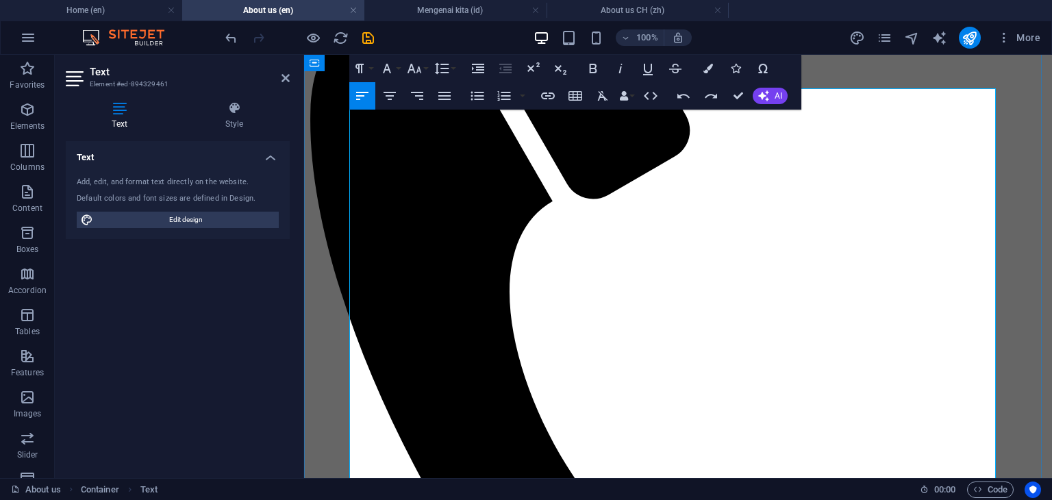
drag, startPoint x: 542, startPoint y: 245, endPoint x: 351, endPoint y: 234, distance: 191.4
copy p "Our company is committed to meeting customer demands efficiently while ensuring…"
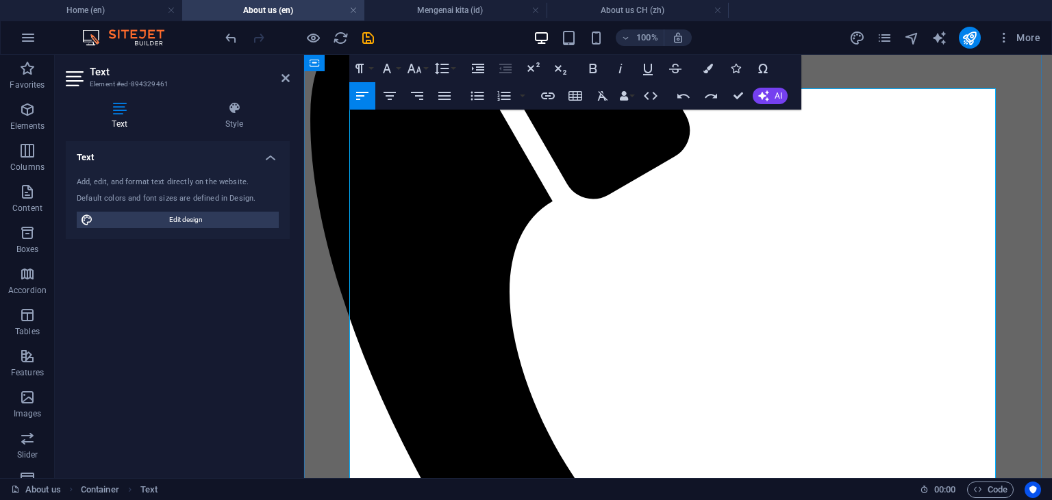
drag, startPoint x: 553, startPoint y: 263, endPoint x: 353, endPoint y: 249, distance: 200.6
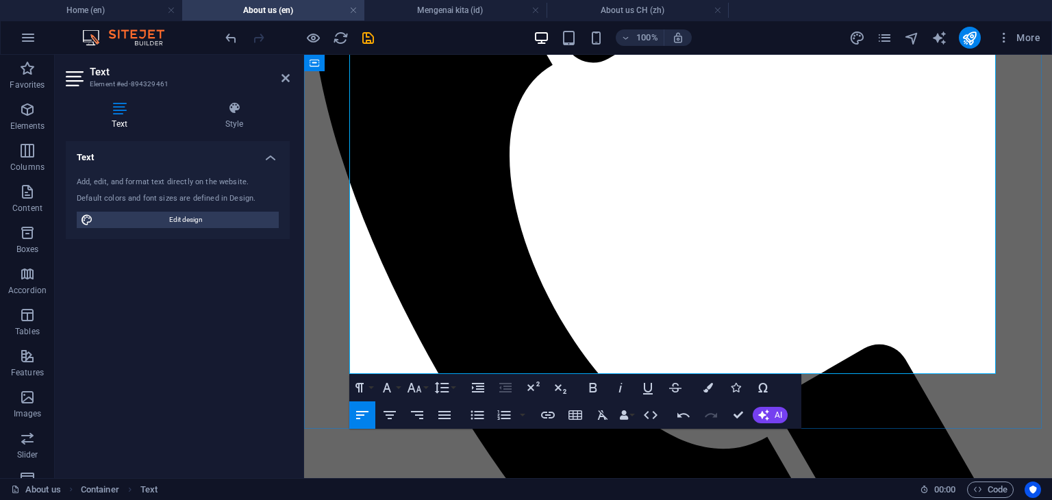
scroll to position [424, 0]
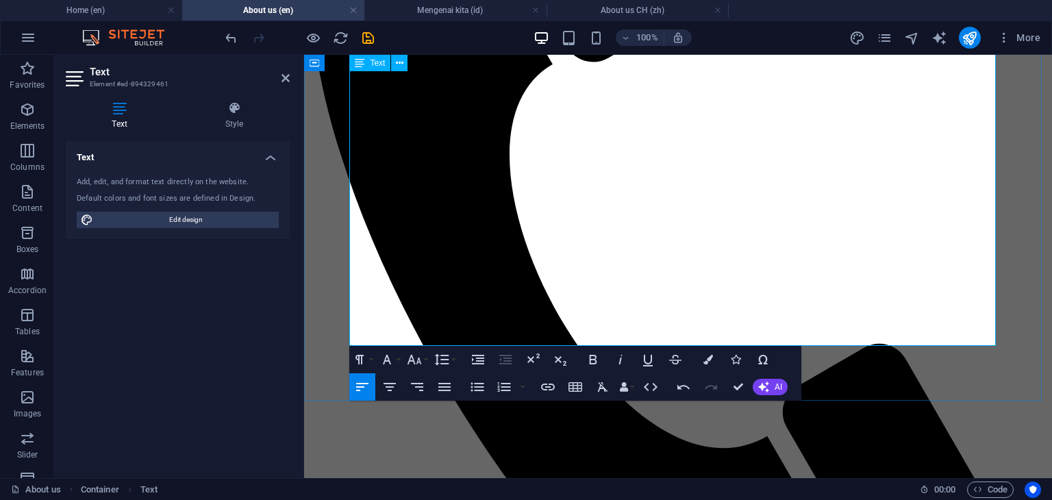
copy div "PT COTG Food Sukses Industry is supported by a dedicated workforce of 50 employ…"
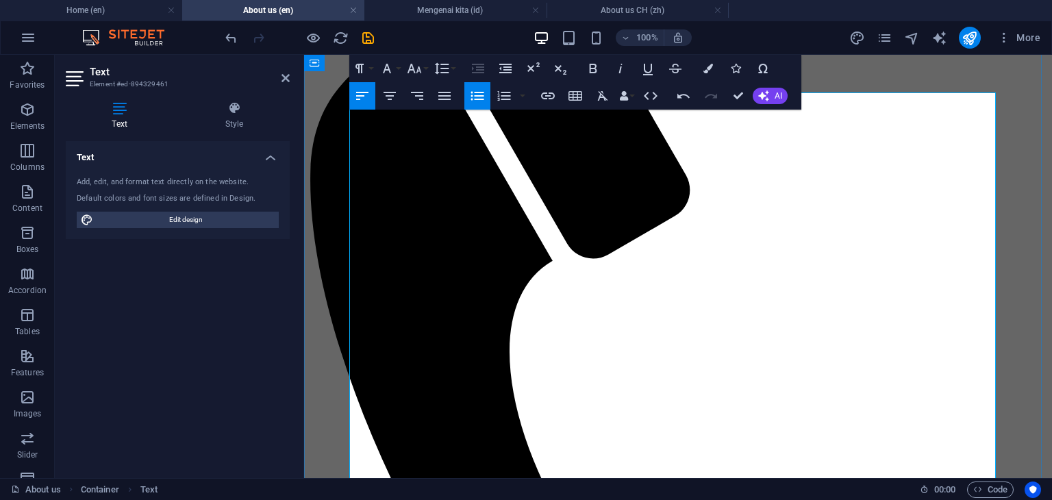
scroll to position [219, 0]
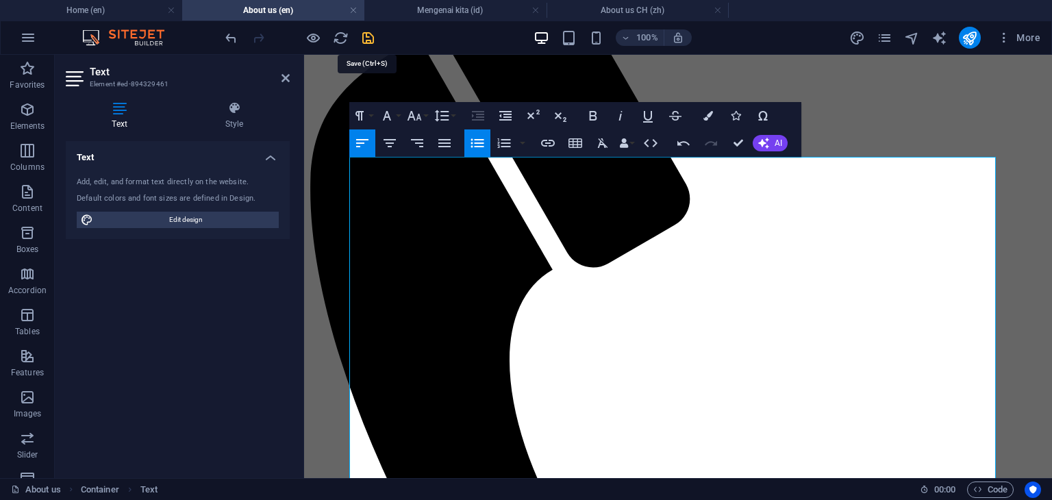
click at [370, 34] on icon "save" at bounding box center [368, 38] width 16 height 16
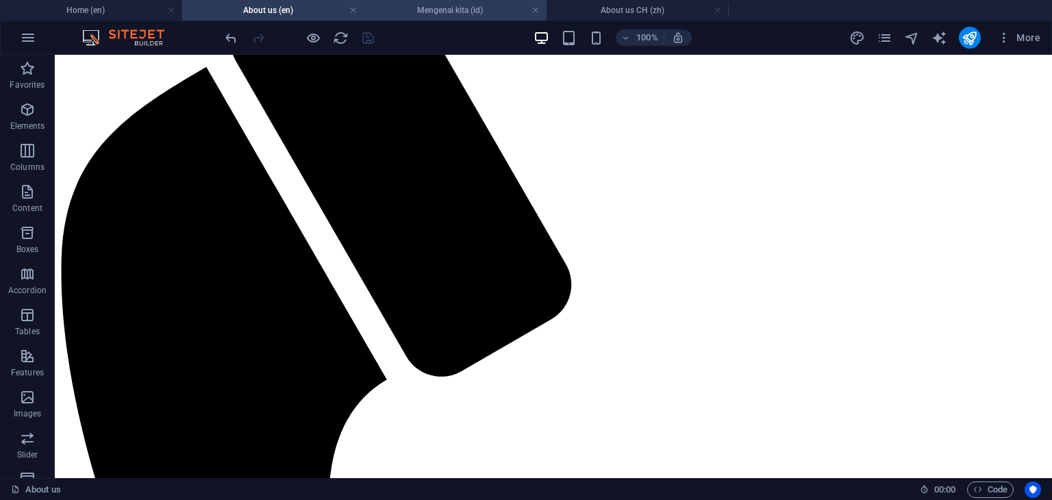
click at [429, 14] on h4 "Mengenai kita (id)" at bounding box center [456, 10] width 182 height 15
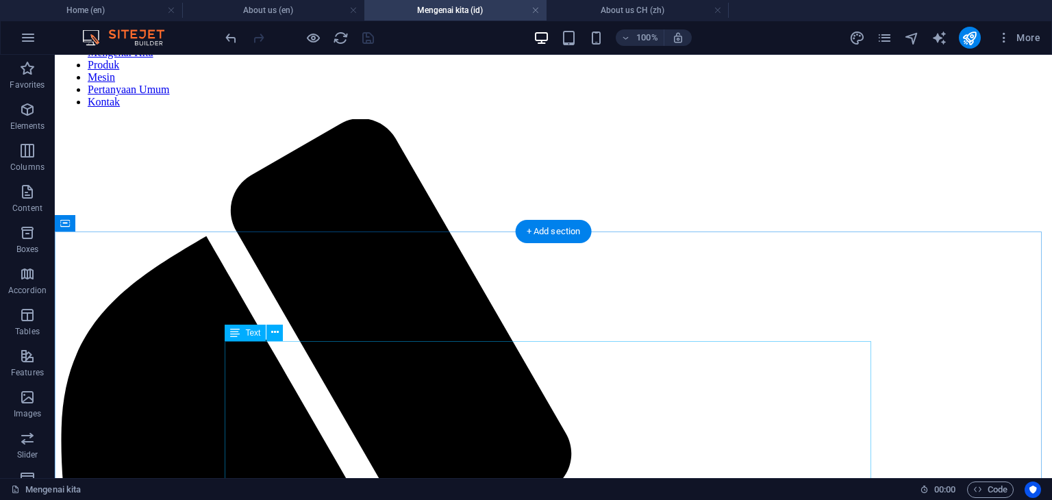
scroll to position [137, 0]
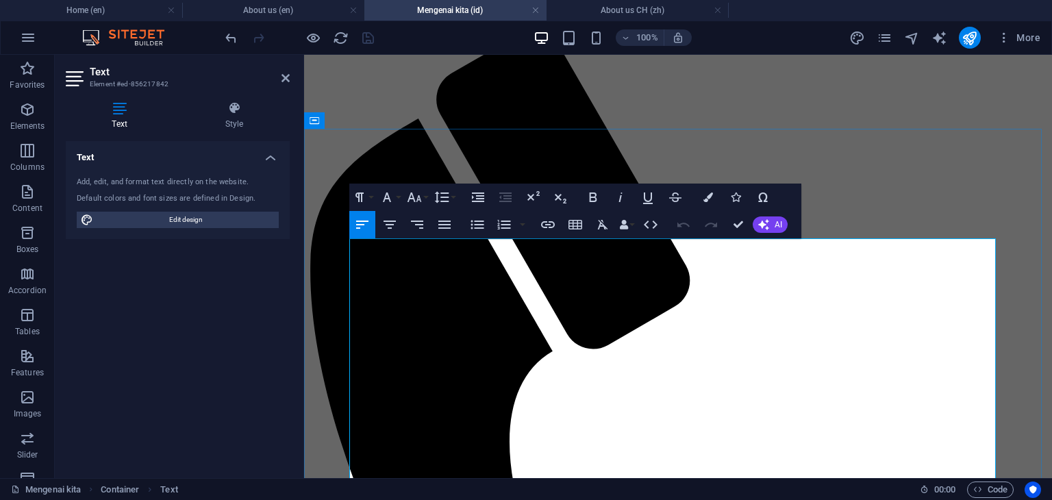
drag, startPoint x: 462, startPoint y: 283, endPoint x: 348, endPoint y: 264, distance: 115.4
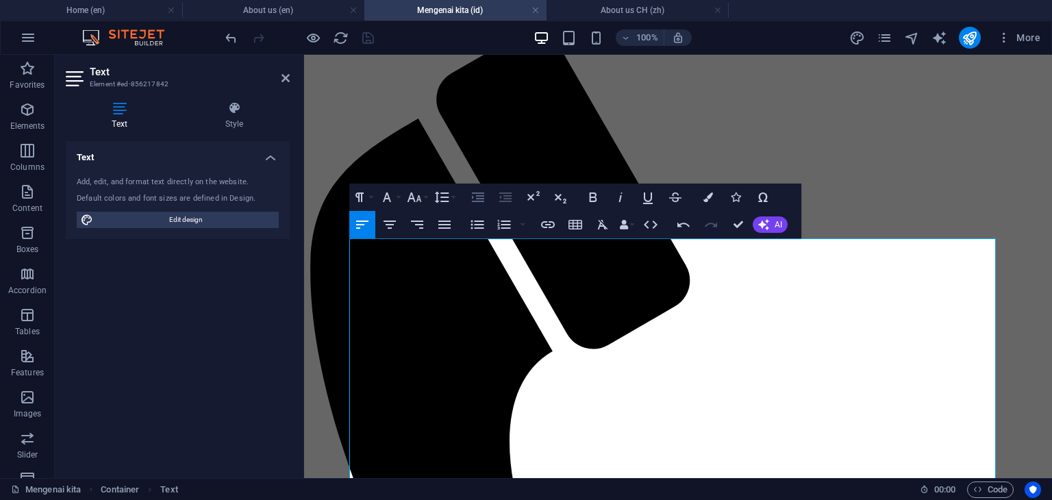
click at [480, 204] on icon "button" at bounding box center [478, 197] width 16 height 16
click at [474, 225] on icon "button" at bounding box center [477, 225] width 16 height 16
click at [284, 14] on h4 "About us (en)" at bounding box center [273, 10] width 182 height 15
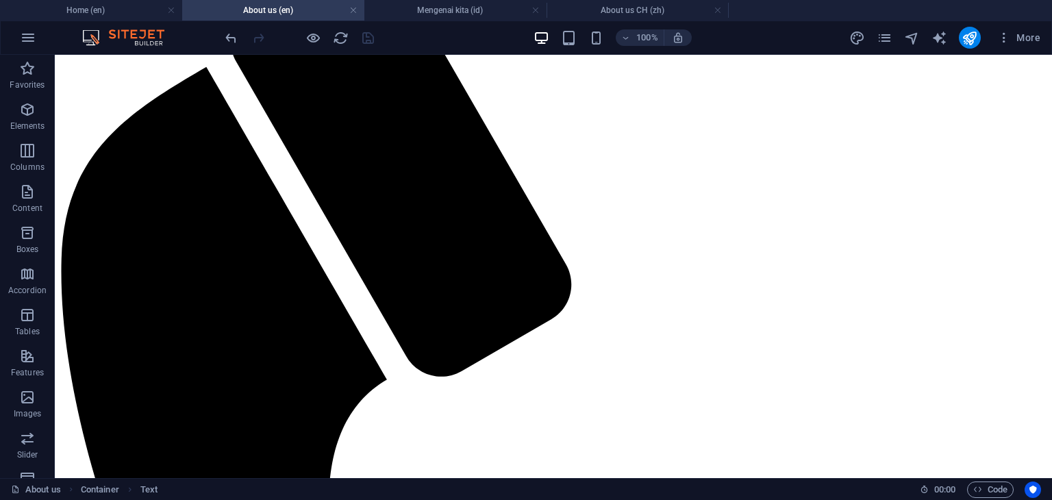
scroll to position [0, 0]
click at [450, 14] on h4 "Mengenai kita (id)" at bounding box center [456, 10] width 182 height 15
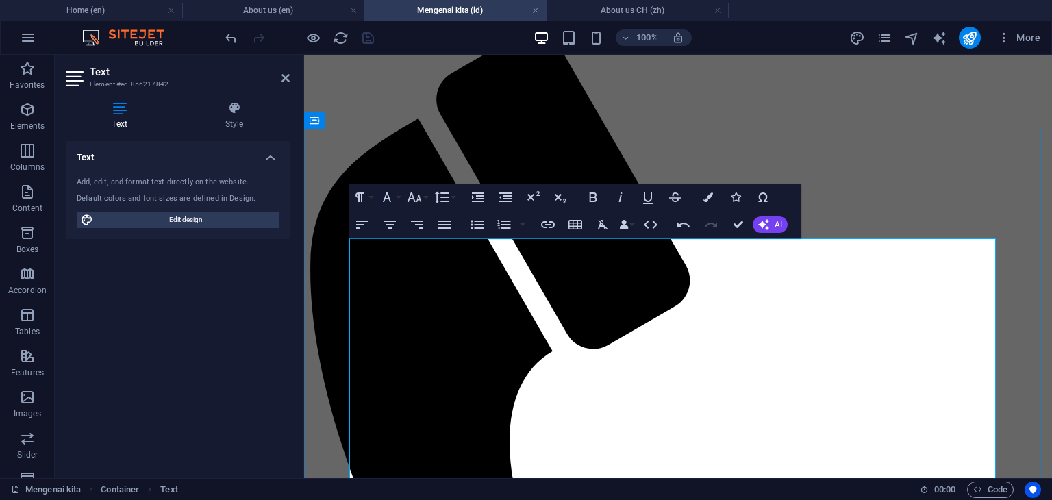
click at [474, 199] on icon "button" at bounding box center [478, 197] width 16 height 16
click at [480, 223] on icon "button" at bounding box center [477, 225] width 16 height 16
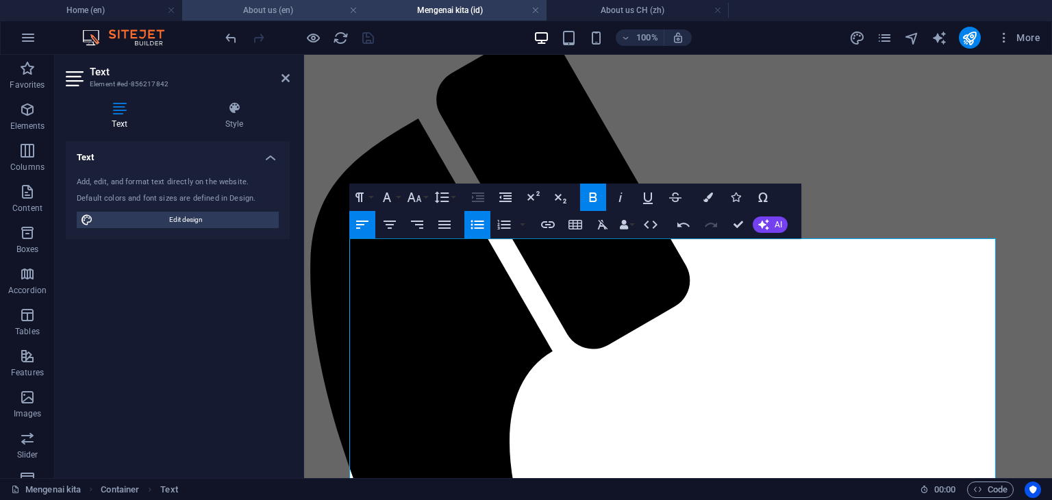
click at [279, 12] on h4 "About us (en)" at bounding box center [273, 10] width 182 height 15
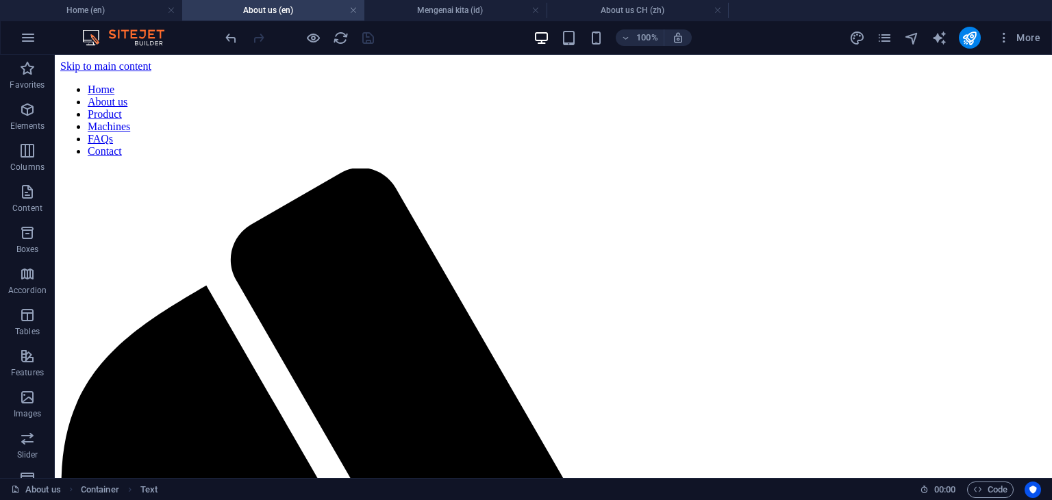
scroll to position [219, 0]
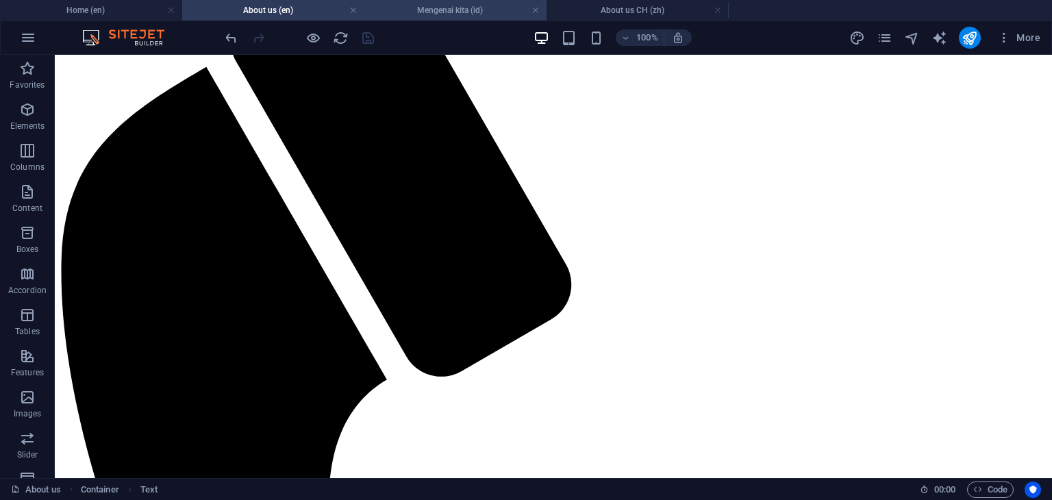
click at [439, 14] on h4 "Mengenai kita (id)" at bounding box center [456, 10] width 182 height 15
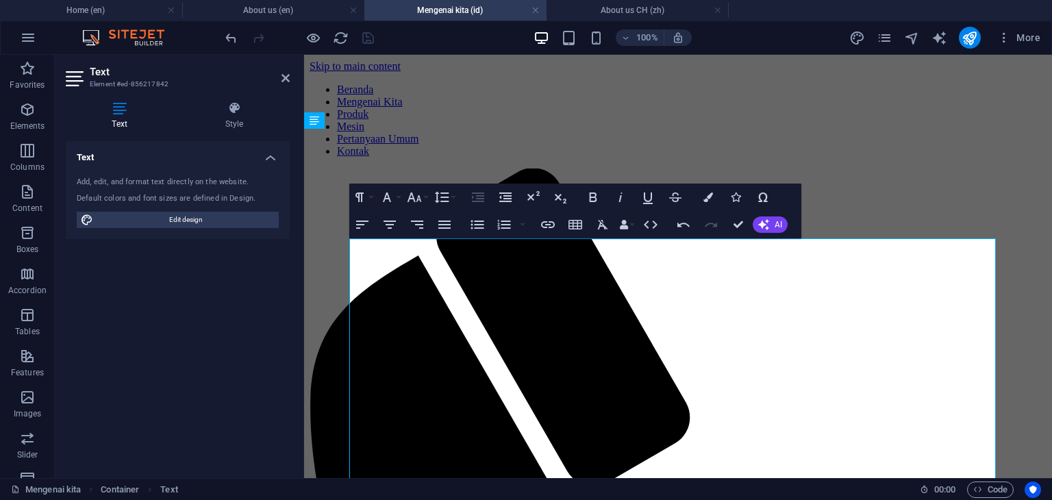
scroll to position [137, 0]
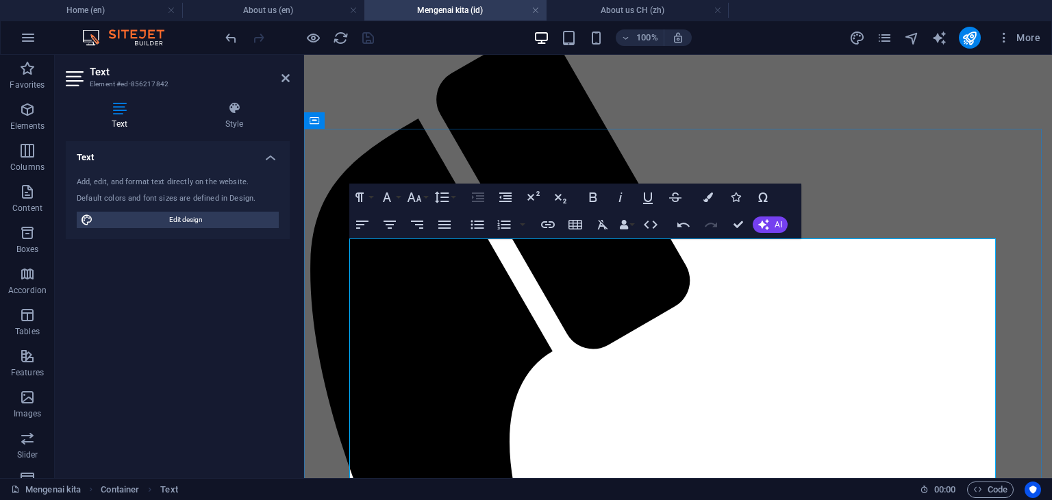
click at [478, 226] on icon "button" at bounding box center [477, 225] width 16 height 16
click at [480, 225] on icon "button" at bounding box center [477, 225] width 13 height 9
drag, startPoint x: 386, startPoint y: 297, endPoint x: 358, endPoint y: 297, distance: 27.4
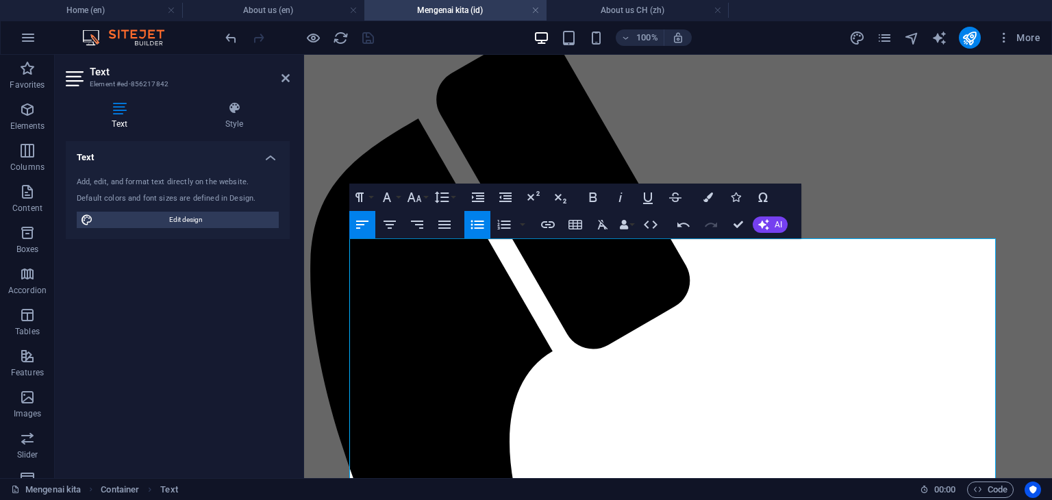
click at [480, 223] on icon "button" at bounding box center [477, 225] width 16 height 16
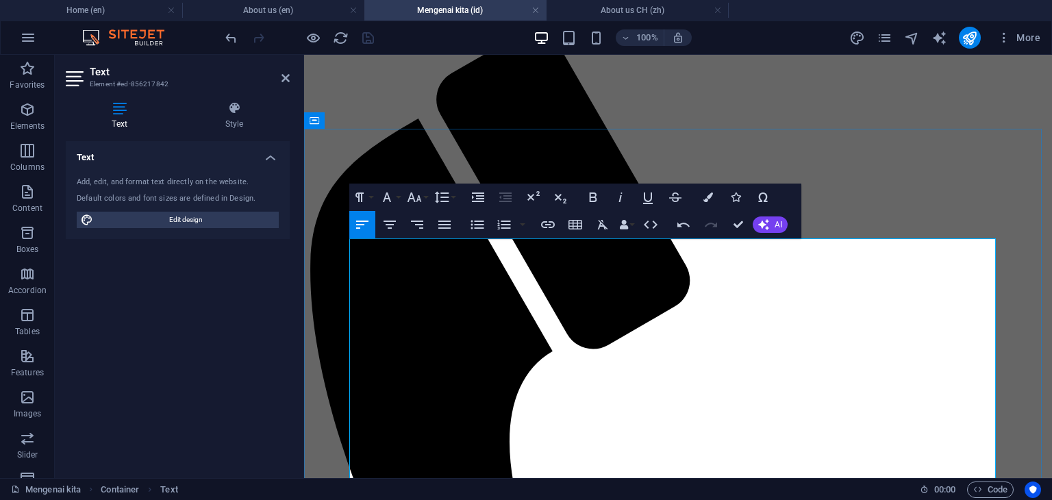
click at [477, 223] on icon "button" at bounding box center [477, 225] width 16 height 16
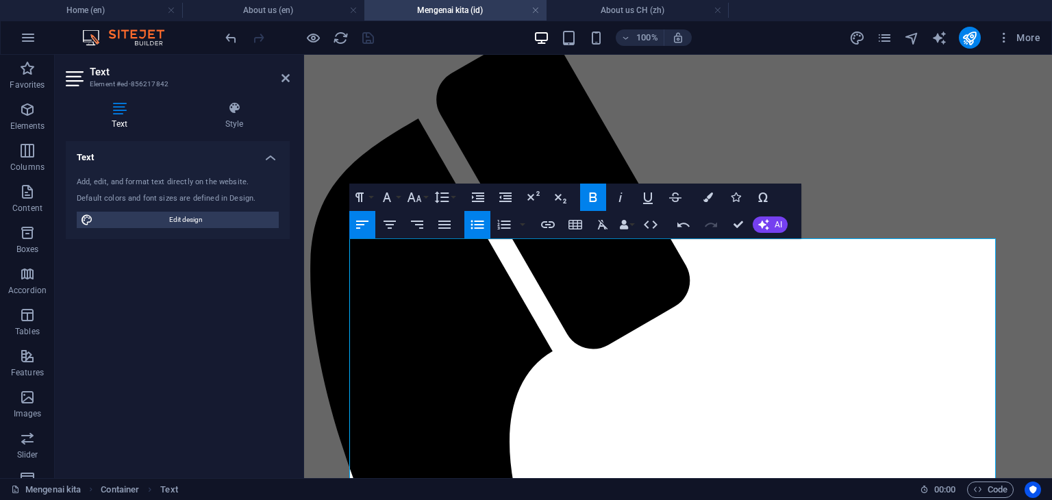
click at [480, 235] on button "Unordered List" at bounding box center [478, 224] width 26 height 27
click at [482, 227] on icon "button" at bounding box center [477, 225] width 13 height 9
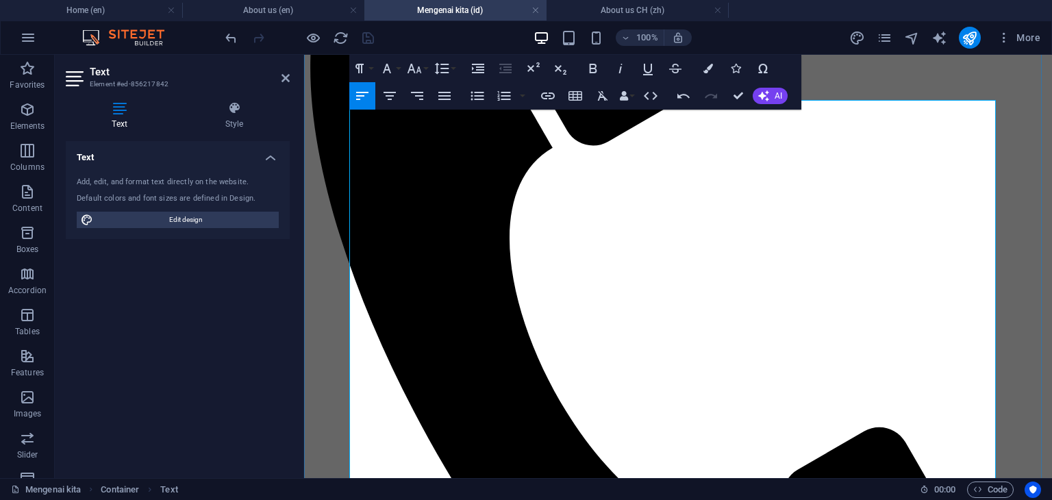
scroll to position [343, 0]
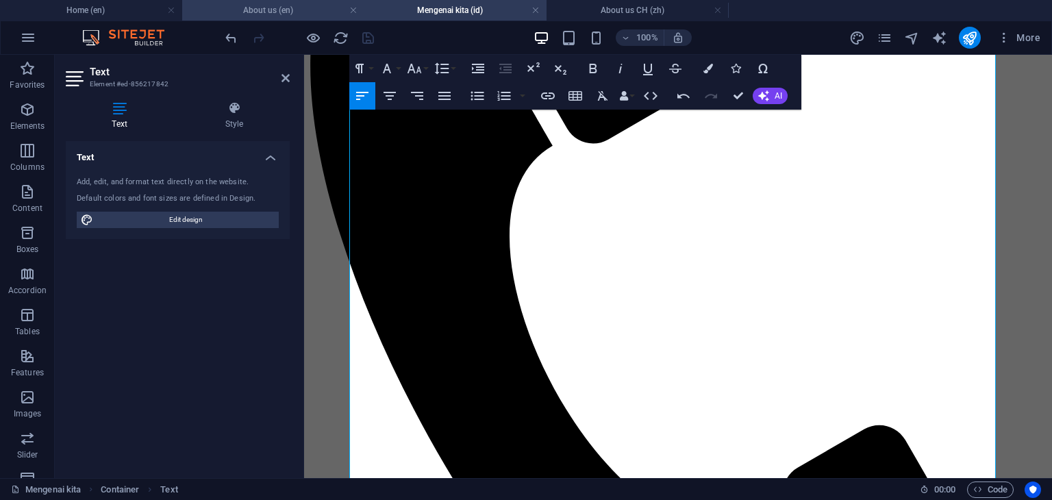
click at [288, 8] on h4 "About us (en)" at bounding box center [273, 10] width 182 height 15
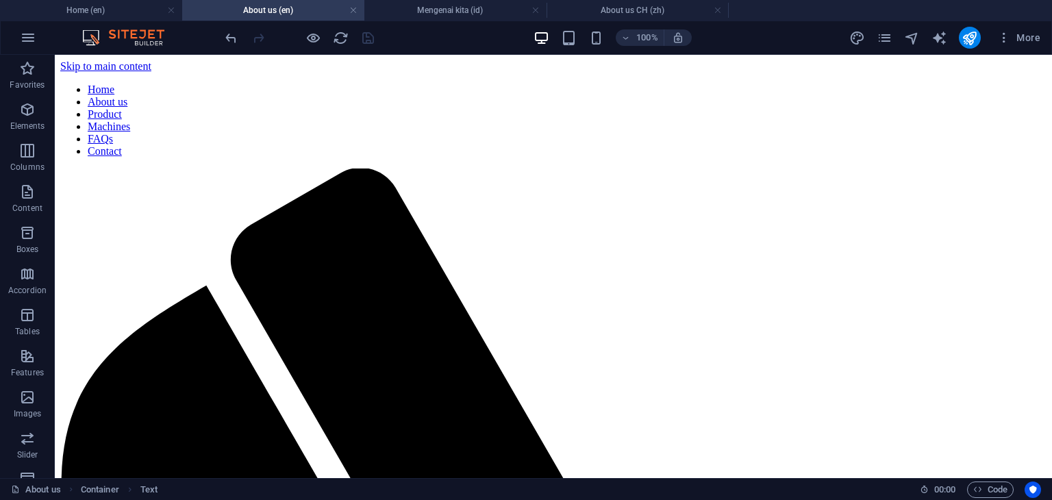
scroll to position [219, 0]
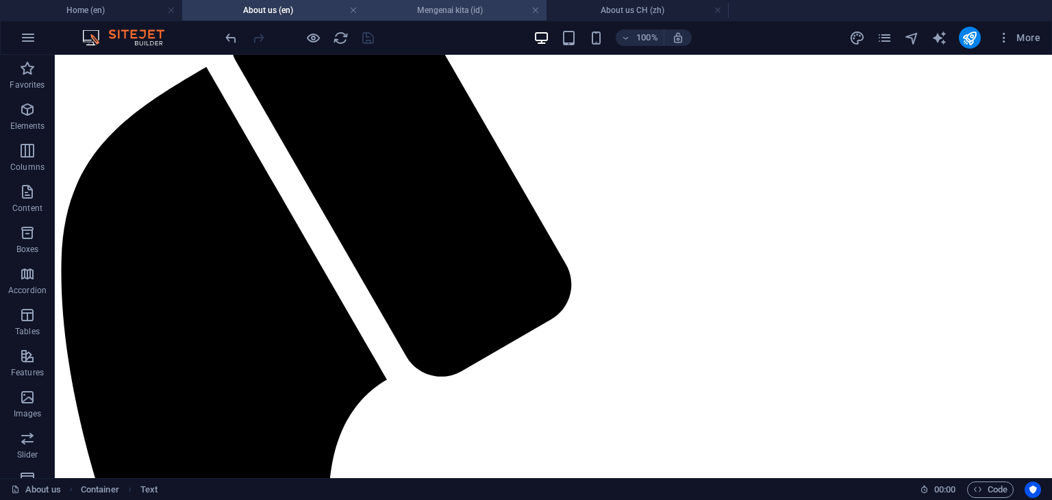
click at [456, 14] on h4 "Mengenai kita (id)" at bounding box center [456, 10] width 182 height 15
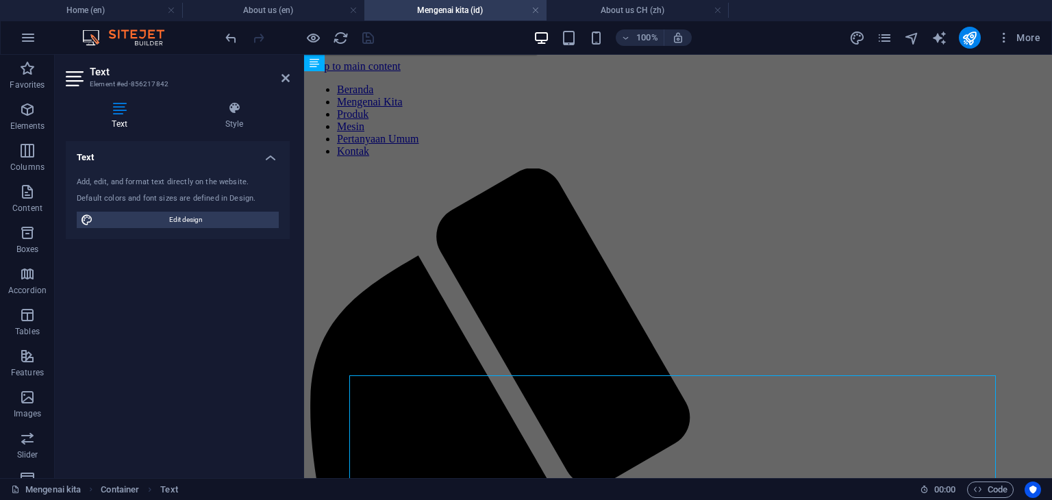
scroll to position [343, 0]
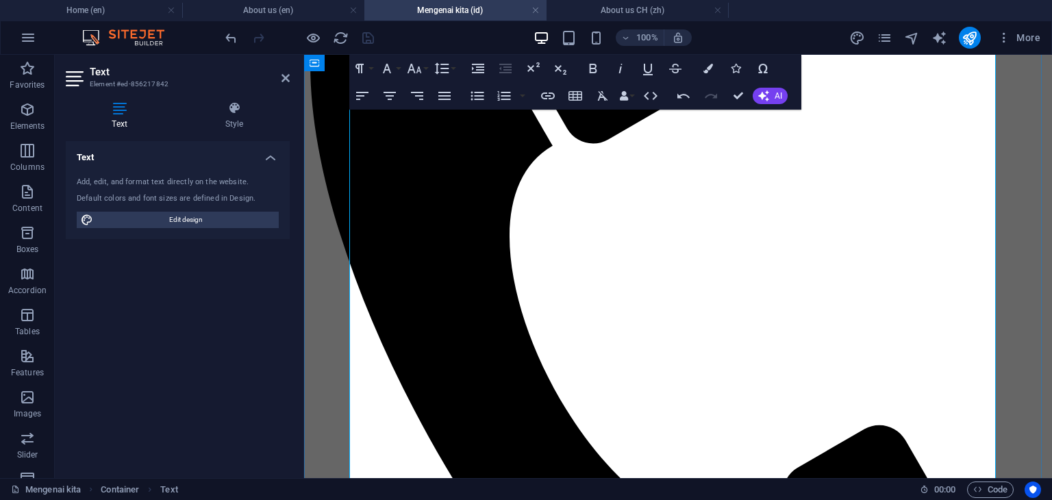
drag, startPoint x: 395, startPoint y: 293, endPoint x: 370, endPoint y: 295, distance: 25.4
click at [646, 73] on icon "button" at bounding box center [648, 68] width 16 height 16
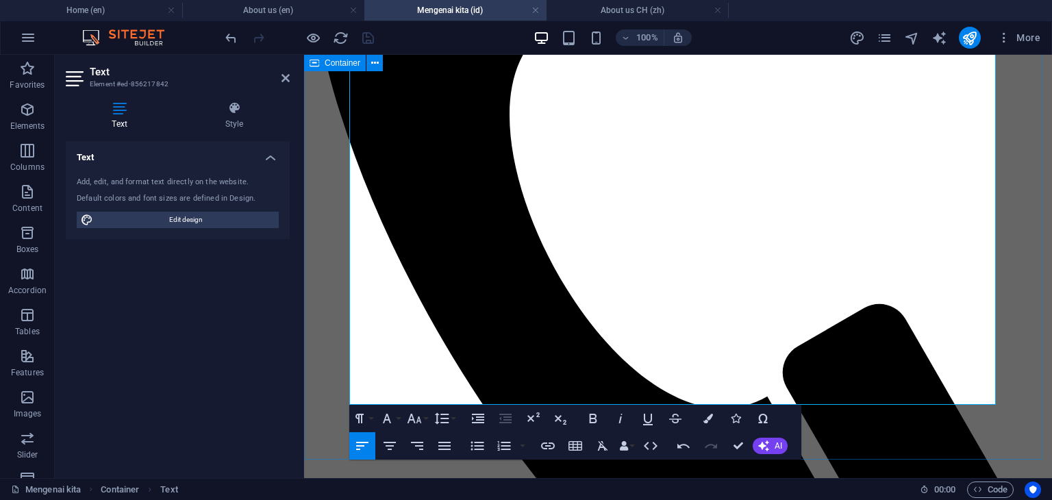
scroll to position [480, 0]
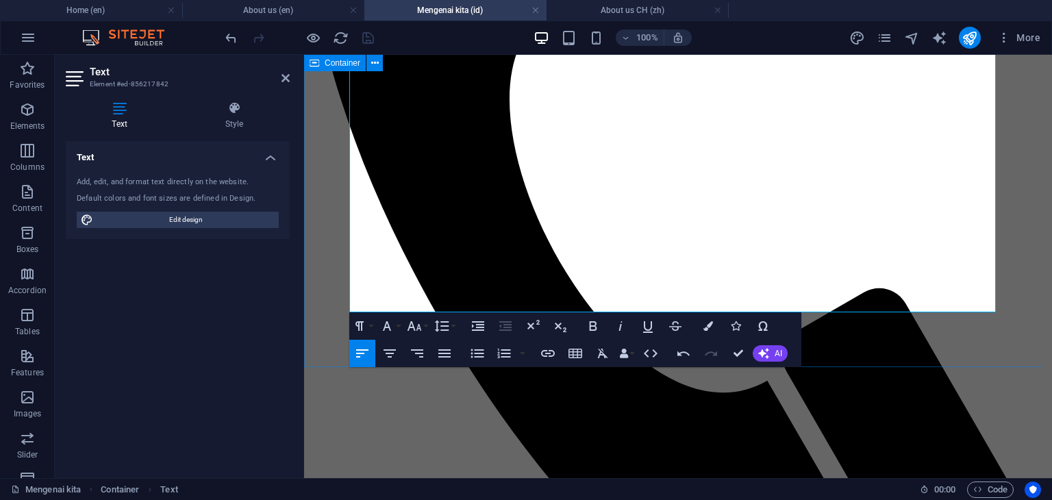
drag, startPoint x: 617, startPoint y: 304, endPoint x: 348, endPoint y: 245, distance: 275.1
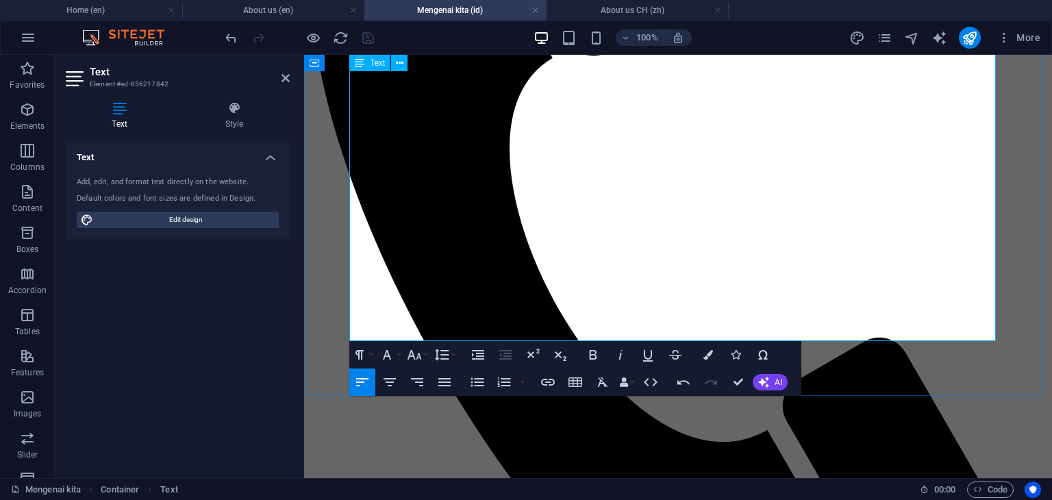
scroll to position [411, 0]
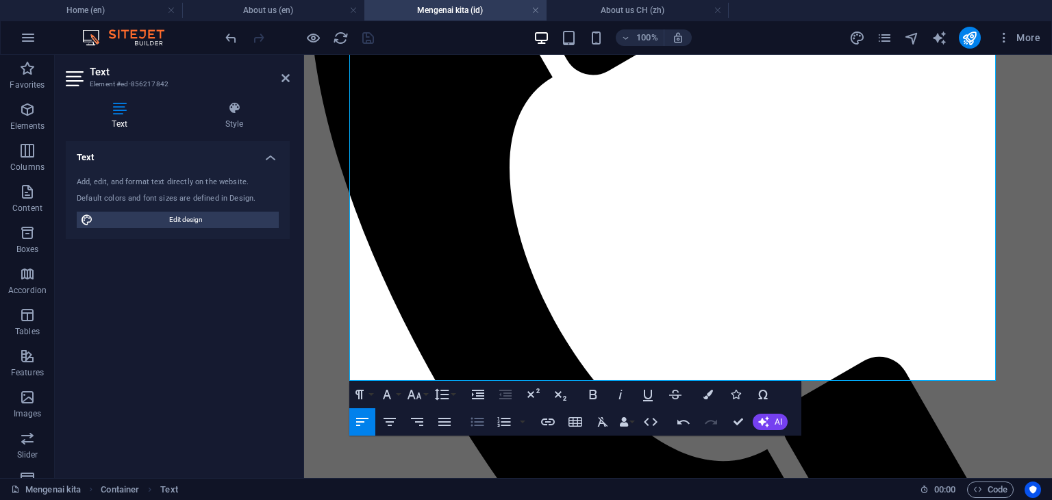
click at [480, 426] on icon "button" at bounding box center [477, 422] width 13 height 9
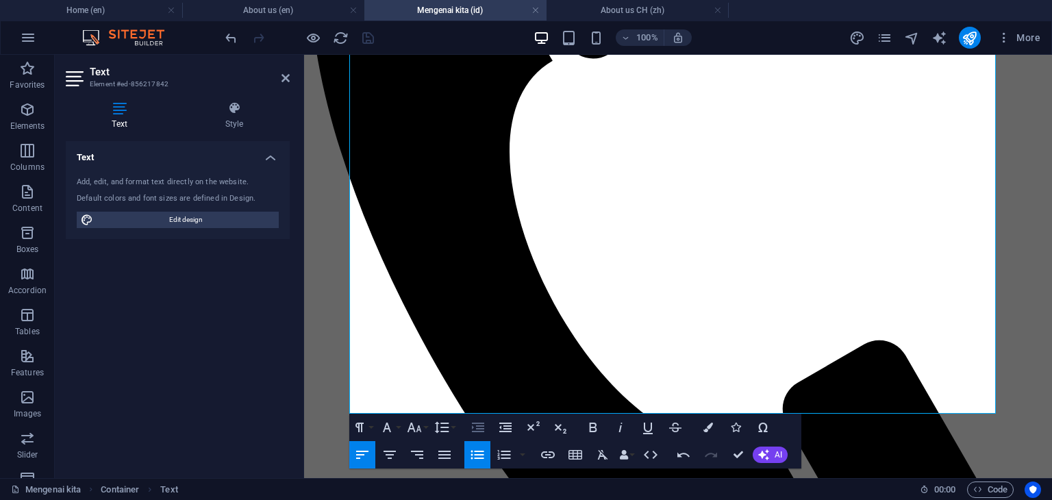
click at [484, 429] on icon "button" at bounding box center [478, 428] width 12 height 10
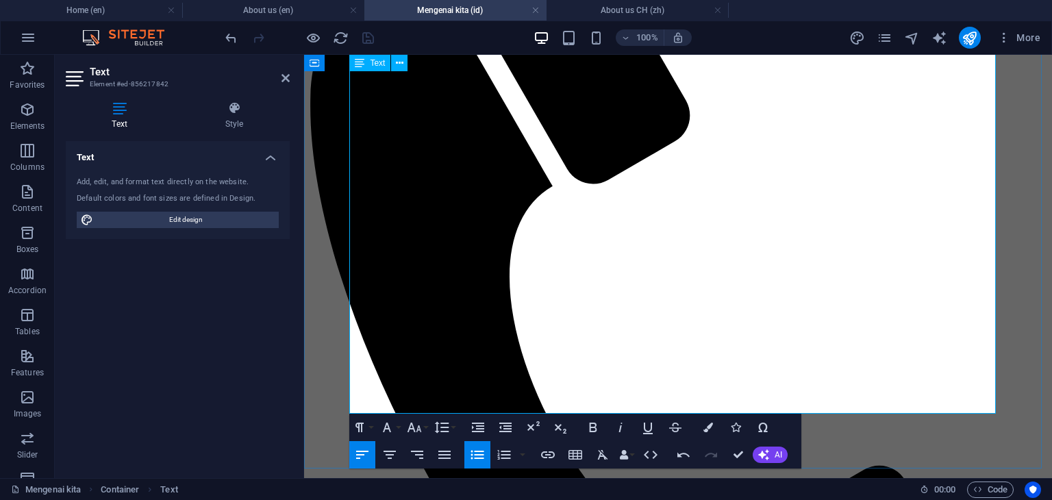
scroll to position [222, 0]
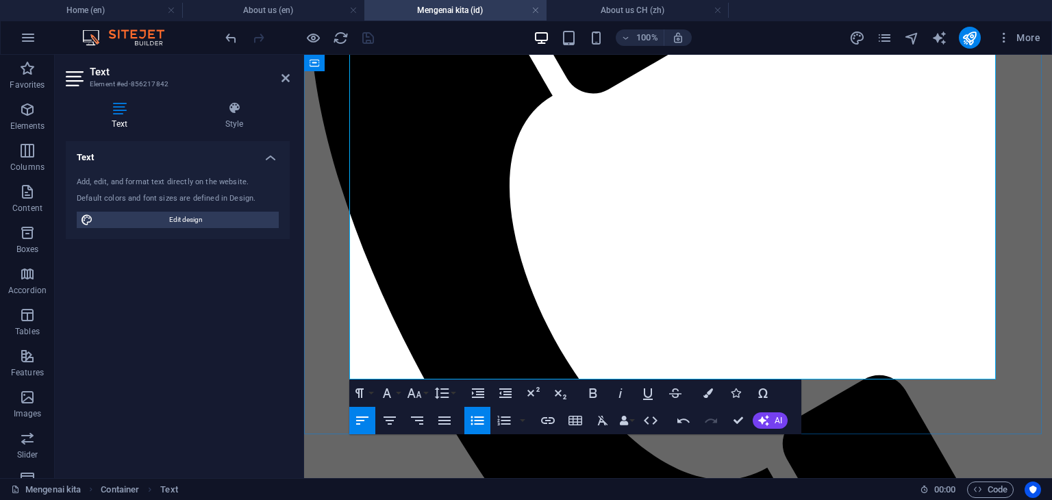
scroll to position [428, 0]
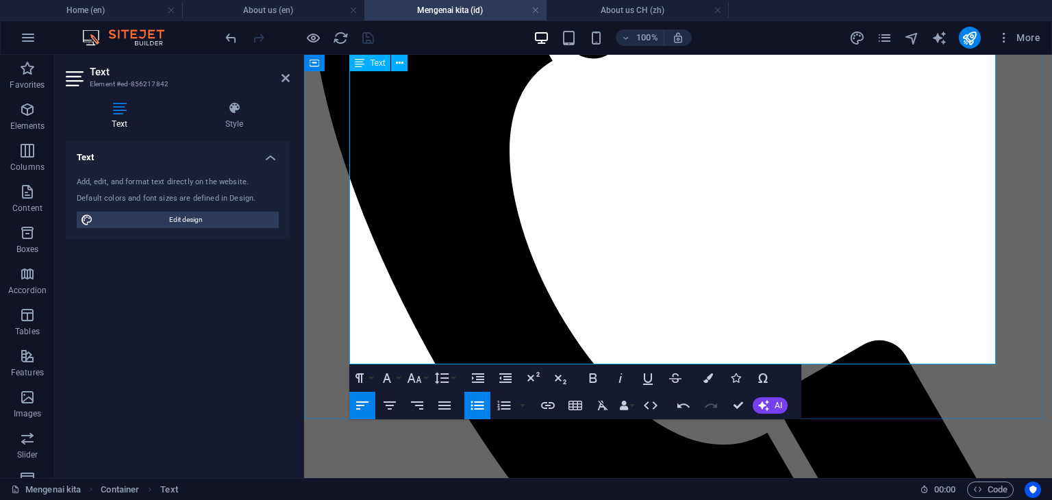
drag, startPoint x: 398, startPoint y: 275, endPoint x: 367, endPoint y: 278, distance: 31.7
click at [650, 382] on icon "button" at bounding box center [648, 379] width 10 height 12
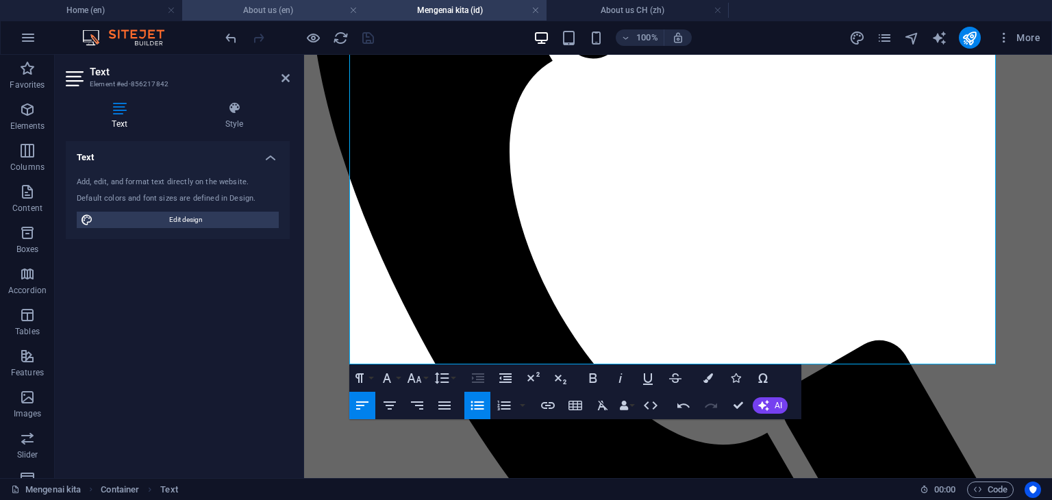
click at [298, 15] on h4 "About us (en)" at bounding box center [273, 10] width 182 height 15
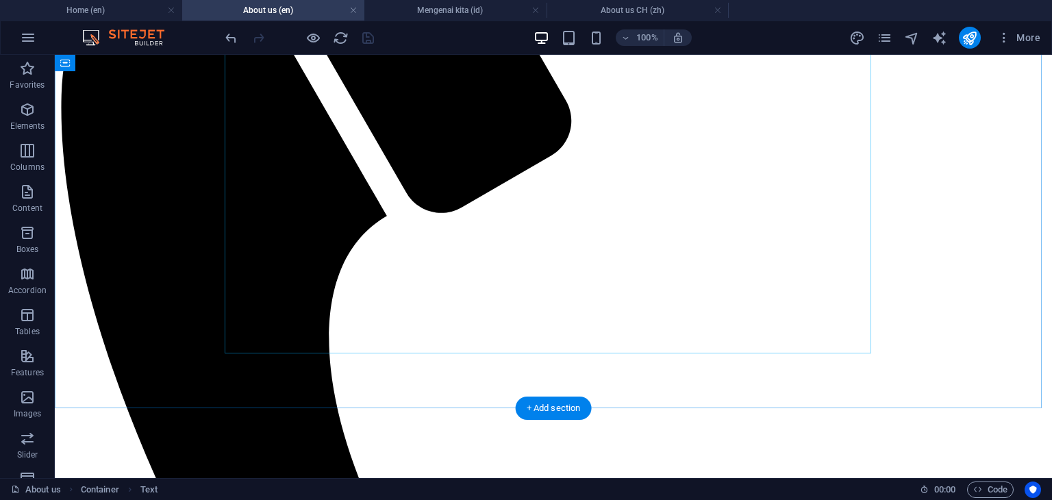
scroll to position [424, 0]
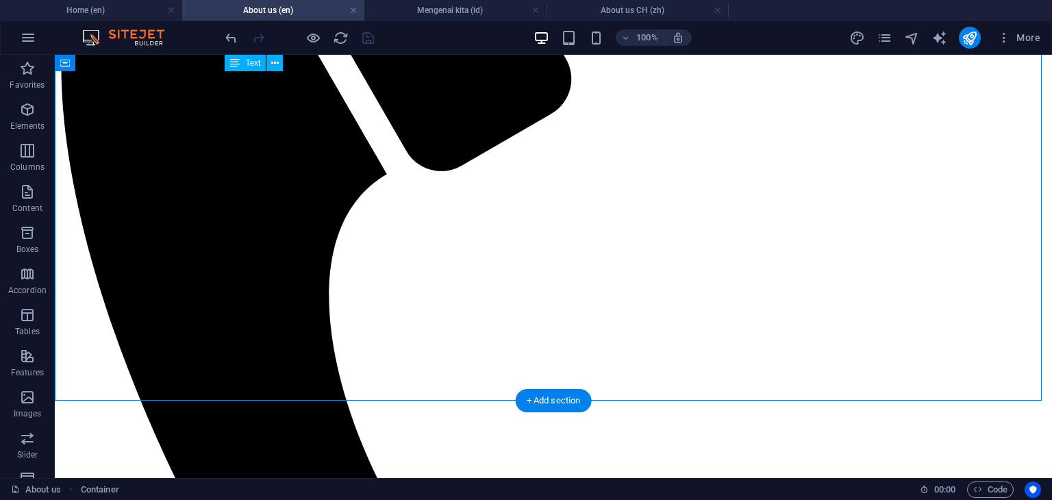
drag, startPoint x: 514, startPoint y: 340, endPoint x: 379, endPoint y: 317, distance: 137.0
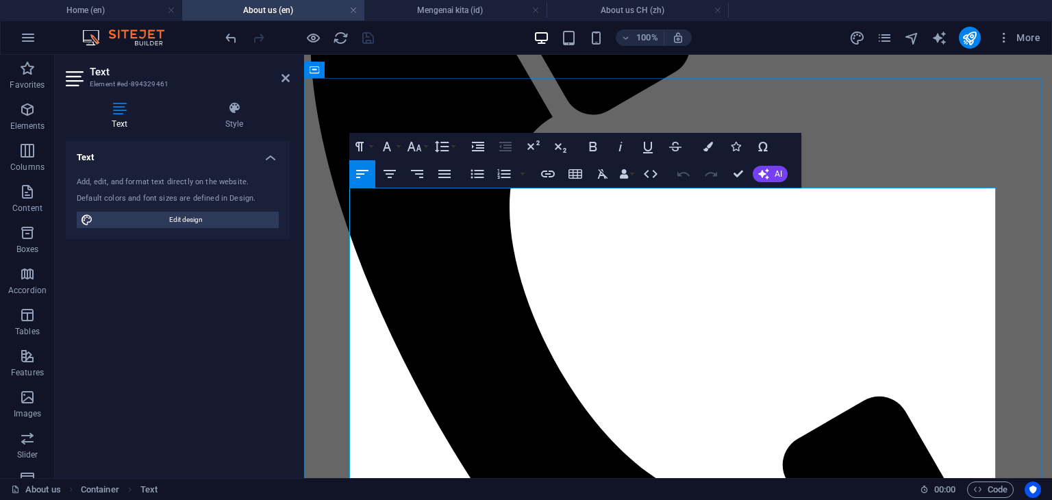
scroll to position [383, 0]
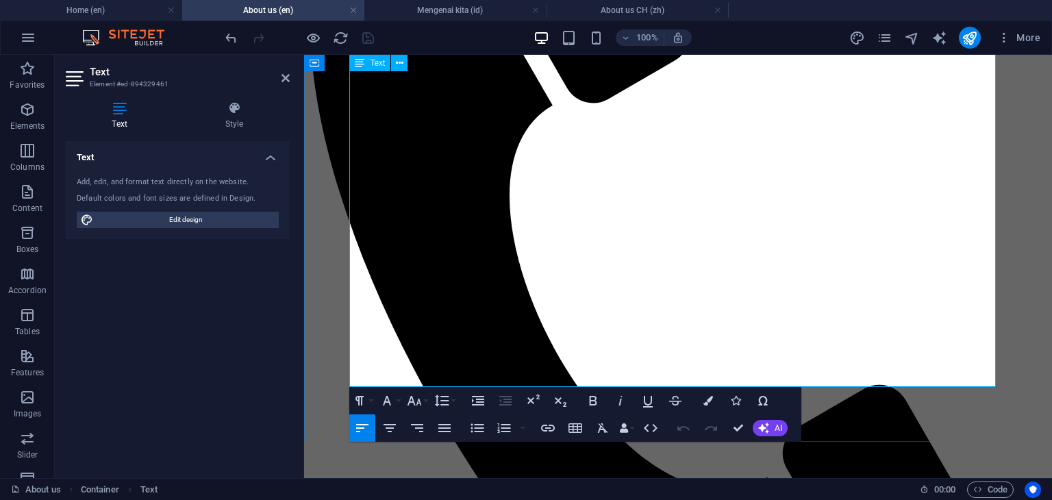
drag, startPoint x: 643, startPoint y: 378, endPoint x: 358, endPoint y: 316, distance: 291.6
click at [477, 401] on icon "button" at bounding box center [478, 401] width 16 height 16
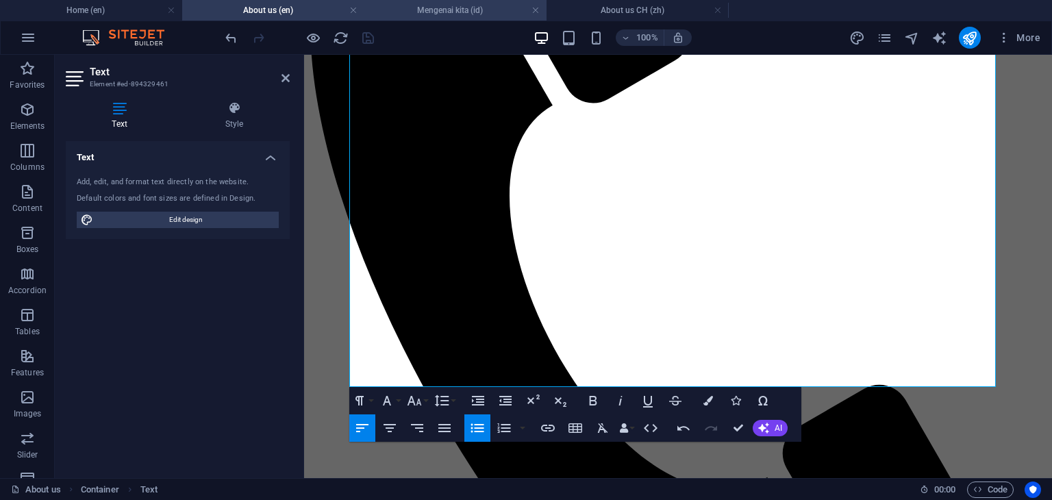
click at [434, 9] on h4 "Mengenai kita (id)" at bounding box center [456, 10] width 182 height 15
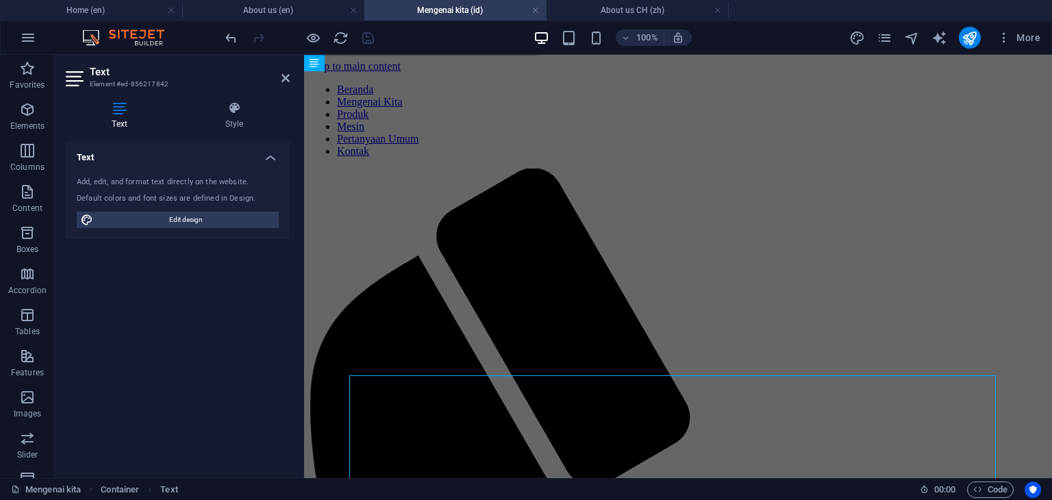
scroll to position [428, 0]
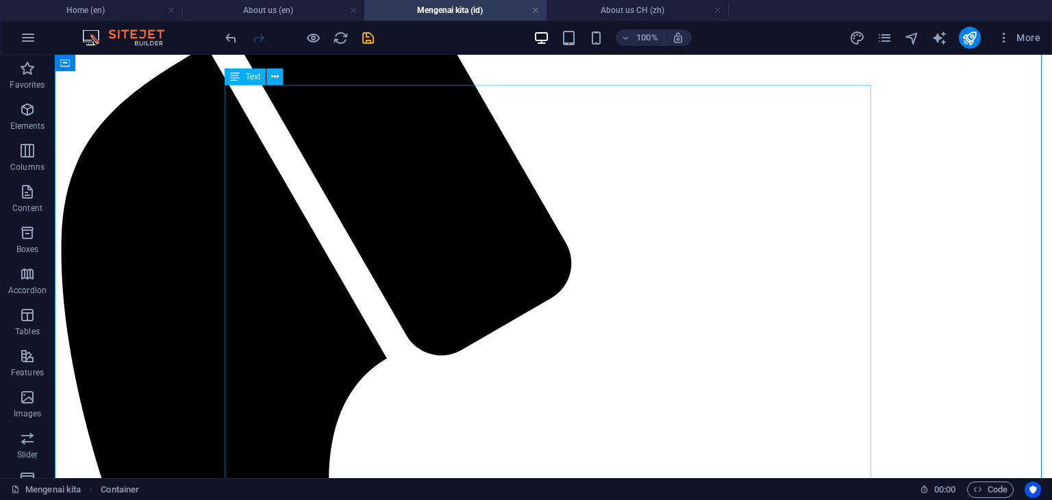
scroll to position [222, 0]
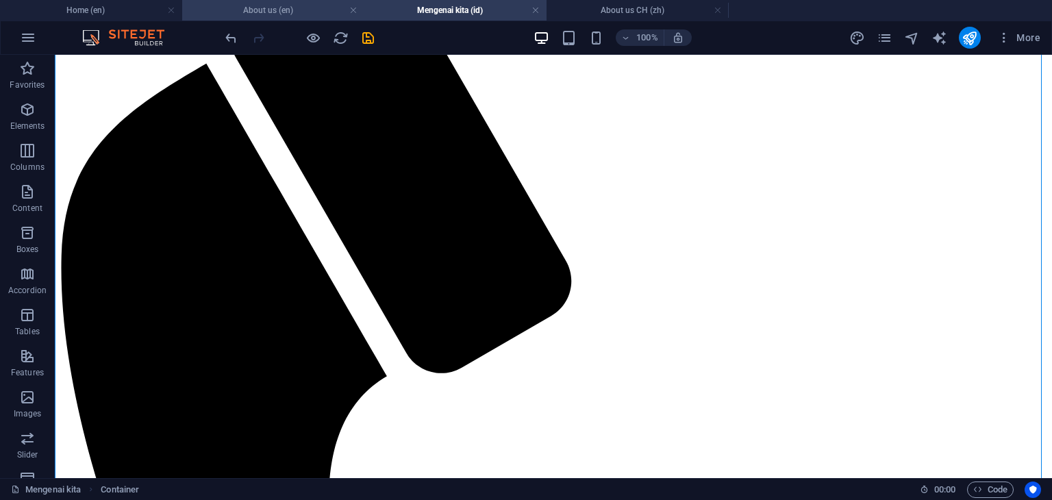
click at [301, 10] on h4 "About us (en)" at bounding box center [273, 10] width 182 height 15
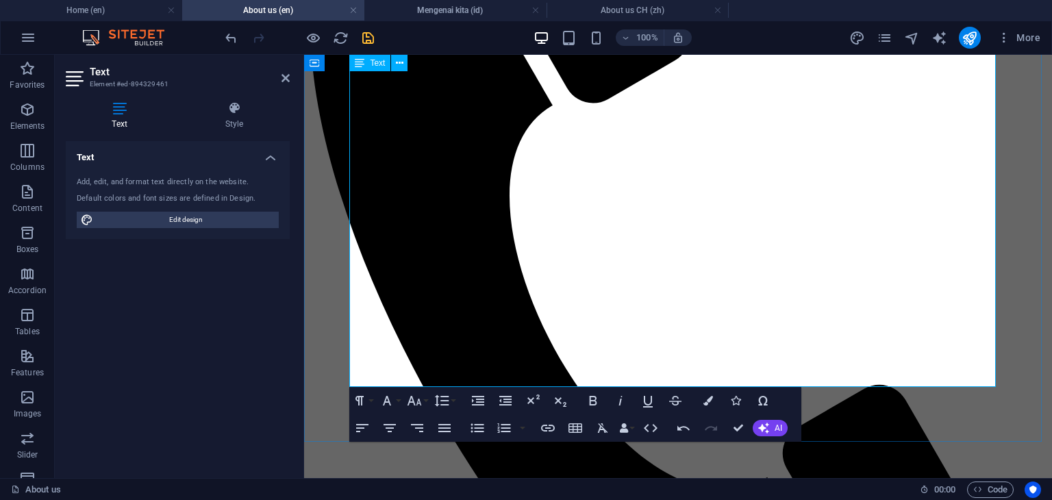
scroll to position [177, 0]
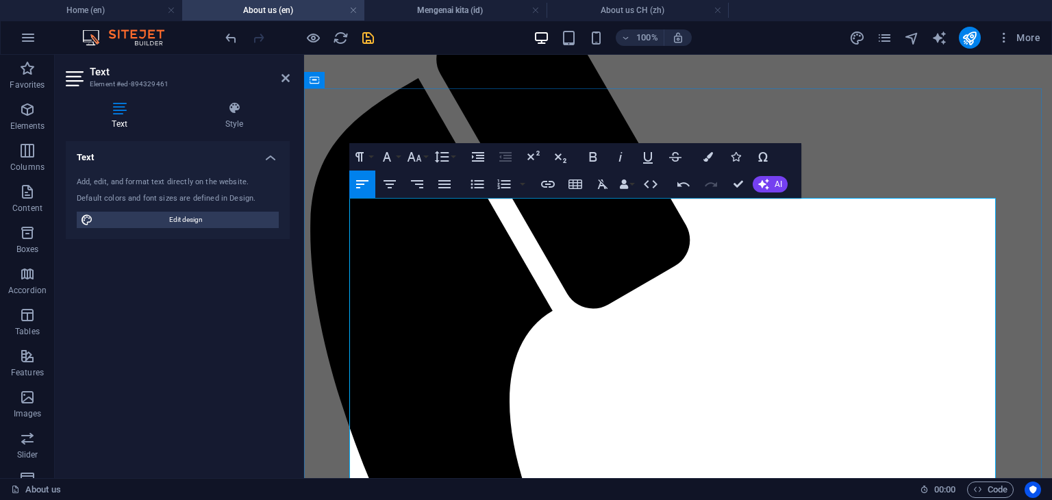
drag, startPoint x: 499, startPoint y: 210, endPoint x: 352, endPoint y: 211, distance: 147.3
click at [592, 163] on icon "button" at bounding box center [593, 157] width 16 height 16
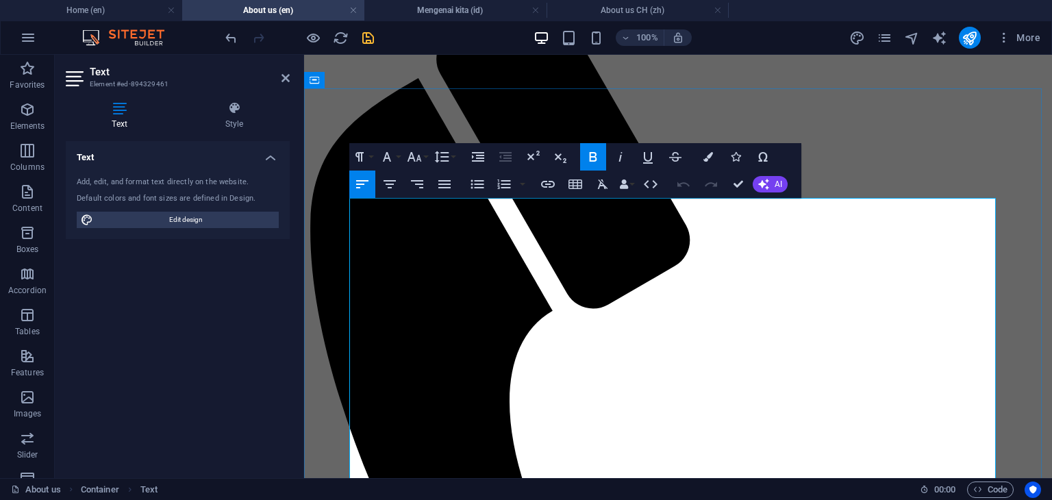
drag, startPoint x: 500, startPoint y: 206, endPoint x: 350, endPoint y: 210, distance: 150.1
click at [591, 156] on icon "button" at bounding box center [594, 157] width 8 height 10
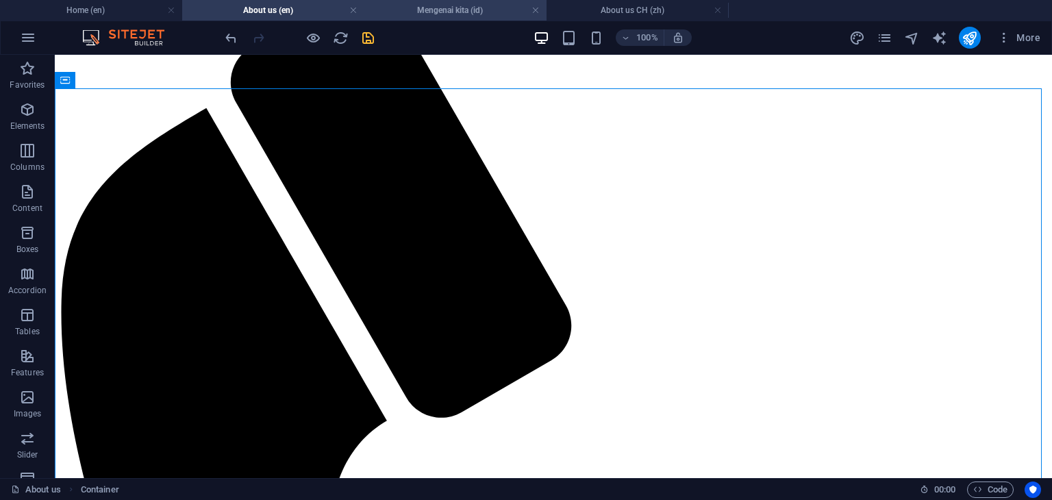
click at [449, 10] on h4 "Mengenai kita (id)" at bounding box center [456, 10] width 182 height 15
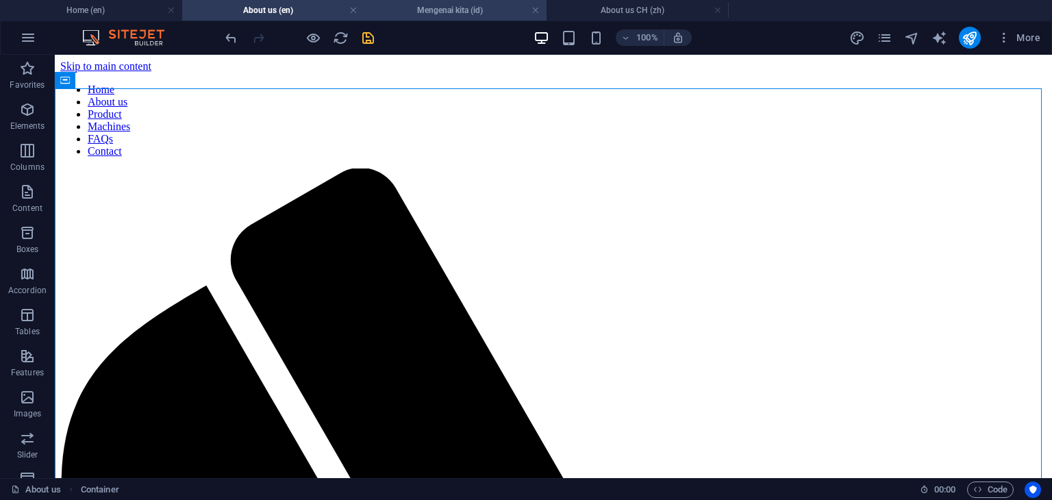
scroll to position [222, 0]
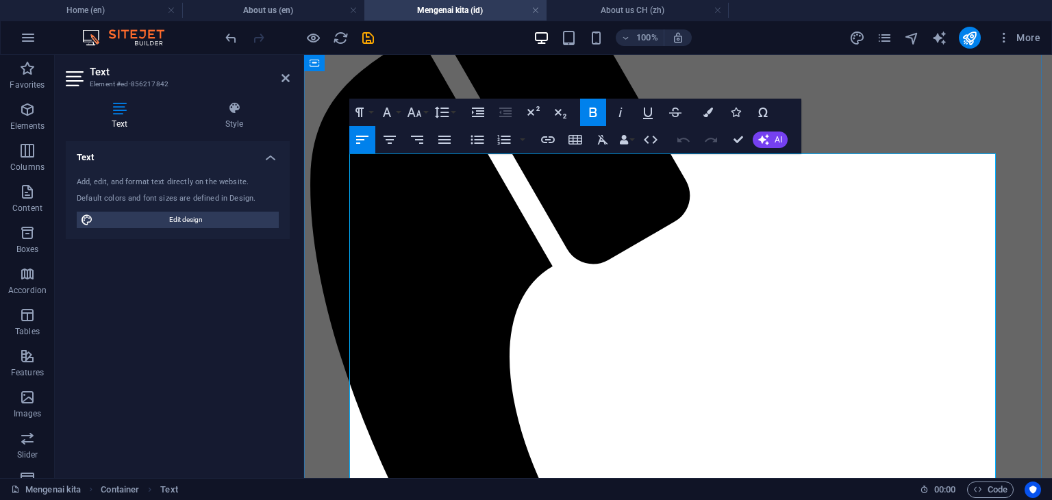
drag, startPoint x: 500, startPoint y: 165, endPoint x: 352, endPoint y: 166, distance: 148.7
click at [589, 113] on icon "button" at bounding box center [593, 112] width 16 height 16
drag, startPoint x: 495, startPoint y: 199, endPoint x: 374, endPoint y: 175, distance: 123.0
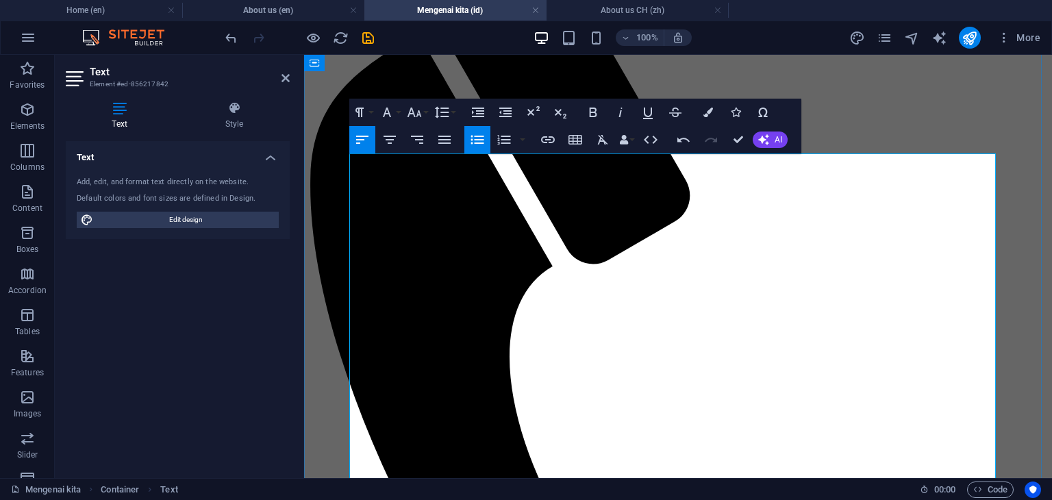
click at [591, 114] on icon "button" at bounding box center [593, 112] width 16 height 16
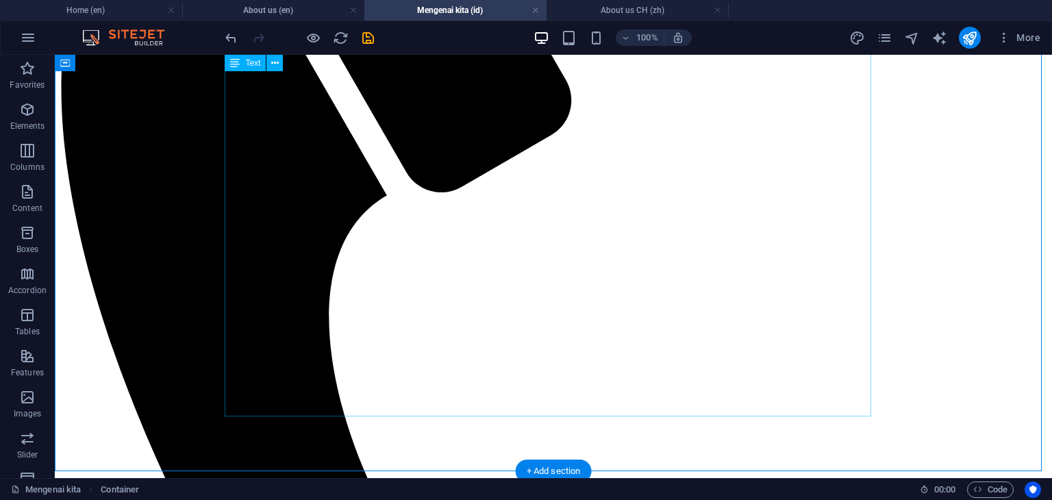
scroll to position [428, 0]
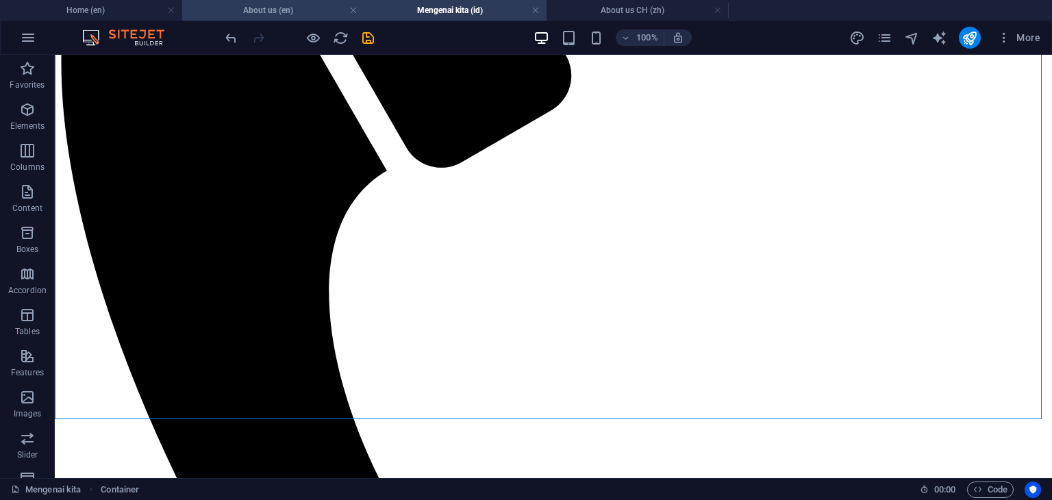
click at [304, 16] on h4 "About us (en)" at bounding box center [273, 10] width 182 height 15
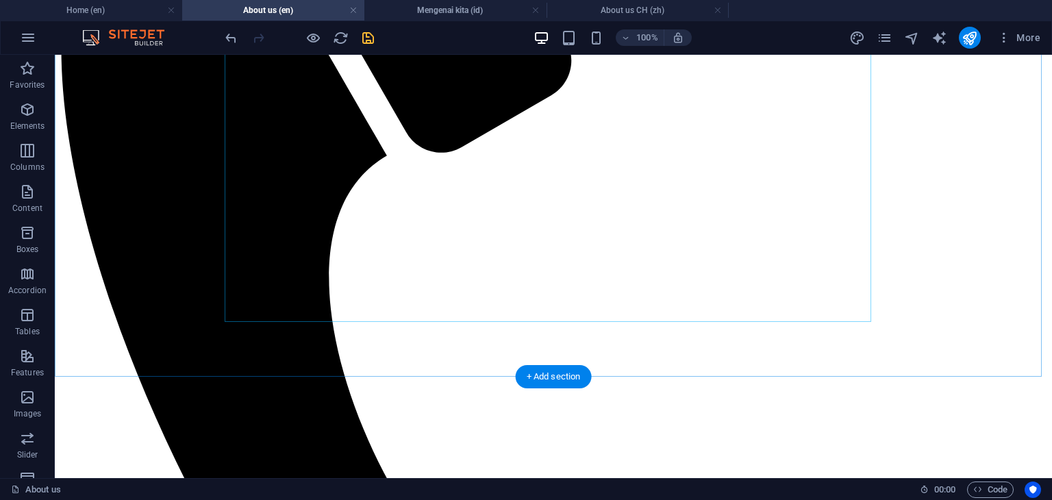
scroll to position [452, 0]
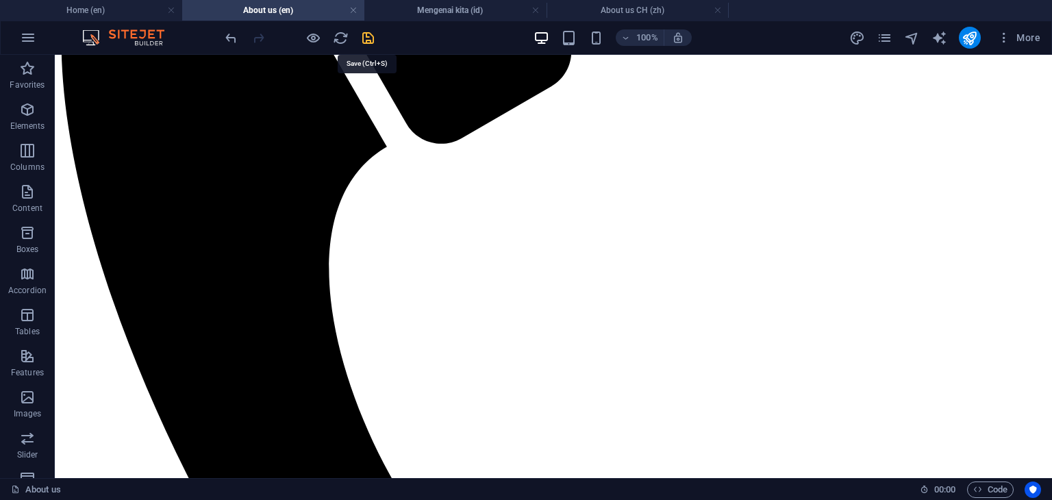
click at [373, 39] on icon "save" at bounding box center [368, 38] width 16 height 16
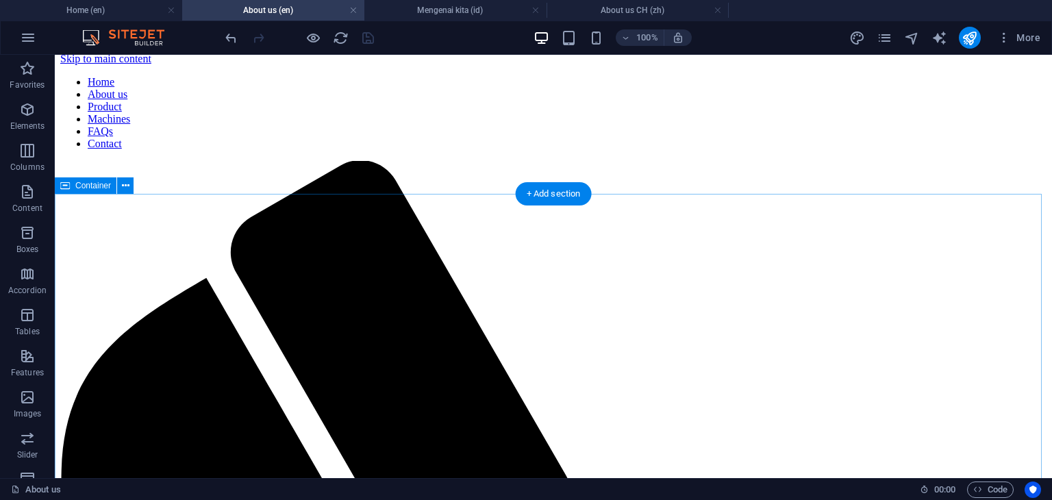
scroll to position [0, 0]
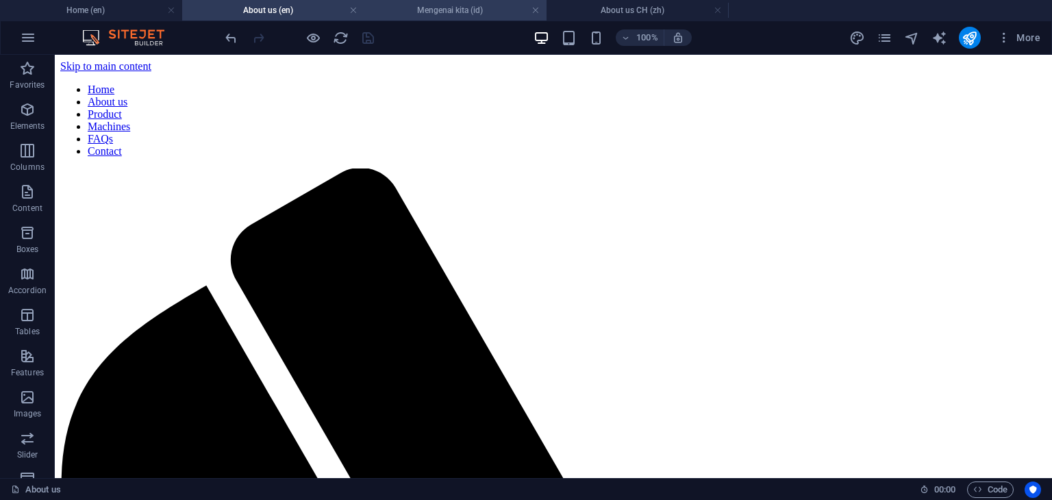
click at [438, 10] on h4 "Mengenai kita (id)" at bounding box center [456, 10] width 182 height 15
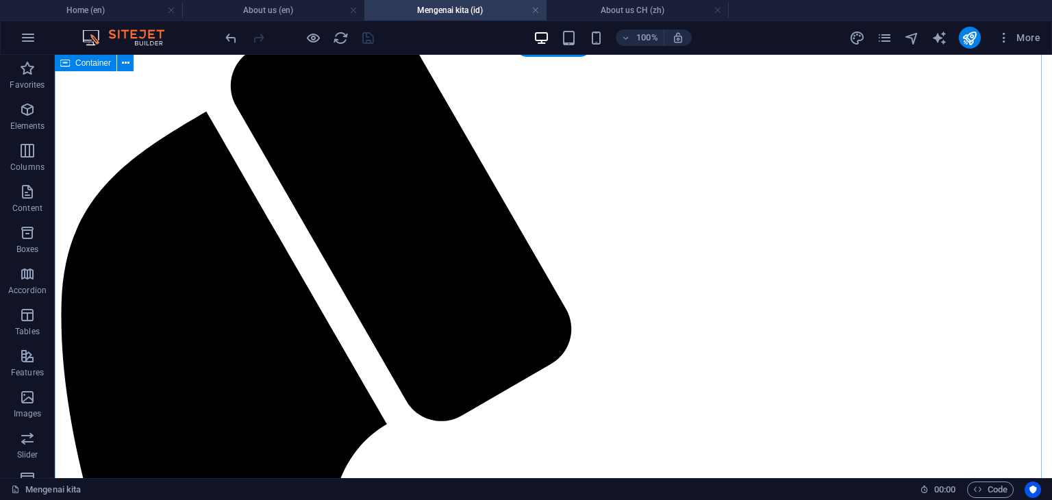
scroll to position [153, 0]
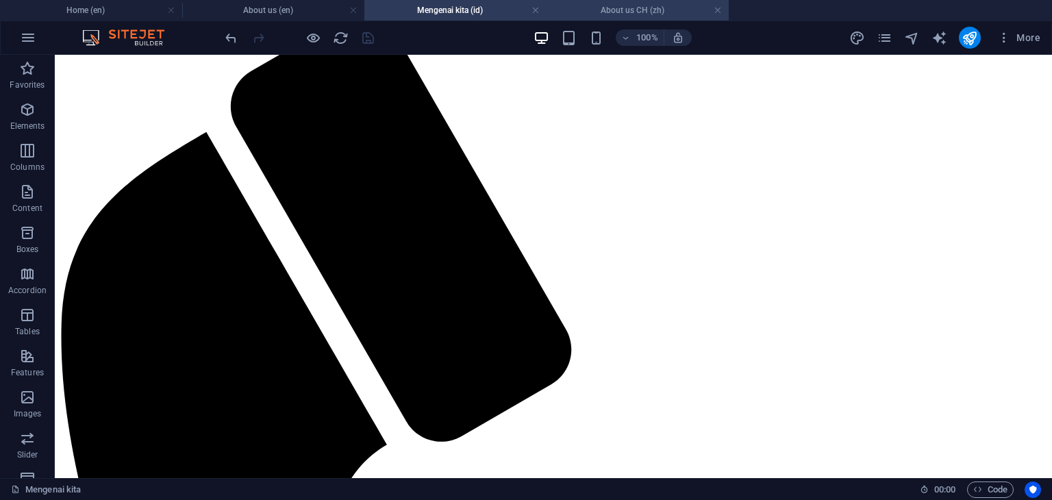
click at [630, 9] on h4 "About us CH (zh)" at bounding box center [638, 10] width 182 height 15
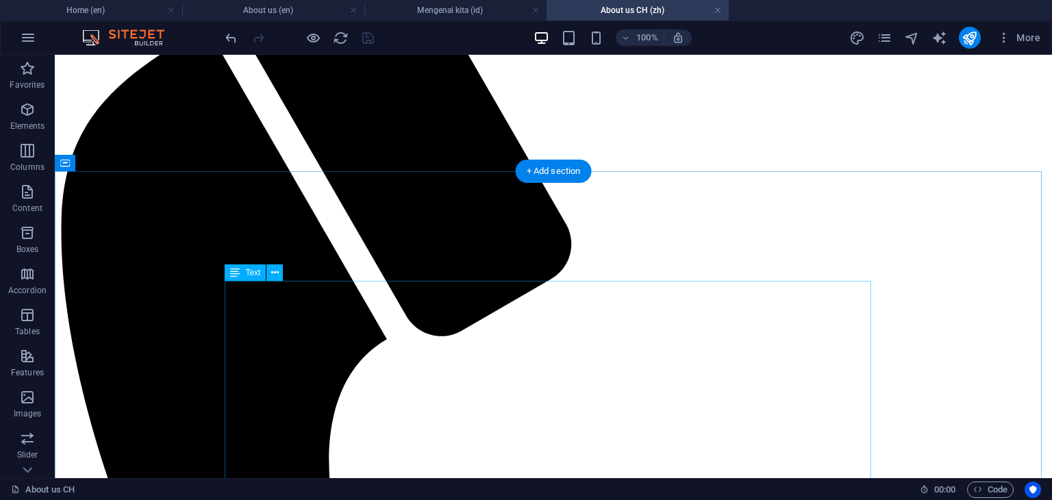
scroll to position [274, 0]
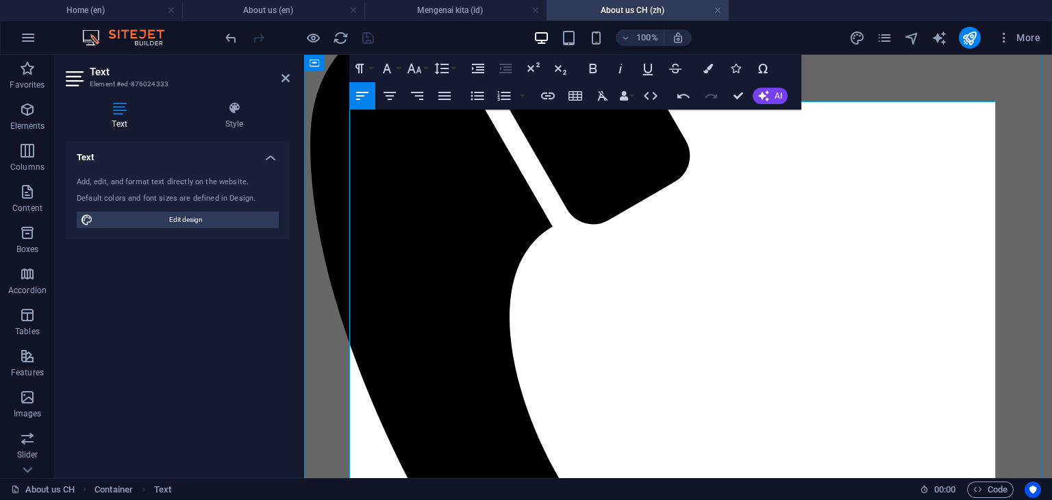
scroll to position [5470, 10]
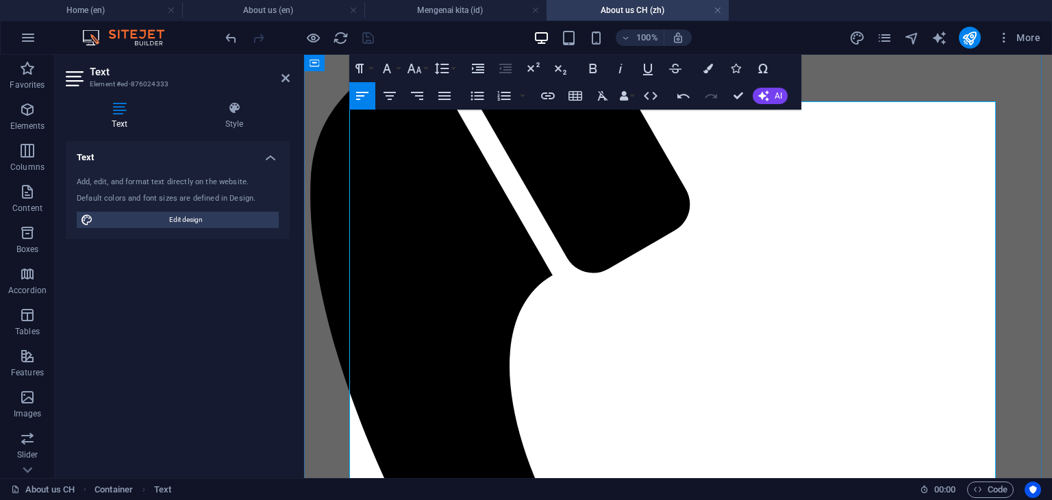
scroll to position [206, 0]
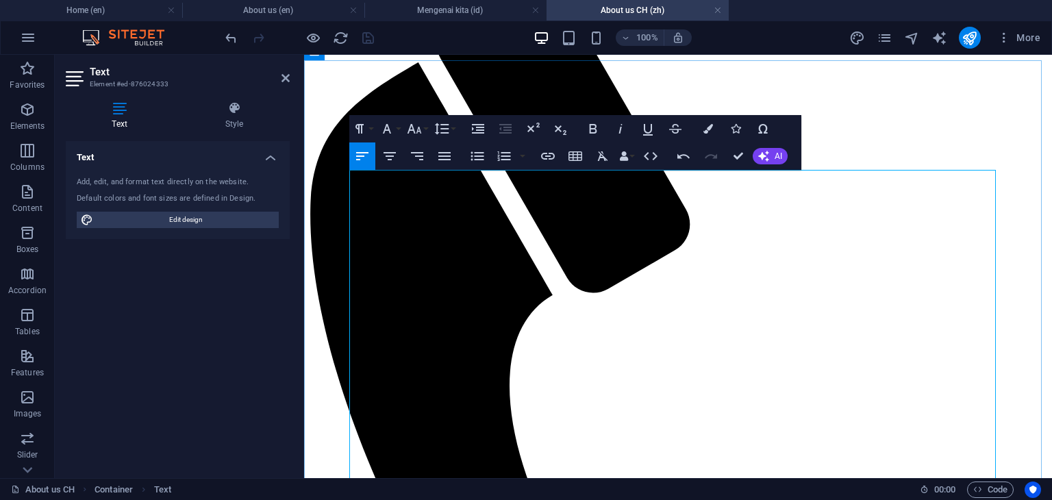
drag, startPoint x: 417, startPoint y: 227, endPoint x: 350, endPoint y: 213, distance: 68.7
click at [476, 130] on icon "button" at bounding box center [478, 129] width 16 height 16
click at [476, 156] on icon "button" at bounding box center [477, 156] width 13 height 9
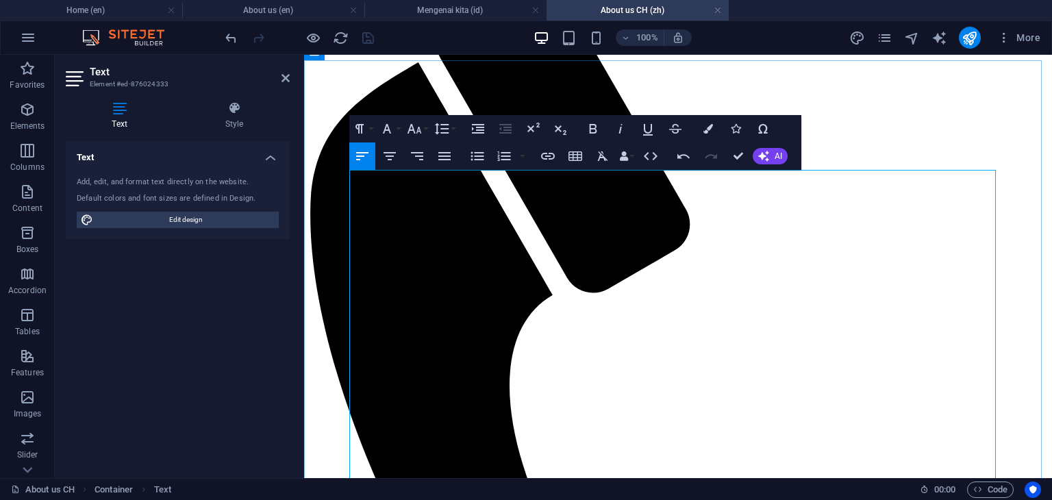
drag, startPoint x: 380, startPoint y: 293, endPoint x: 348, endPoint y: 294, distance: 31.5
click at [471, 134] on icon "button" at bounding box center [478, 129] width 16 height 16
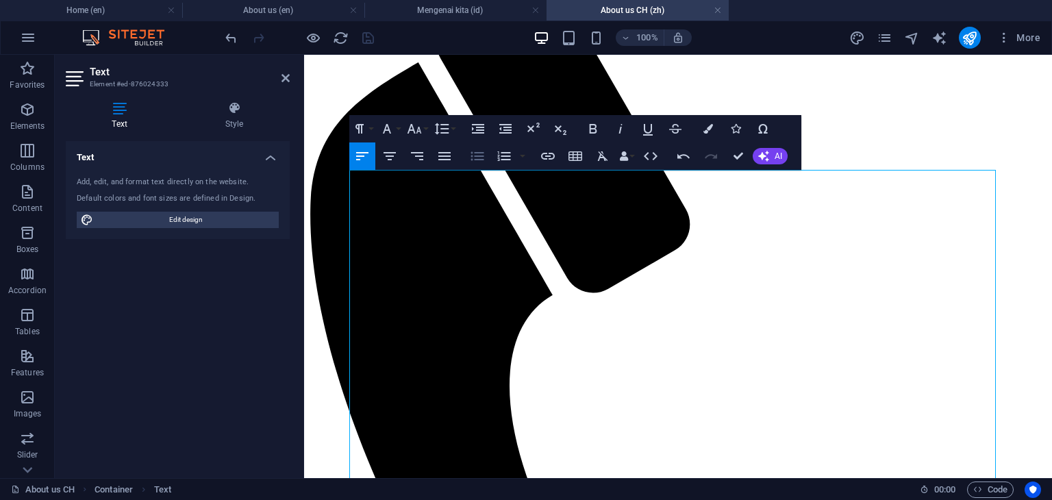
click at [484, 158] on icon "button" at bounding box center [477, 156] width 16 height 16
click at [591, 127] on icon "button" at bounding box center [593, 129] width 16 height 16
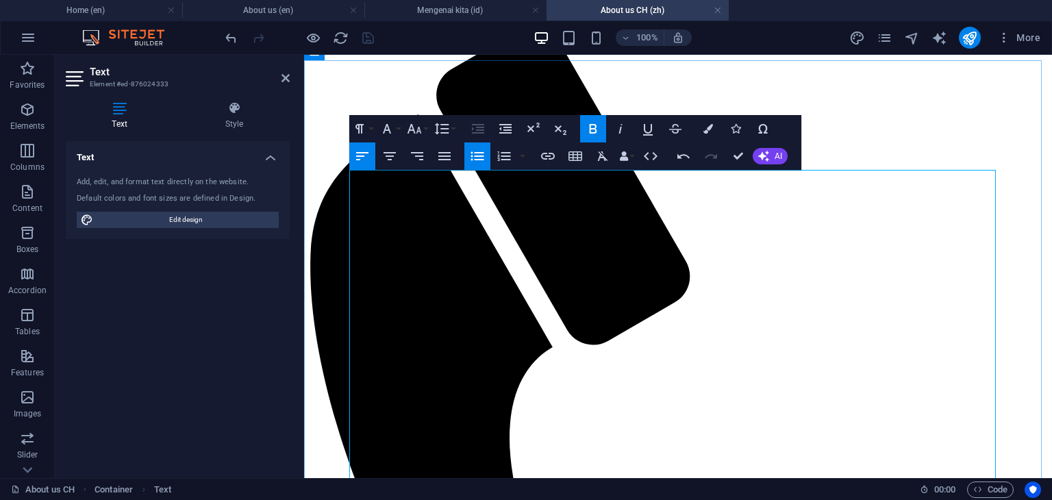
scroll to position [137, 0]
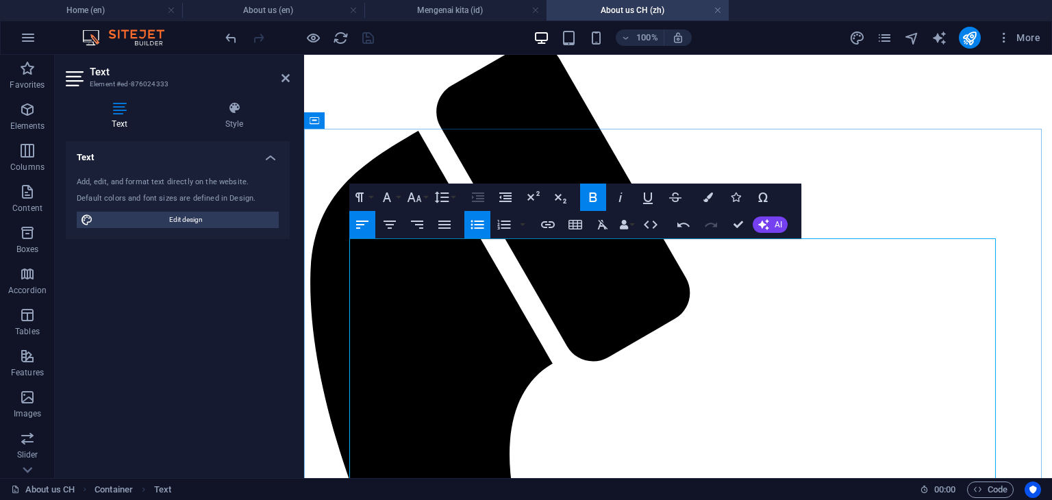
drag, startPoint x: 449, startPoint y: 278, endPoint x: 373, endPoint y: 267, distance: 76.8
click at [595, 198] on icon "button" at bounding box center [593, 197] width 16 height 16
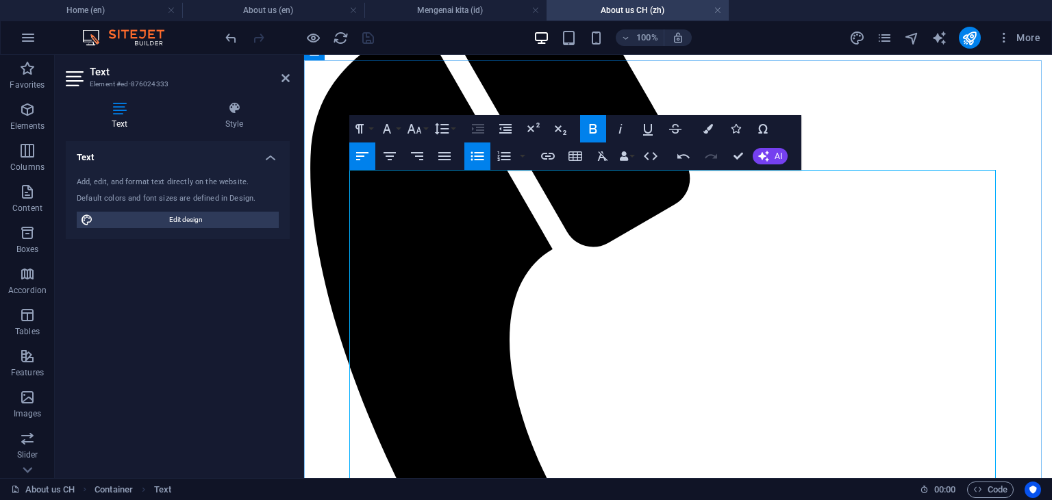
scroll to position [274, 0]
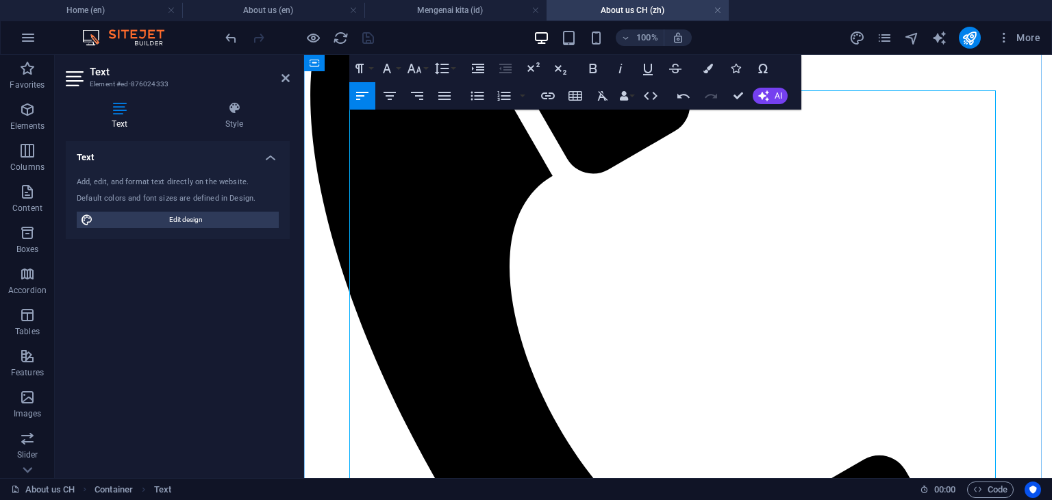
scroll to position [343, 0]
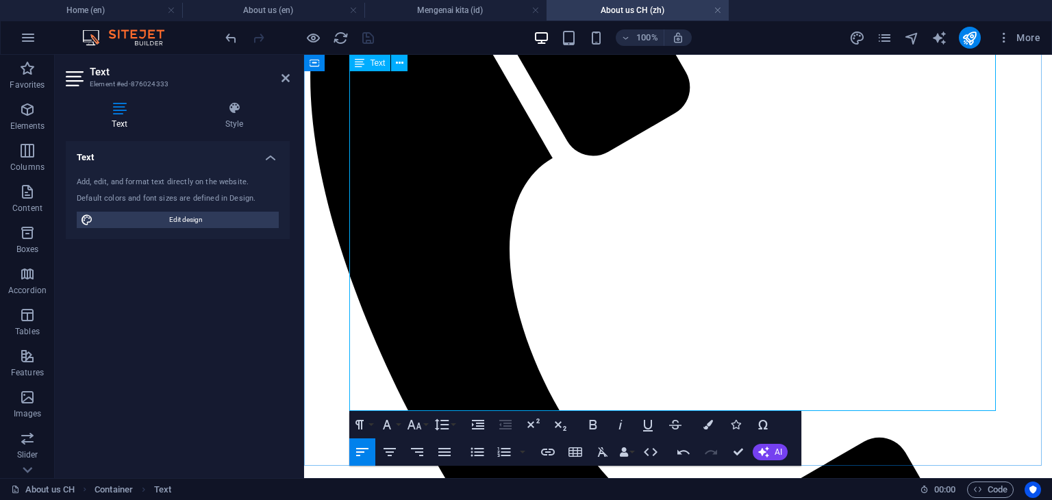
drag, startPoint x: 397, startPoint y: 238, endPoint x: 370, endPoint y: 238, distance: 26.7
click at [650, 427] on icon "button" at bounding box center [648, 425] width 16 height 16
drag, startPoint x: 406, startPoint y: 232, endPoint x: 370, endPoint y: 241, distance: 37.2
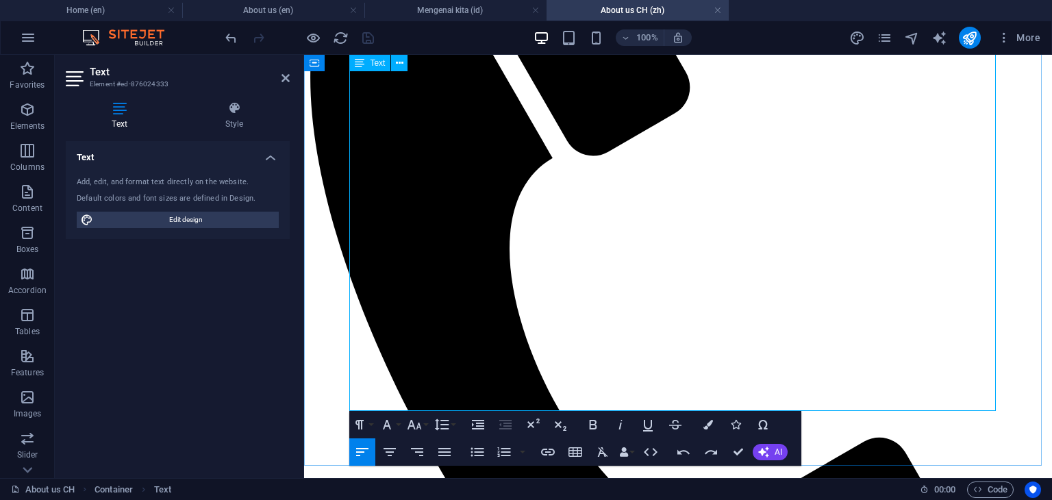
click at [597, 423] on icon "button" at bounding box center [594, 425] width 8 height 10
drag, startPoint x: 387, startPoint y: 286, endPoint x: 372, endPoint y: 286, distance: 15.1
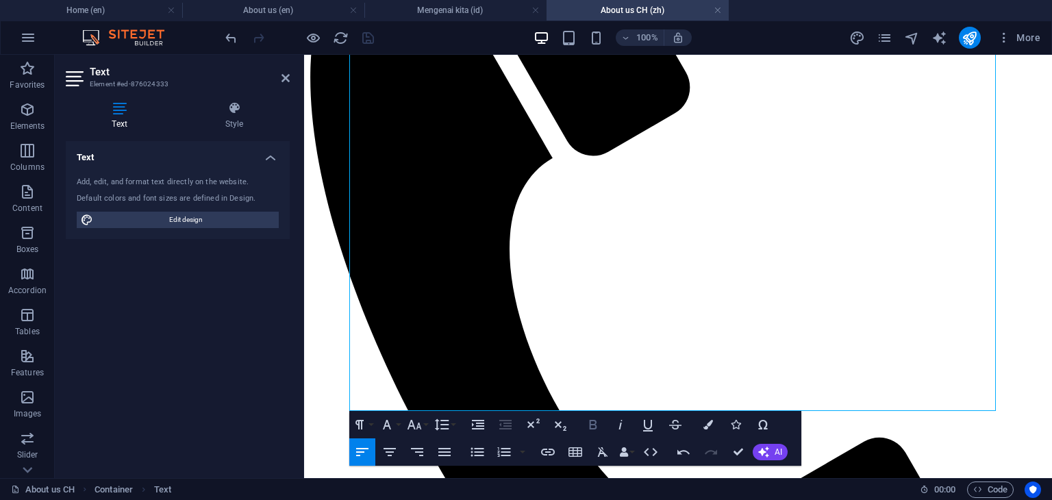
click at [592, 419] on icon "button" at bounding box center [593, 425] width 16 height 16
drag, startPoint x: 512, startPoint y: 369, endPoint x: 350, endPoint y: 308, distance: 173.1
click at [476, 431] on icon "button" at bounding box center [478, 425] width 16 height 16
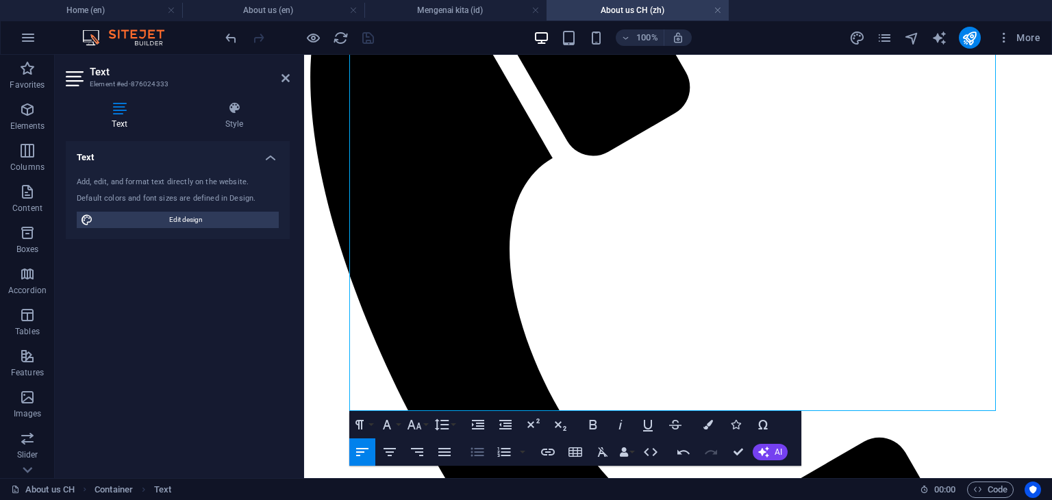
click at [478, 454] on icon "button" at bounding box center [477, 452] width 16 height 16
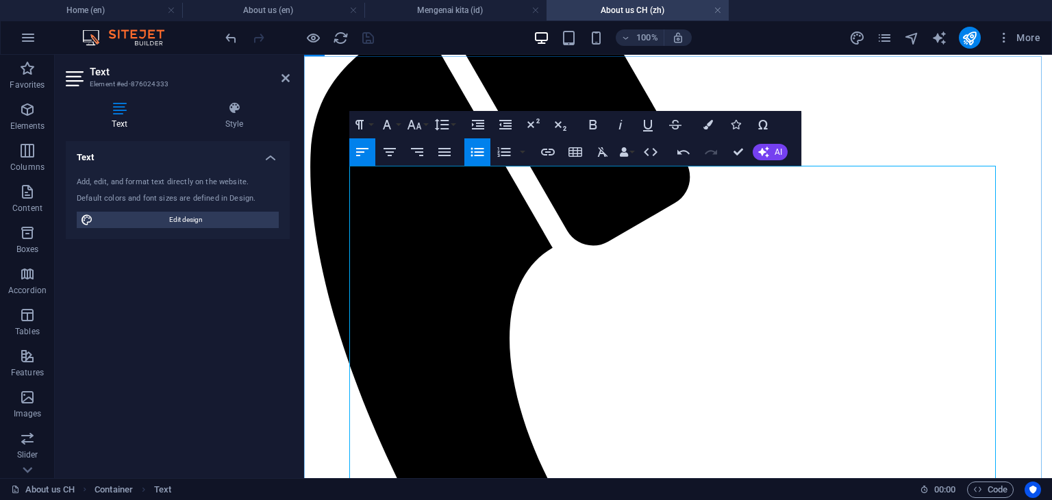
scroll to position [274, 0]
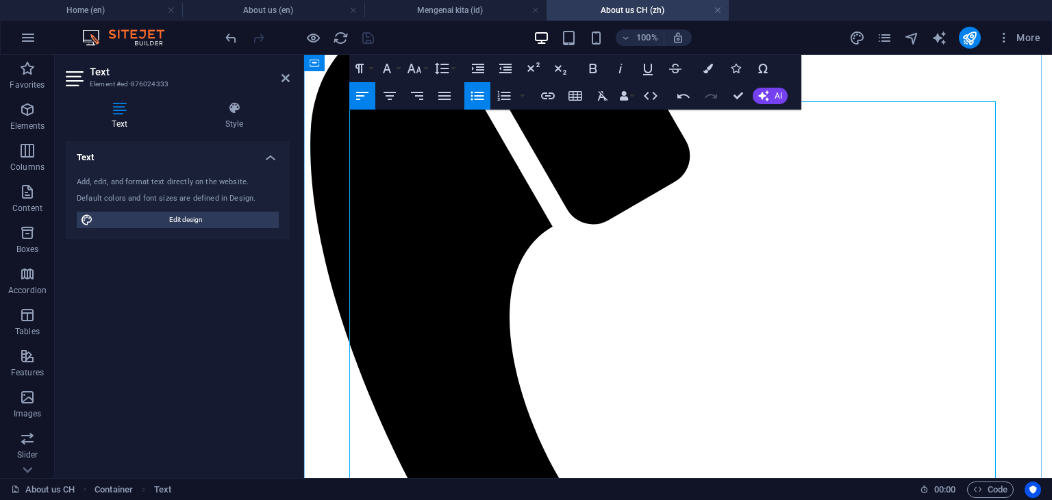
drag, startPoint x: 713, startPoint y: 258, endPoint x: 561, endPoint y: 258, distance: 151.4
copy p "12,600平方米的现代化生产设施"
click at [591, 72] on icon "button" at bounding box center [594, 69] width 8 height 10
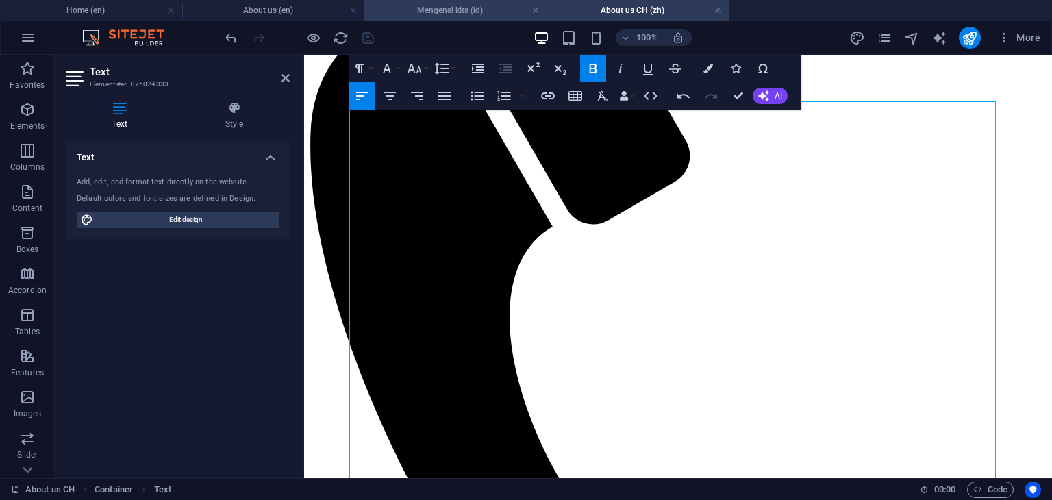
click at [452, 7] on h4 "Mengenai kita (id)" at bounding box center [456, 10] width 182 height 15
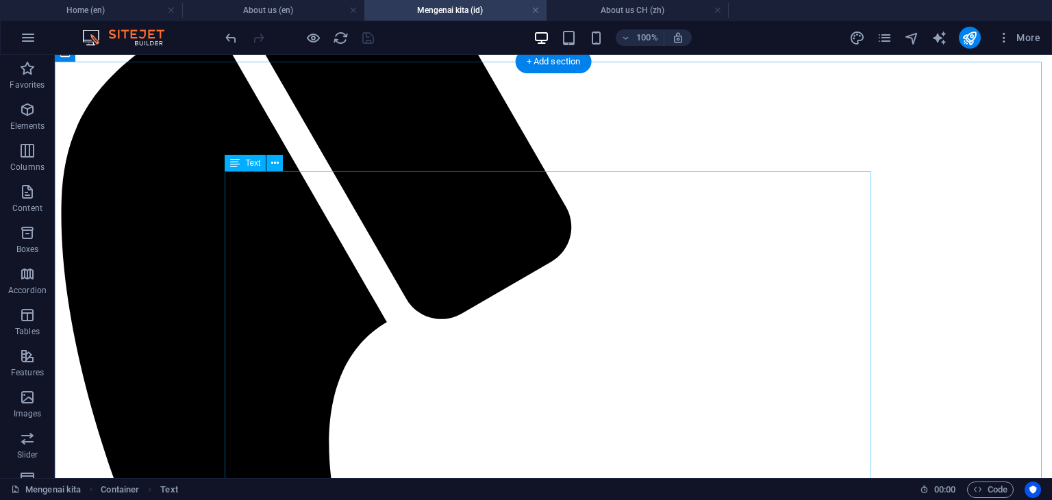
scroll to position [291, 0]
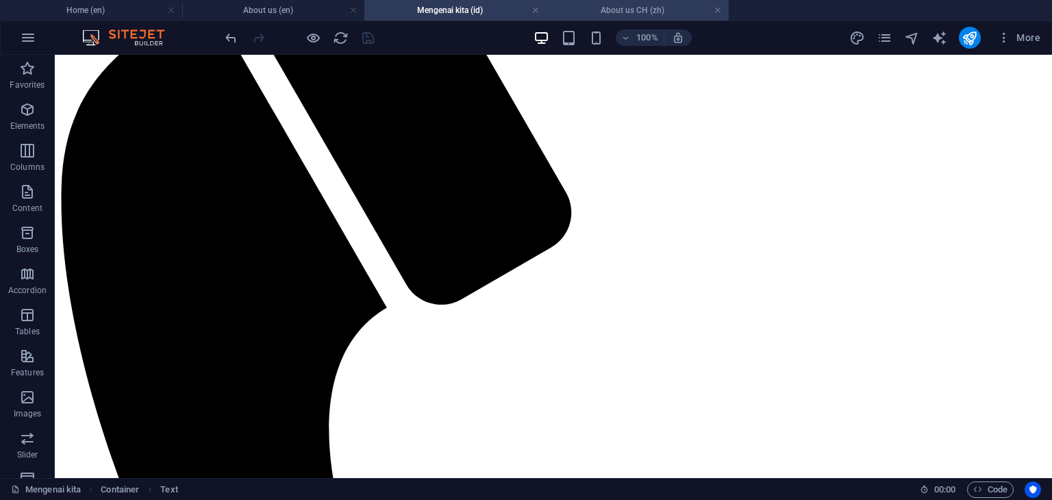
click at [640, 12] on h4 "About us CH (zh)" at bounding box center [638, 10] width 182 height 15
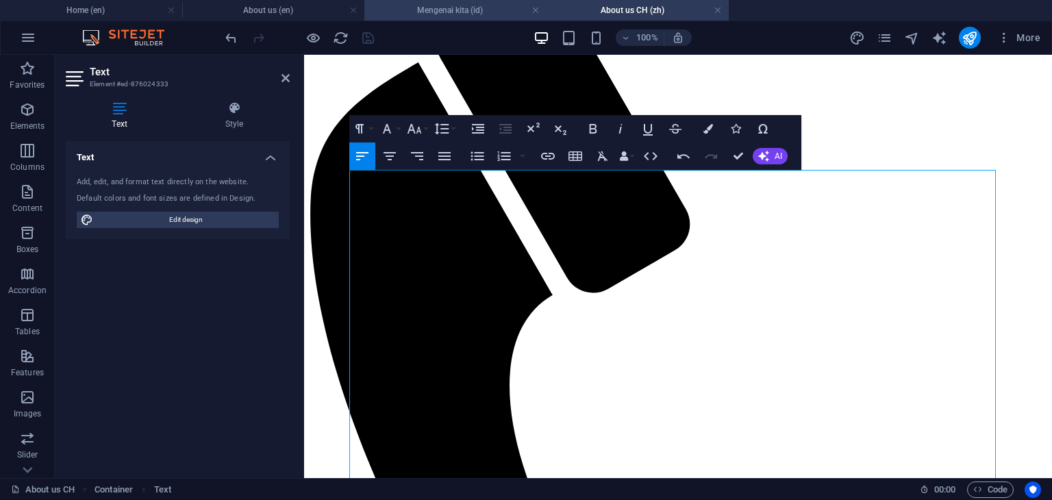
click at [456, 9] on h4 "Mengenai kita (id)" at bounding box center [456, 10] width 182 height 15
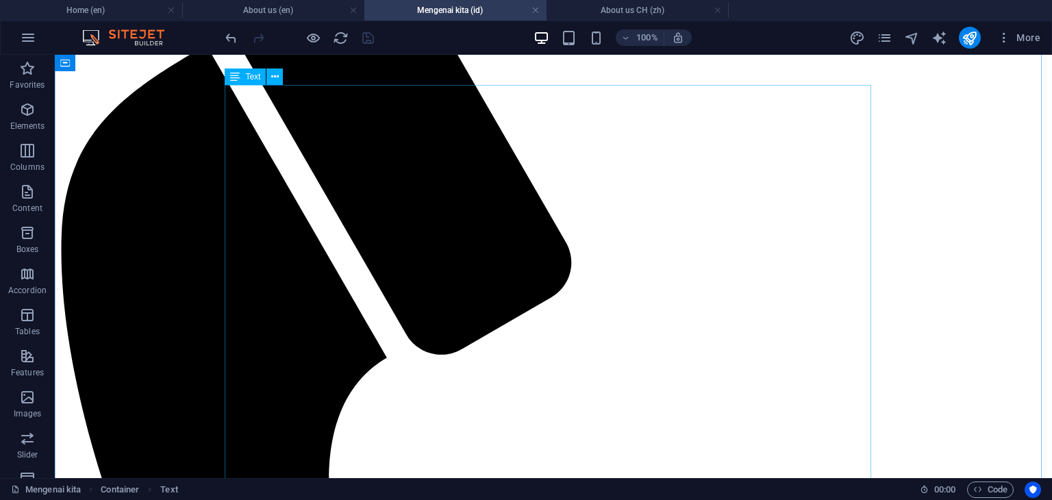
scroll to position [222, 0]
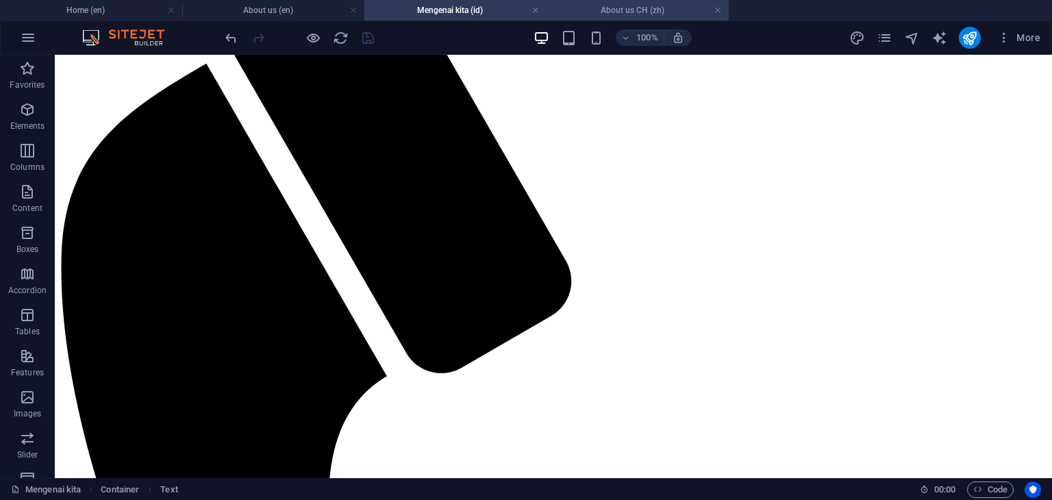
click at [635, 8] on h4 "About us CH (zh)" at bounding box center [638, 10] width 182 height 15
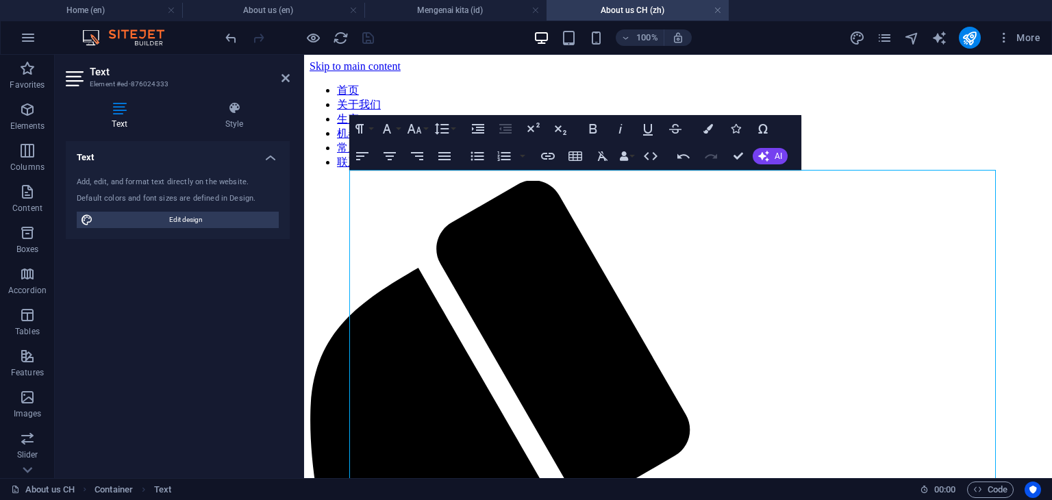
scroll to position [206, 0]
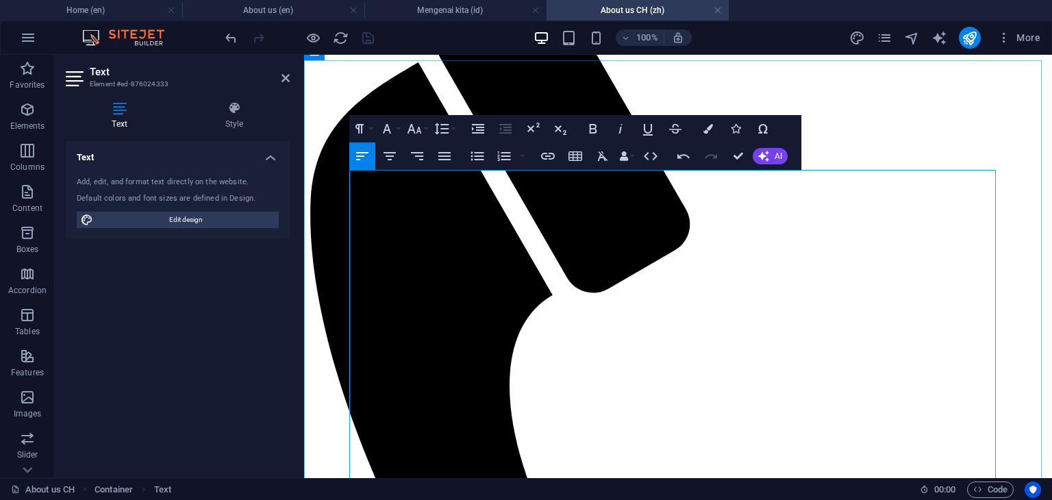
drag, startPoint x: 527, startPoint y: 180, endPoint x: 621, endPoint y: 180, distance: 93.9
copy p "50名敬业的员工团队"
click at [591, 134] on icon "button" at bounding box center [593, 129] width 16 height 16
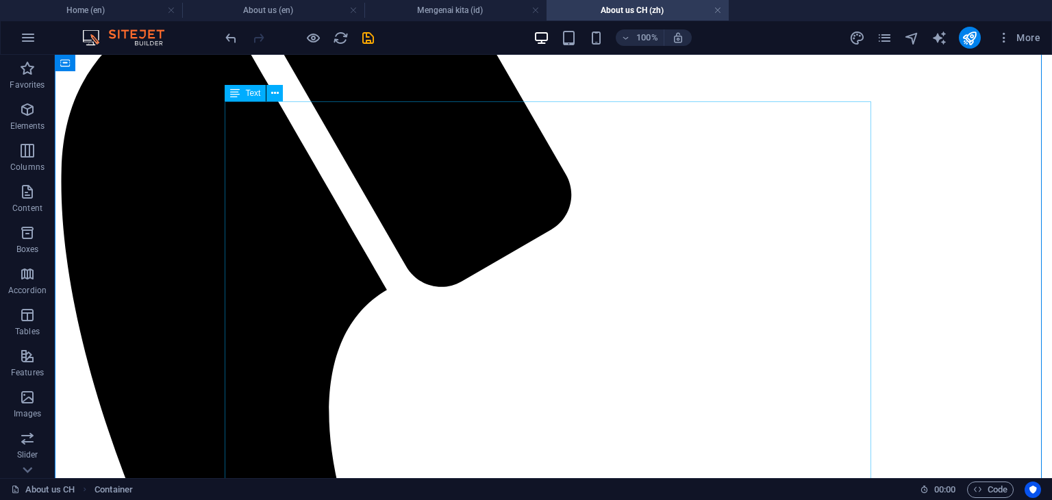
scroll to position [343, 0]
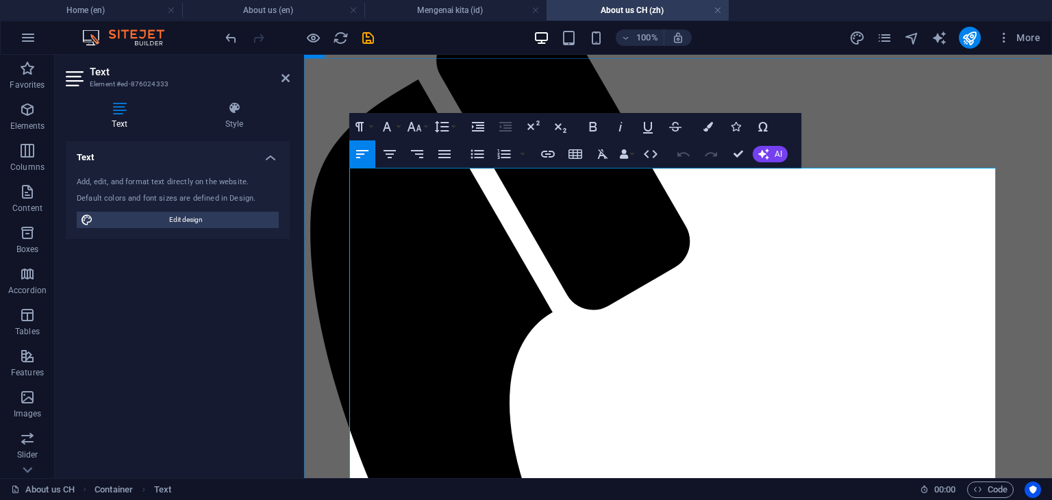
scroll to position [246, 0]
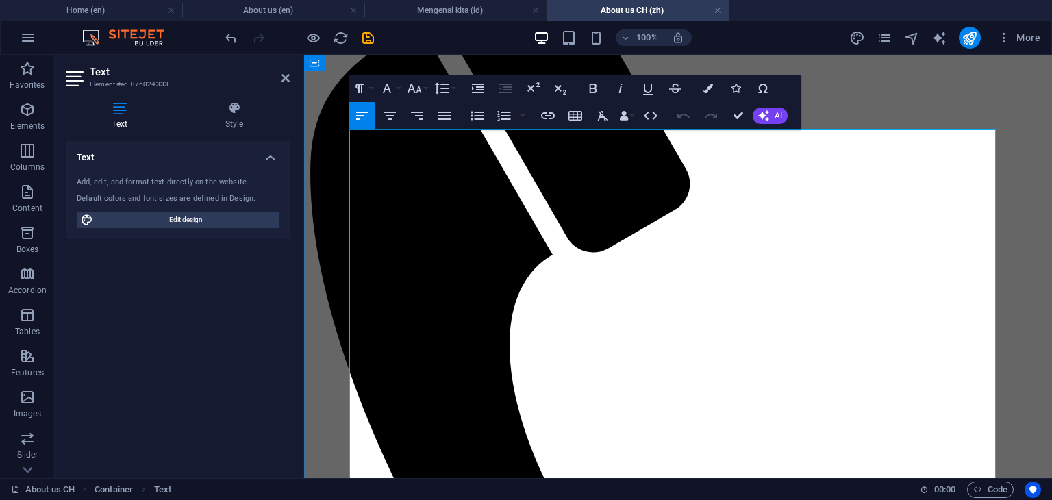
drag, startPoint x: 590, startPoint y: 283, endPoint x: 507, endPoint y: 286, distance: 83.0
copy p "运营着占地 12,600"
drag, startPoint x: 560, startPoint y: 285, endPoint x: 626, endPoint y: 286, distance: 65.8
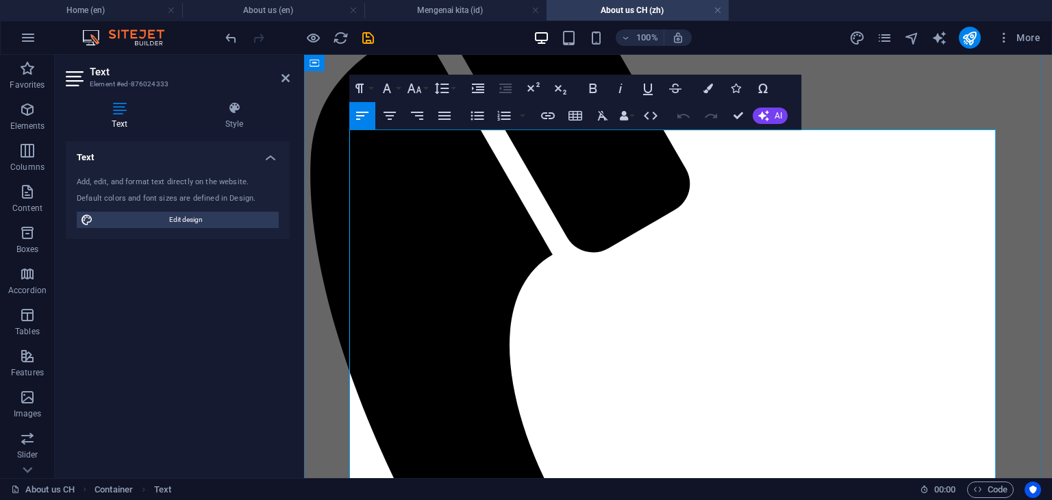
copy strong "12,600平方米"
click at [593, 88] on icon "button" at bounding box center [594, 89] width 8 height 10
drag, startPoint x: 626, startPoint y: 283, endPoint x: 715, endPoint y: 284, distance: 88.4
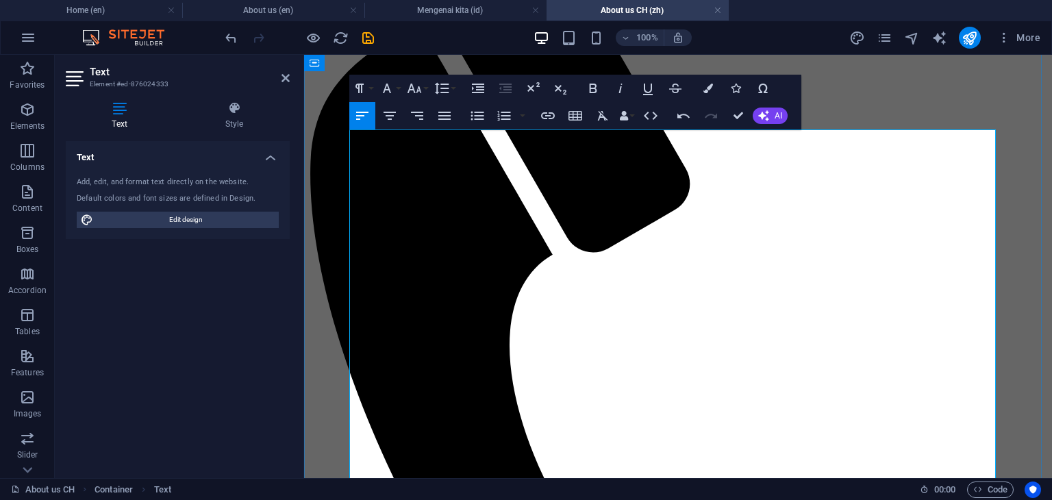
click at [598, 90] on icon "button" at bounding box center [593, 88] width 16 height 16
drag, startPoint x: 622, startPoint y: 283, endPoint x: 562, endPoint y: 288, distance: 60.5
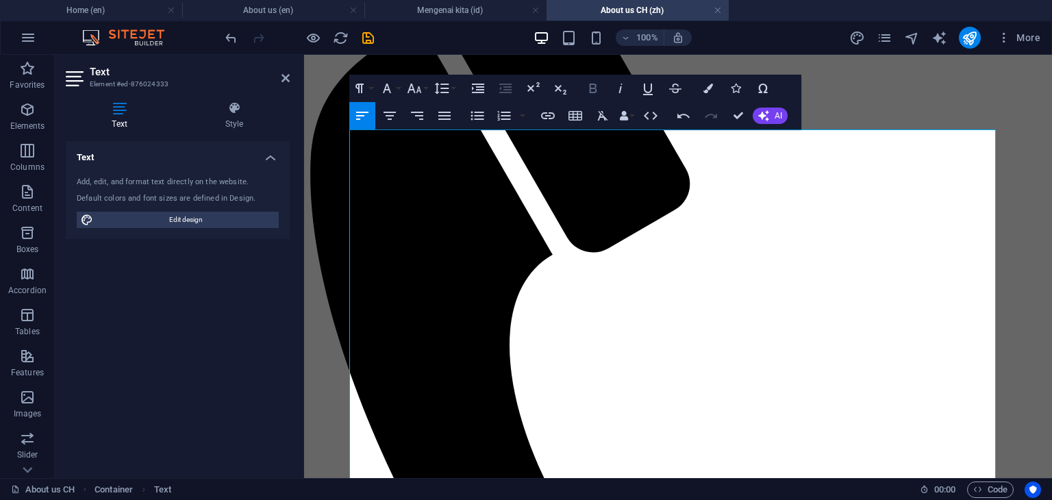
click at [595, 94] on icon "button" at bounding box center [593, 88] width 16 height 16
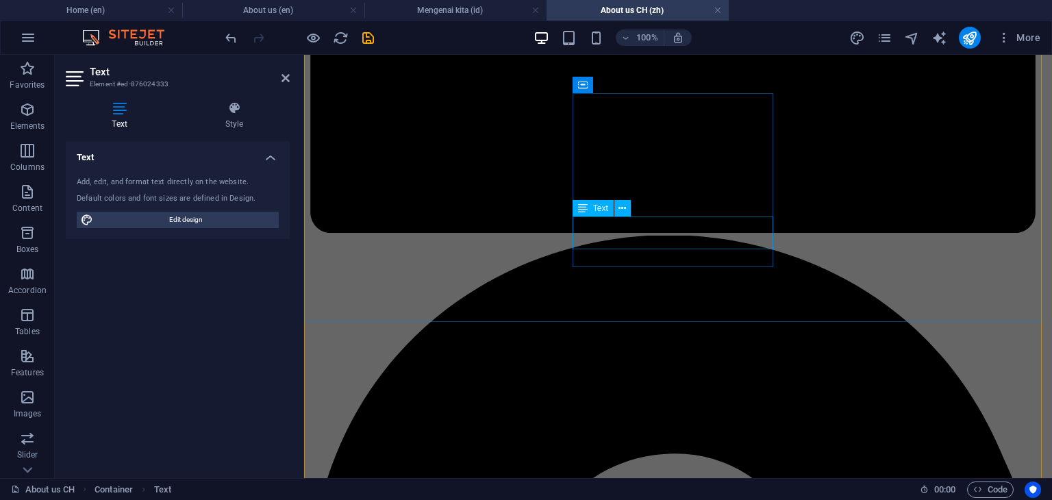
scroll to position [1468, 0]
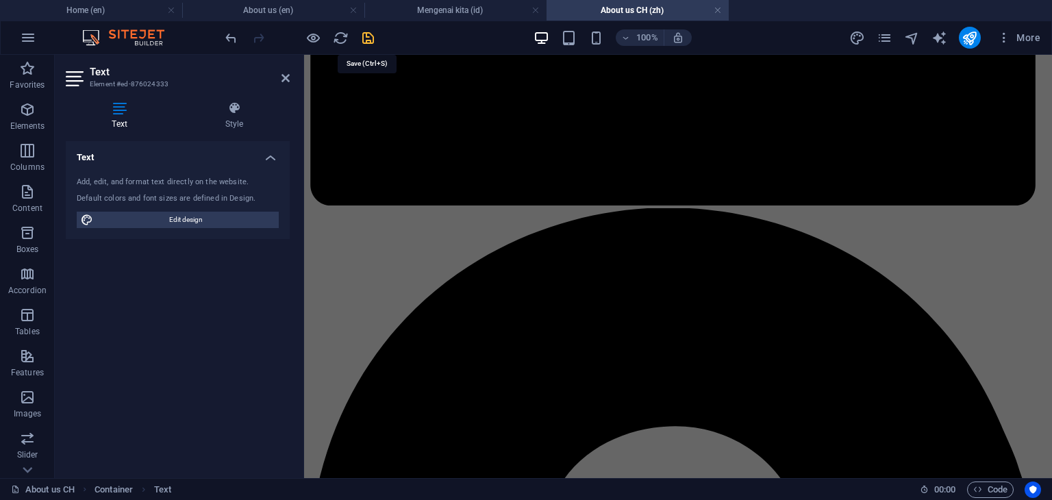
click at [365, 42] on icon "save" at bounding box center [368, 38] width 16 height 16
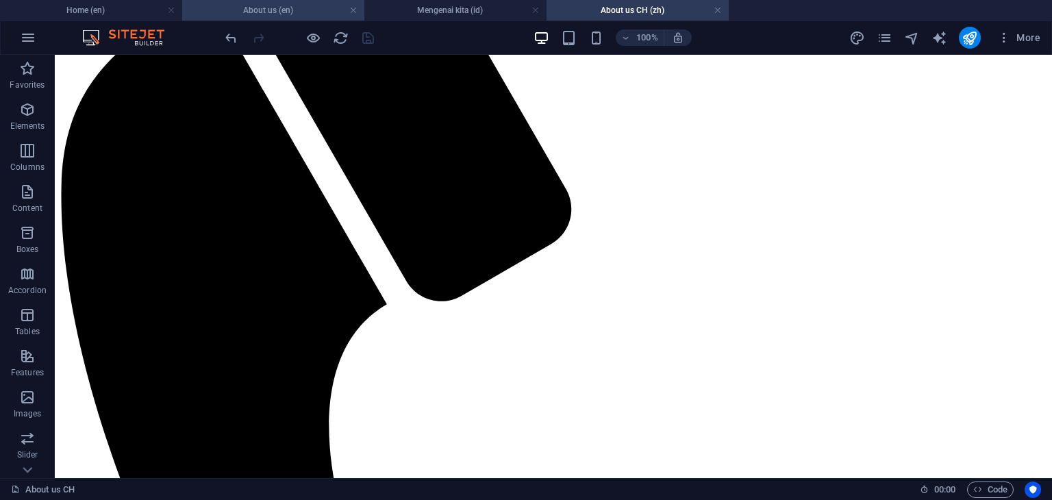
click at [288, 1] on li "About us (en)" at bounding box center [273, 10] width 182 height 21
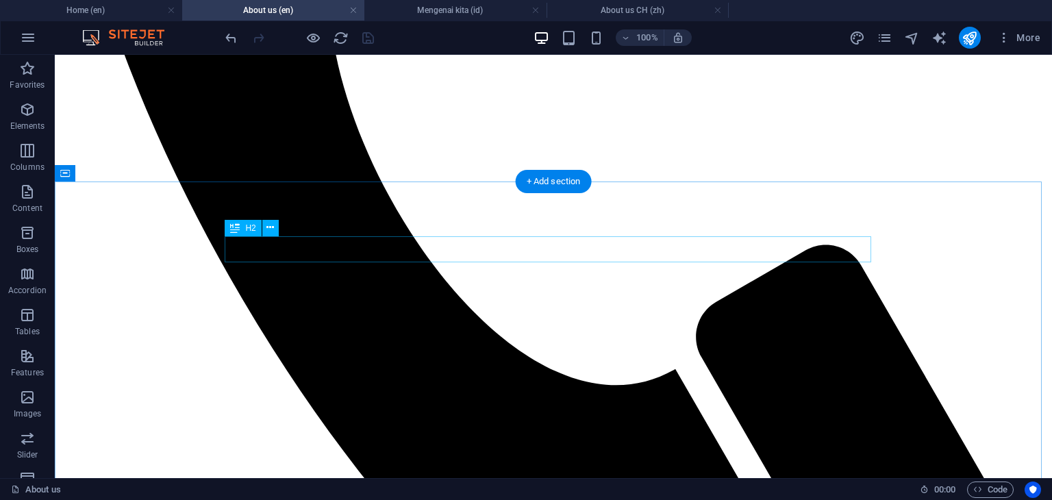
scroll to position [754, 0]
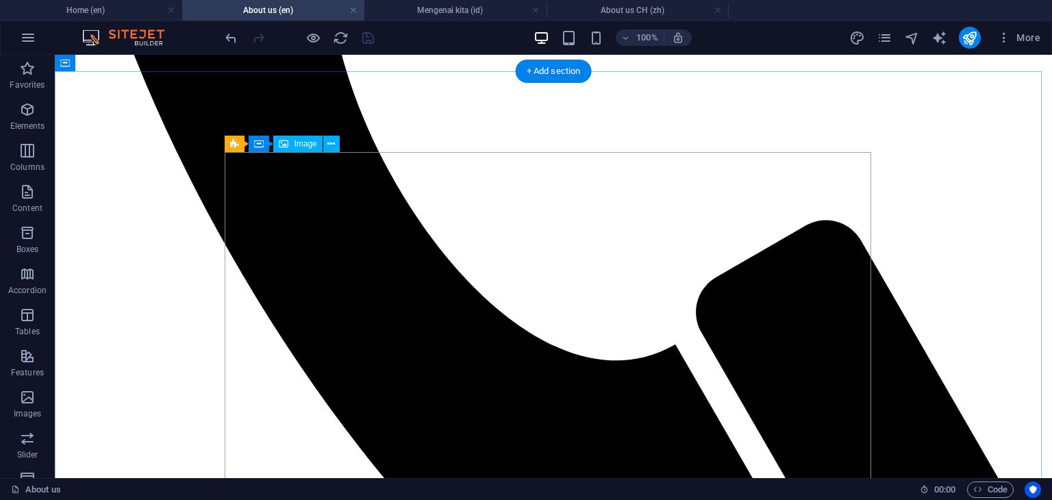
select select "px"
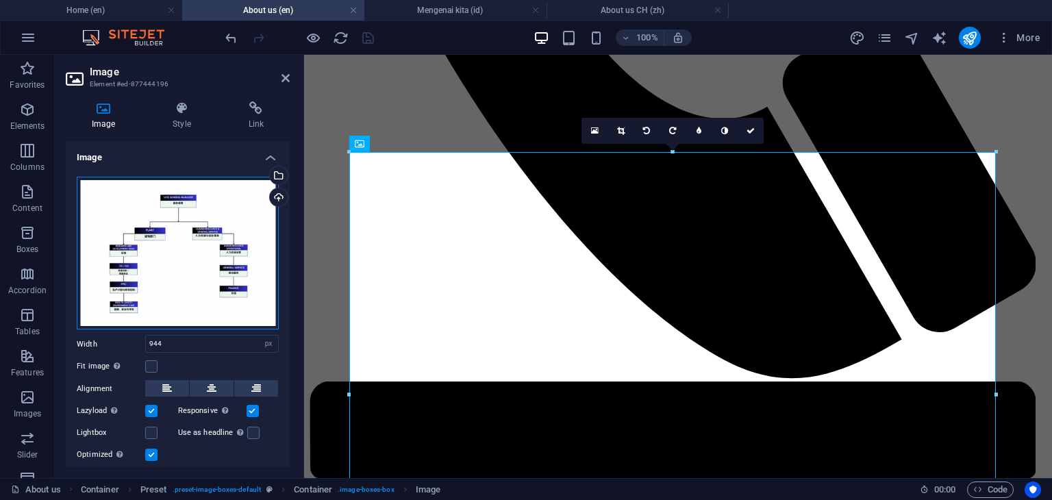
click at [182, 290] on div "Drag files here, click to choose files or select files from Files or our free s…" at bounding box center [178, 253] width 202 height 153
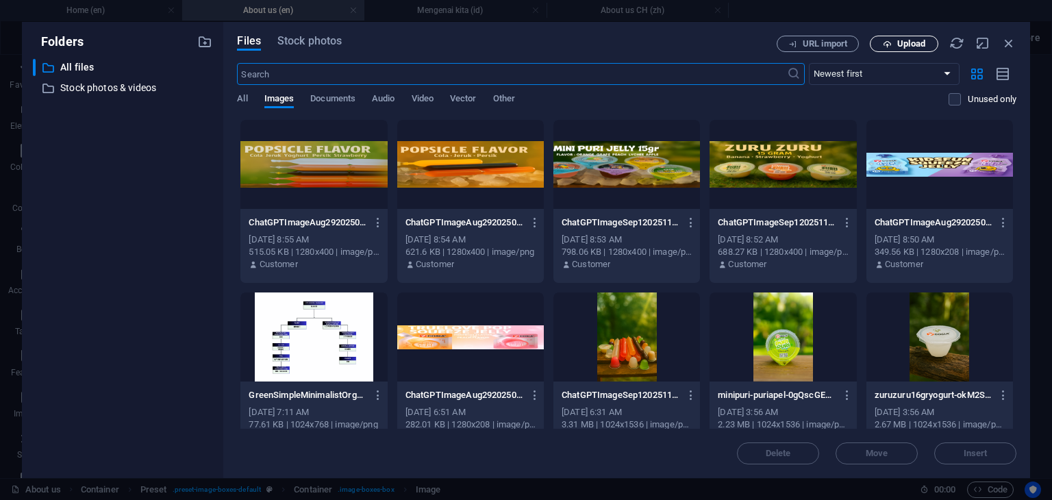
click at [905, 47] on span "Upload" at bounding box center [912, 44] width 28 height 8
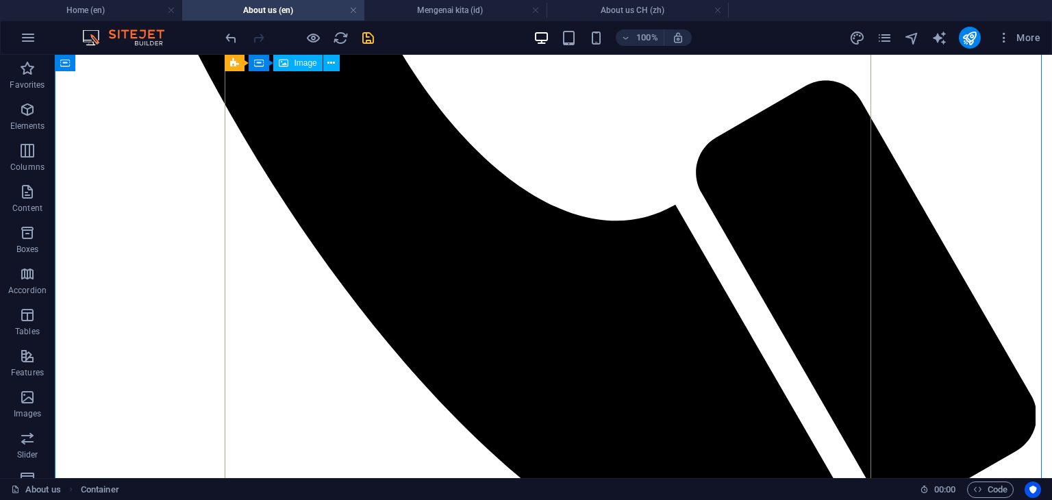
scroll to position [891, 0]
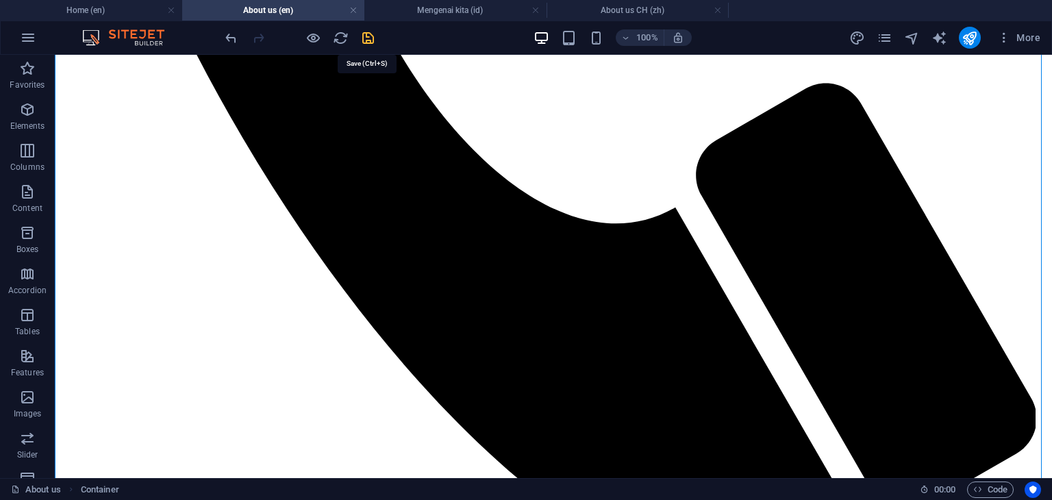
click at [365, 38] on icon "save" at bounding box center [368, 38] width 16 height 16
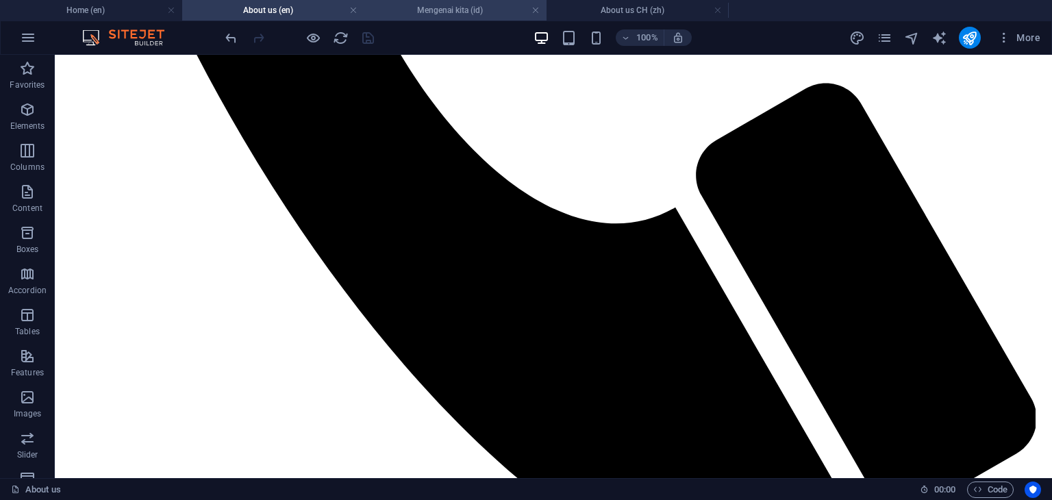
click at [441, 10] on h4 "Mengenai kita (id)" at bounding box center [456, 10] width 182 height 15
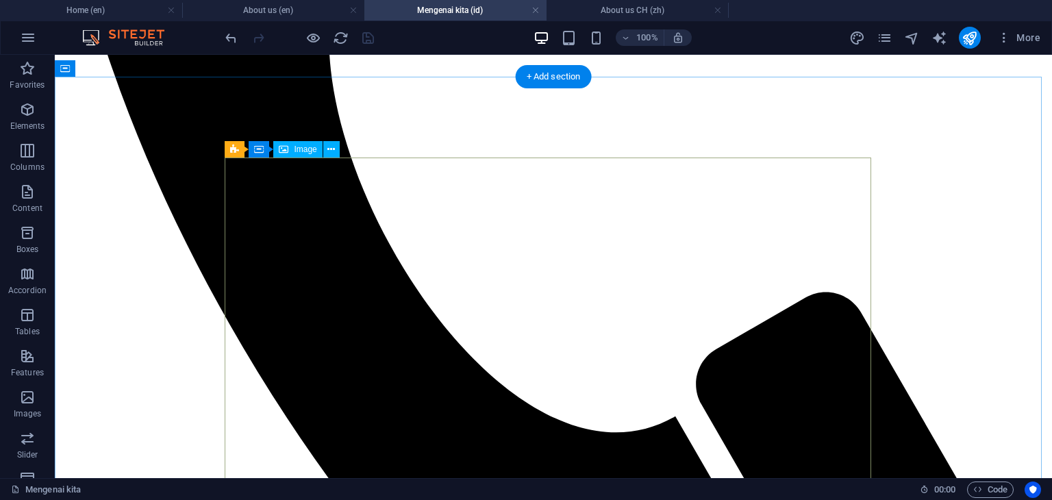
scroll to position [770, 0]
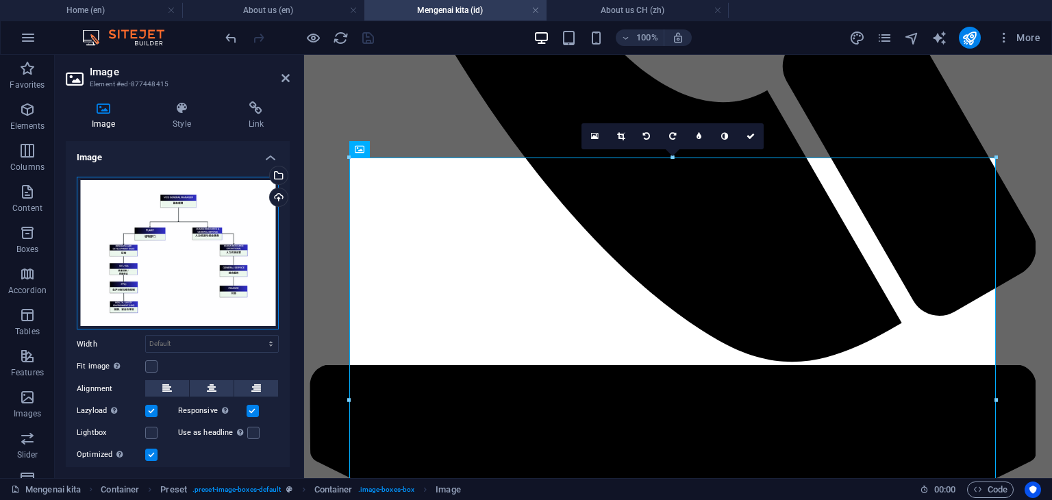
click at [209, 275] on div "Drag files here, click to choose files or select files from Files or our free s…" at bounding box center [178, 253] width 202 height 153
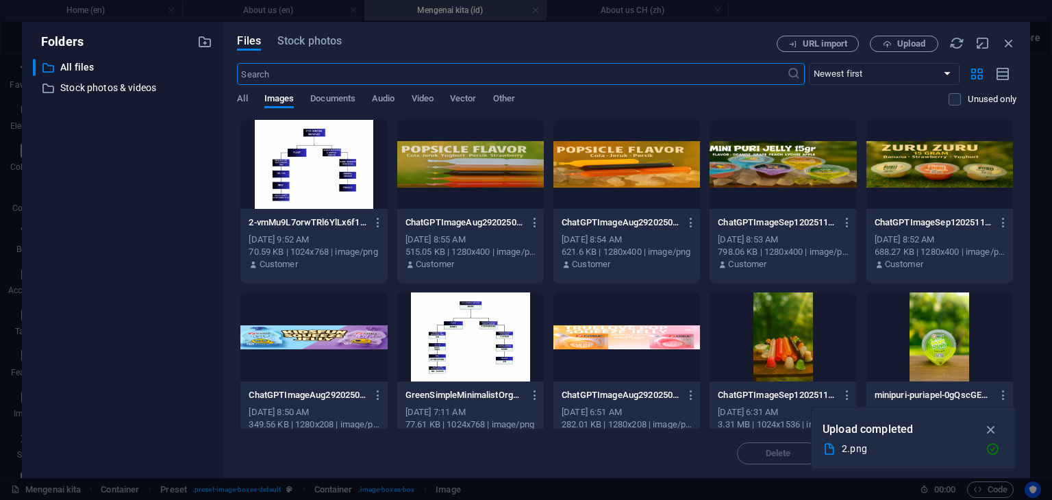
click at [318, 181] on div at bounding box center [314, 164] width 147 height 89
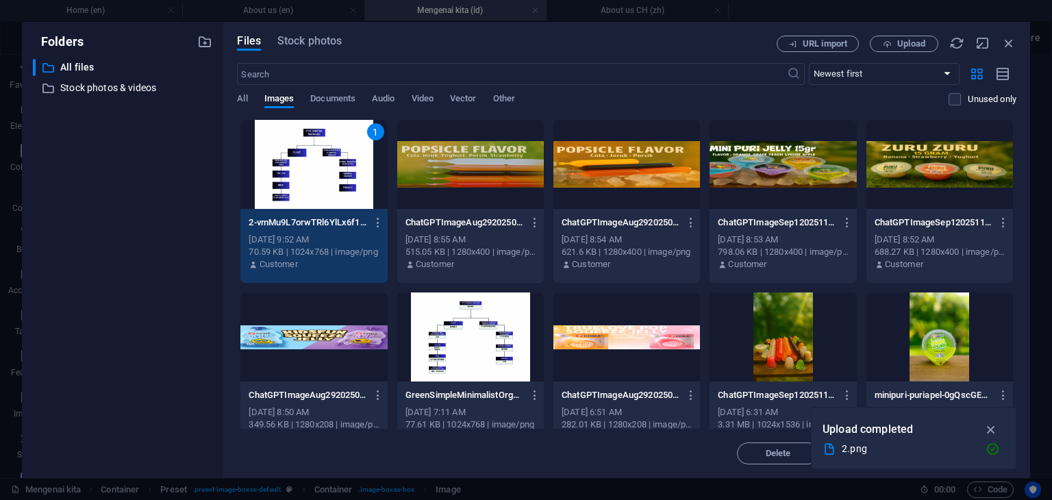
click at [318, 181] on div "1" at bounding box center [314, 164] width 147 height 89
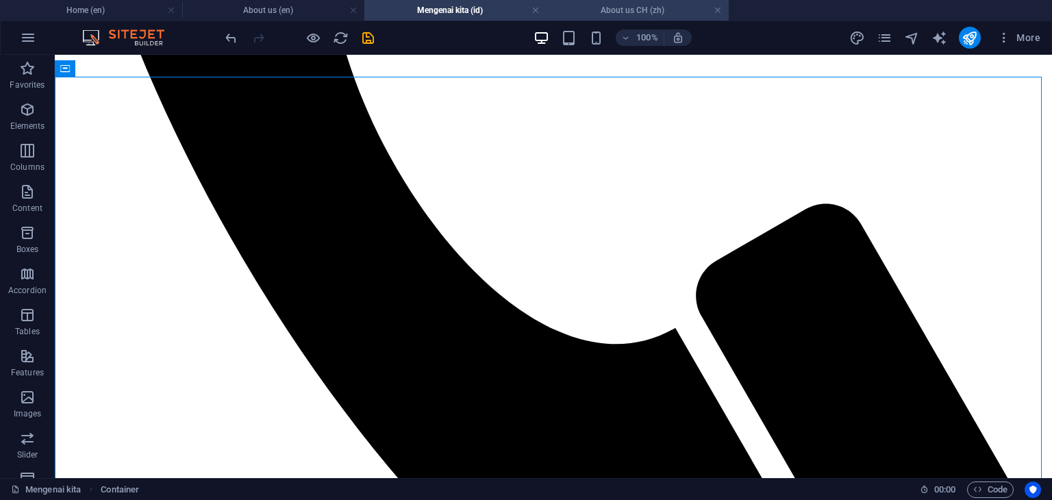
click at [639, 16] on h4 "About us CH (zh)" at bounding box center [638, 10] width 182 height 15
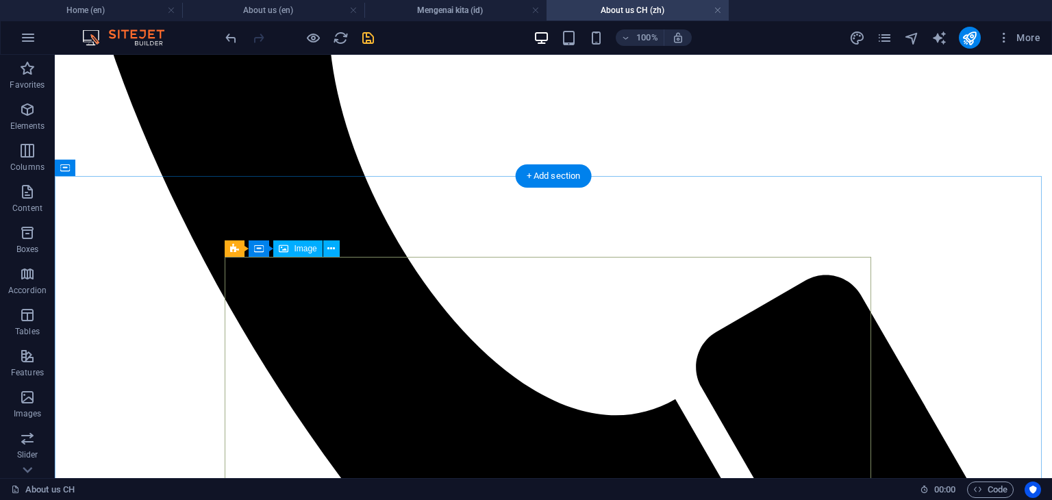
scroll to position [854, 0]
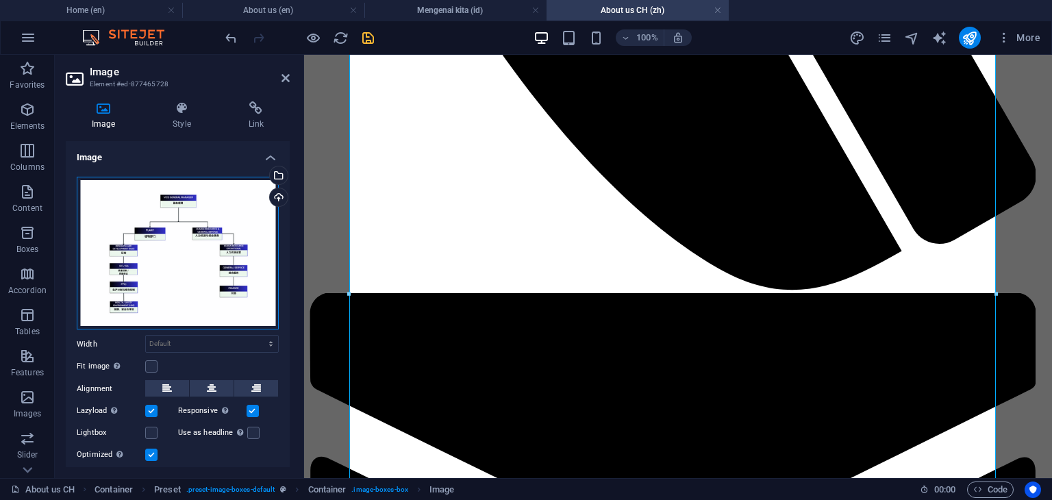
click at [217, 291] on div "Drag files here, click to choose files or select files from Files or our free s…" at bounding box center [178, 253] width 202 height 153
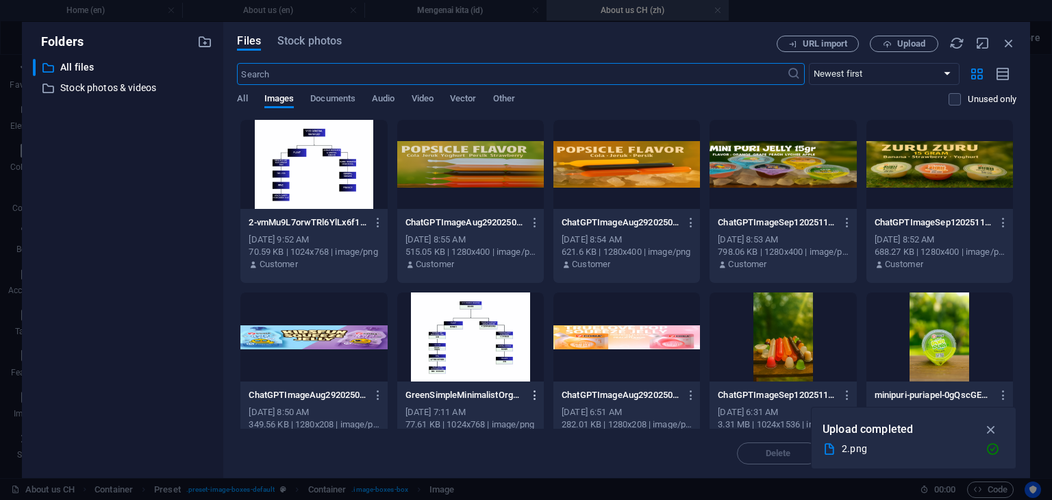
click at [532, 396] on icon "button" at bounding box center [535, 395] width 13 height 12
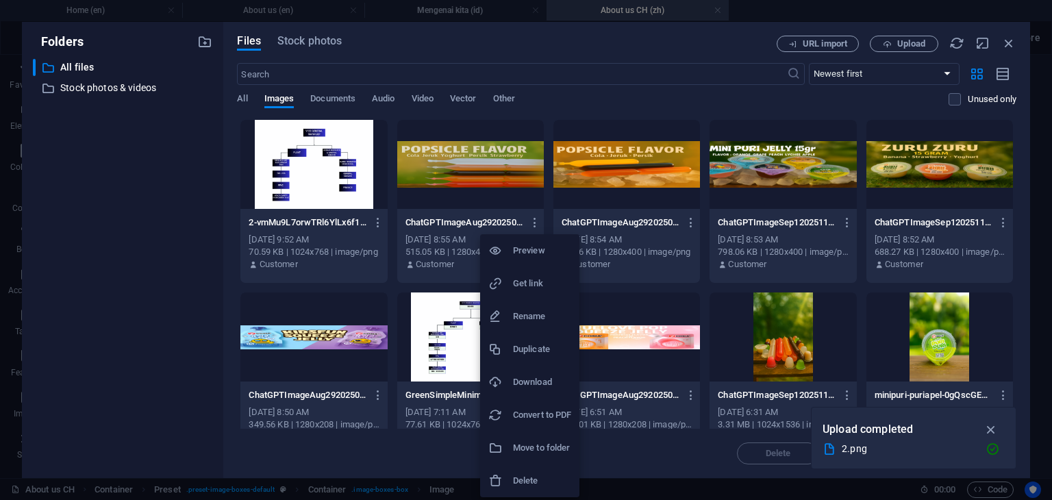
click at [534, 478] on h6 "Delete" at bounding box center [542, 481] width 58 height 16
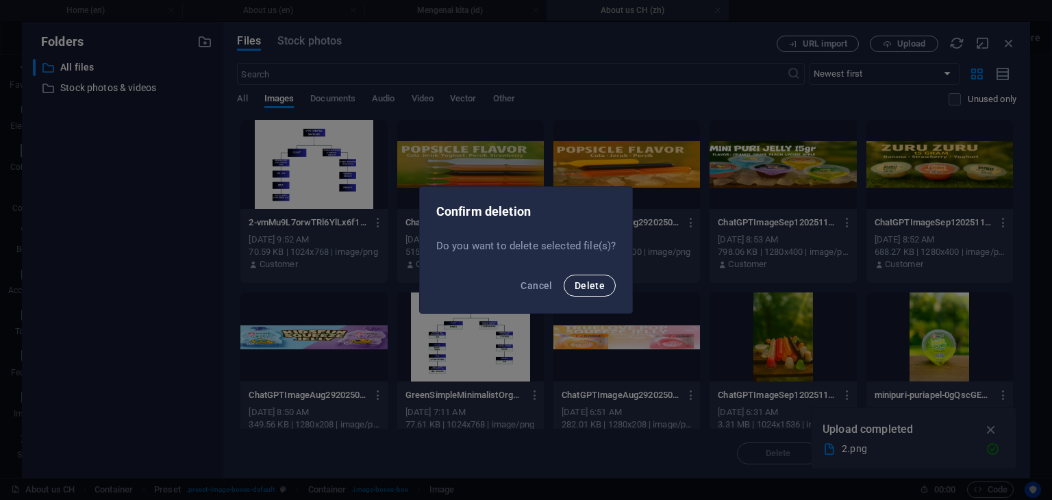
click at [586, 288] on span "Delete" at bounding box center [590, 285] width 30 height 11
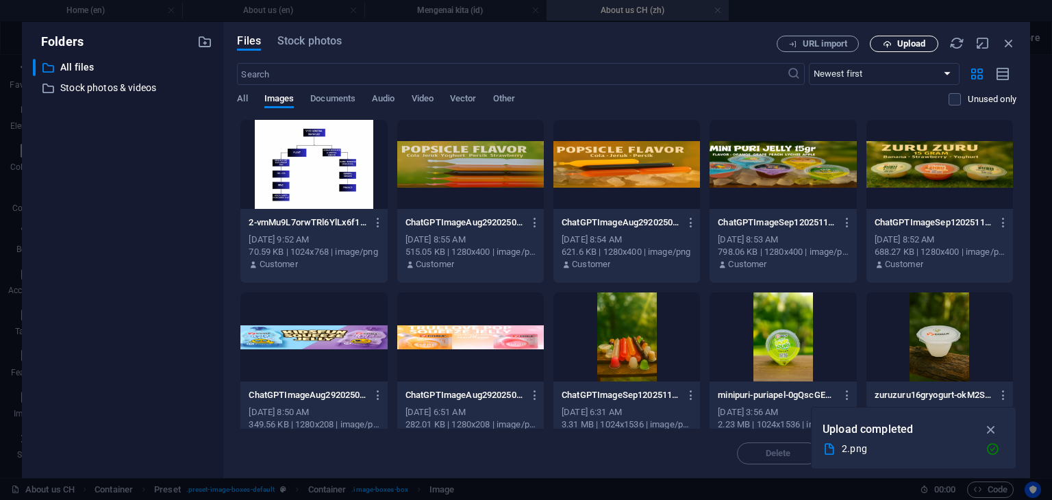
click at [911, 45] on span "Upload" at bounding box center [912, 44] width 28 height 8
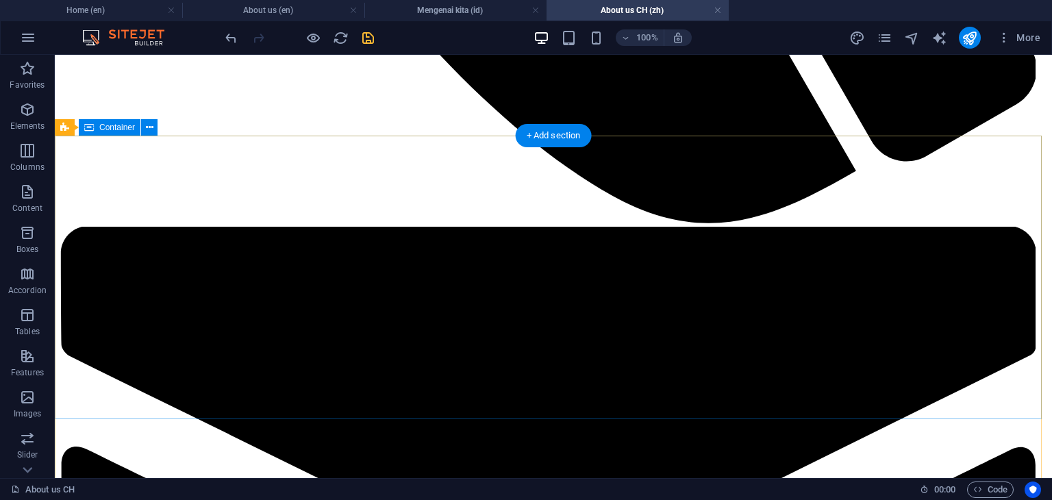
scroll to position [1194, 0]
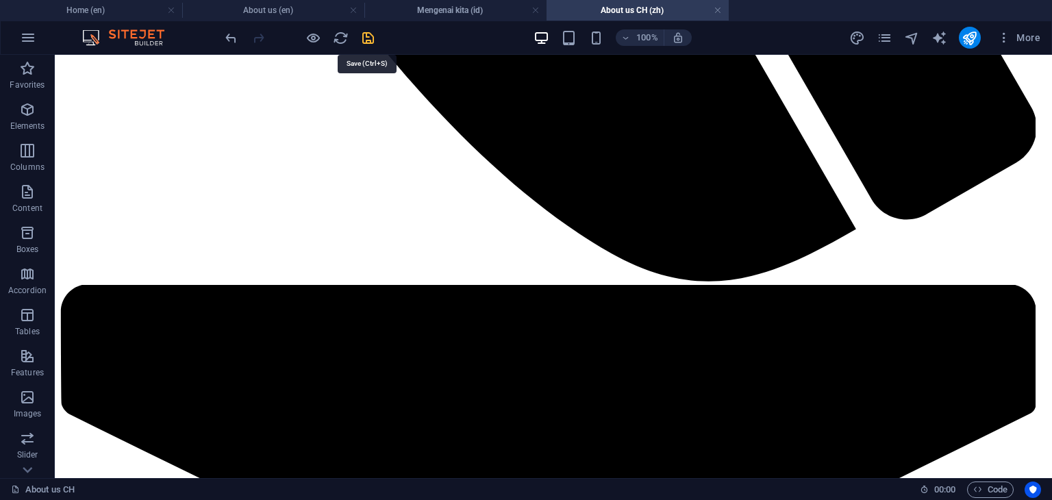
click at [369, 38] on icon "save" at bounding box center [368, 38] width 16 height 16
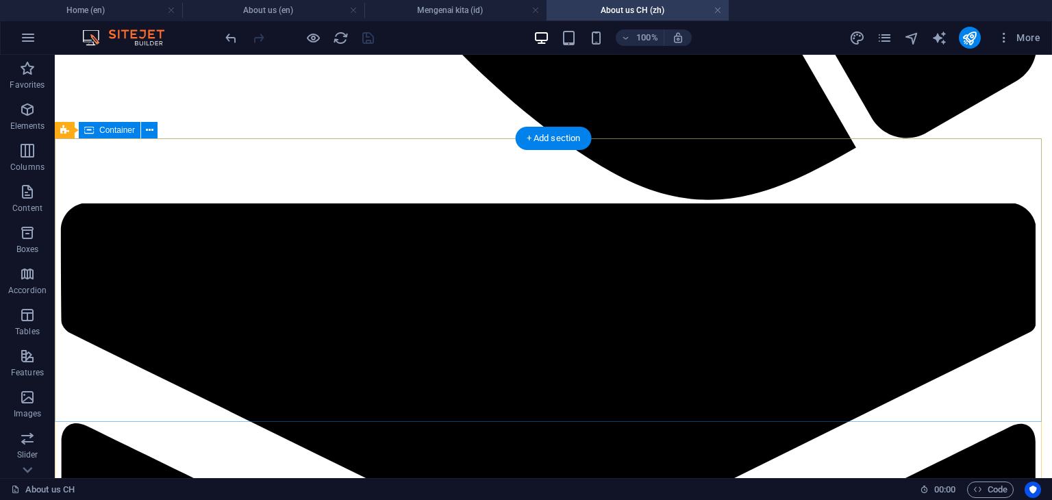
scroll to position [1263, 0]
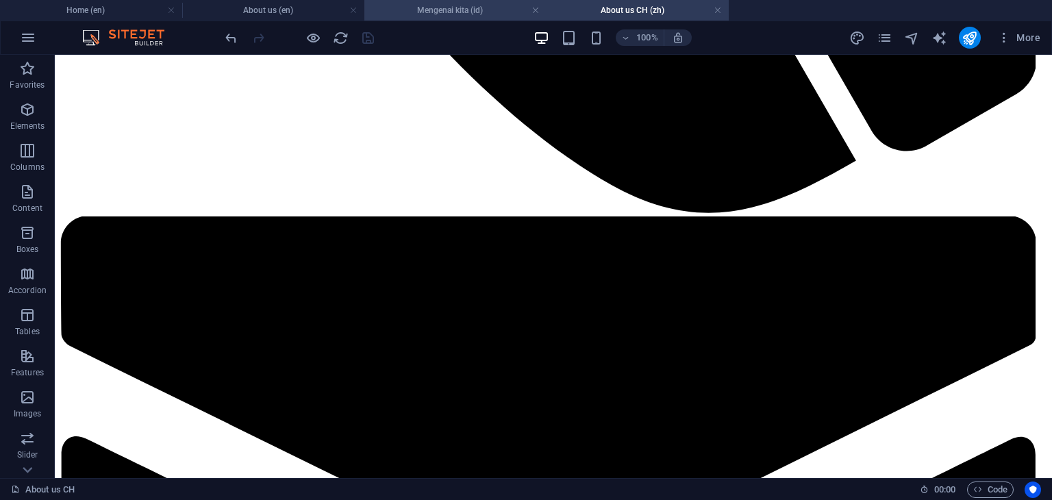
click at [452, 5] on h4 "Mengenai kita (id)" at bounding box center [456, 10] width 182 height 15
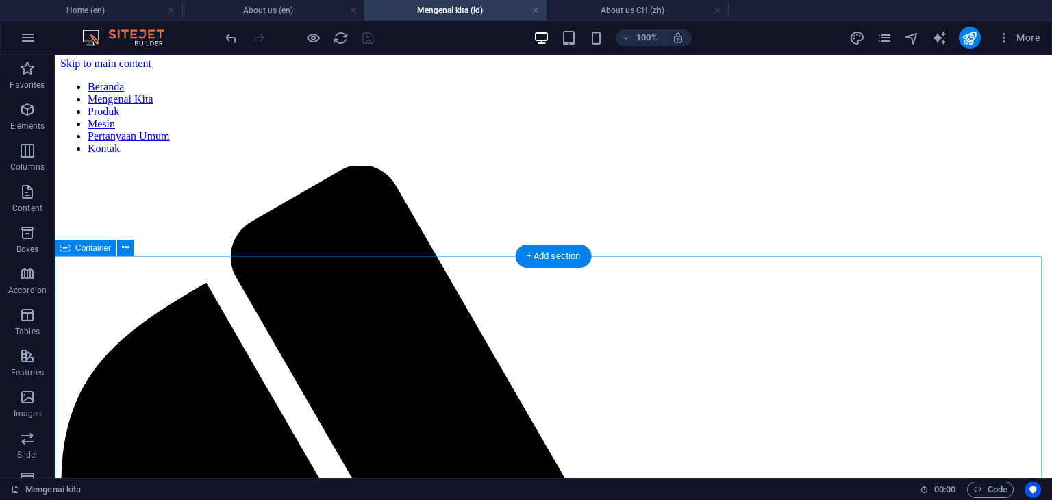
scroll to position [0, 0]
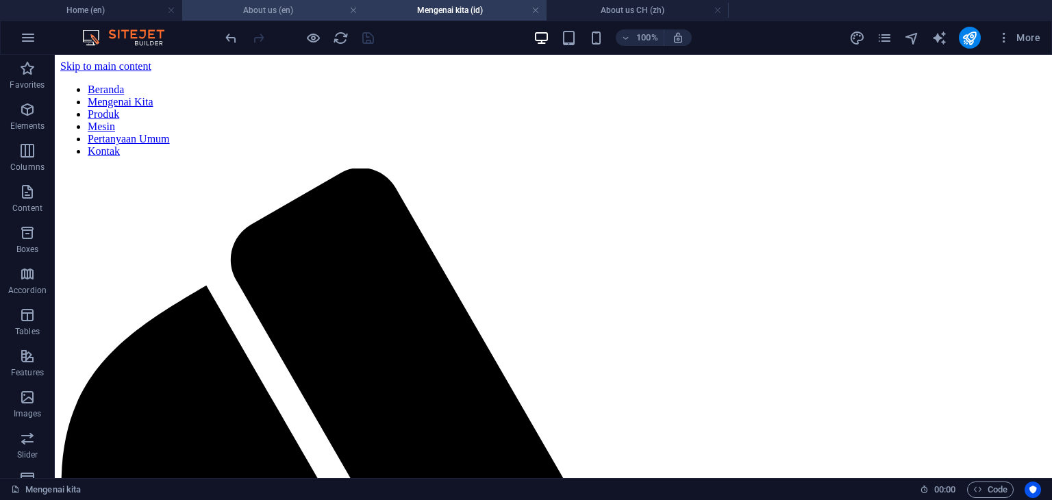
click at [278, 17] on h4 "About us (en)" at bounding box center [273, 10] width 182 height 15
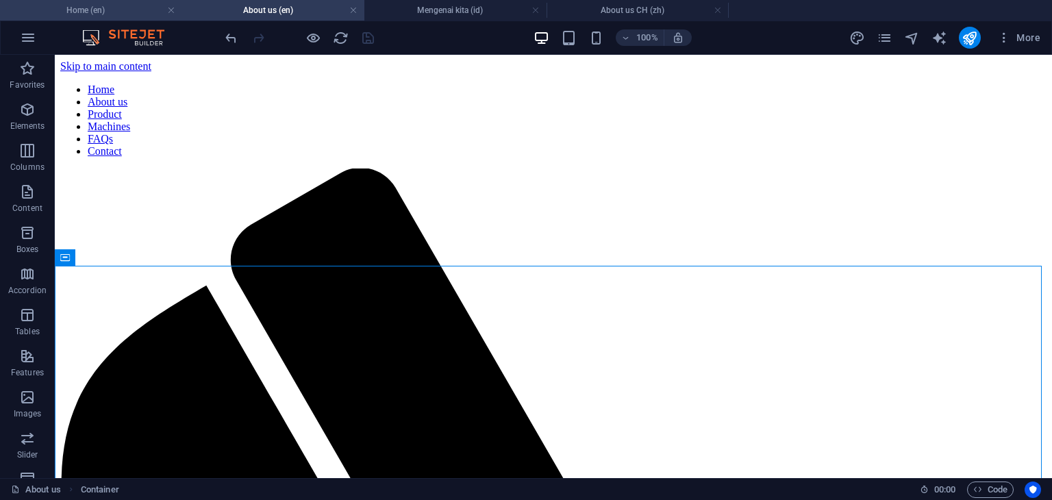
click at [129, 10] on h4 "Home (en)" at bounding box center [91, 10] width 182 height 15
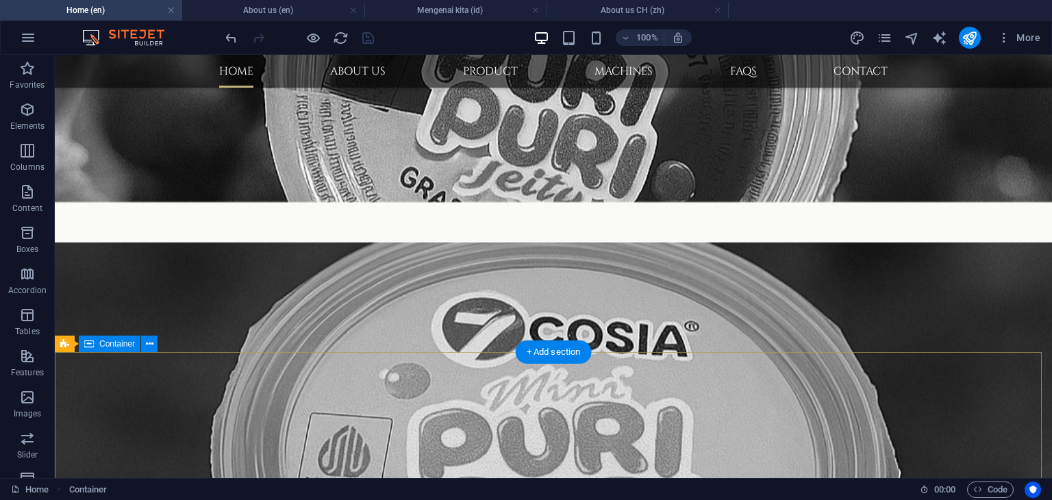
scroll to position [978, 0]
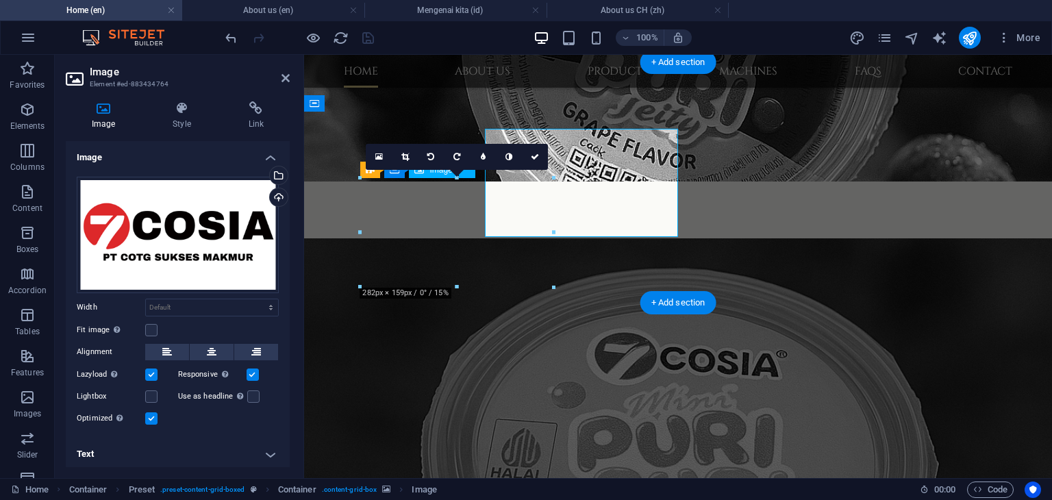
scroll to position [1027, 0]
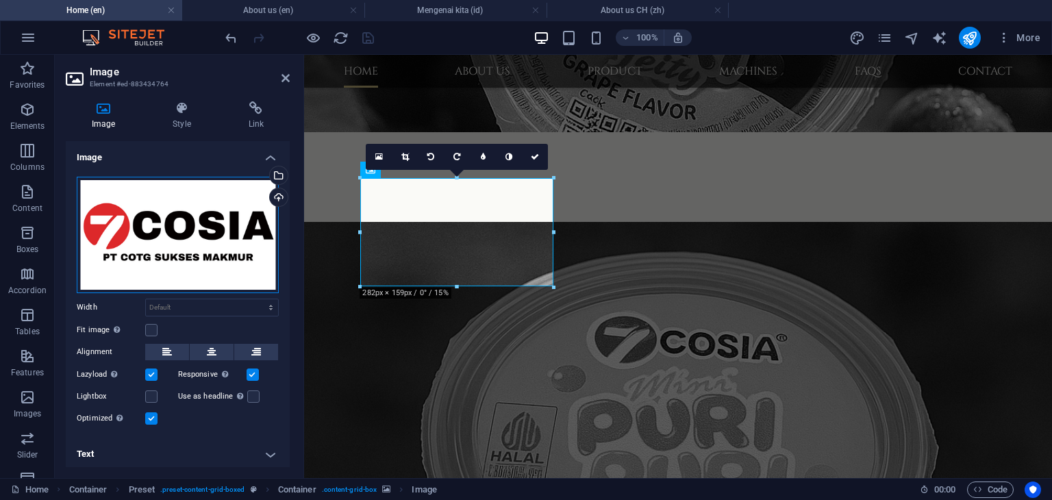
click at [210, 258] on div "Drag files here, click to choose files or select files from Files or our free s…" at bounding box center [178, 235] width 202 height 116
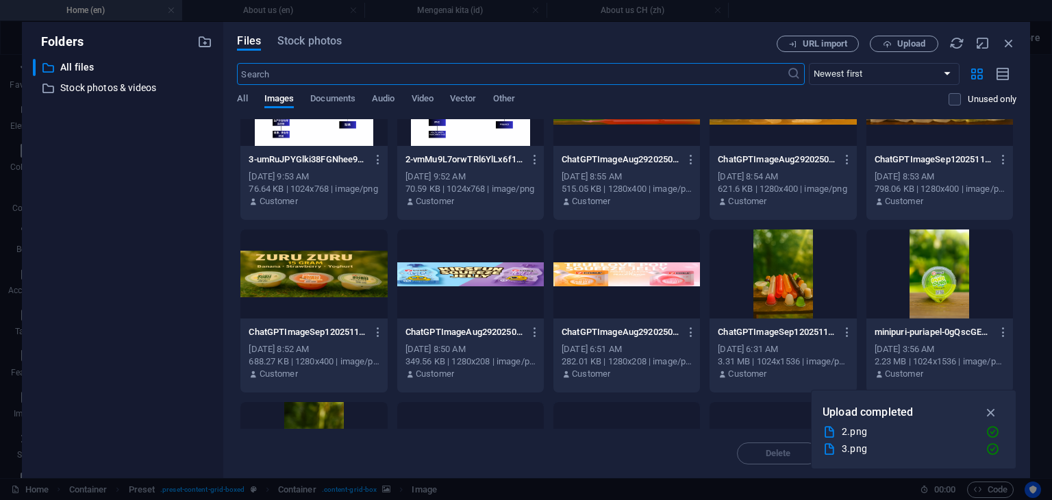
scroll to position [0, 0]
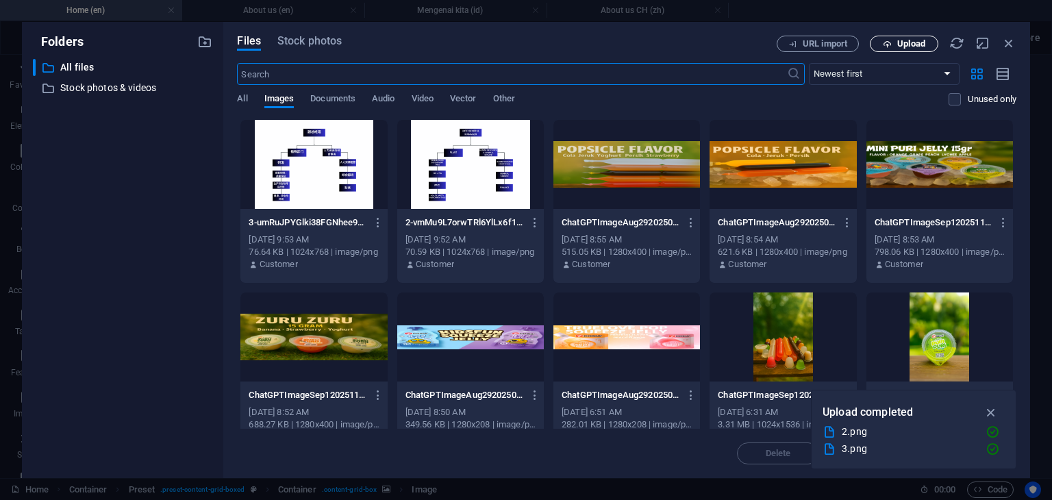
click at [917, 41] on span "Upload" at bounding box center [912, 44] width 28 height 8
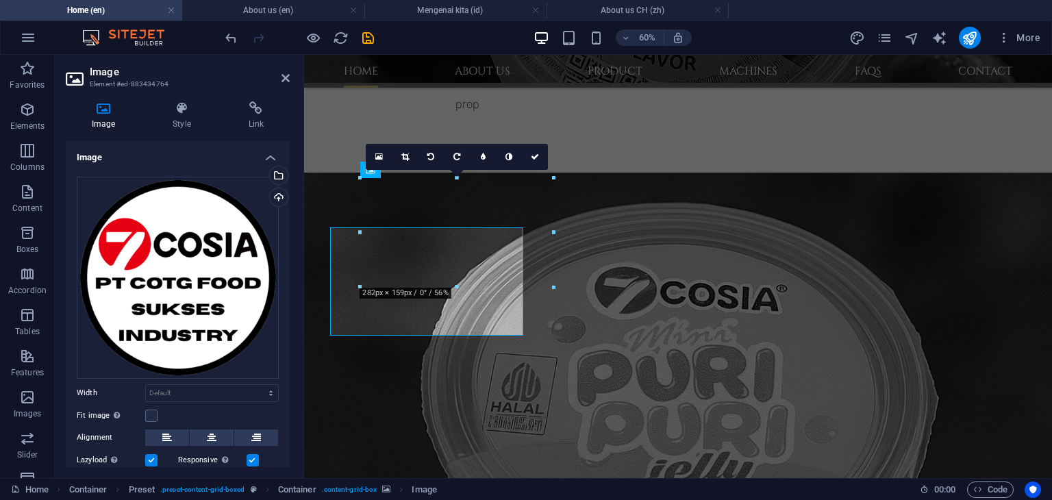
scroll to position [1027, 0]
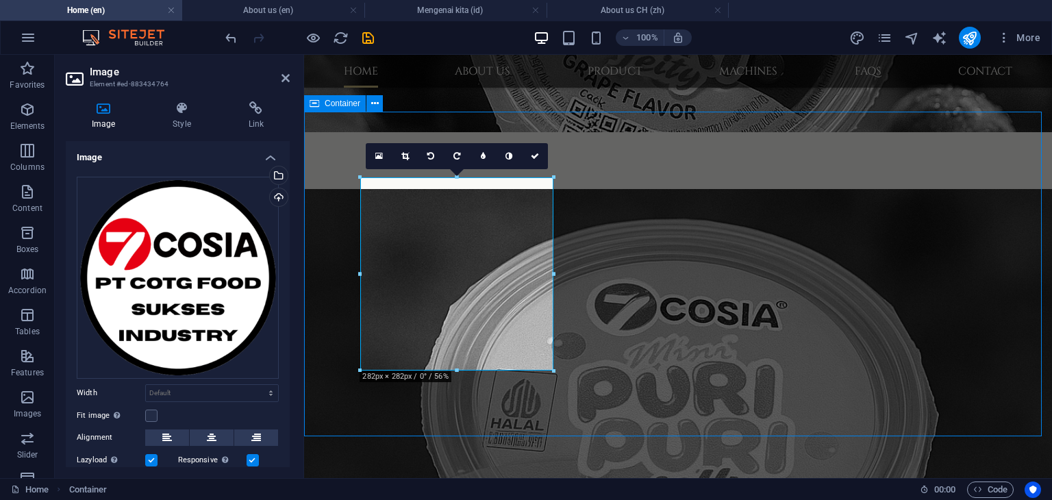
scroll to position [978, 0]
